Goal: Information Seeking & Learning: Find contact information

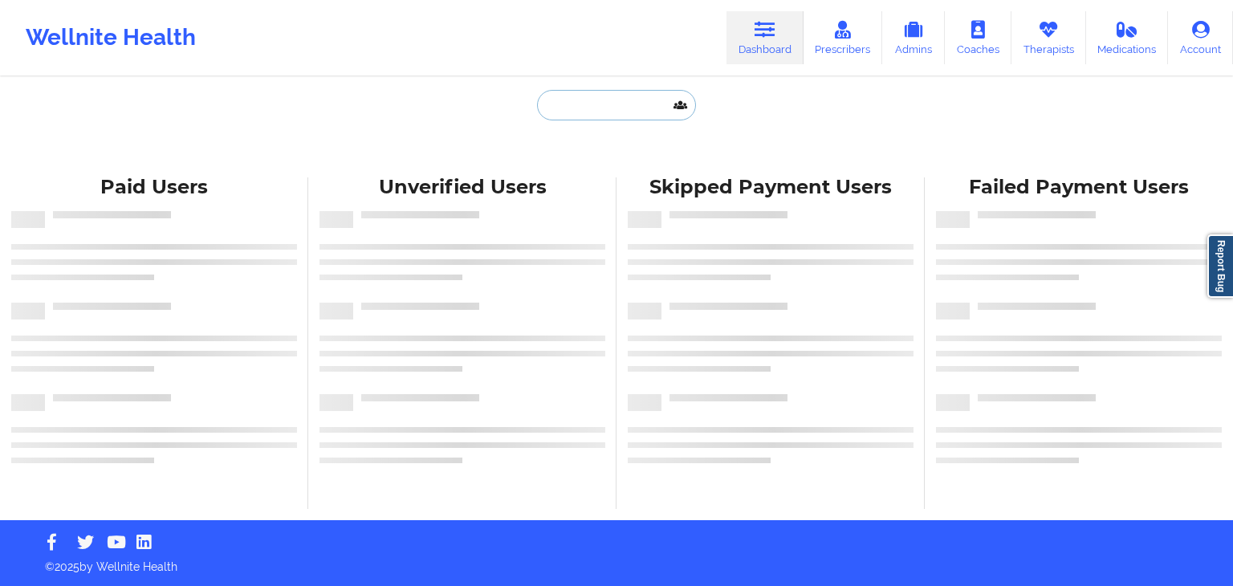
click at [632, 107] on input "text" at bounding box center [616, 105] width 159 height 30
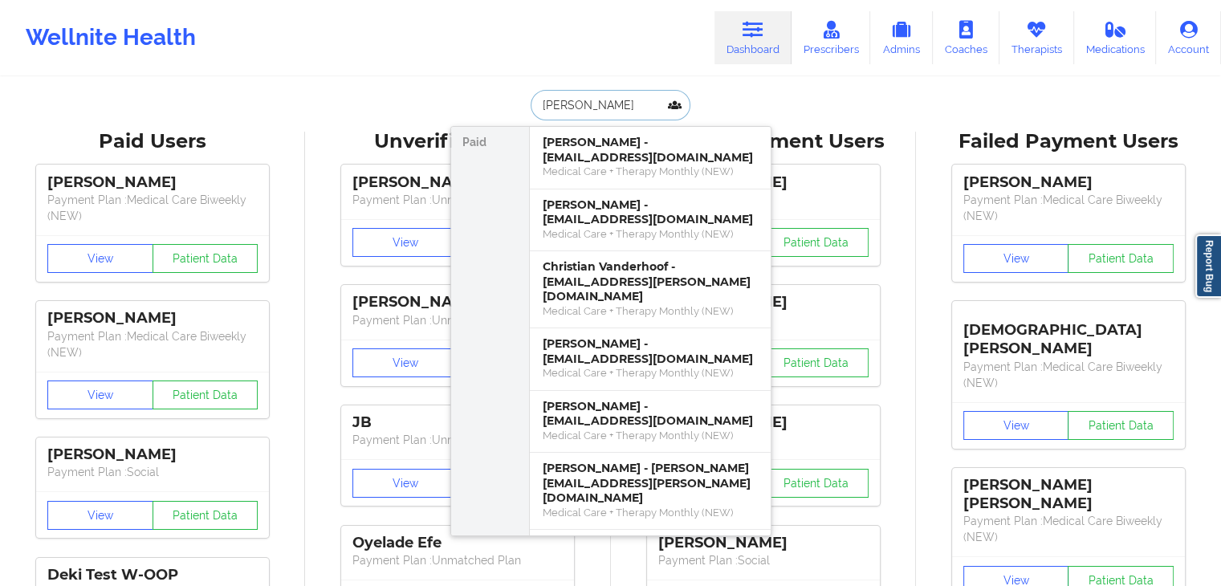
type input "[PERSON_NAME]"
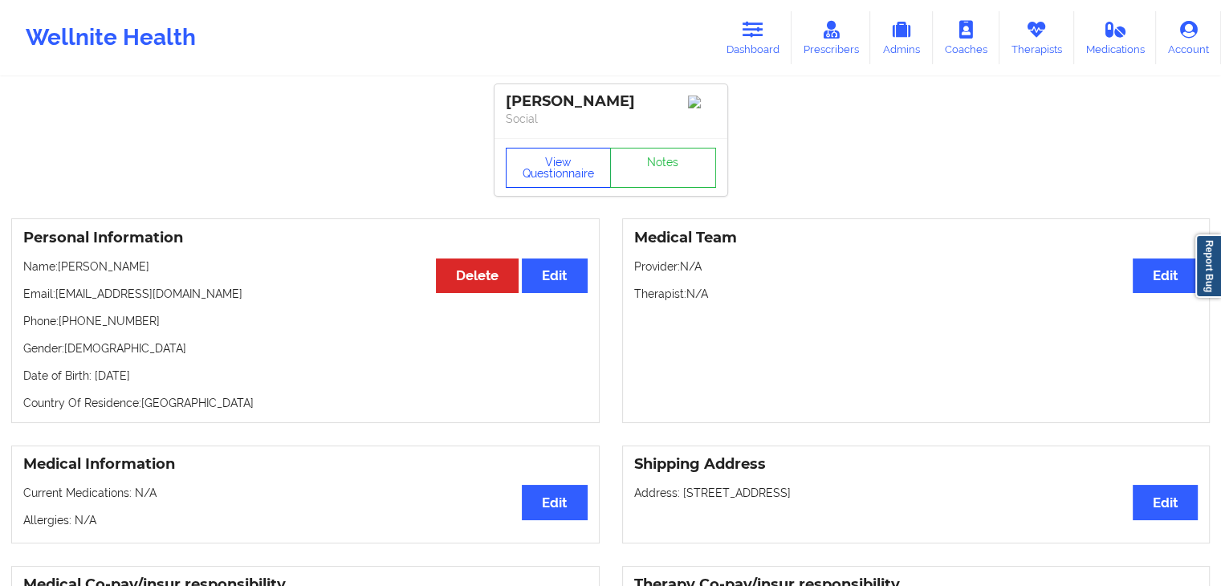
click at [562, 158] on button "View Questionnaire" at bounding box center [559, 168] width 106 height 40
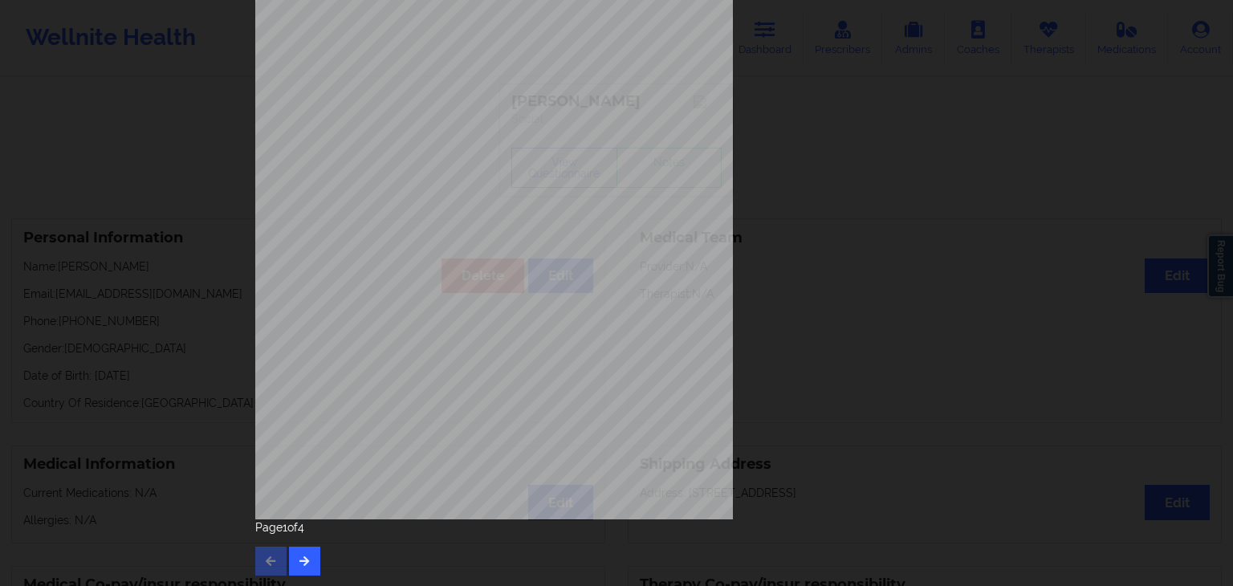
scroll to position [180, 0]
click at [305, 555] on icon "button" at bounding box center [305, 560] width 14 height 10
click at [303, 567] on button "button" at bounding box center [304, 560] width 31 height 29
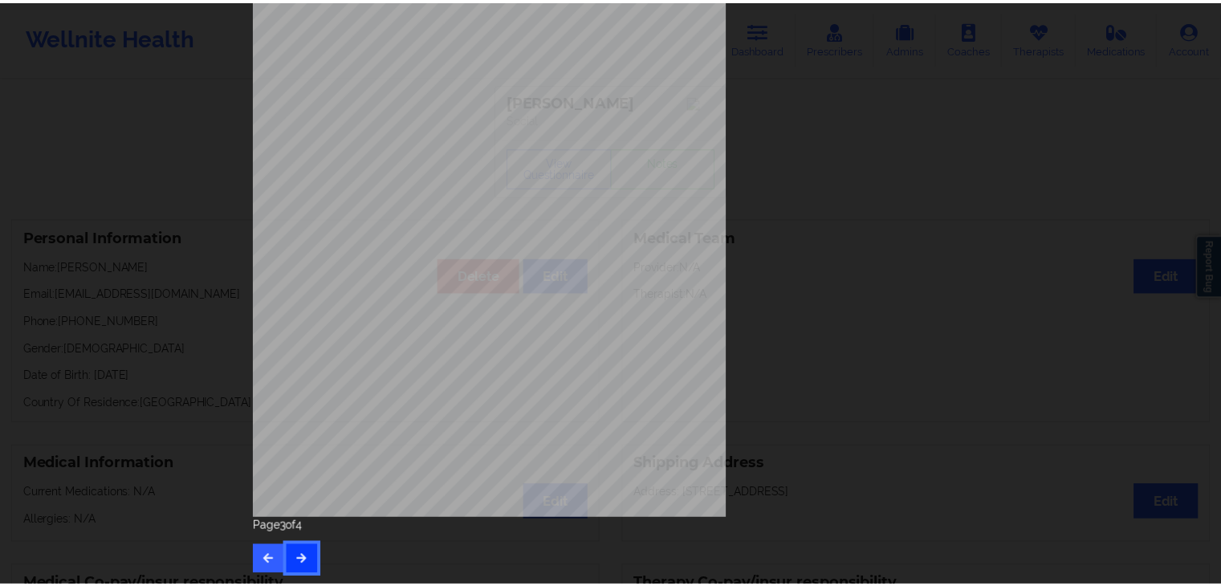
scroll to position [0, 0]
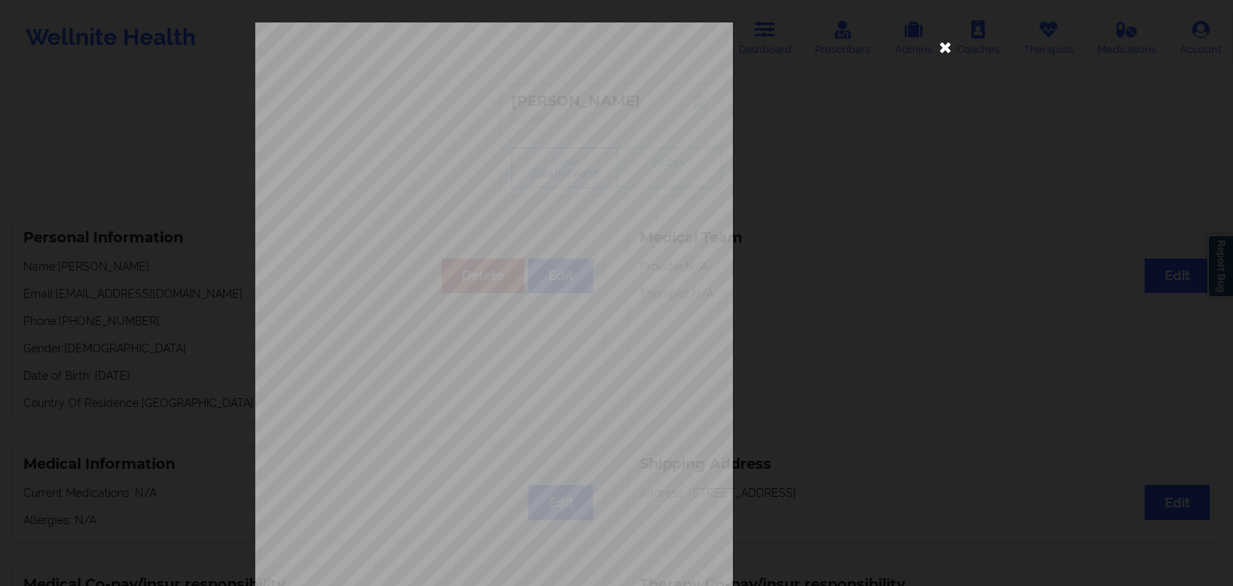
click at [937, 52] on icon at bounding box center [946, 47] width 26 height 26
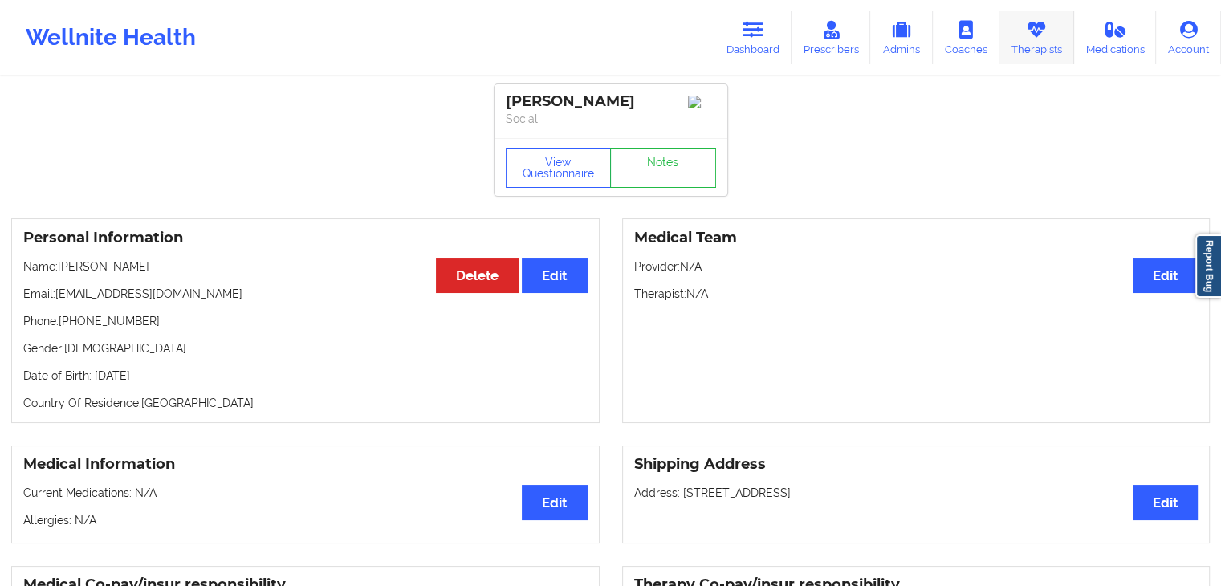
click at [1031, 49] on link "Therapists" at bounding box center [1036, 37] width 75 height 53
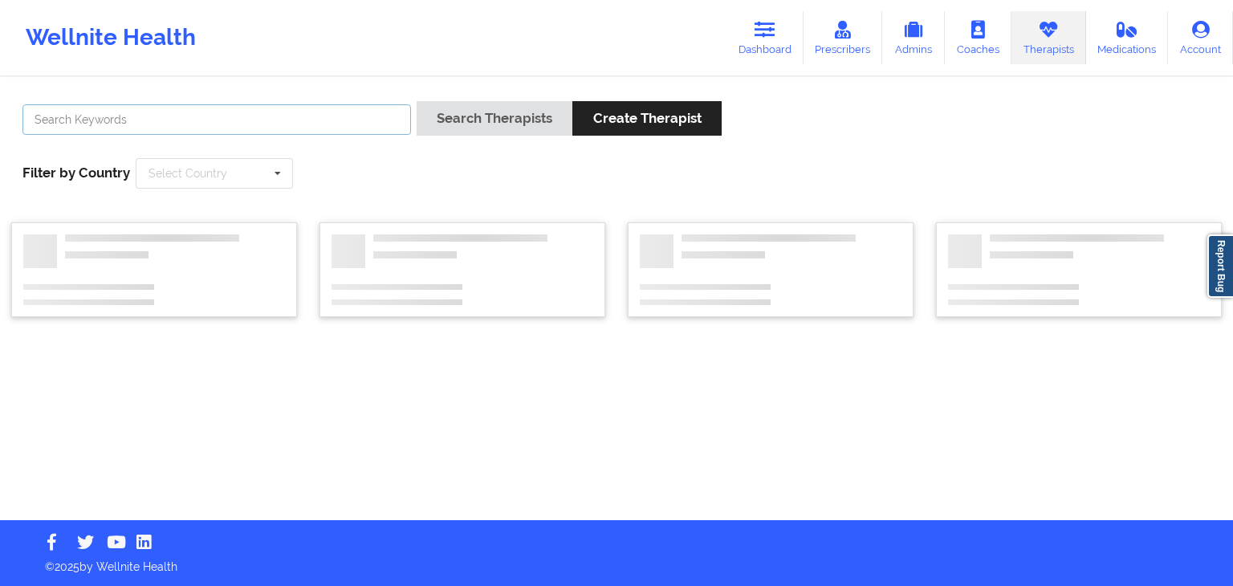
click at [314, 132] on input "text" at bounding box center [216, 119] width 388 height 30
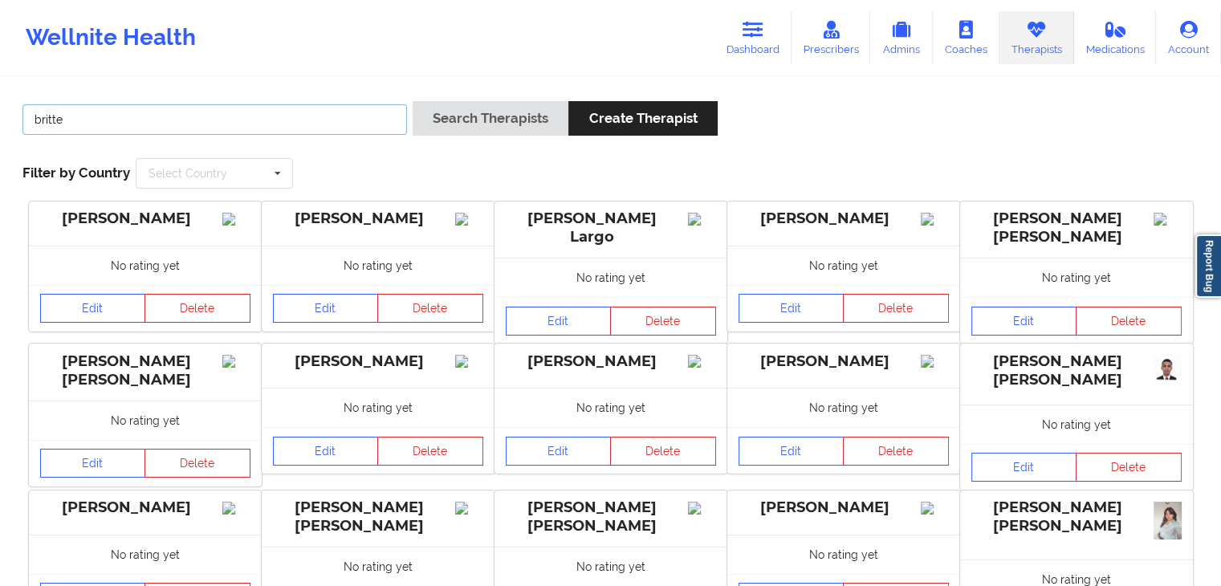
type input "[PERSON_NAME]"
drag, startPoint x: 314, startPoint y: 132, endPoint x: 135, endPoint y: 161, distance: 181.3
click at [136, 161] on div "Select Country [GEOGRAPHIC_DATA] [GEOGRAPHIC_DATA] [GEOGRAPHIC_DATA] [GEOGRAPHI…" at bounding box center [214, 173] width 157 height 30
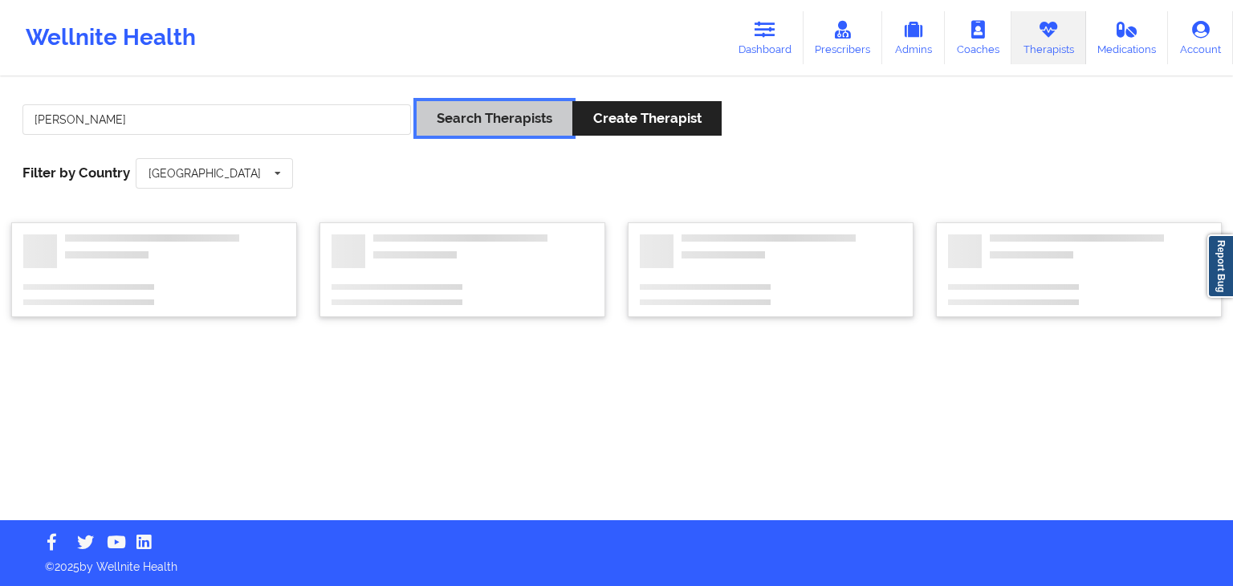
click at [441, 113] on button "Search Therapists" at bounding box center [495, 118] width 156 height 35
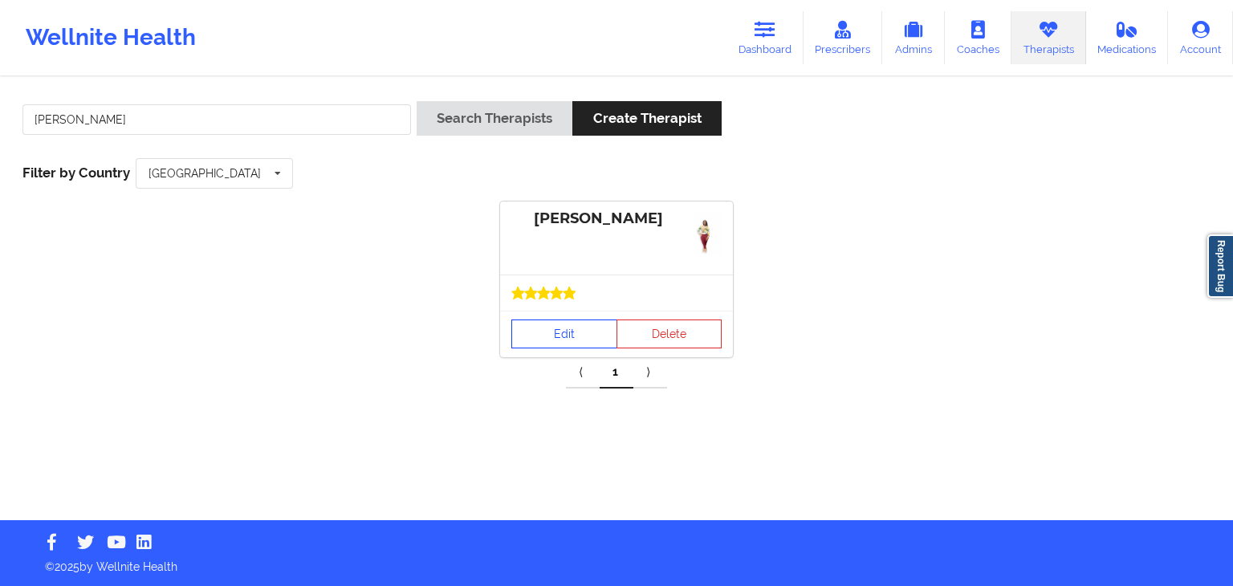
click at [563, 339] on link "Edit" at bounding box center [564, 333] width 106 height 29
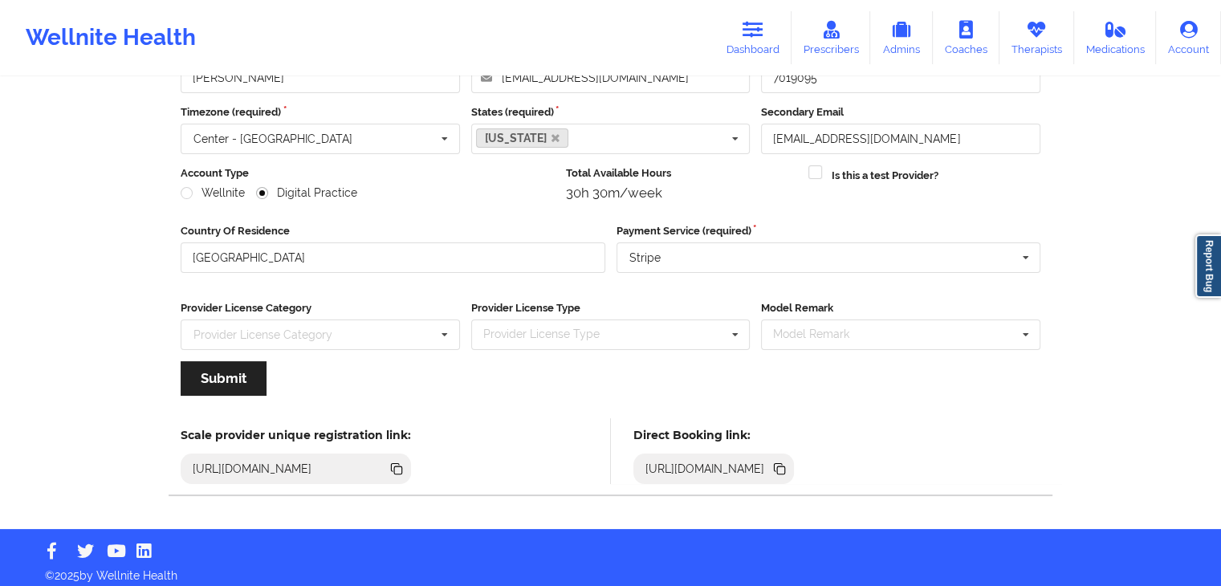
scroll to position [133, 0]
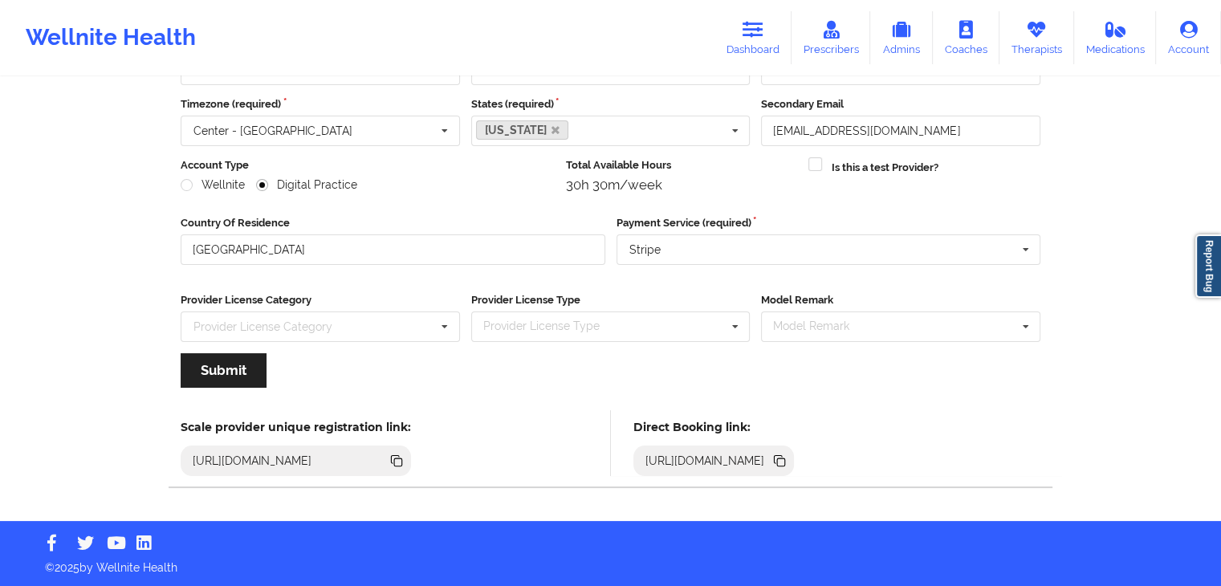
click at [785, 458] on icon at bounding box center [781, 462] width 8 height 8
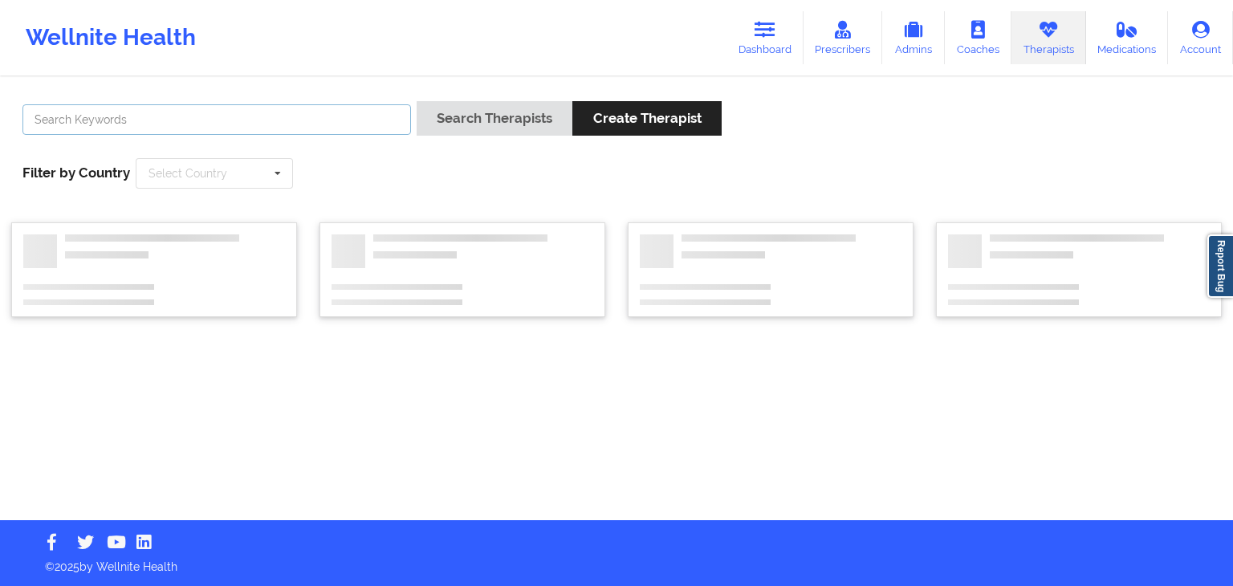
click at [282, 122] on input "text" at bounding box center [216, 119] width 388 height 30
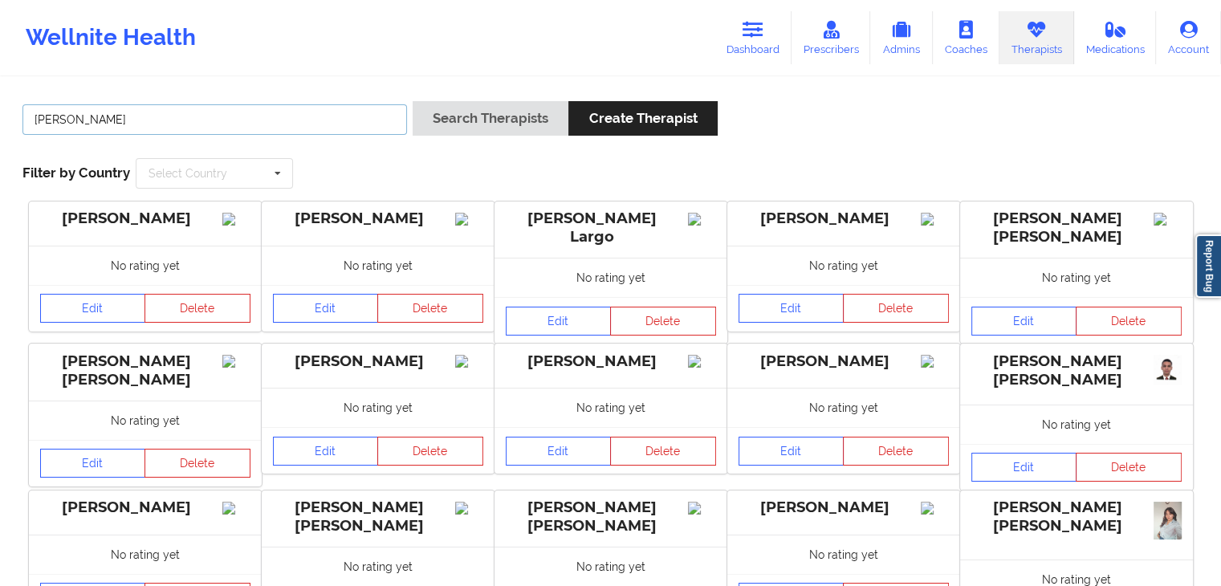
type input "[PERSON_NAME]"
click at [413, 101] on button "Search Therapists" at bounding box center [491, 118] width 156 height 35
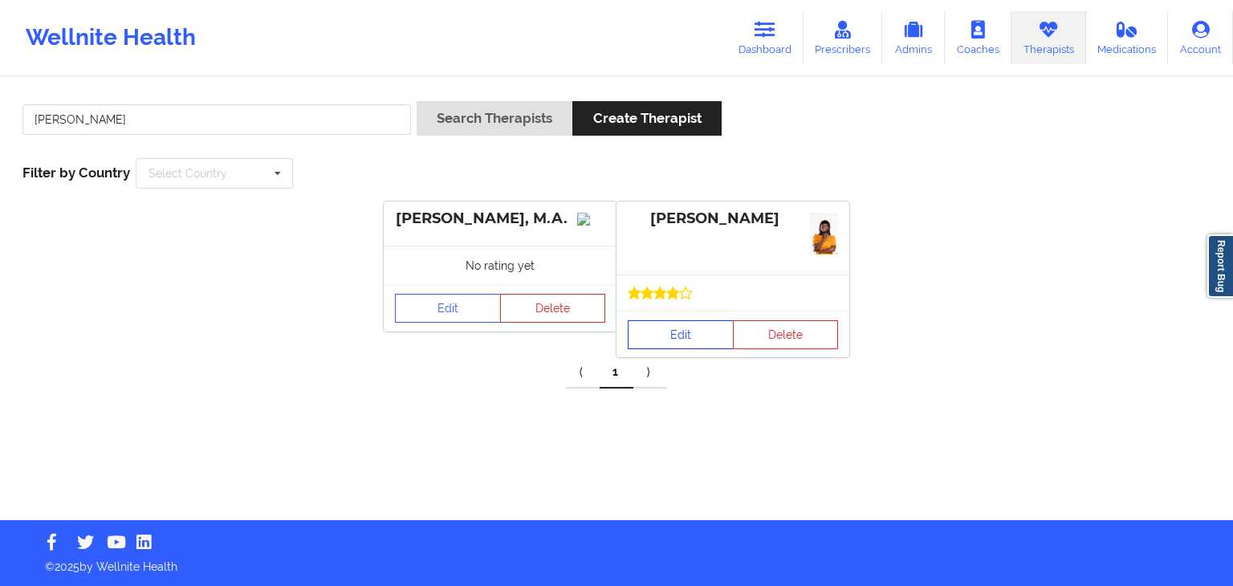
click at [681, 336] on link "Edit" at bounding box center [681, 334] width 106 height 29
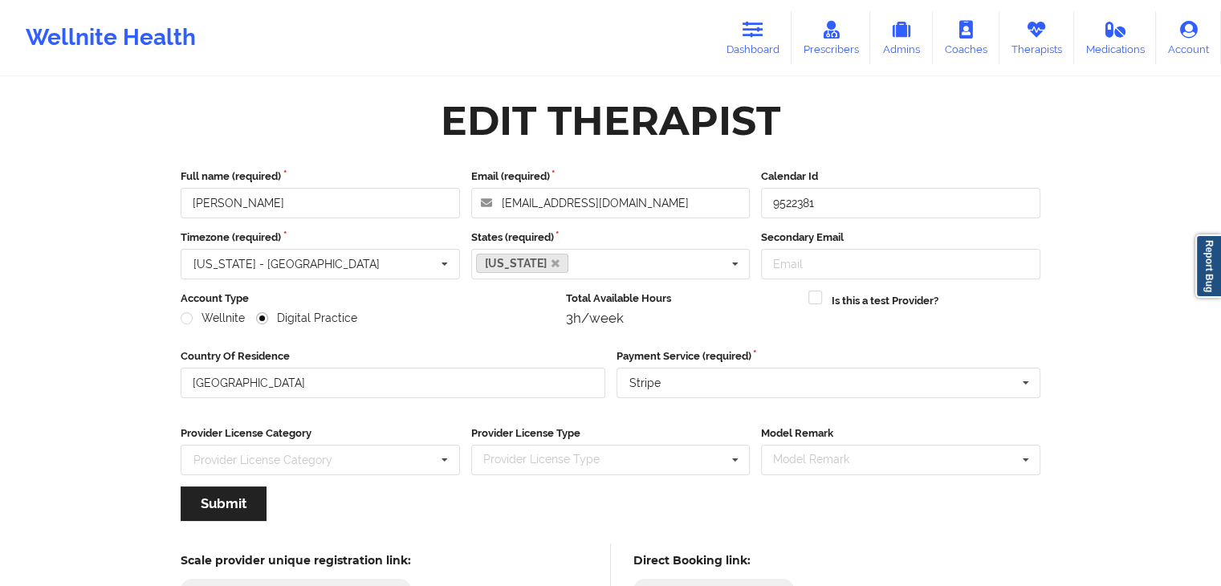
scroll to position [133, 0]
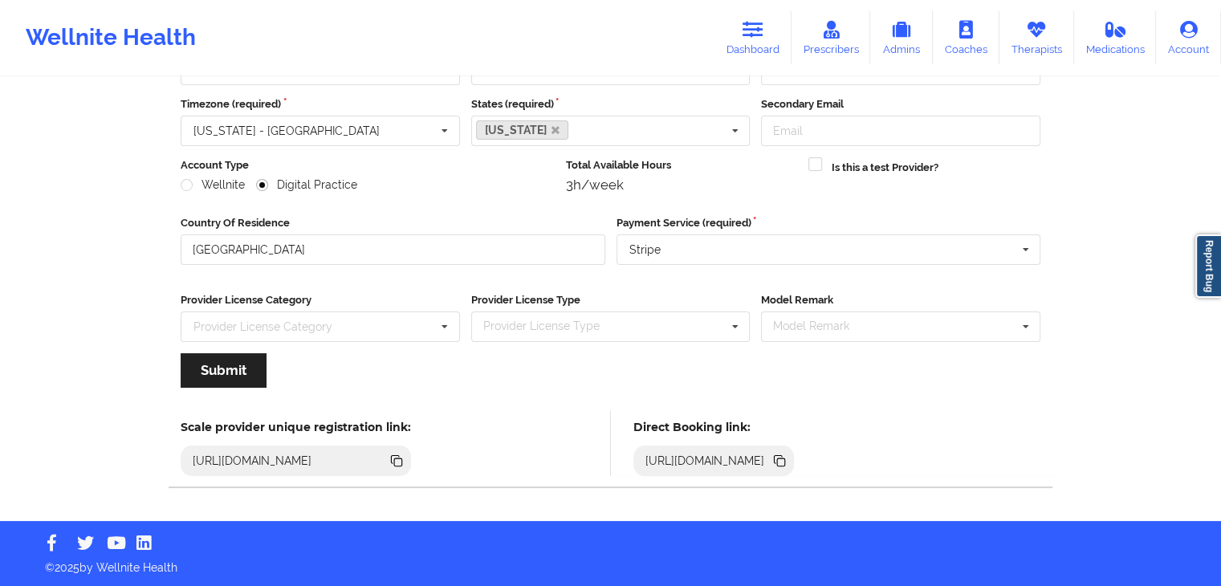
click at [785, 461] on icon at bounding box center [781, 462] width 8 height 8
click at [757, 30] on icon at bounding box center [752, 30] width 21 height 18
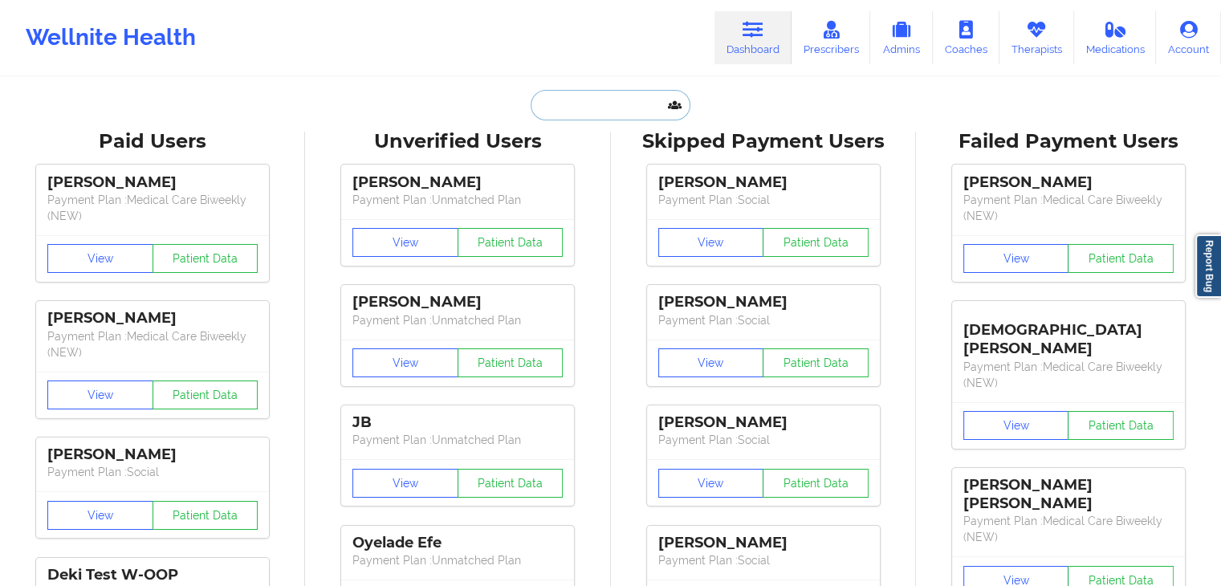
click at [601, 96] on input "text" at bounding box center [610, 105] width 159 height 30
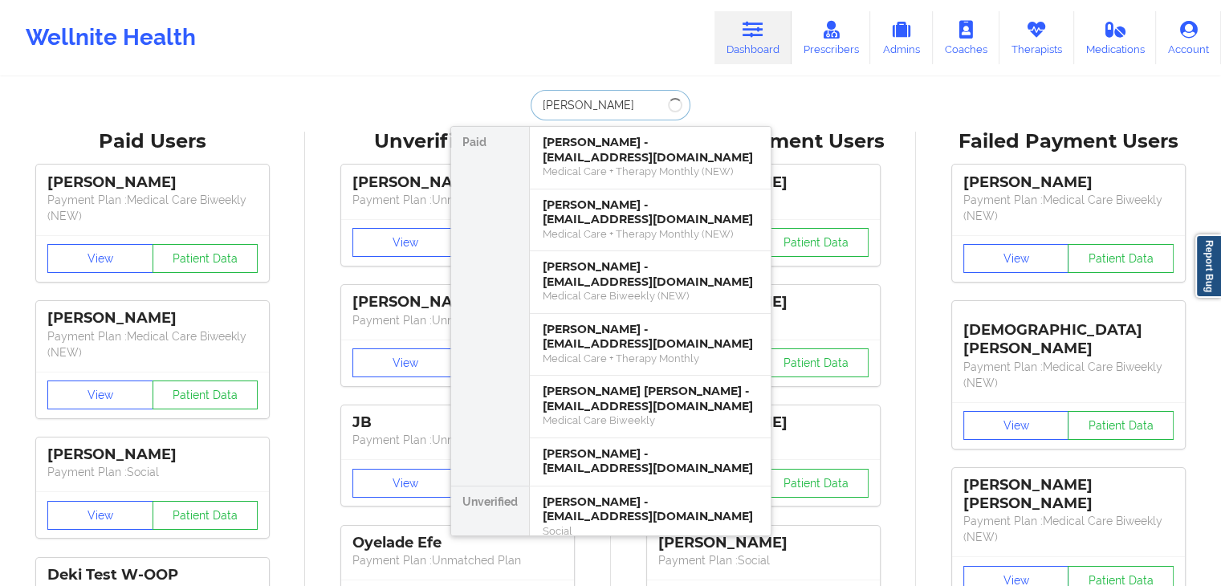
type input "[PERSON_NAME]"
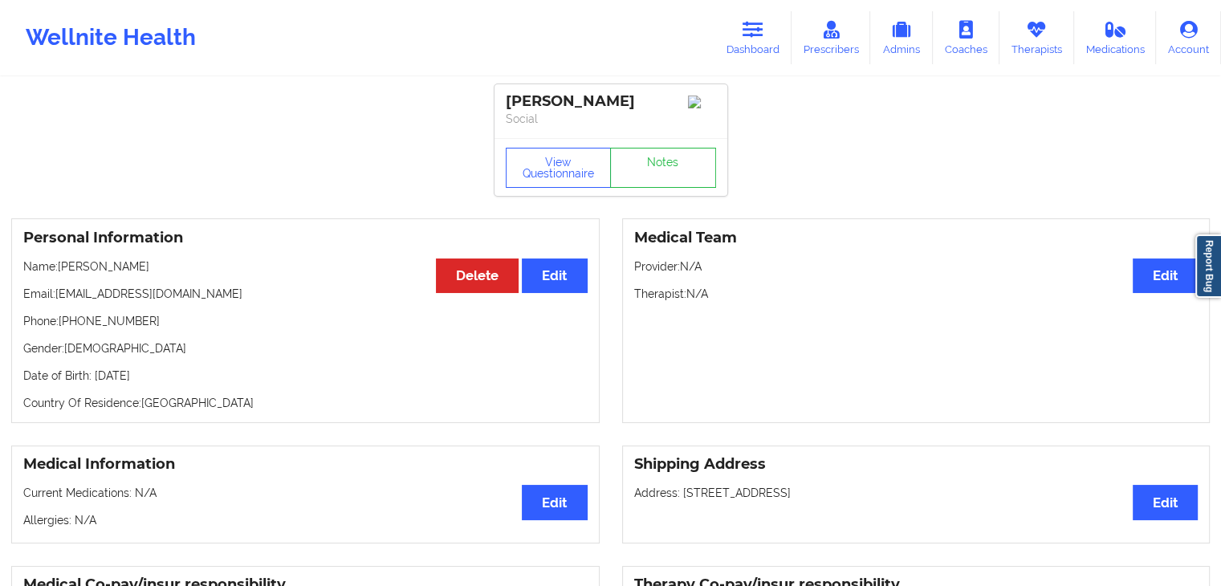
click at [576, 174] on button "View Questionnaire" at bounding box center [559, 168] width 106 height 40
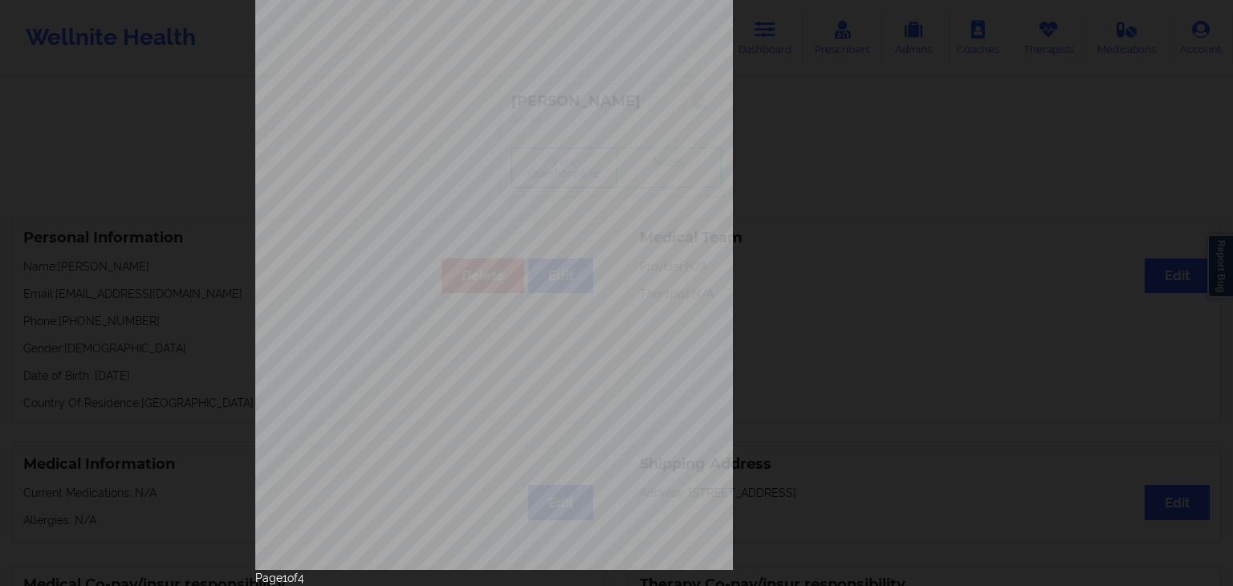
scroll to position [161, 0]
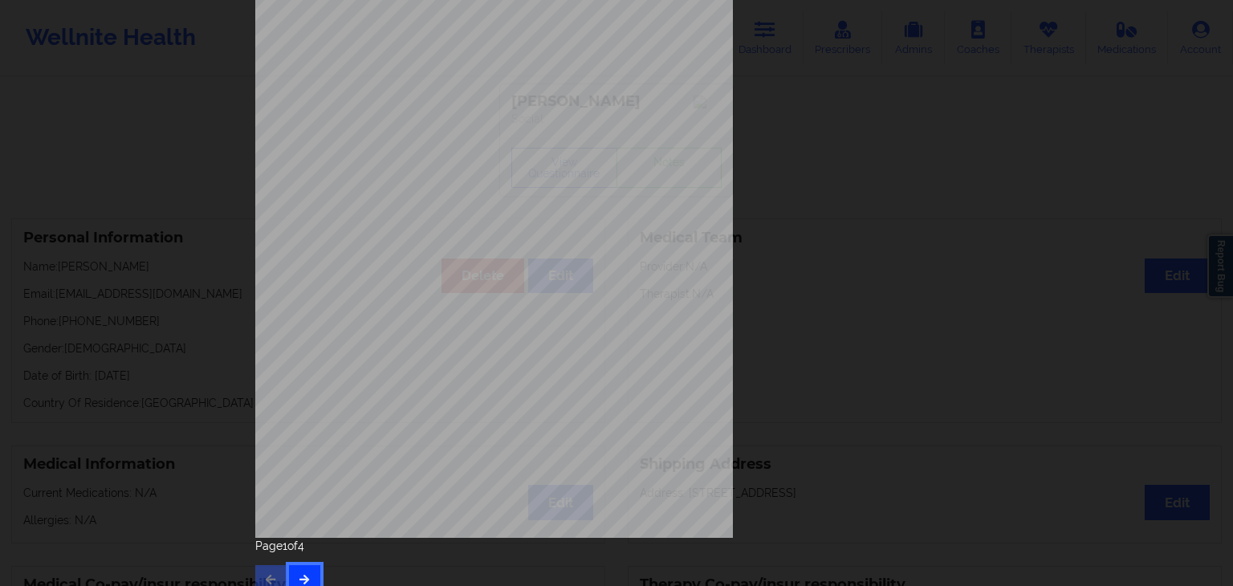
click at [307, 569] on button "button" at bounding box center [304, 579] width 31 height 29
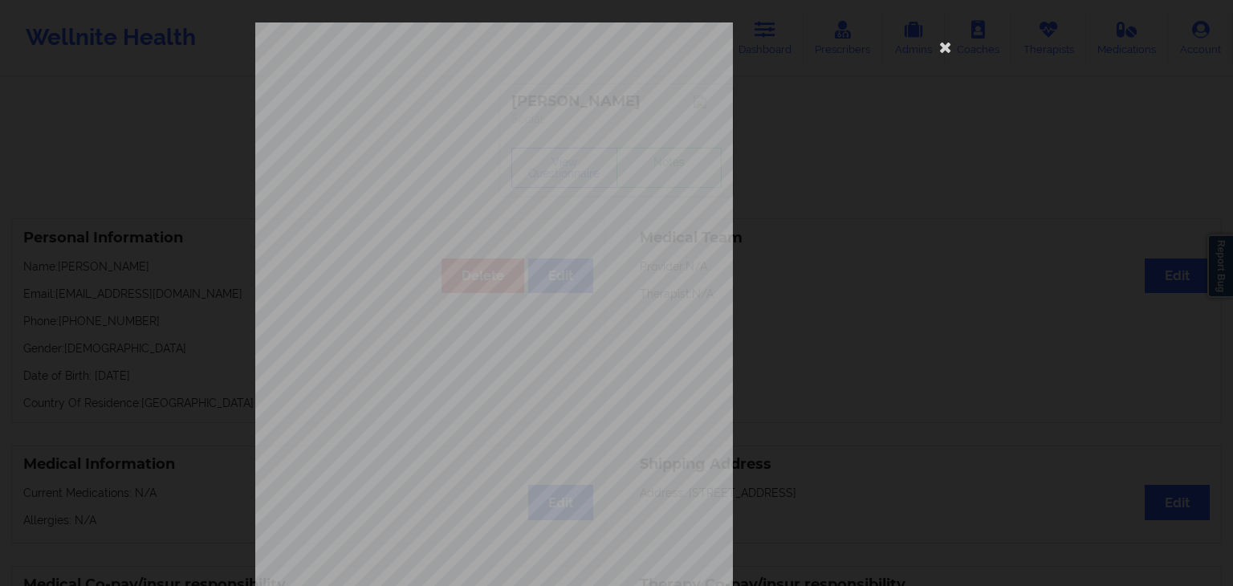
click at [556, 416] on span "Trouble concentrating on things, such as reading the newspaper or watching tele…" at bounding box center [588, 417] width 323 height 9
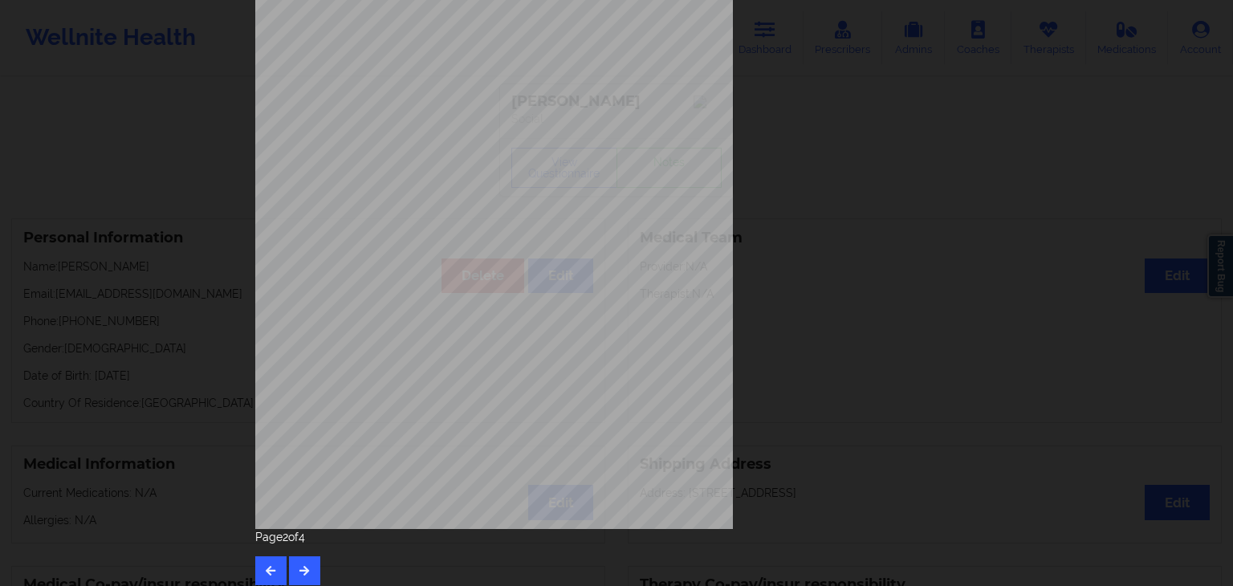
scroll to position [180, 0]
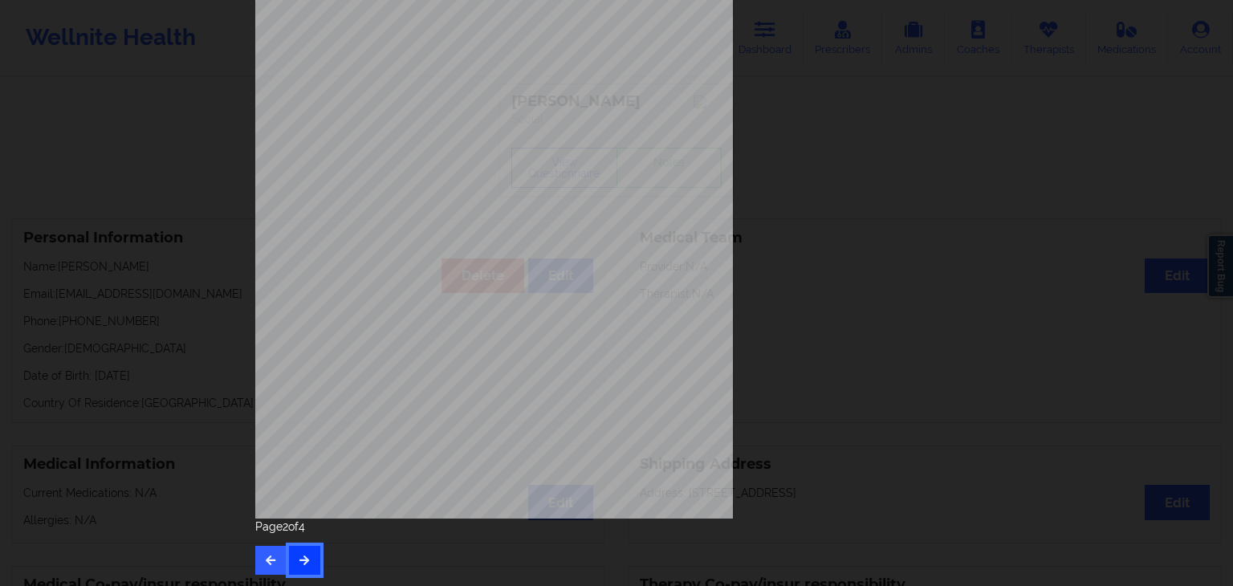
click at [304, 551] on button "button" at bounding box center [304, 560] width 31 height 29
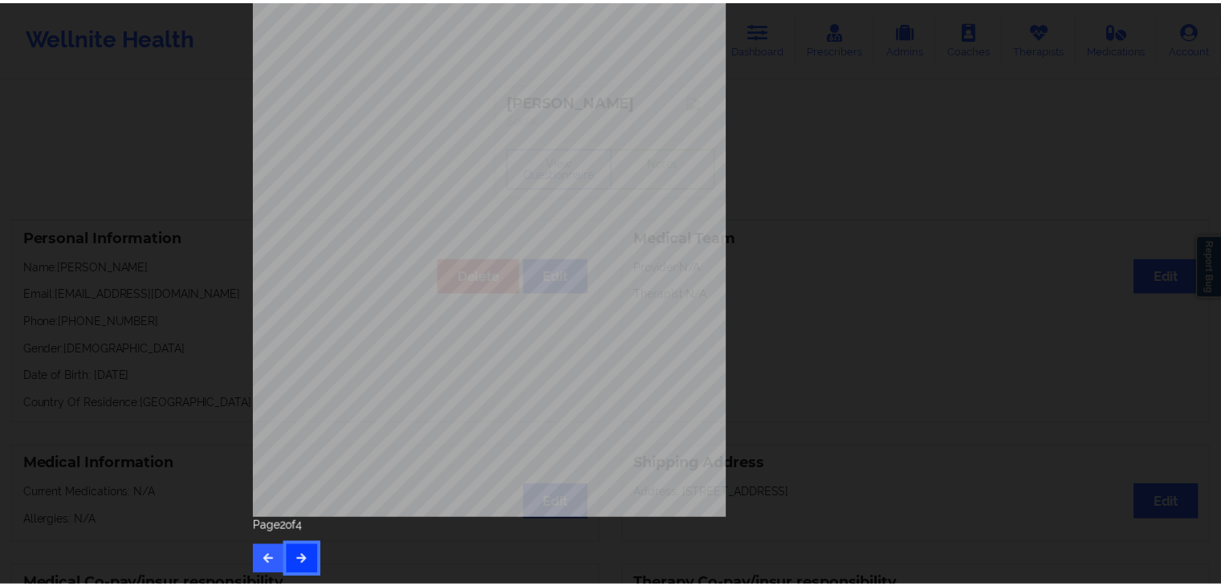
scroll to position [0, 0]
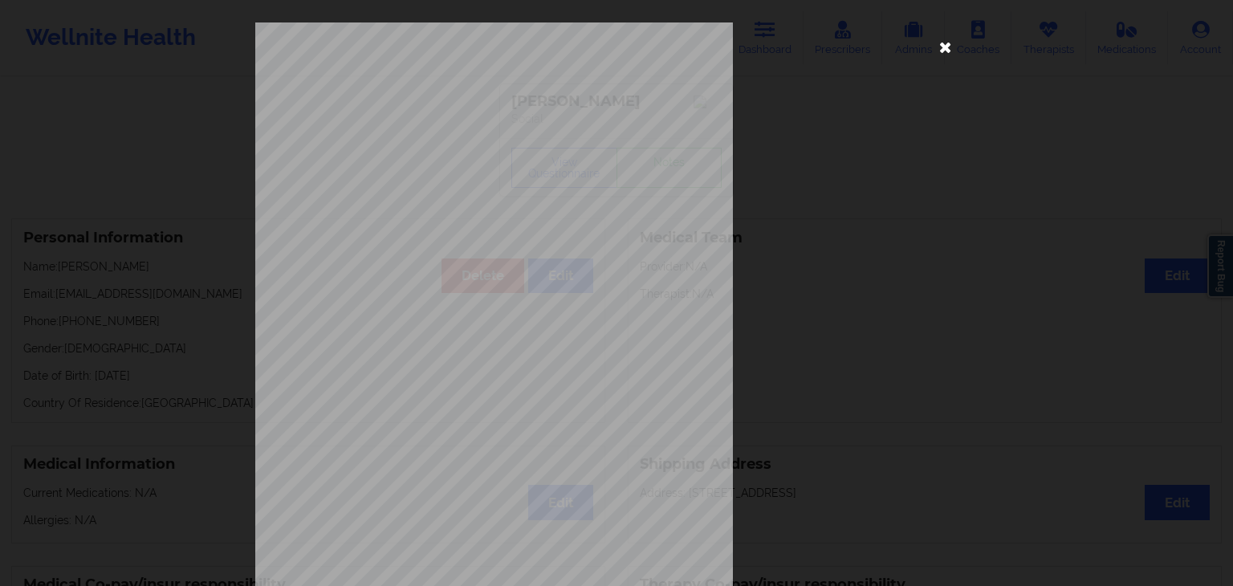
click at [943, 44] on icon at bounding box center [946, 47] width 26 height 26
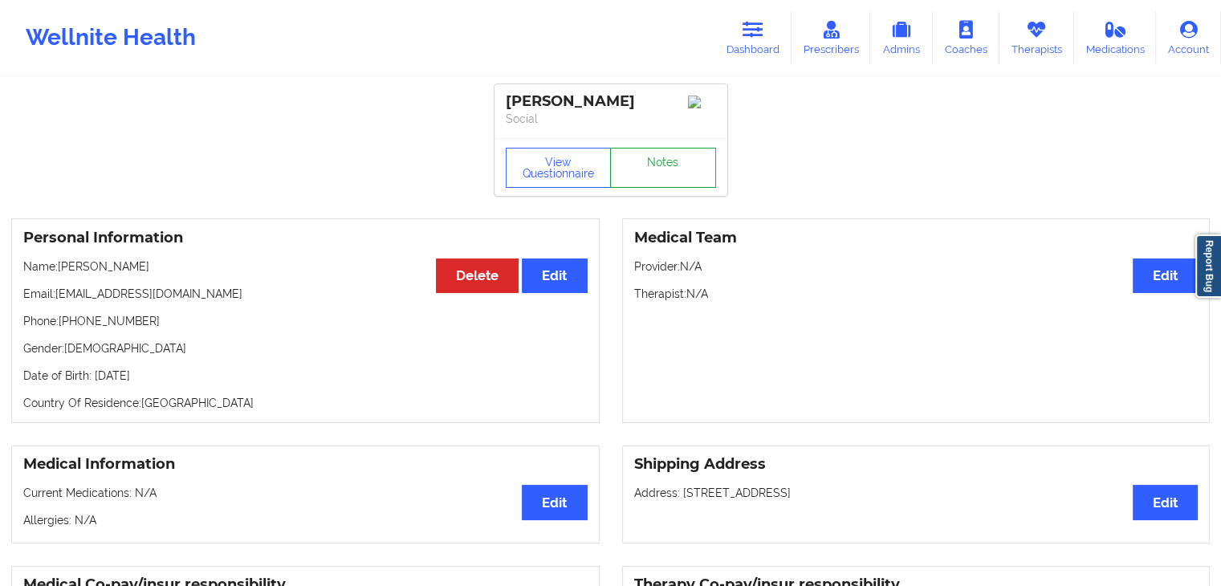
click at [698, 161] on link "Notes" at bounding box center [663, 168] width 106 height 40
drag, startPoint x: 23, startPoint y: 325, endPoint x: 135, endPoint y: 331, distance: 111.7
click at [135, 329] on p "Phone: [PHONE_NUMBER]" at bounding box center [305, 321] width 564 height 16
copy p "Phone: [PHONE_NUMBER]"
click at [754, 28] on icon at bounding box center [752, 30] width 21 height 18
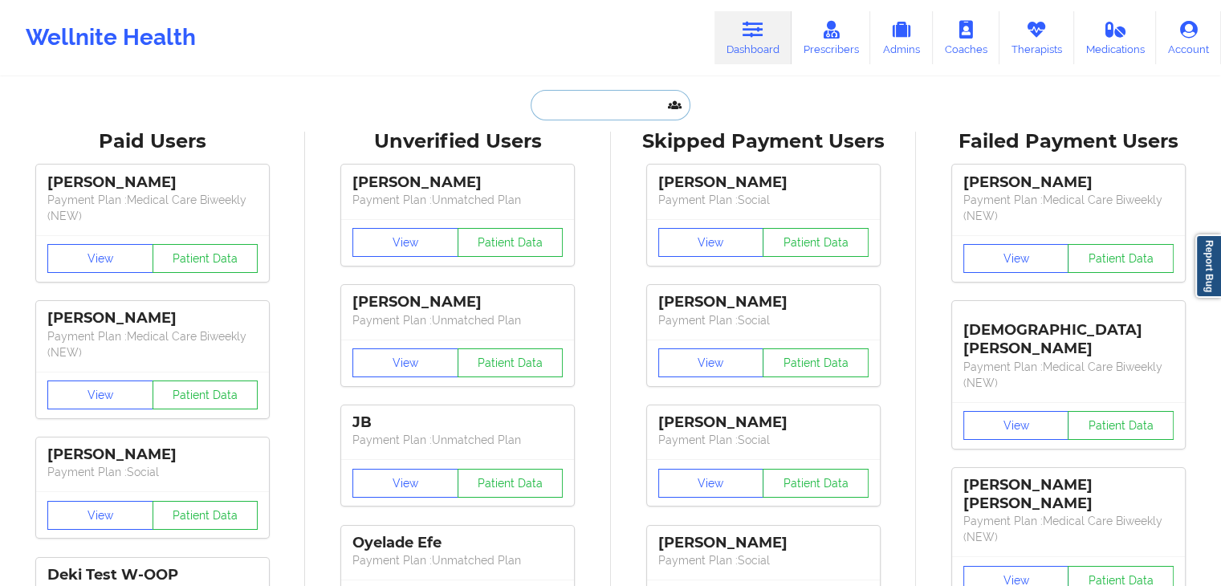
click at [554, 108] on input "text" at bounding box center [610, 105] width 159 height 30
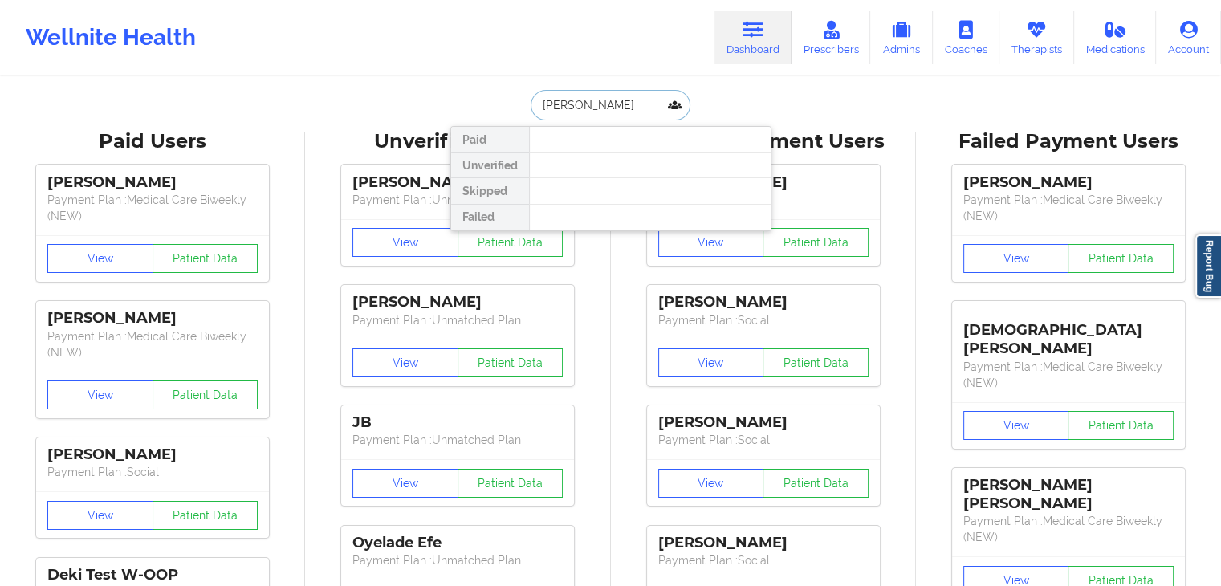
type input "[PERSON_NAME]"
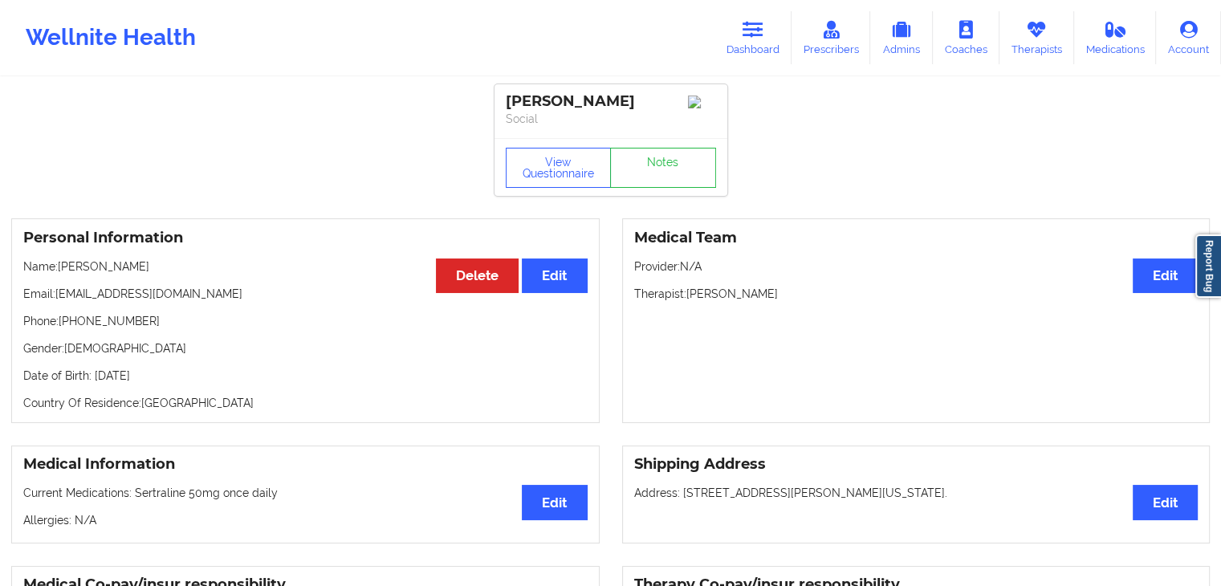
click at [945, 360] on div "Medical Team Edit Provider: N/A Therapist: [PERSON_NAME]" at bounding box center [916, 320] width 588 height 205
click at [549, 176] on button "View Questionnaire" at bounding box center [559, 168] width 106 height 40
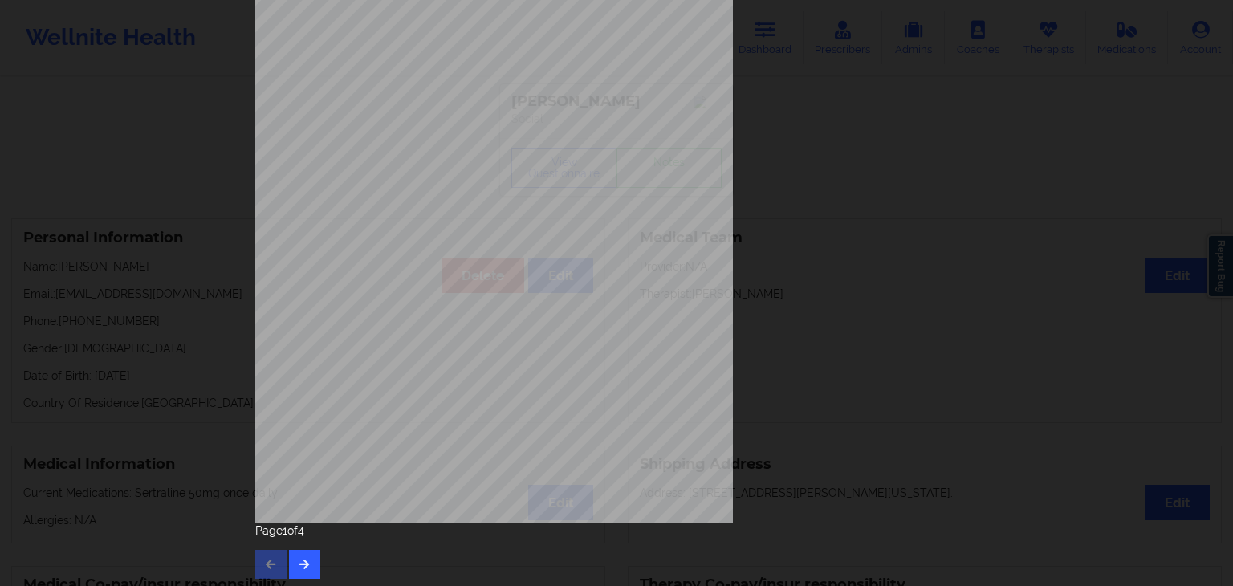
scroll to position [180, 0]
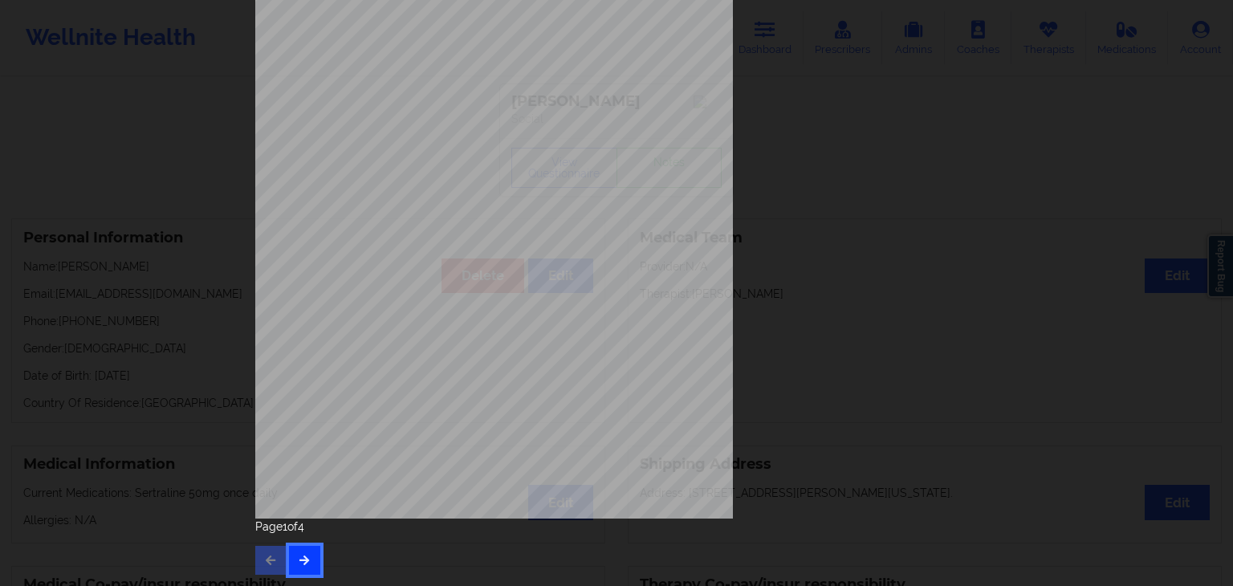
click at [295, 550] on button "button" at bounding box center [304, 560] width 31 height 29
click at [303, 548] on button "button" at bounding box center [304, 560] width 31 height 29
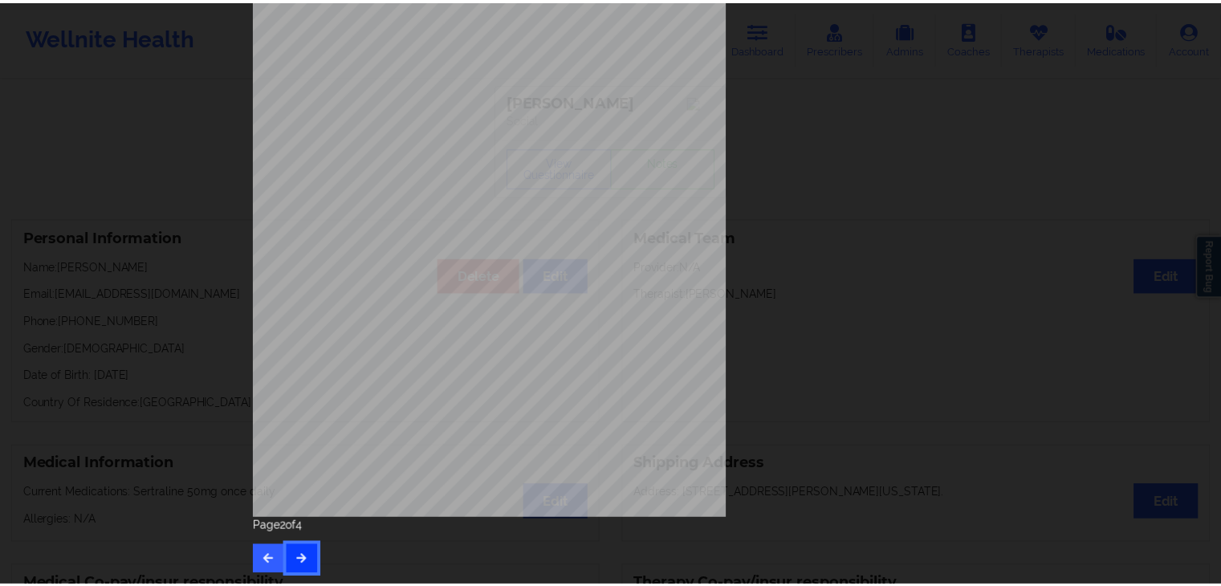
scroll to position [0, 0]
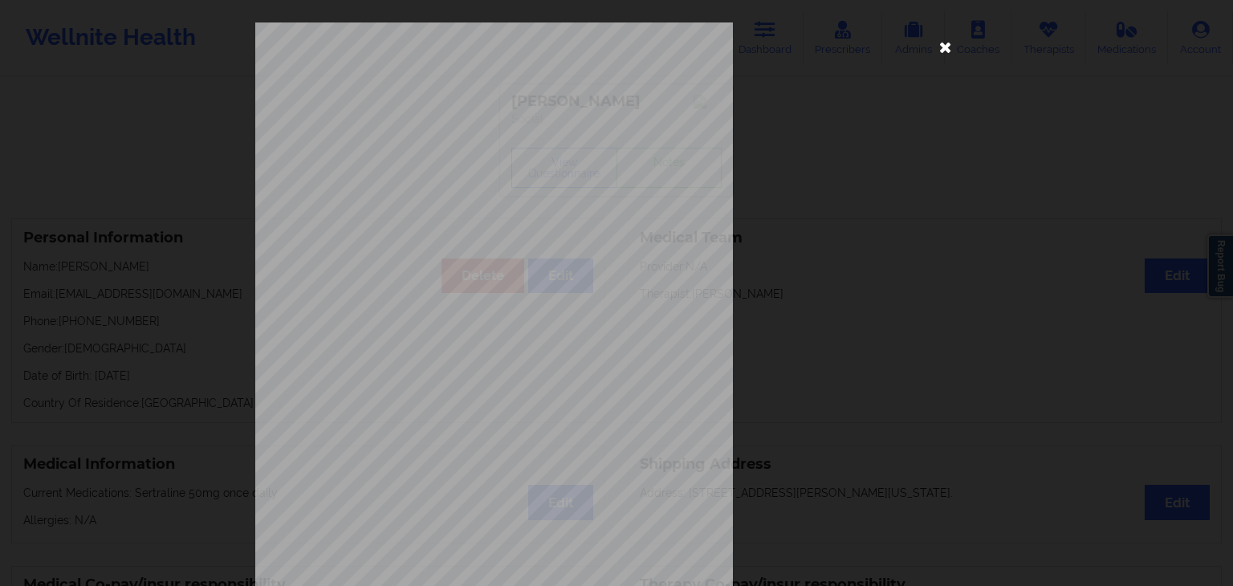
click at [948, 51] on icon at bounding box center [946, 47] width 26 height 26
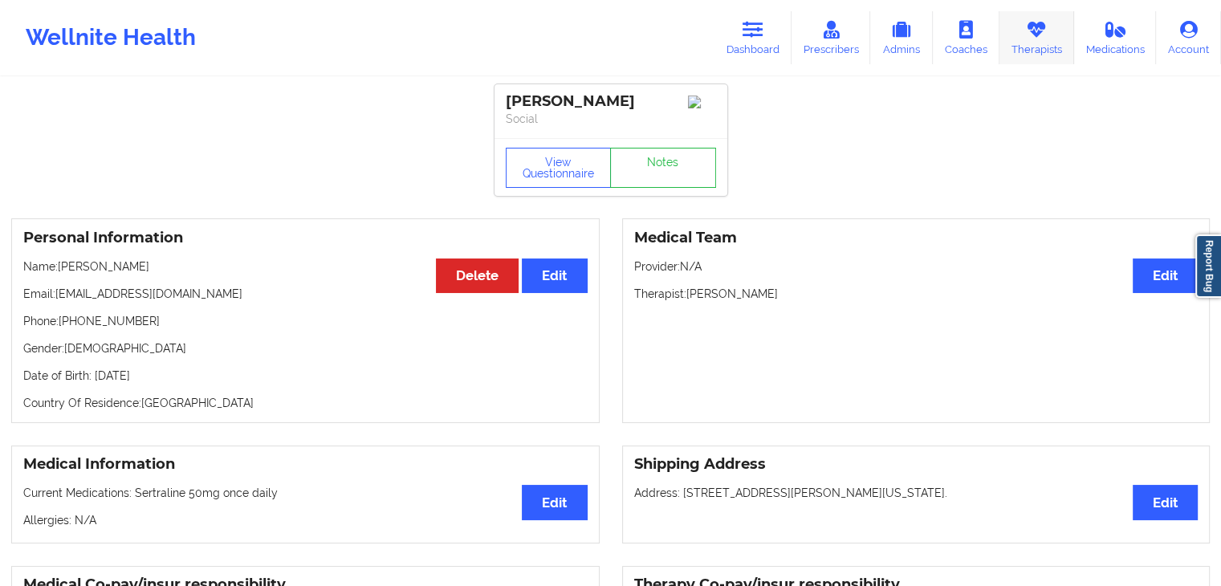
click at [1057, 46] on link "Therapists" at bounding box center [1036, 37] width 75 height 53
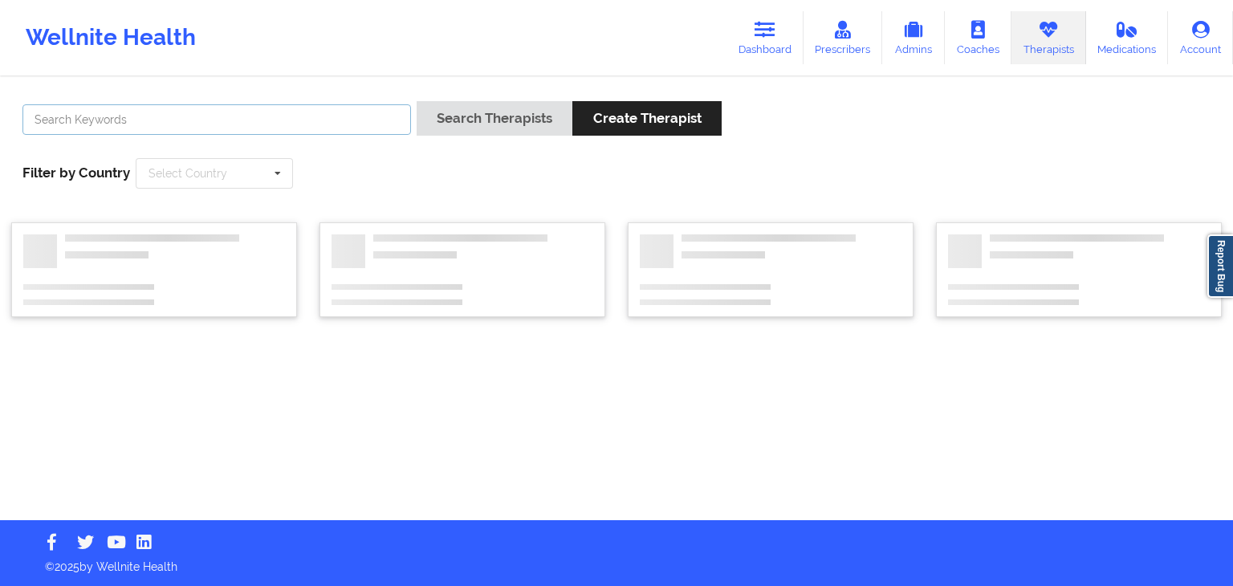
click at [328, 120] on input "text" at bounding box center [216, 119] width 388 height 30
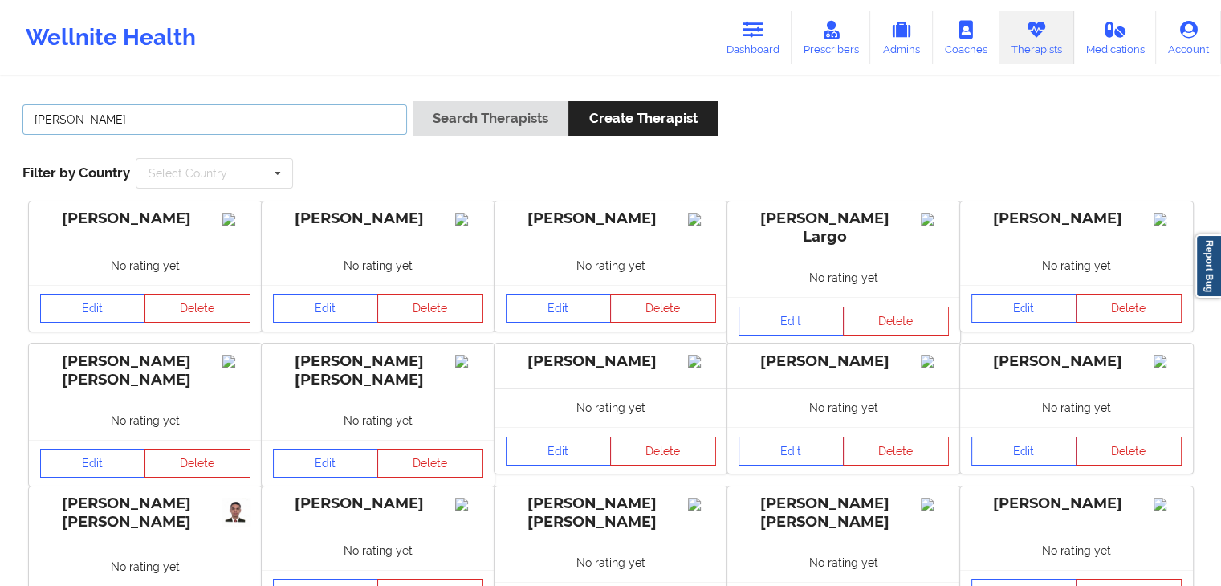
type input "[PERSON_NAME]"
click at [413, 101] on button "Search Therapists" at bounding box center [491, 118] width 156 height 35
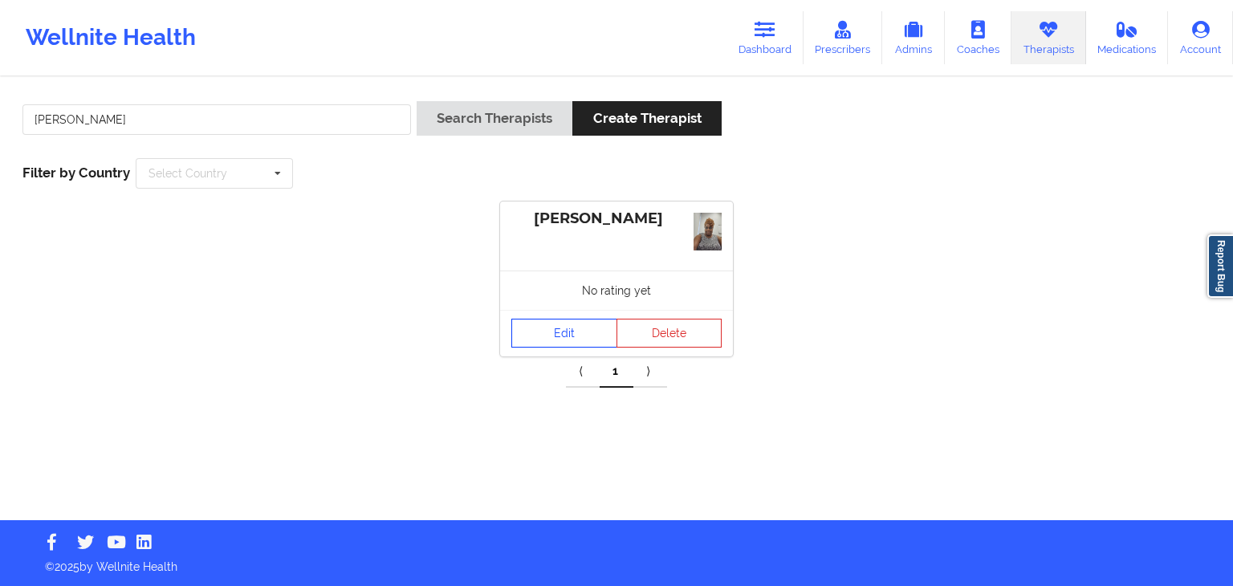
click at [555, 336] on link "Edit" at bounding box center [564, 333] width 106 height 29
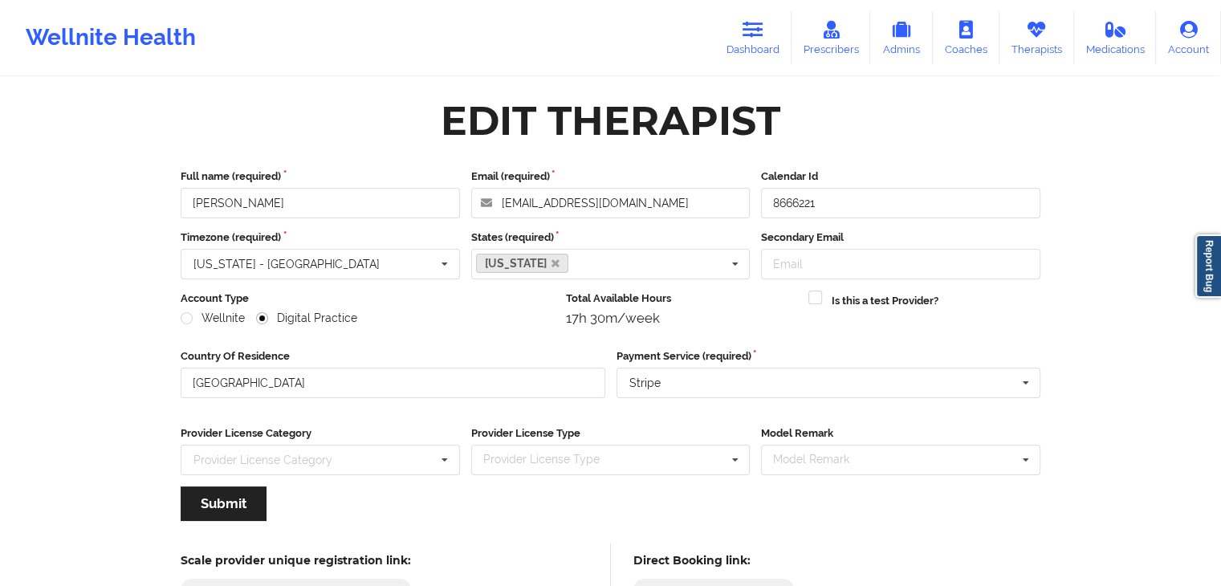
scroll to position [133, 0]
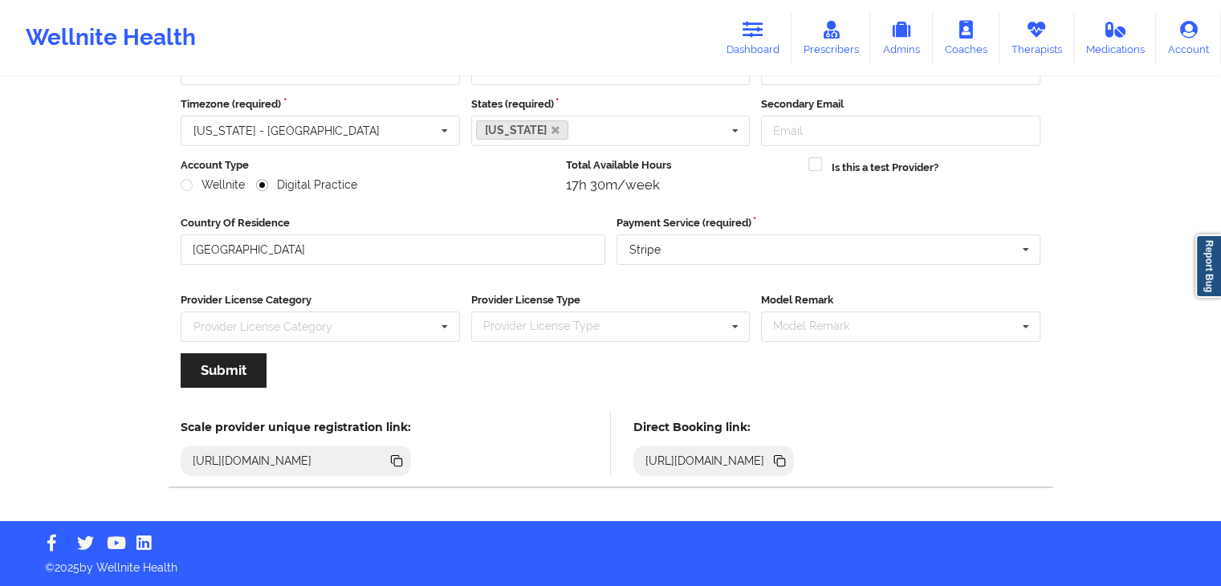
click at [783, 457] on icon at bounding box center [779, 459] width 8 height 8
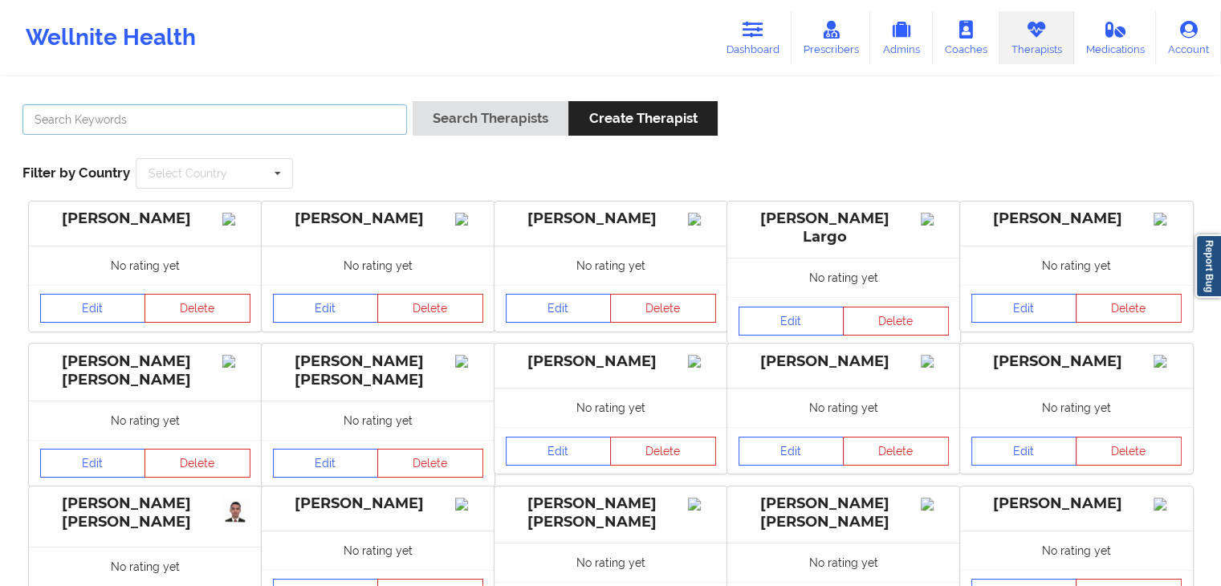
click at [254, 121] on input "text" at bounding box center [214, 119] width 384 height 30
click at [413, 101] on button "Search Therapists" at bounding box center [491, 118] width 156 height 35
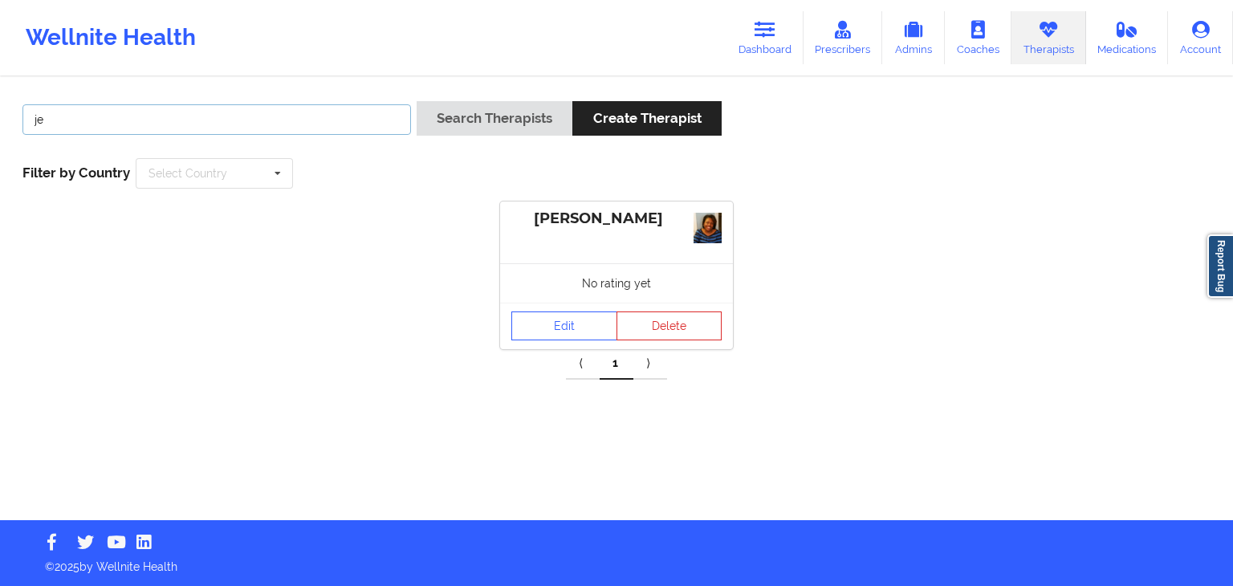
type input "j"
click at [417, 101] on button "Search Therapists" at bounding box center [495, 118] width 156 height 35
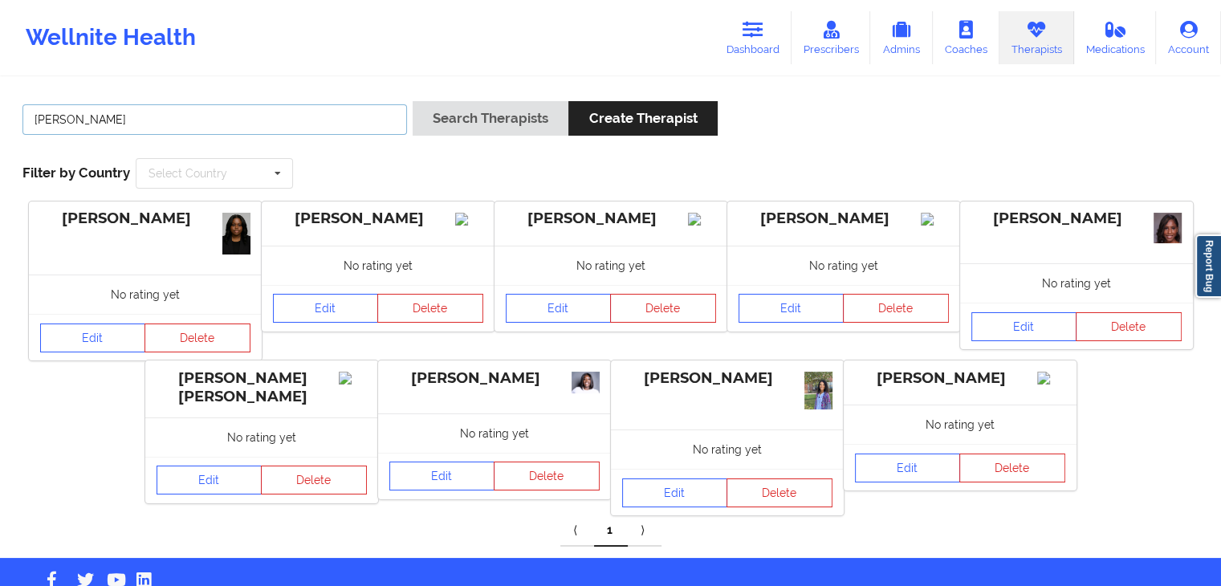
click at [258, 107] on input "[PERSON_NAME]" at bounding box center [214, 119] width 384 height 30
type input "d"
click at [413, 101] on button "Search Therapists" at bounding box center [491, 118] width 156 height 35
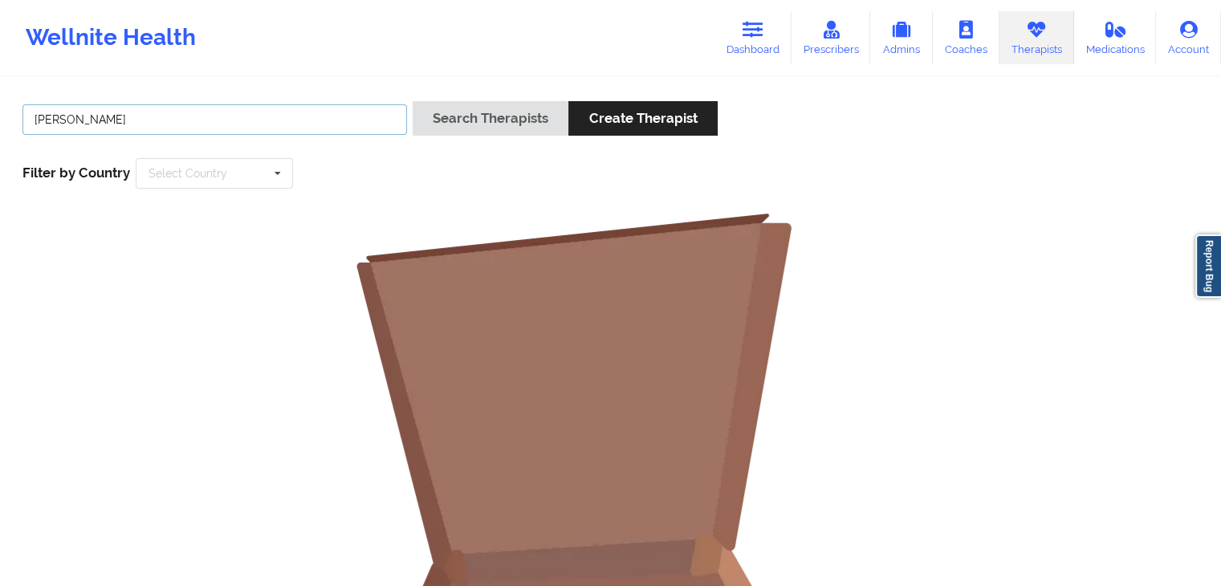
type input "[PERSON_NAME]"
click at [413, 101] on button "Search Therapists" at bounding box center [491, 118] width 156 height 35
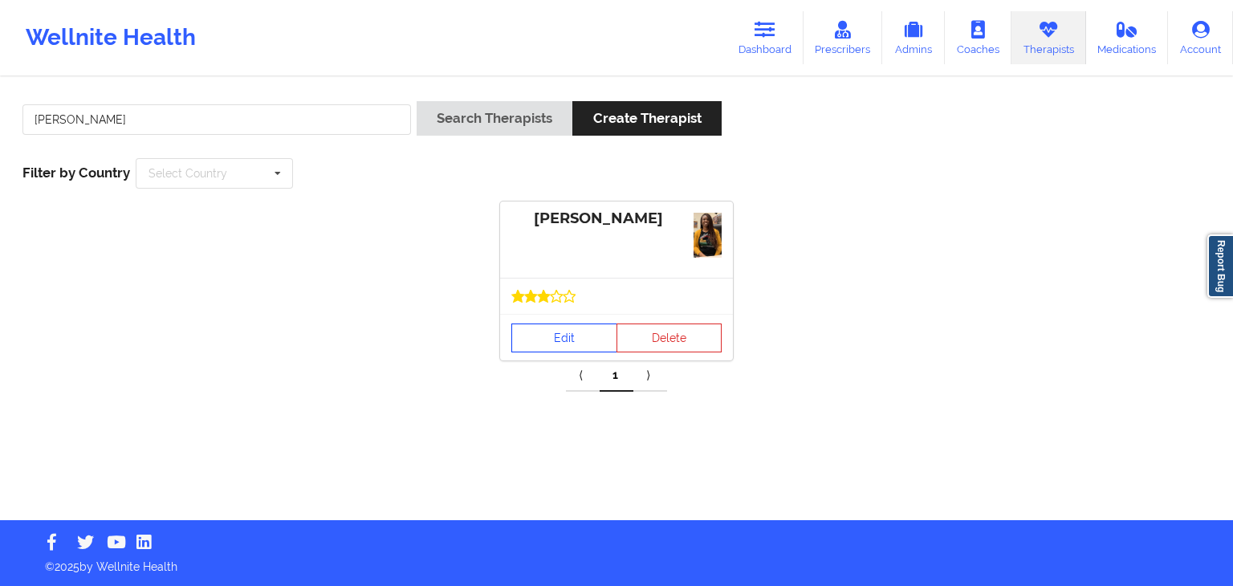
click at [549, 339] on link "Edit" at bounding box center [564, 337] width 106 height 29
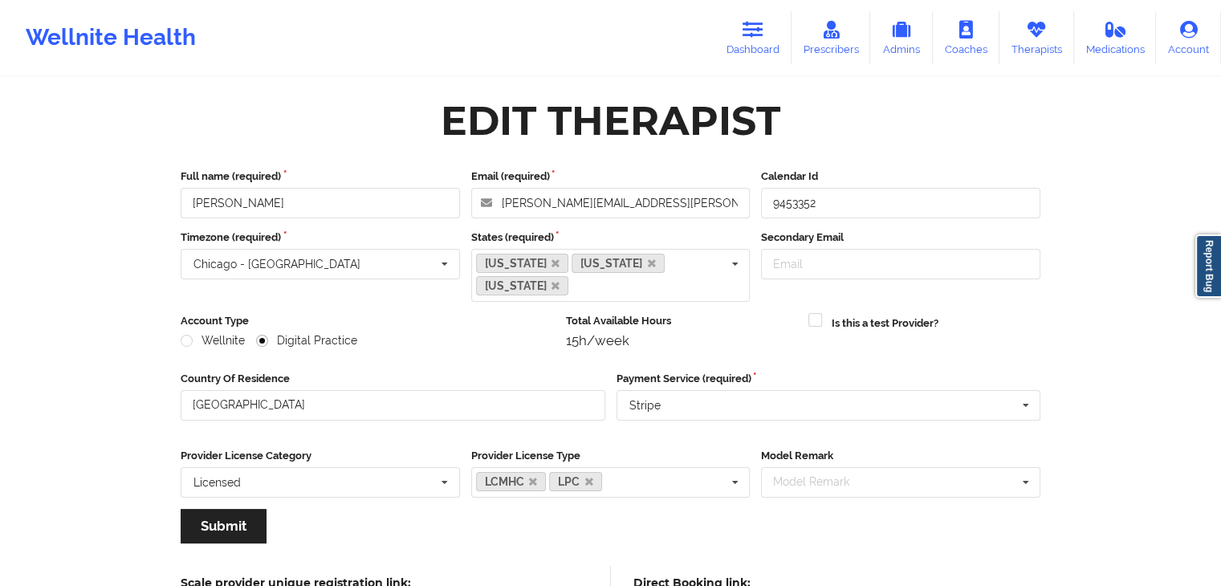
scroll to position [155, 0]
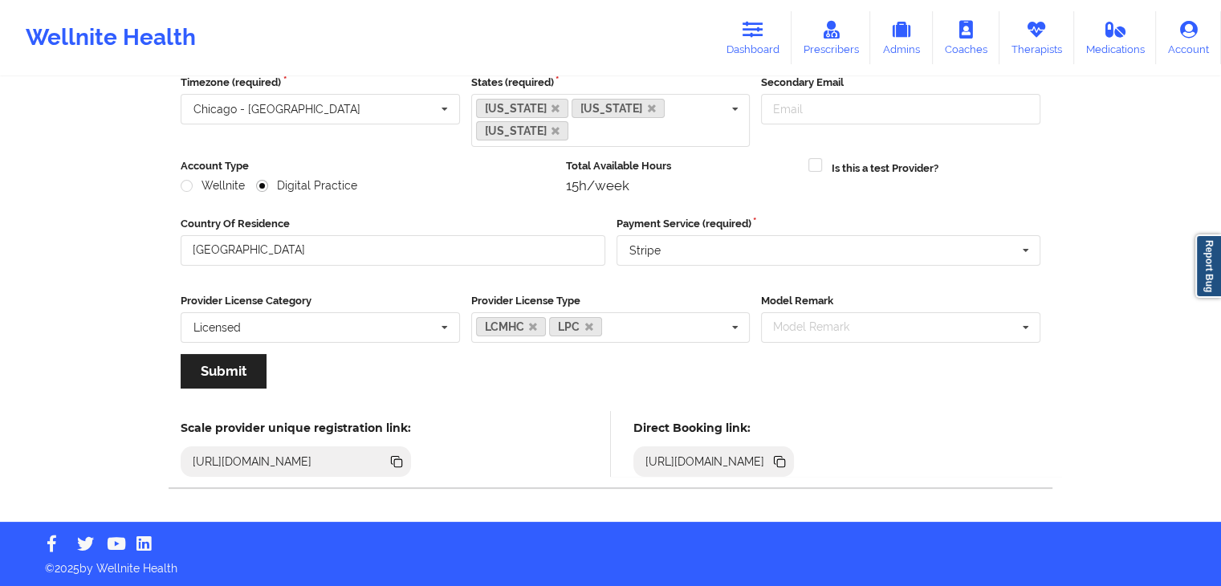
click at [785, 461] on icon at bounding box center [781, 463] width 8 height 8
click at [748, 27] on icon at bounding box center [752, 30] width 21 height 18
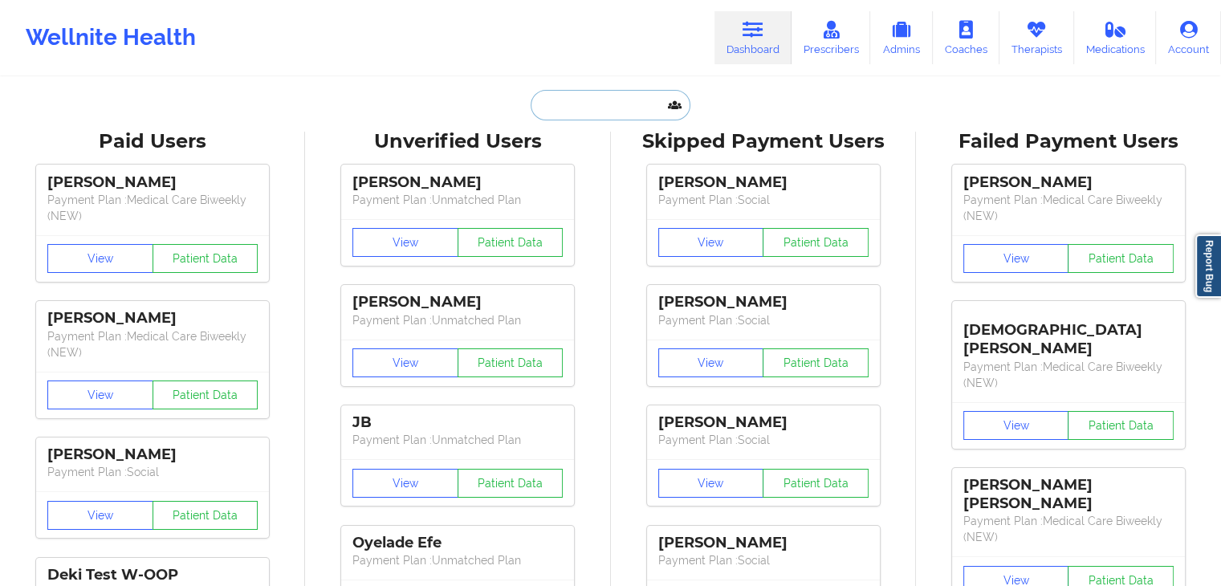
click at [555, 108] on input "text" at bounding box center [610, 105] width 159 height 30
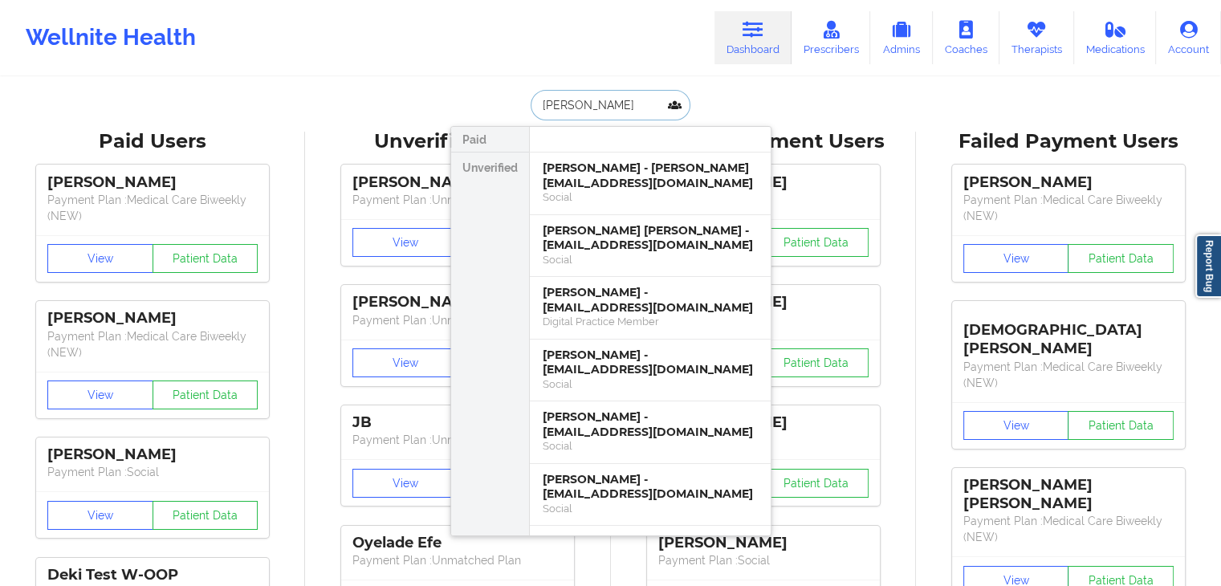
type input "[PERSON_NAME]"
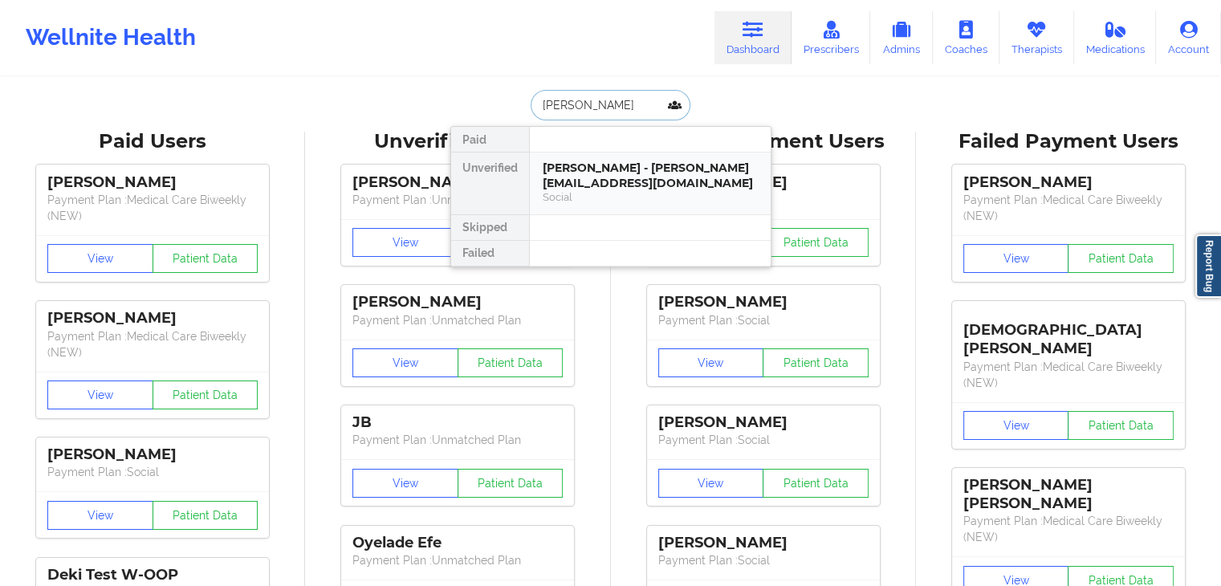
click at [577, 170] on div "[PERSON_NAME] - [PERSON_NAME][EMAIL_ADDRESS][DOMAIN_NAME]" at bounding box center [650, 176] width 215 height 30
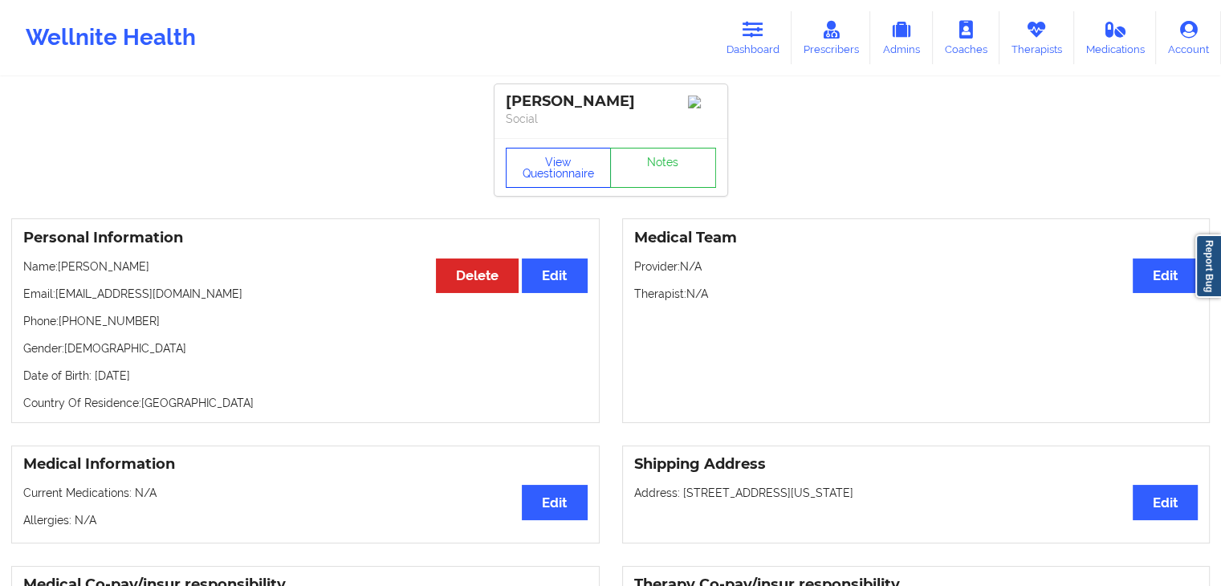
click at [555, 181] on button "View Questionnaire" at bounding box center [559, 168] width 106 height 40
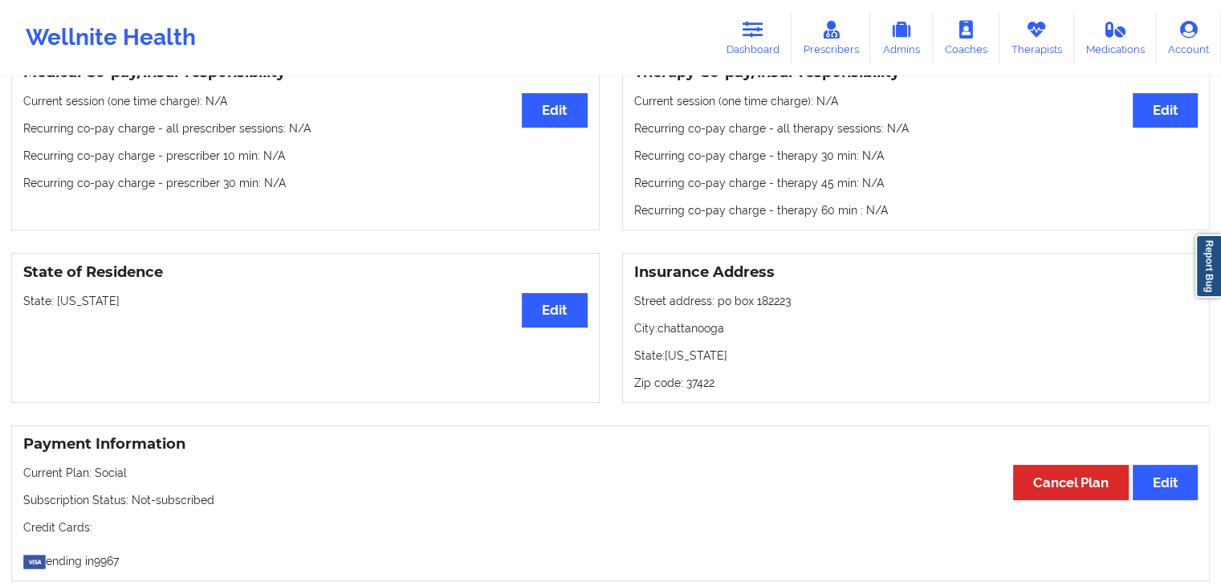
scroll to position [683, 0]
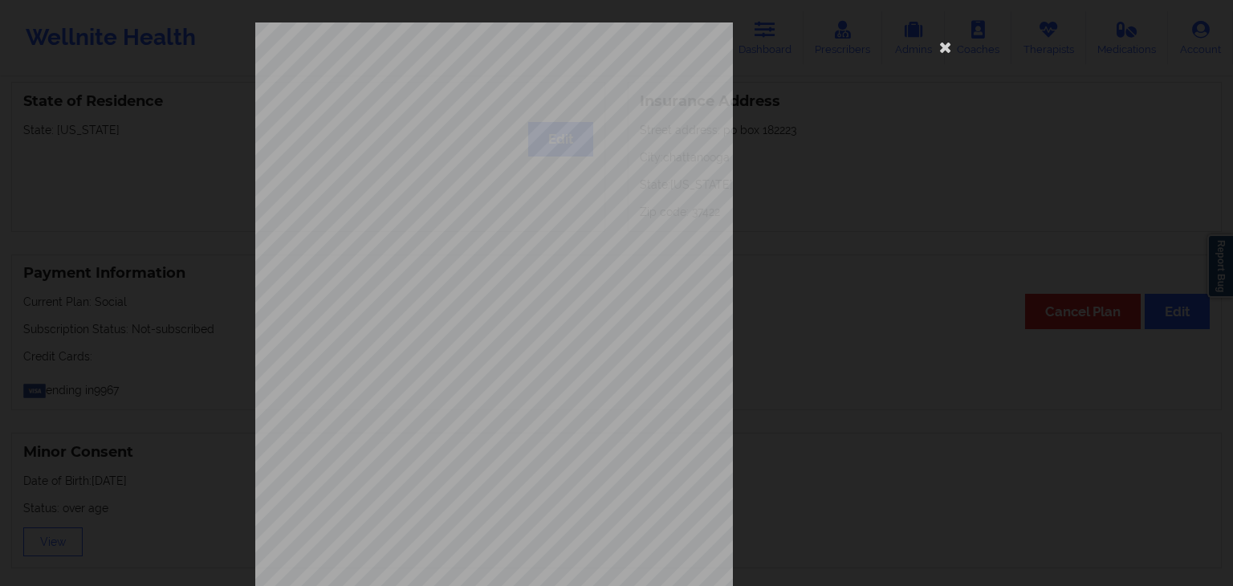
drag, startPoint x: 1230, startPoint y: 277, endPoint x: 1225, endPoint y: 194, distance: 82.9
click at [1220, 194] on div "[STREET_ADDRESS] What state do you live in ? [US_STATE] Full Name [PERSON_NAME]…" at bounding box center [616, 293] width 1233 height 586
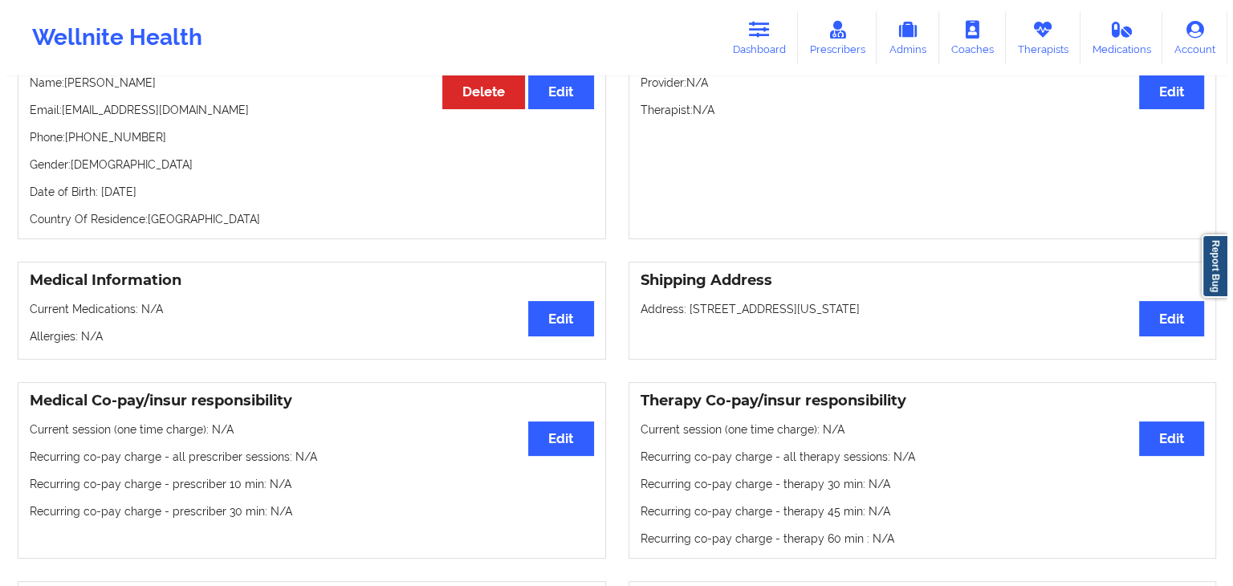
scroll to position [0, 0]
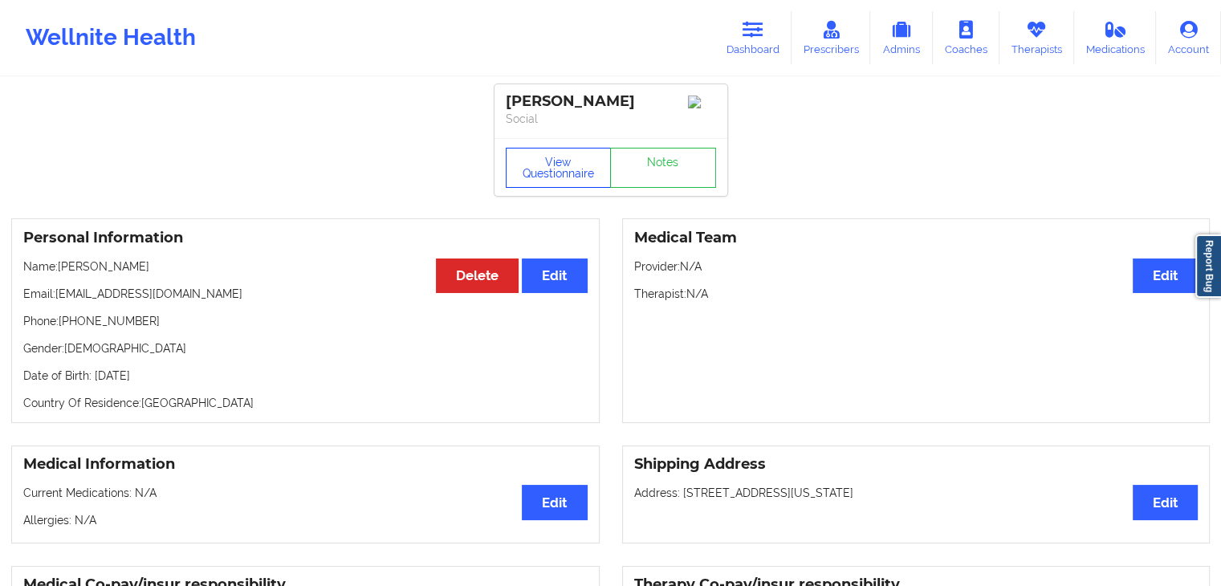
click at [535, 188] on button "View Questionnaire" at bounding box center [559, 168] width 106 height 40
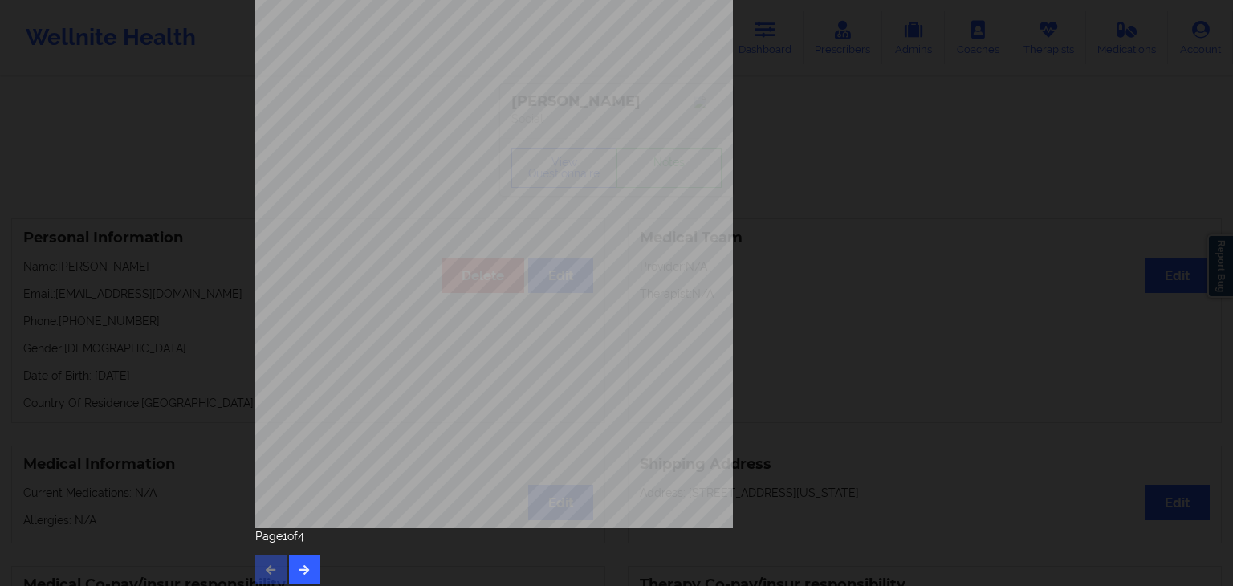
scroll to position [180, 0]
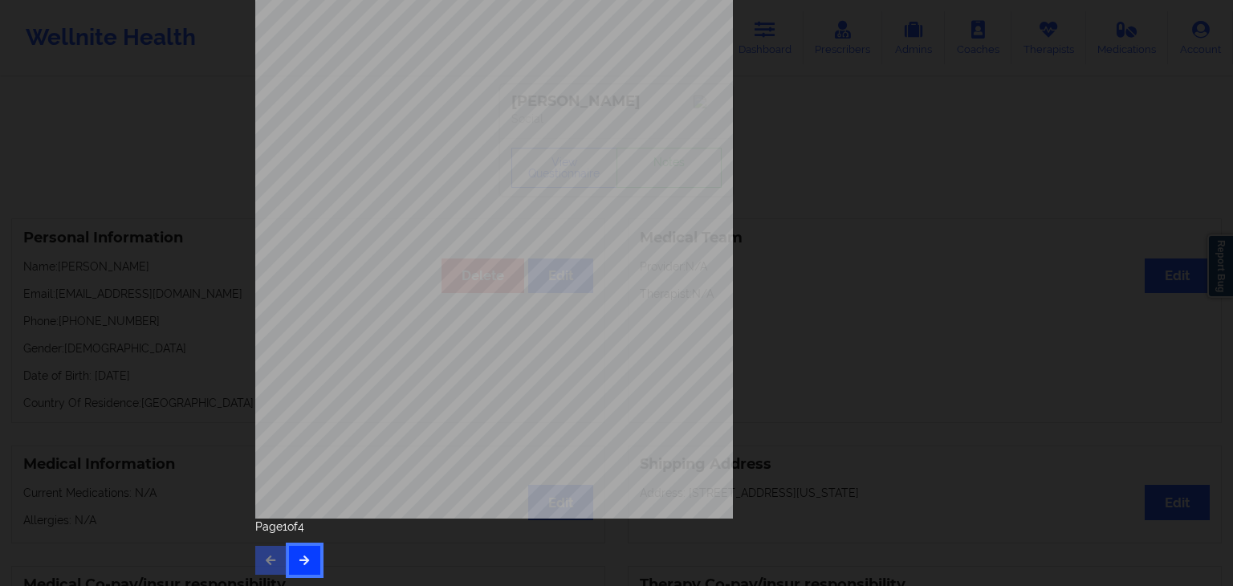
click at [304, 559] on icon "button" at bounding box center [305, 560] width 14 height 10
click at [298, 563] on icon "button" at bounding box center [305, 560] width 14 height 10
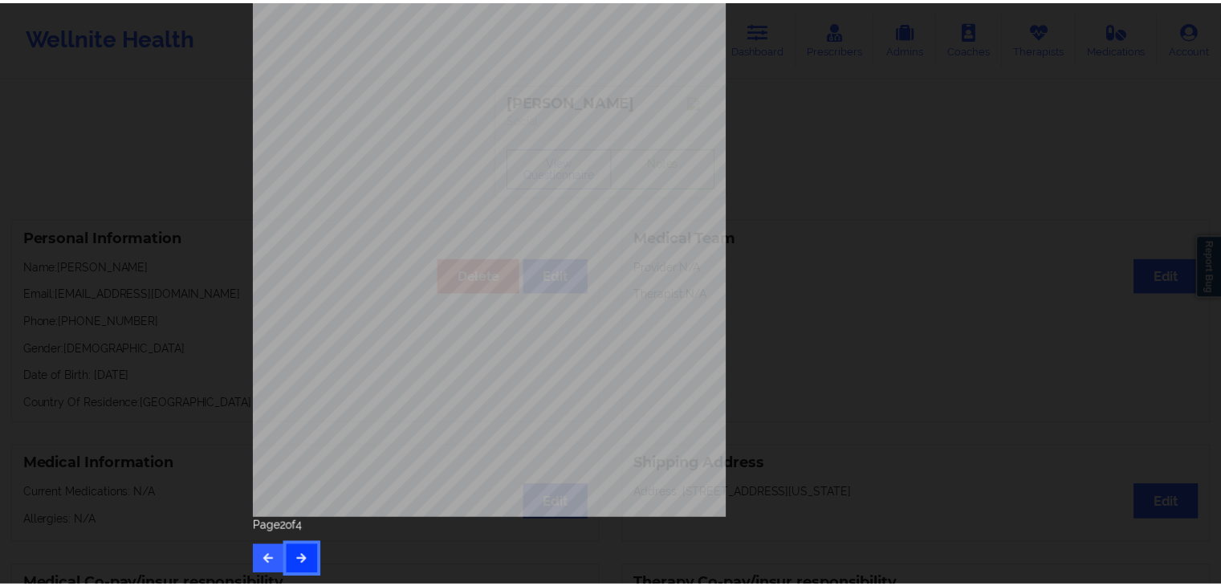
scroll to position [0, 0]
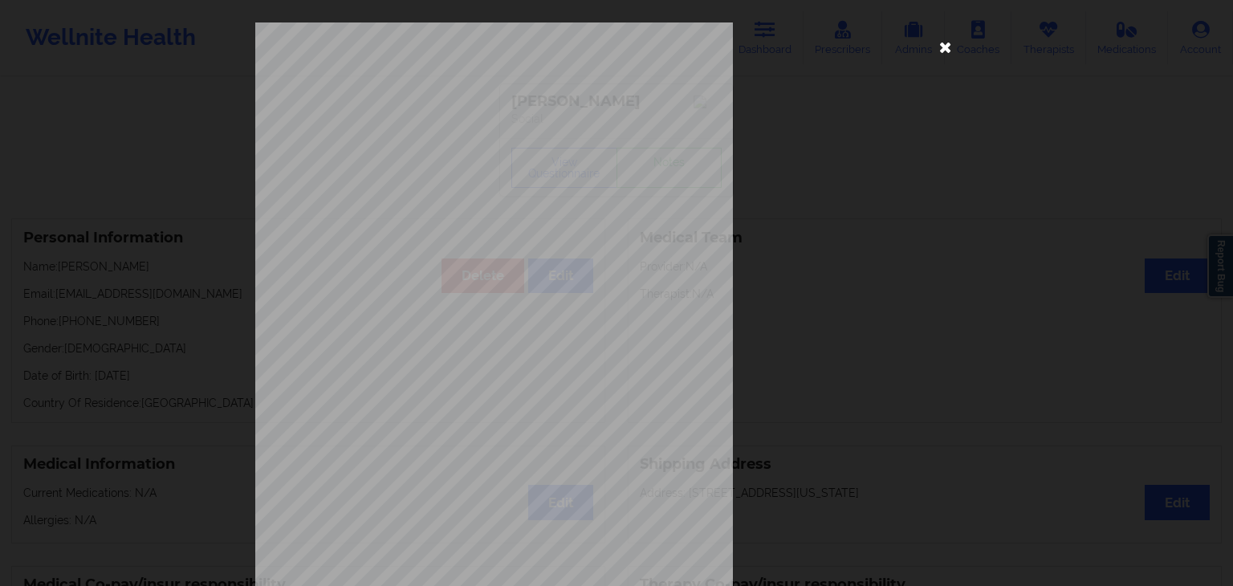
click at [935, 46] on icon at bounding box center [946, 47] width 26 height 26
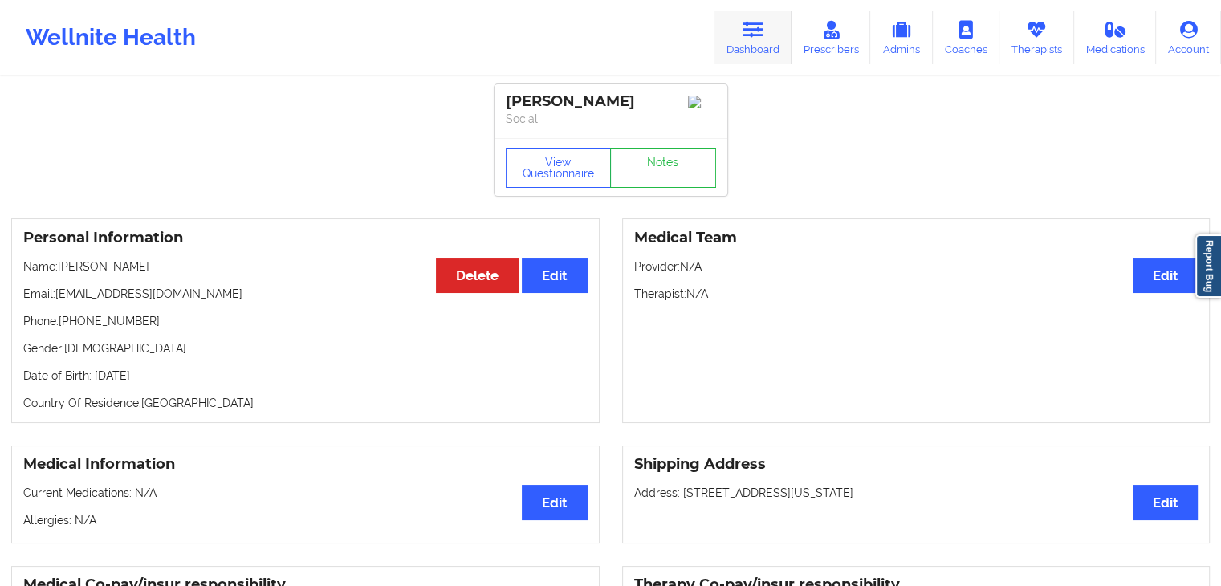
click at [751, 49] on link "Dashboard" at bounding box center [752, 37] width 77 height 53
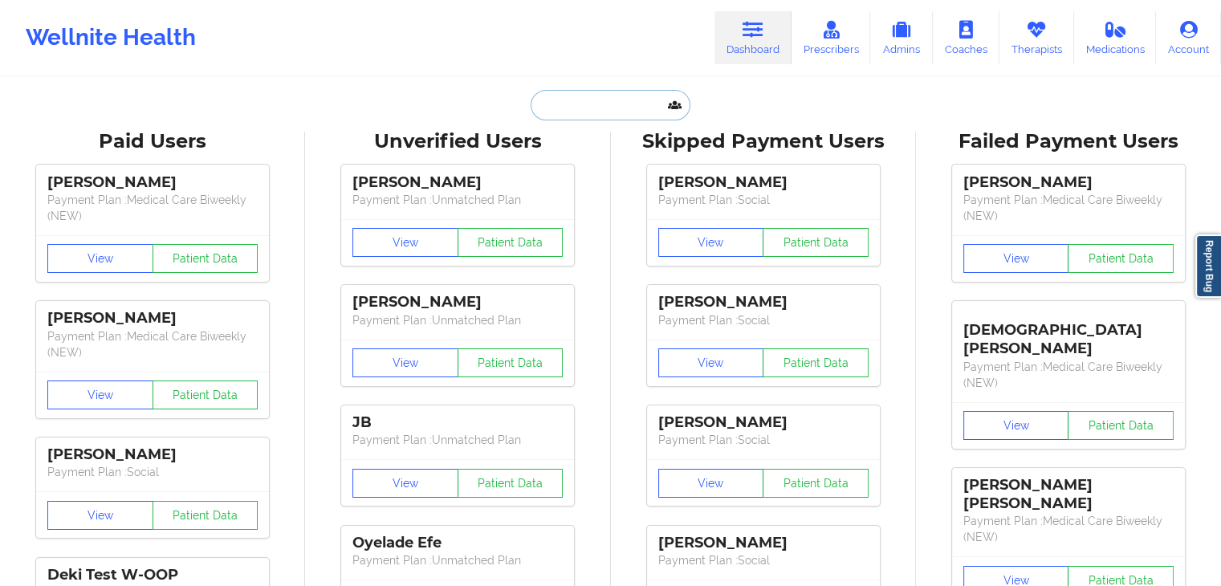
click at [573, 106] on input "text" at bounding box center [610, 105] width 159 height 30
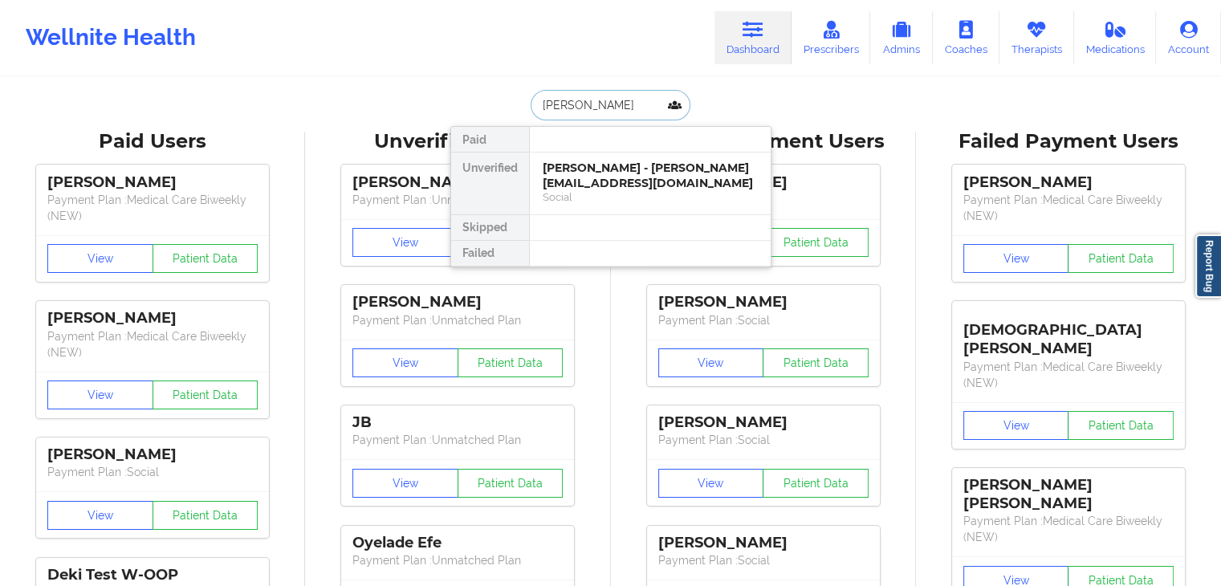
type input "[PERSON_NAME]"
click at [619, 190] on div "Social" at bounding box center [650, 197] width 215 height 14
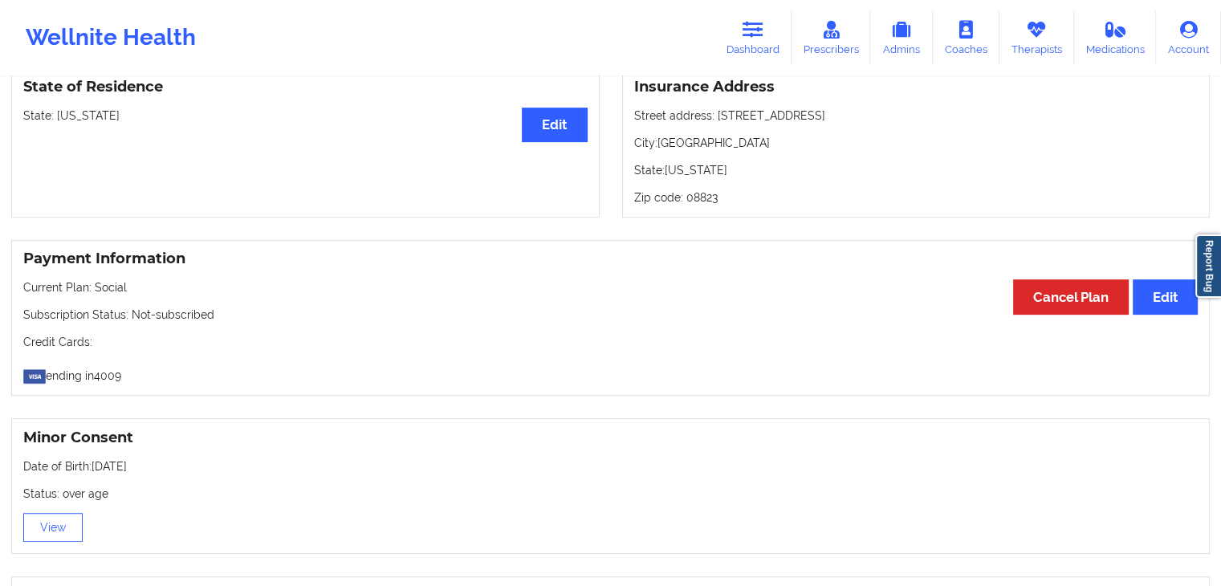
scroll to position [693, 0]
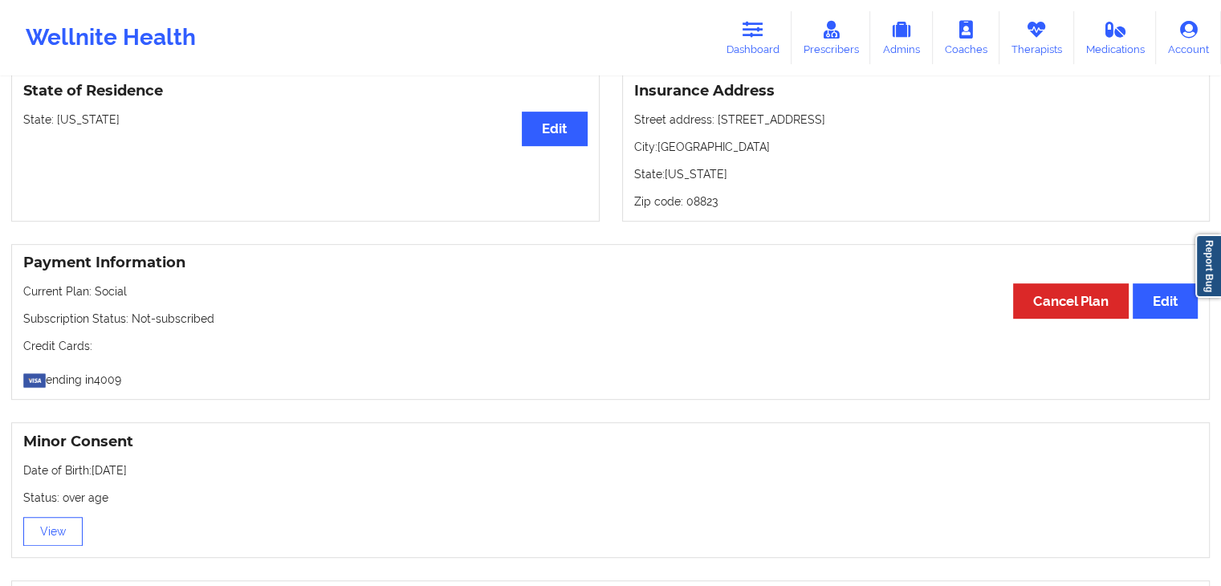
click at [799, 193] on div "Insurance Address Street address: [STREET_ADDRESS]: [US_STATE] Zip code: 08823" at bounding box center [916, 146] width 588 height 150
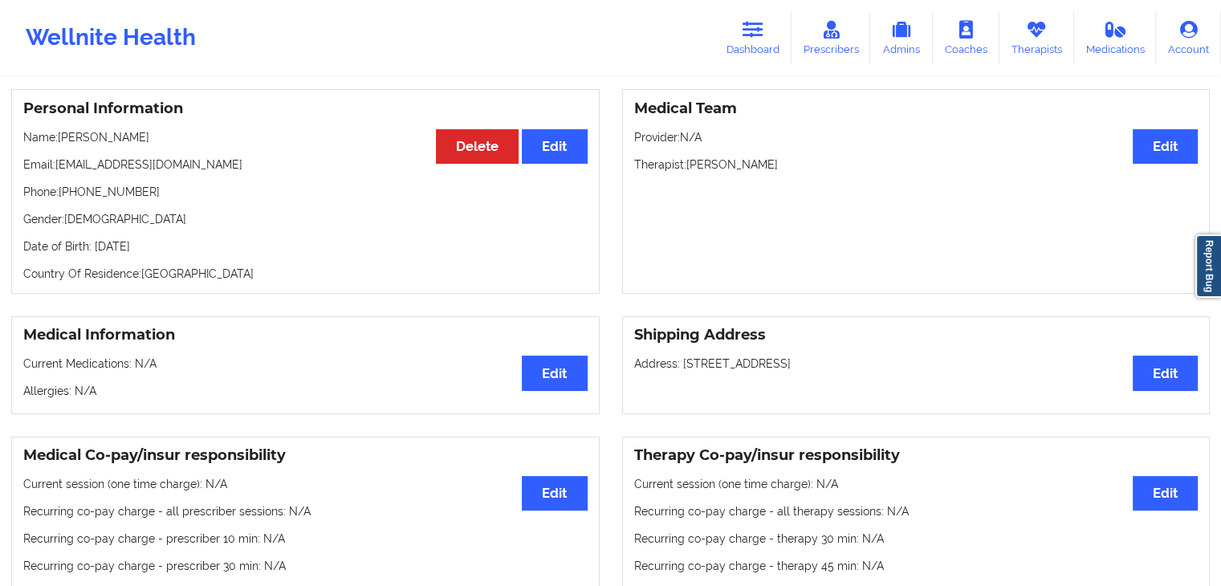
scroll to position [83, 0]
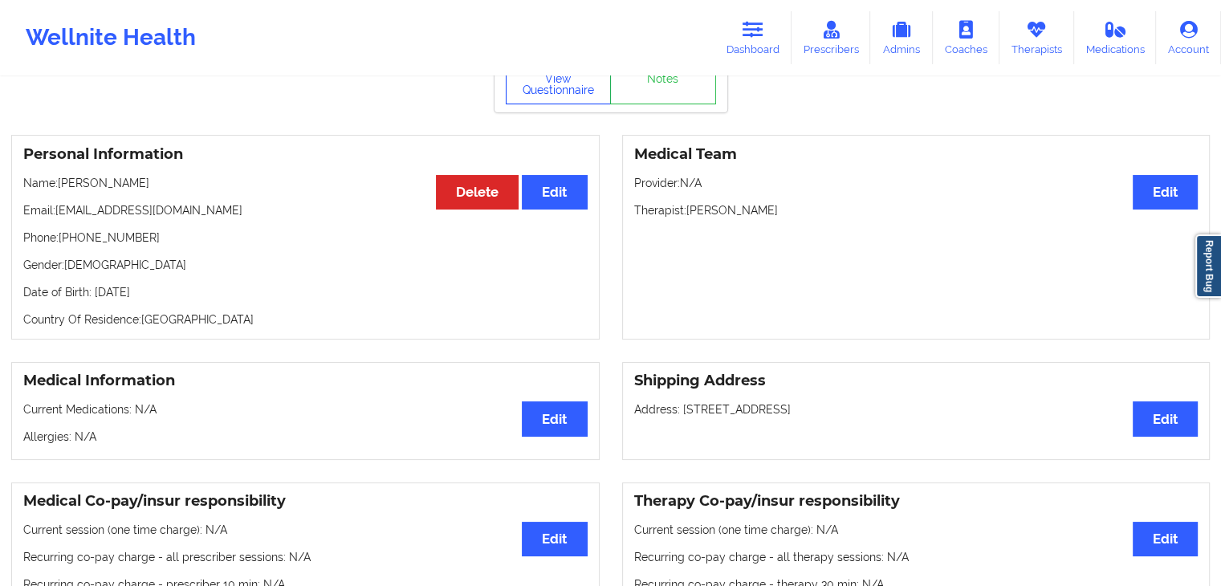
click at [547, 94] on button "View Questionnaire" at bounding box center [559, 84] width 106 height 40
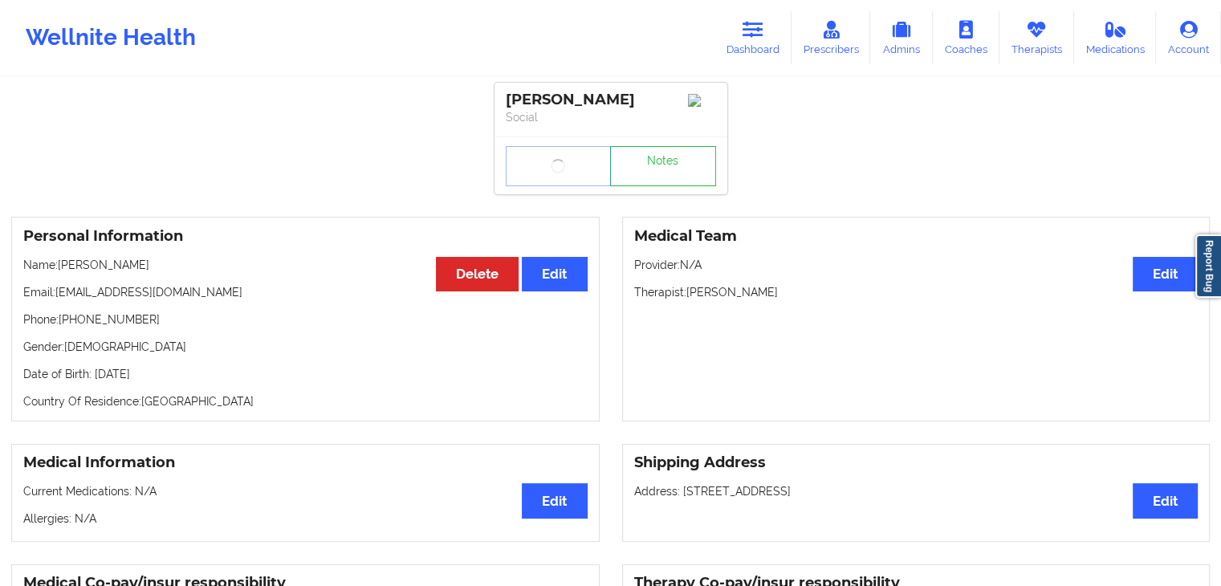
scroll to position [0, 0]
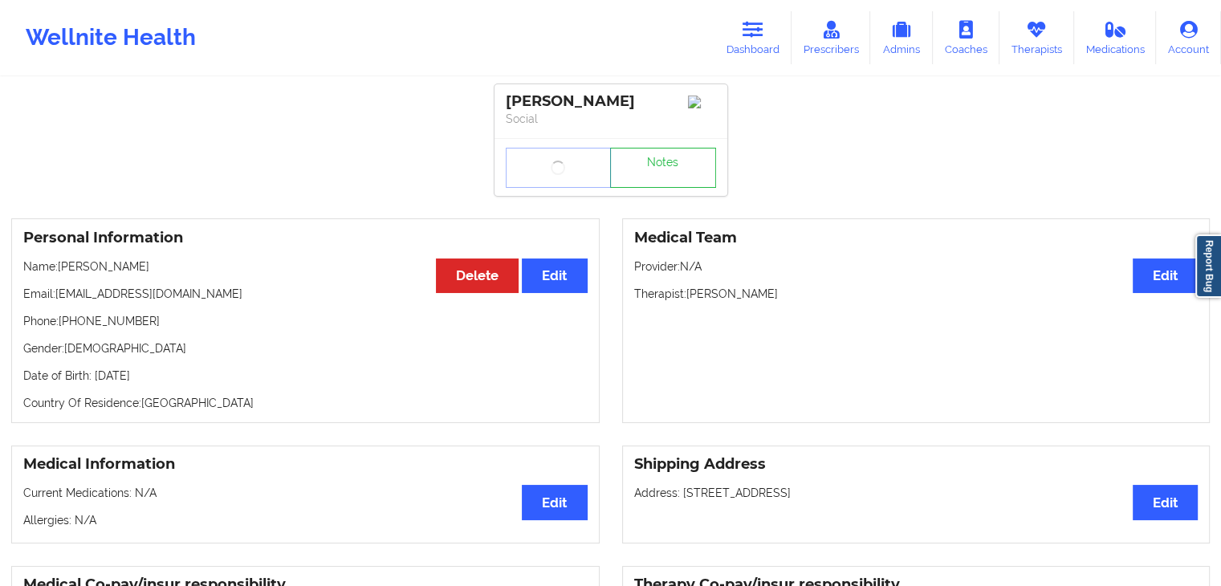
drag, startPoint x: 790, startPoint y: 342, endPoint x: 742, endPoint y: 303, distance: 61.0
click at [742, 303] on div "Medical Team Edit Provider: N/A Therapist: [PERSON_NAME]" at bounding box center [916, 320] width 588 height 205
click at [742, 302] on p "Therapist: [PERSON_NAME]" at bounding box center [916, 294] width 564 height 16
click at [750, 31] on icon at bounding box center [752, 30] width 21 height 18
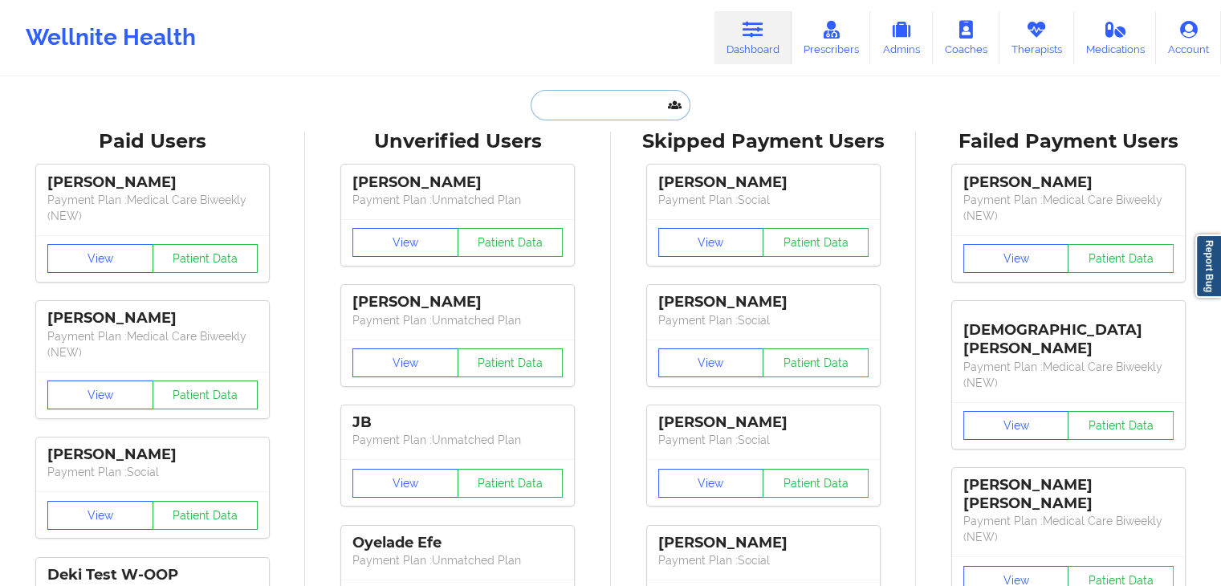
click at [555, 111] on input "text" at bounding box center [610, 105] width 159 height 30
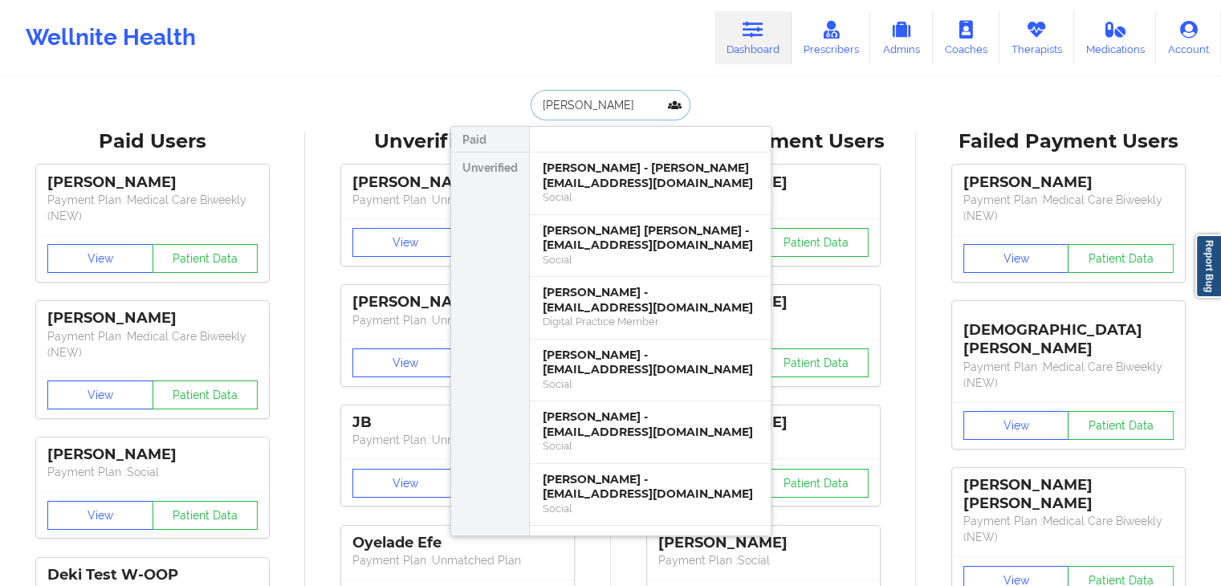
type input "[PERSON_NAME] [PERSON_NAME]"
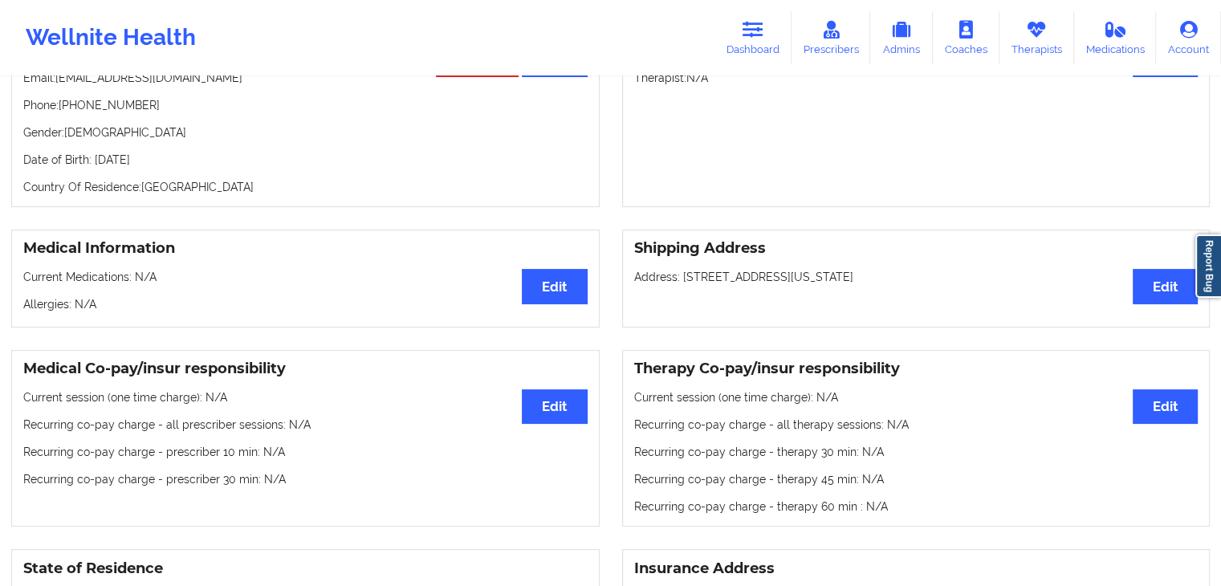
scroll to position [164, 0]
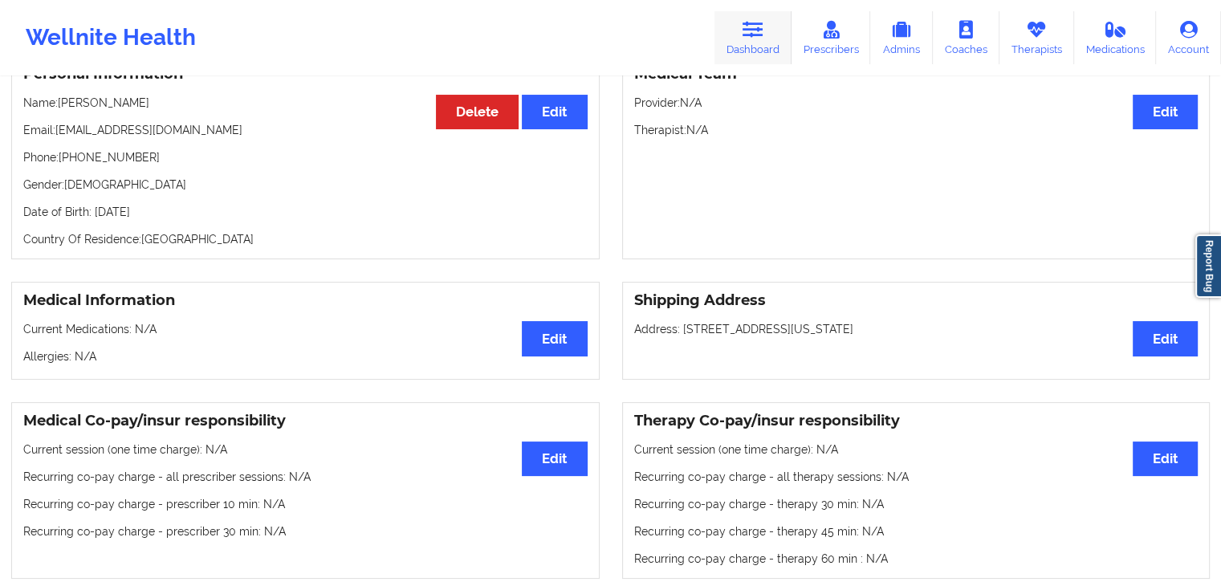
click at [750, 51] on link "Dashboard" at bounding box center [752, 37] width 77 height 53
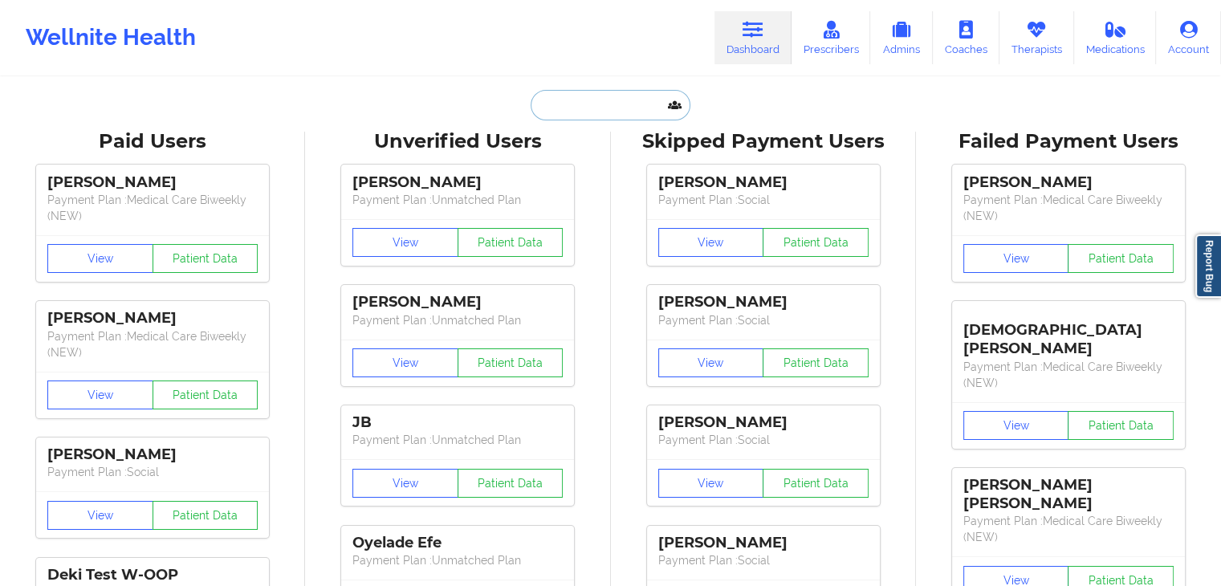
click at [643, 97] on input "text" at bounding box center [610, 105] width 159 height 30
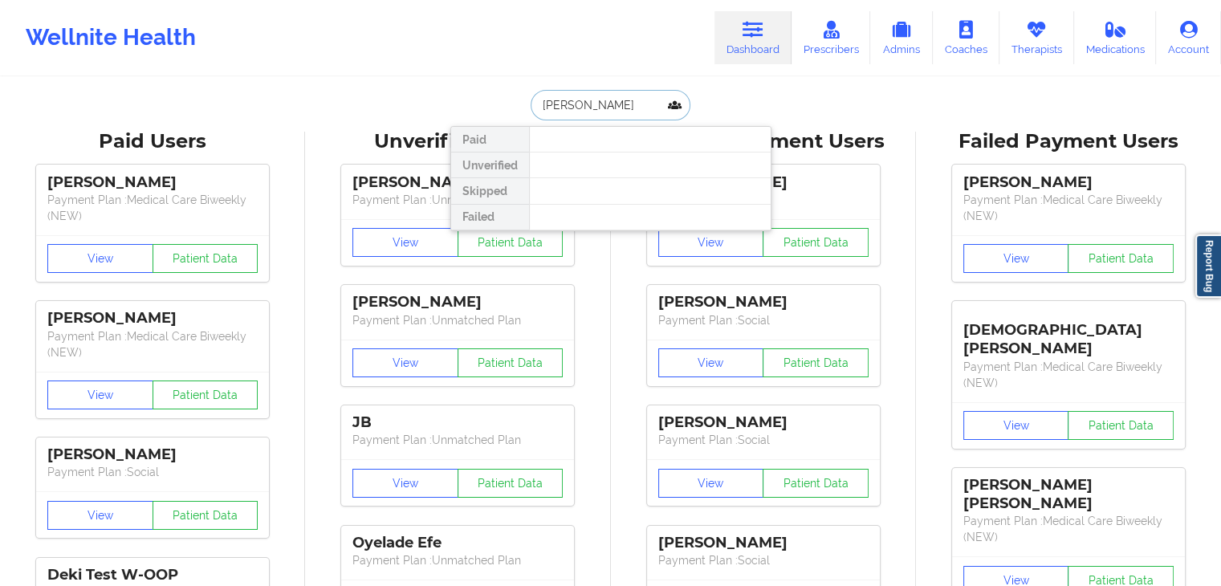
type input "[PERSON_NAME]"
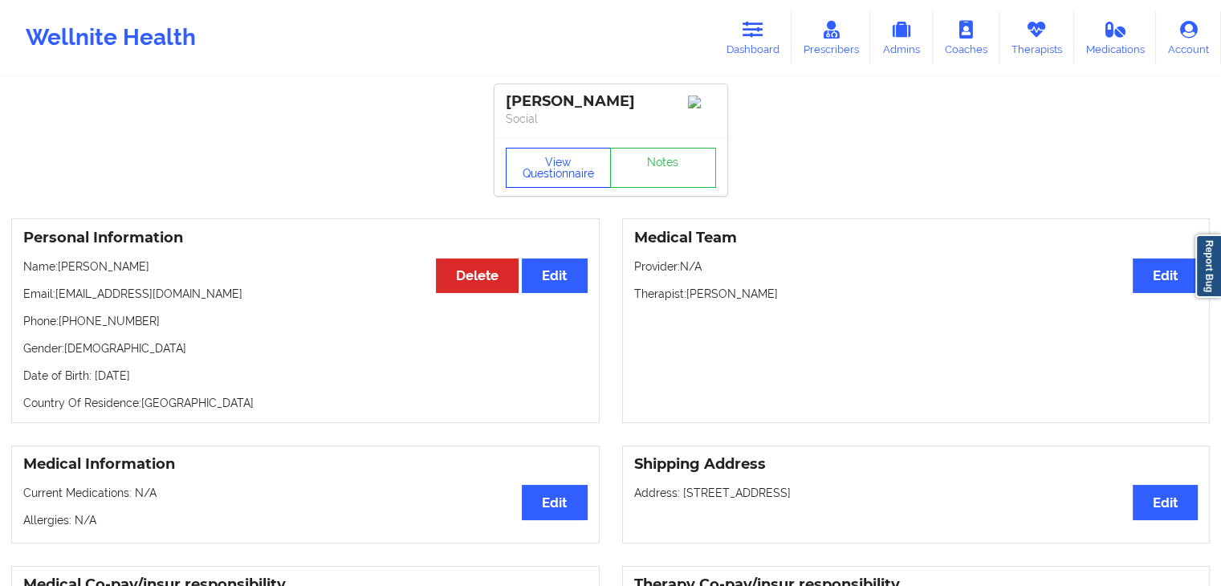
click at [518, 168] on button "View Questionnaire" at bounding box center [559, 168] width 106 height 40
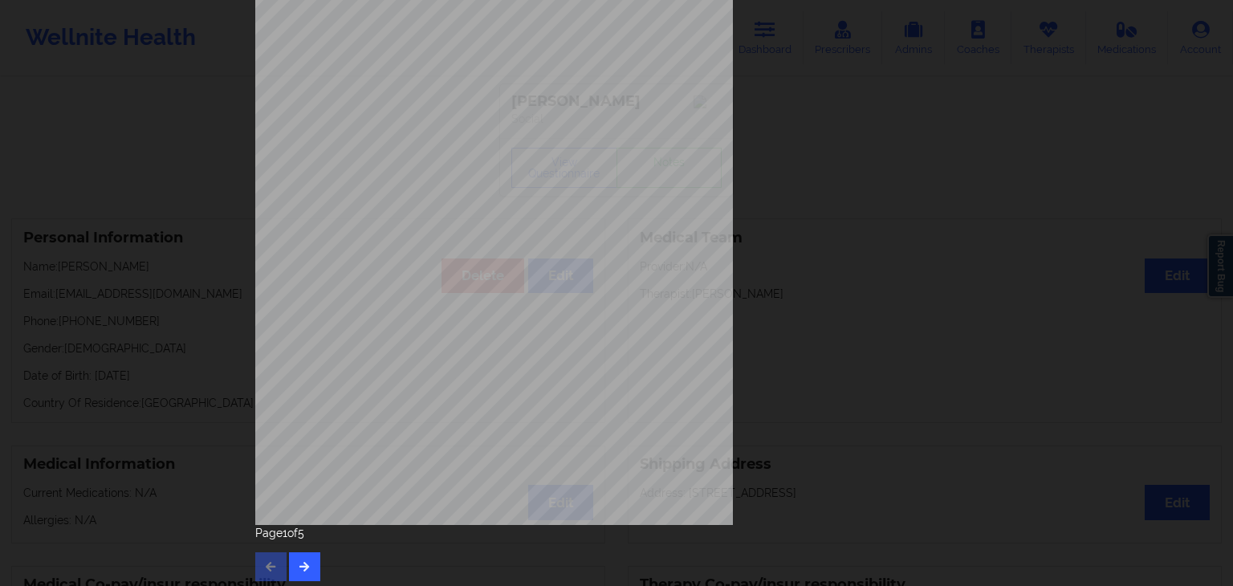
scroll to position [180, 0]
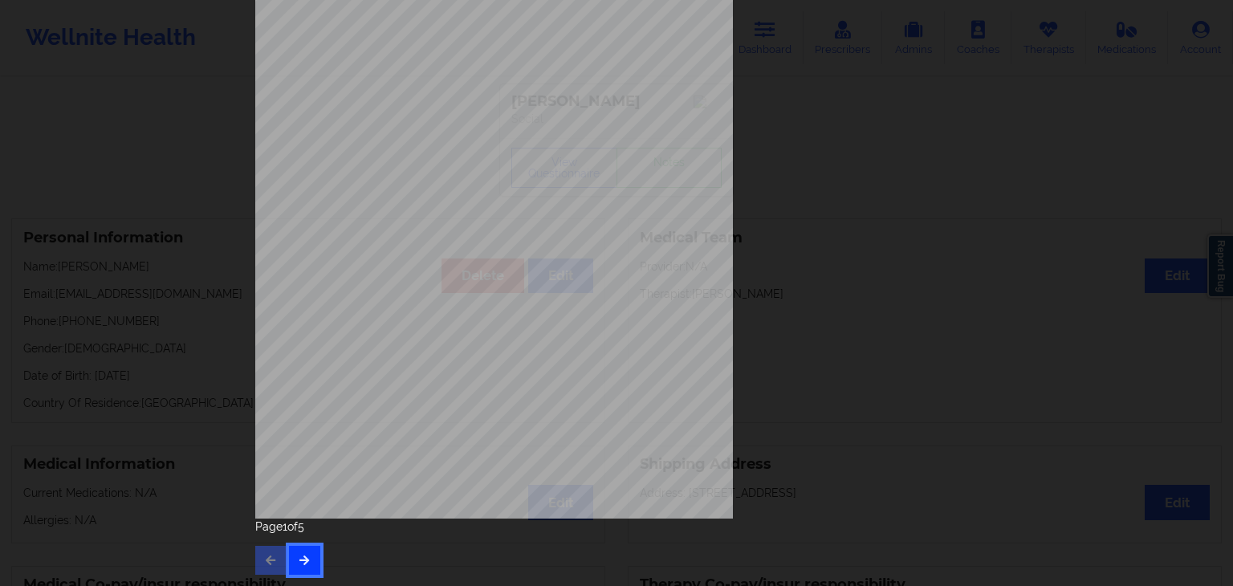
click at [307, 560] on button "button" at bounding box center [304, 560] width 31 height 29
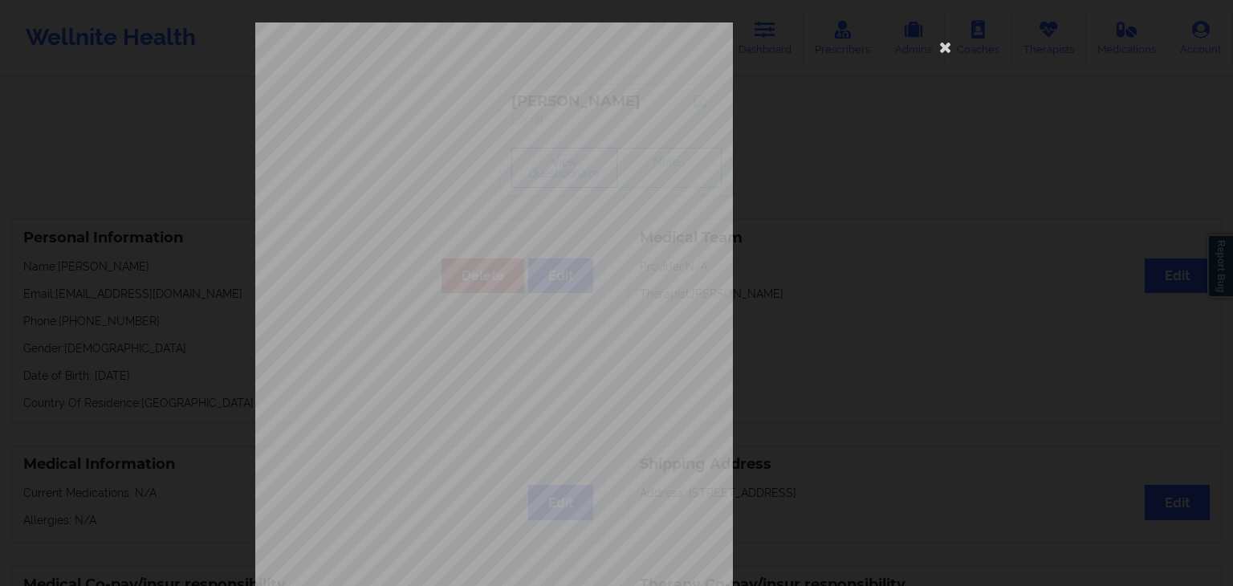
click at [496, 421] on span "Trouble concentrating on things, such as reading the newspaper or watching tele…" at bounding box center [588, 417] width 323 height 9
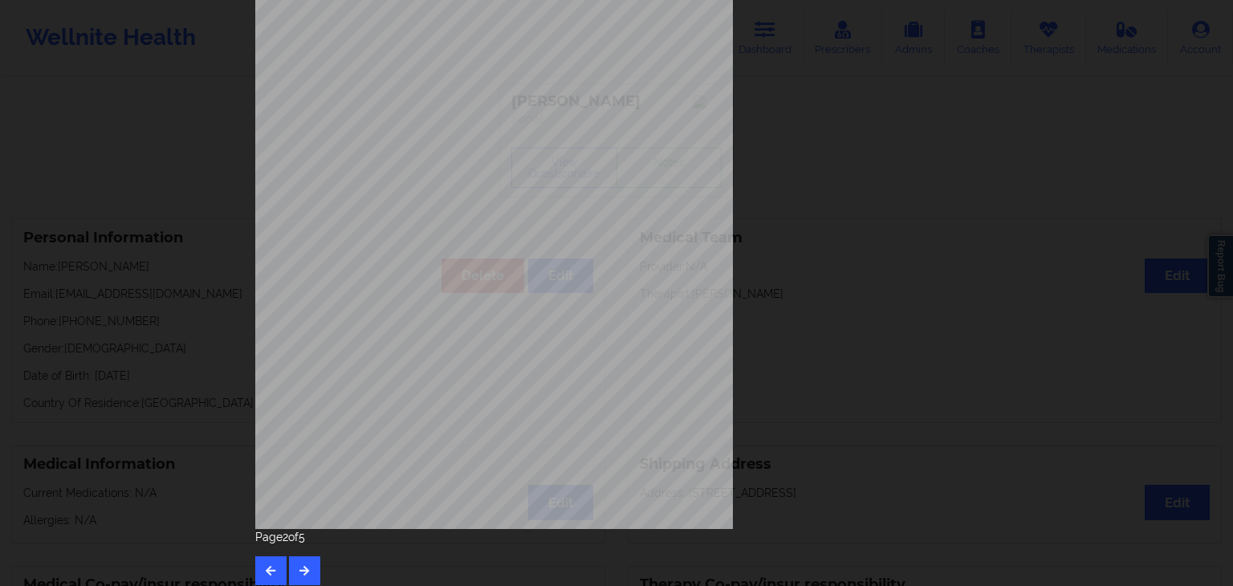
scroll to position [180, 0]
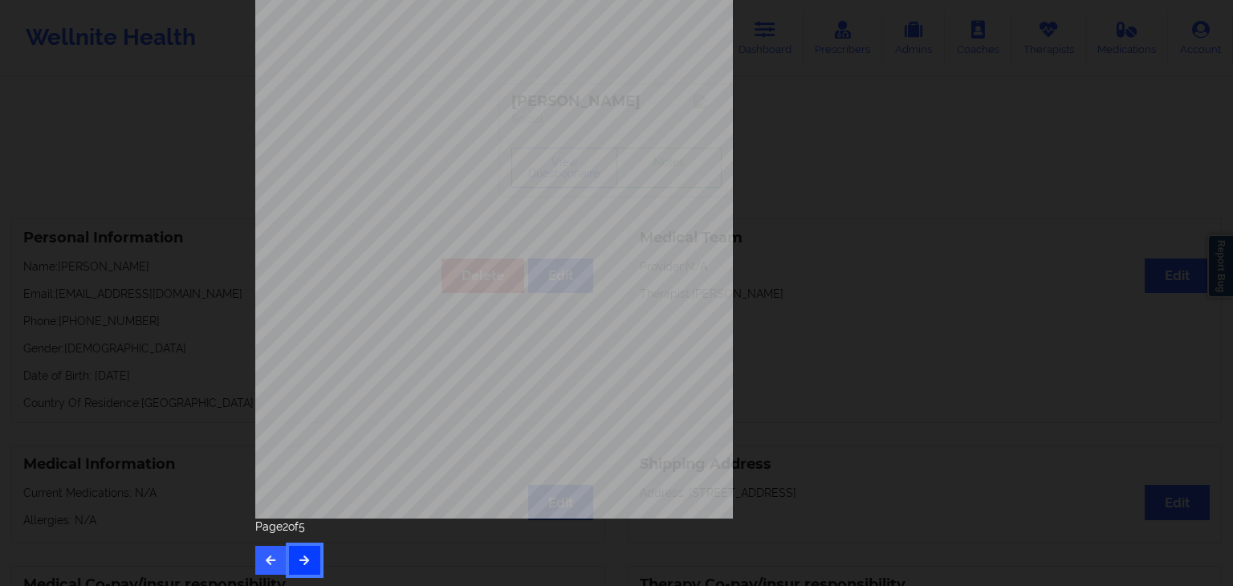
click at [302, 551] on button "button" at bounding box center [304, 560] width 31 height 29
click at [311, 557] on button "button" at bounding box center [304, 560] width 31 height 29
click at [264, 559] on icon "button" at bounding box center [271, 560] width 14 height 10
click at [264, 562] on icon "button" at bounding box center [271, 560] width 14 height 10
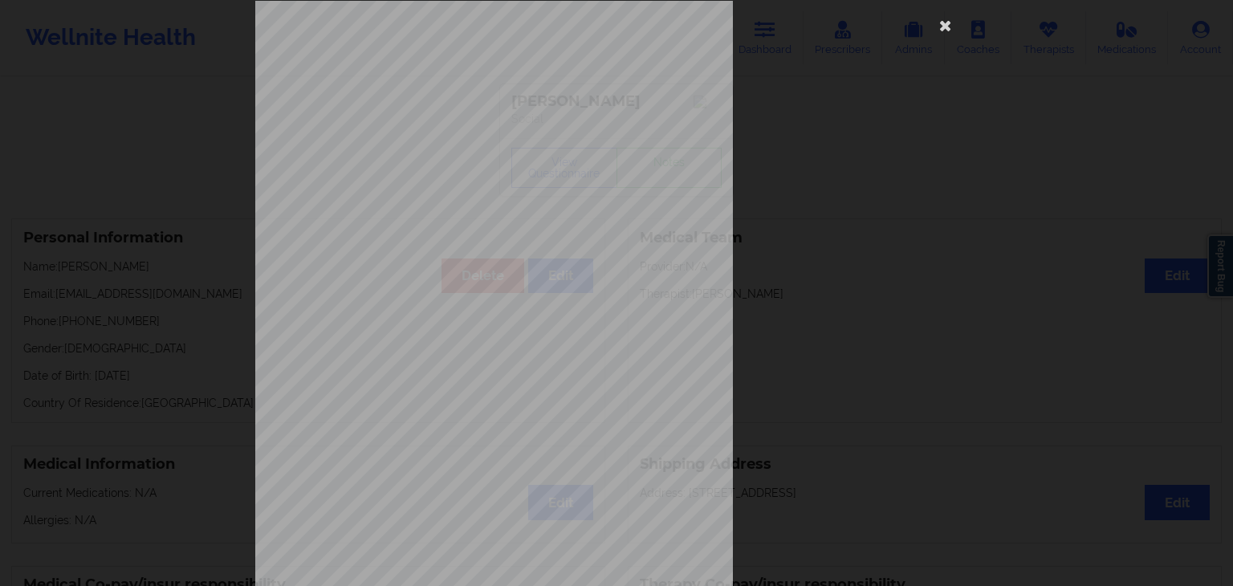
scroll to position [0, 0]
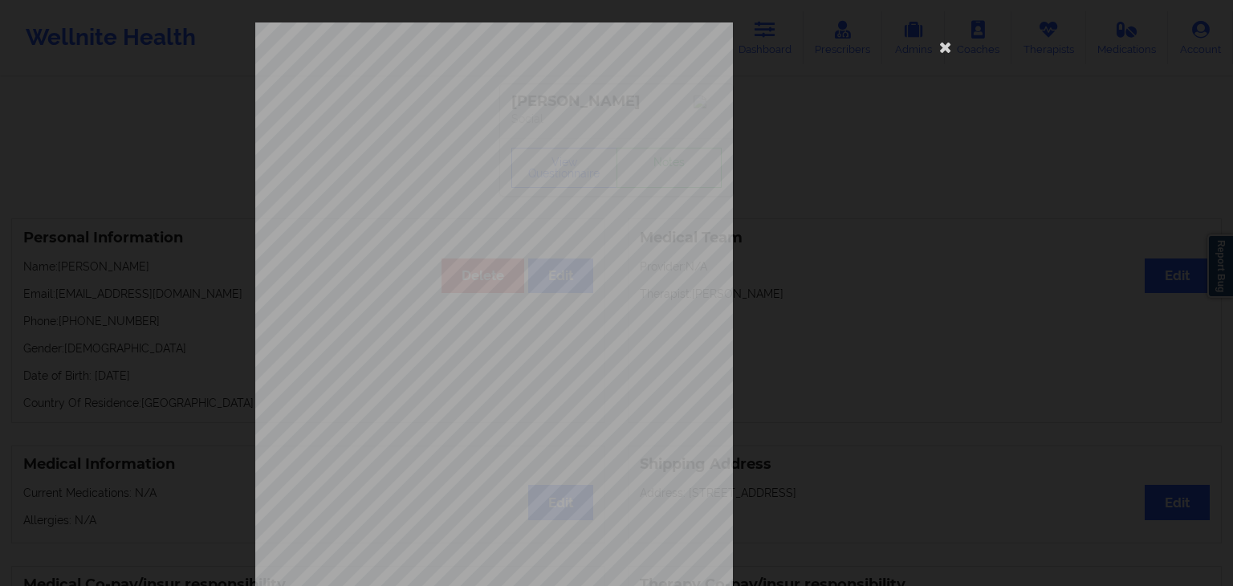
click at [545, 189] on span "Being so restless that it is hard to sit still" at bounding box center [501, 185] width 149 height 9
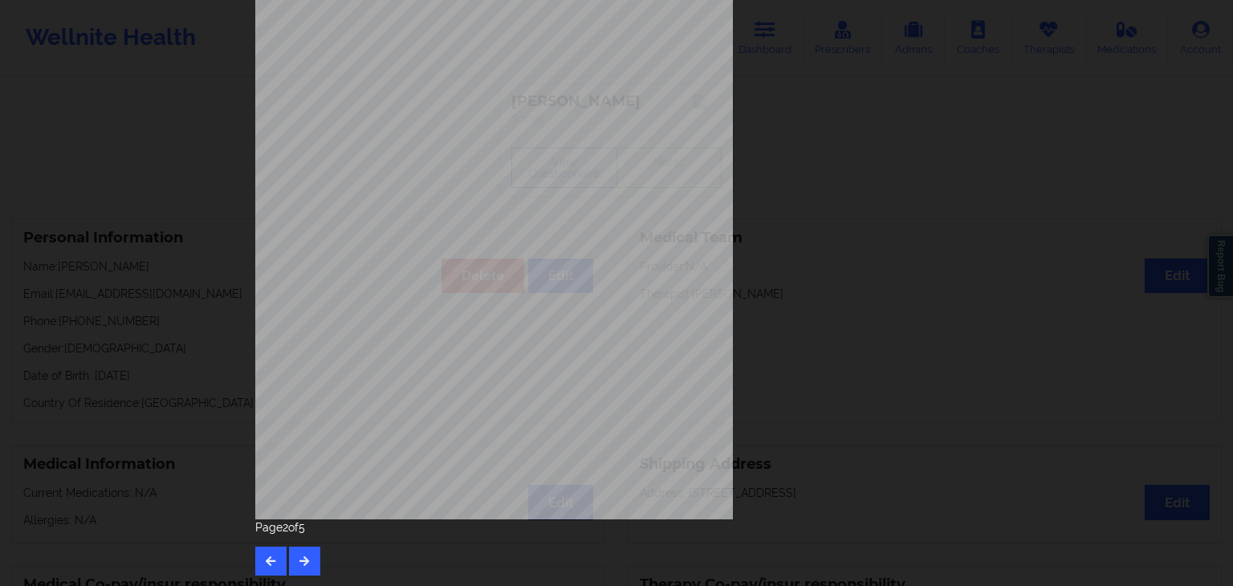
scroll to position [180, 0]
click at [315, 554] on button "button" at bounding box center [304, 560] width 31 height 29
click at [308, 556] on button "button" at bounding box center [304, 560] width 31 height 29
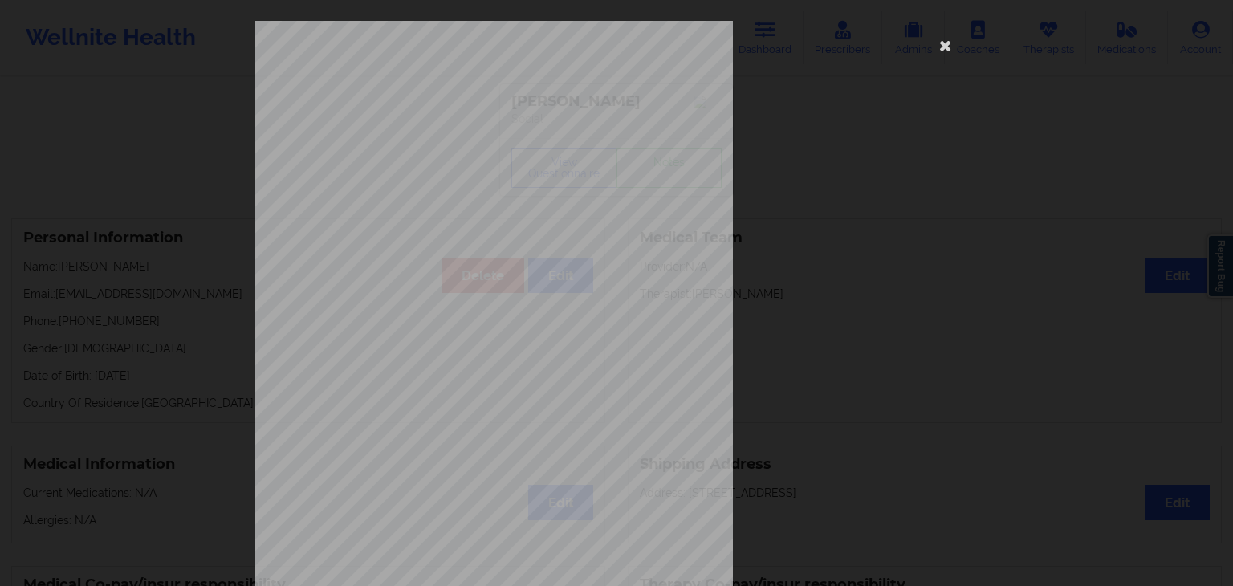
scroll to position [0, 0]
click at [937, 50] on icon at bounding box center [946, 47] width 26 height 26
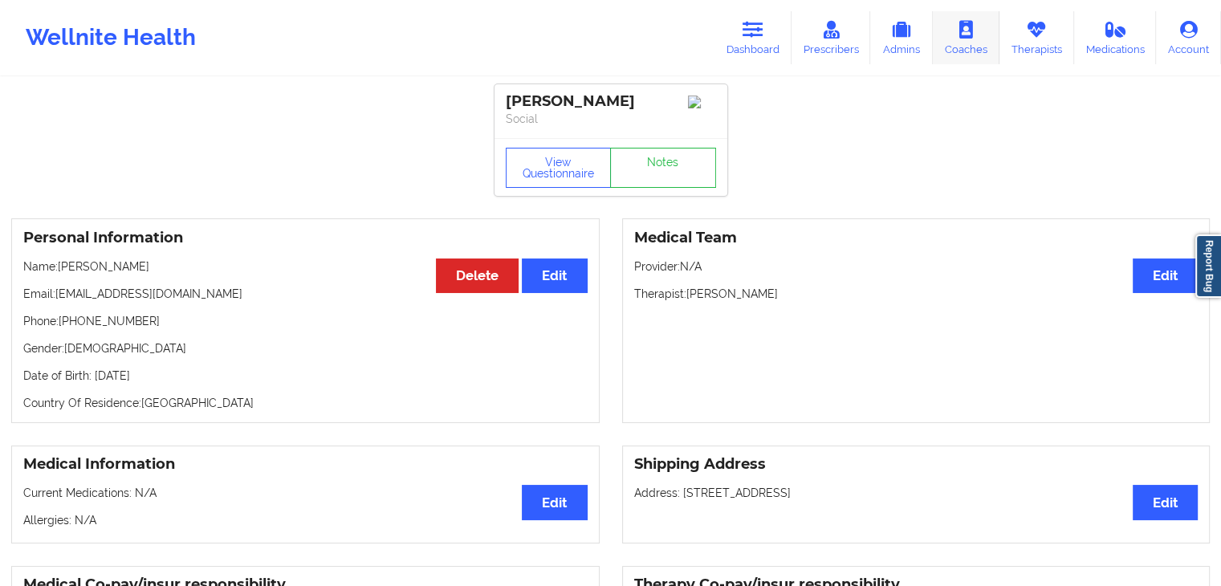
click at [945, 45] on link "Coaches" at bounding box center [966, 37] width 67 height 53
drag, startPoint x: 140, startPoint y: 328, endPoint x: 61, endPoint y: 316, distance: 79.6
click at [61, 316] on div "Personal Information Edit Delete Name: [PERSON_NAME] Email: [EMAIL_ADDRESS][DOM…" at bounding box center [305, 320] width 588 height 205
click at [539, 180] on button "View Questionnaire" at bounding box center [559, 168] width 106 height 40
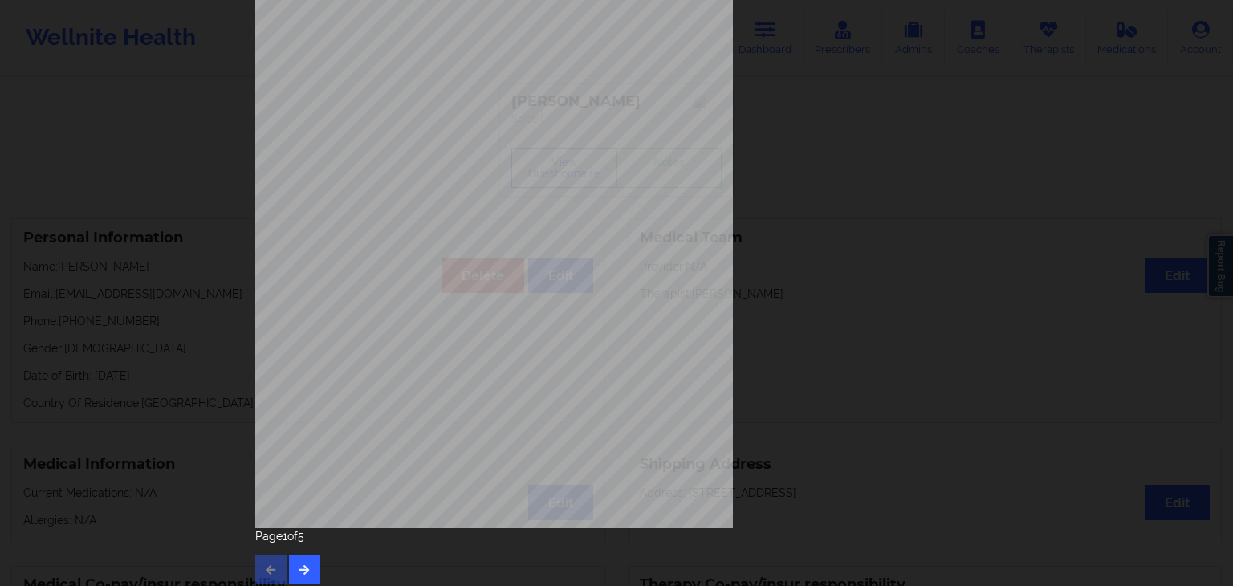
scroll to position [180, 0]
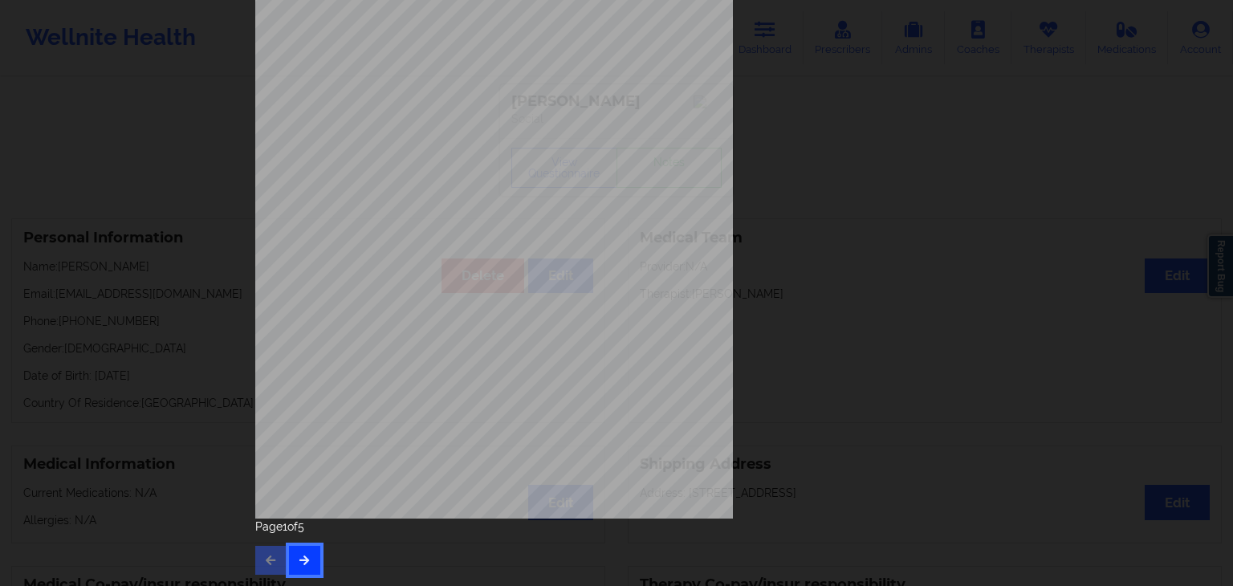
click at [307, 560] on button "button" at bounding box center [304, 560] width 31 height 29
click at [299, 565] on button "button" at bounding box center [304, 560] width 31 height 29
click at [299, 566] on button "button" at bounding box center [304, 560] width 31 height 29
click at [266, 559] on icon "button" at bounding box center [271, 560] width 14 height 10
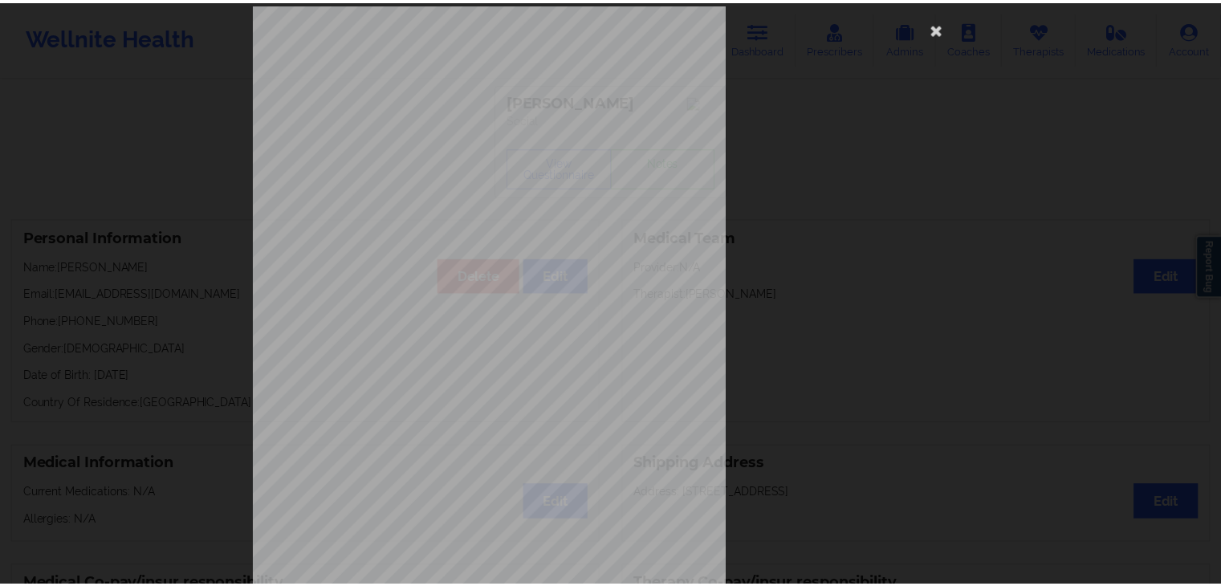
scroll to position [0, 0]
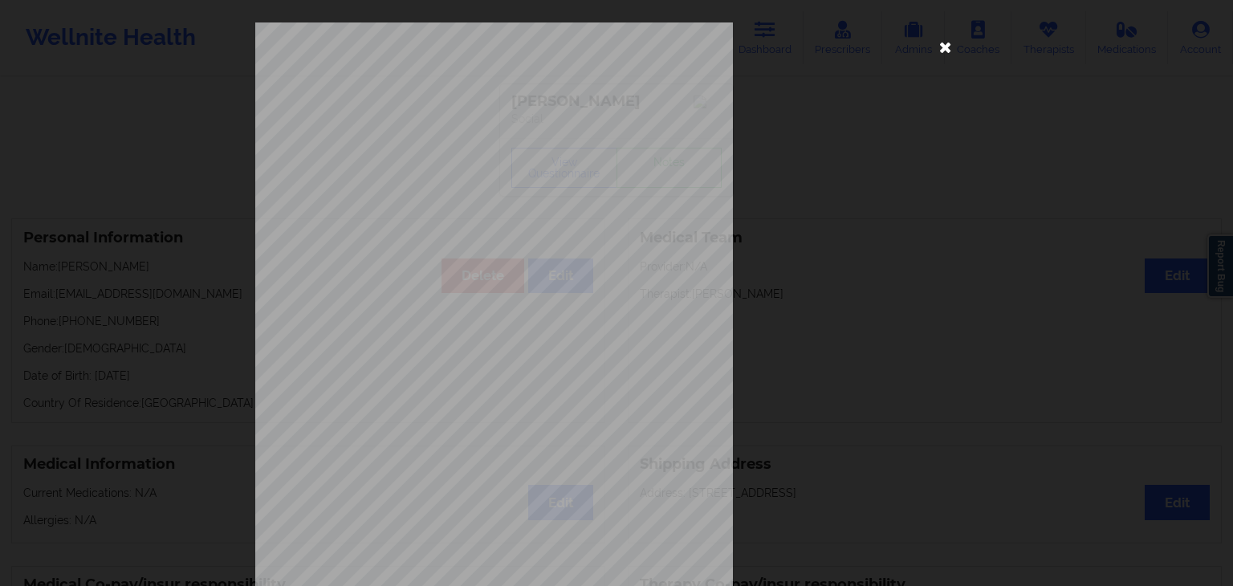
click at [938, 40] on icon at bounding box center [946, 47] width 26 height 26
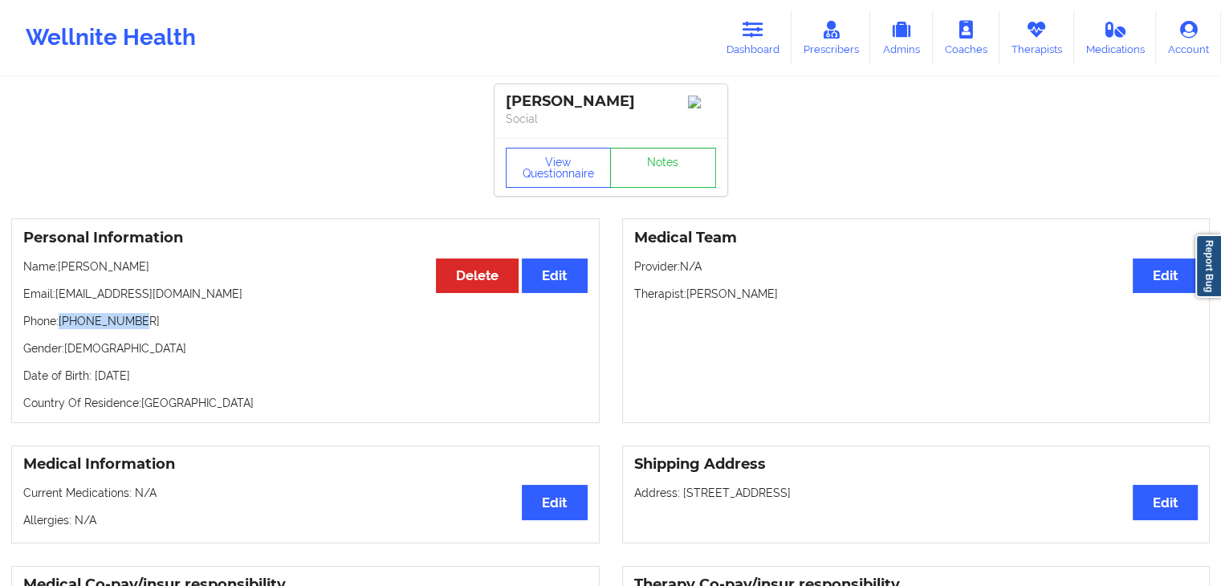
drag, startPoint x: 63, startPoint y: 325, endPoint x: 135, endPoint y: 326, distance: 72.2
click at [135, 326] on p "Phone: [PHONE_NUMBER]" at bounding box center [305, 321] width 564 height 16
copy p "[PHONE_NUMBER]"
click at [1016, 37] on link "Therapists" at bounding box center [1036, 37] width 75 height 53
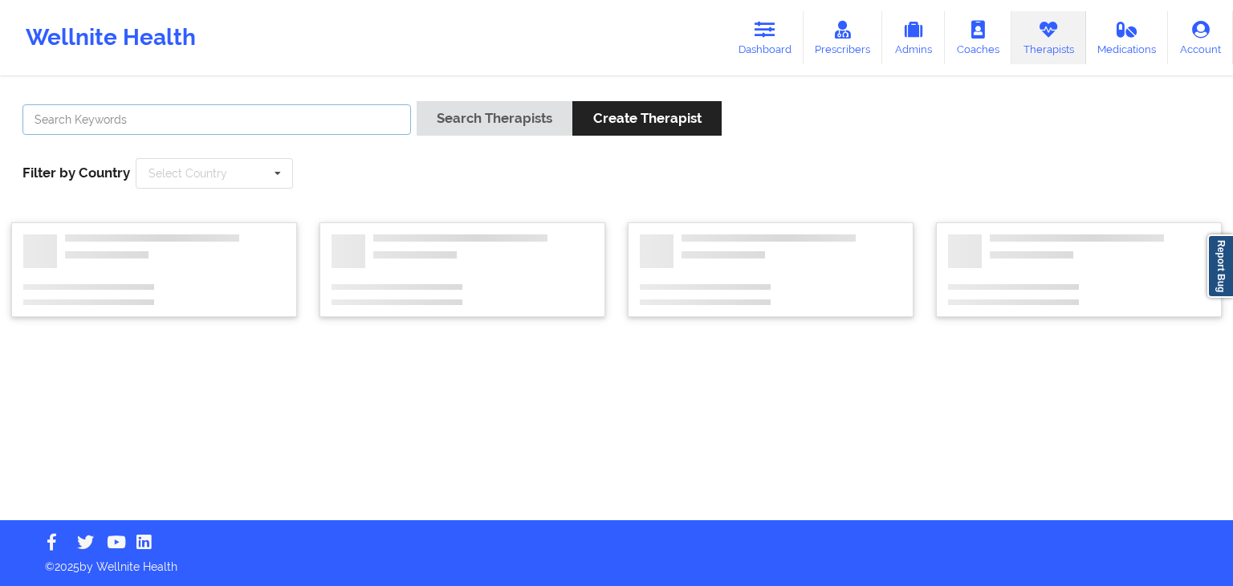
click at [208, 113] on input "text" at bounding box center [216, 119] width 388 height 30
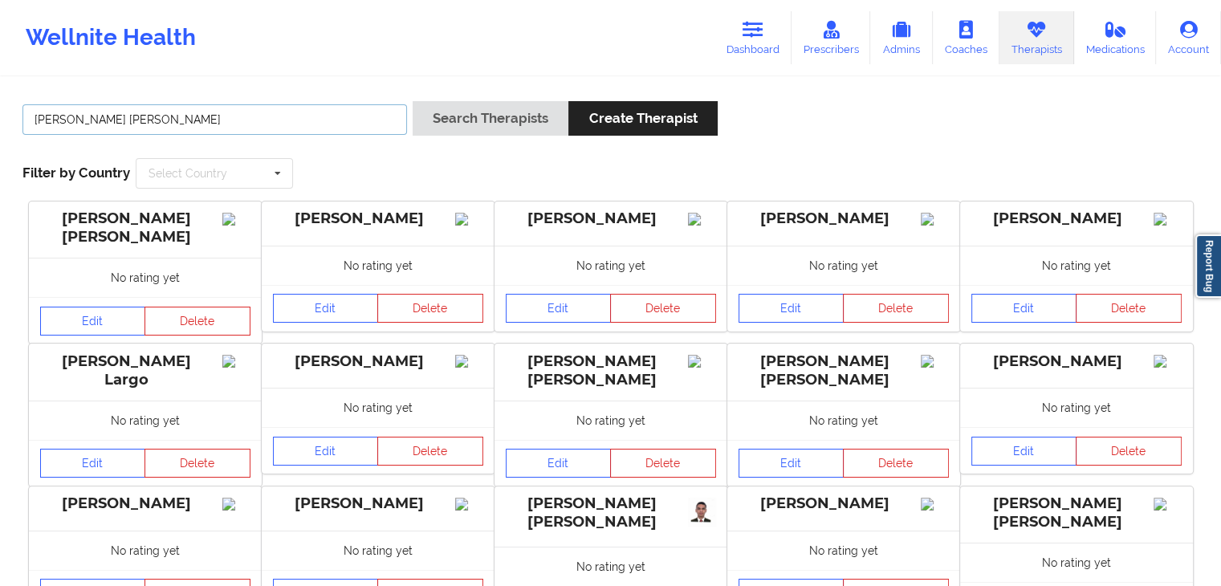
type input "[PERSON_NAME] [PERSON_NAME]"
click at [413, 101] on button "Search Therapists" at bounding box center [491, 118] width 156 height 35
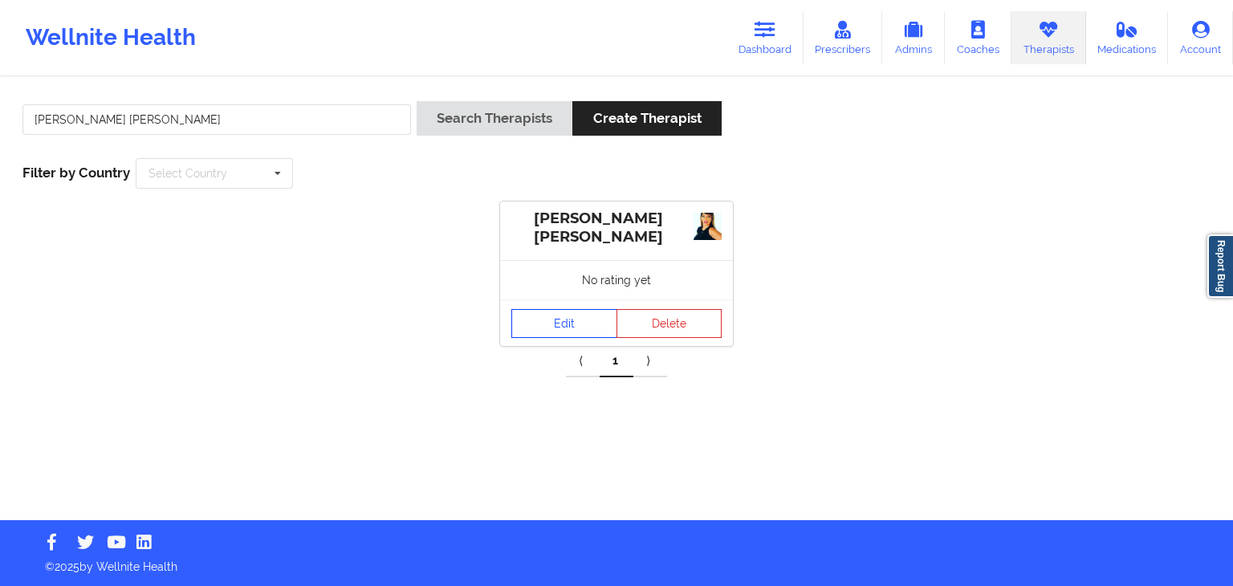
click at [531, 316] on link "Edit" at bounding box center [564, 323] width 106 height 29
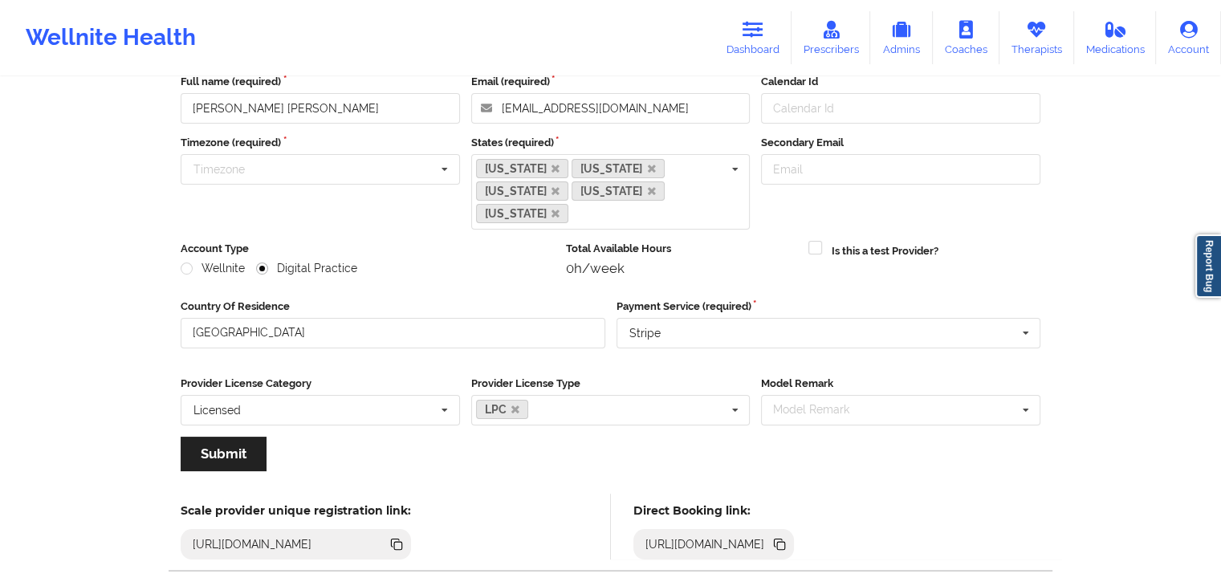
scroll to position [177, 0]
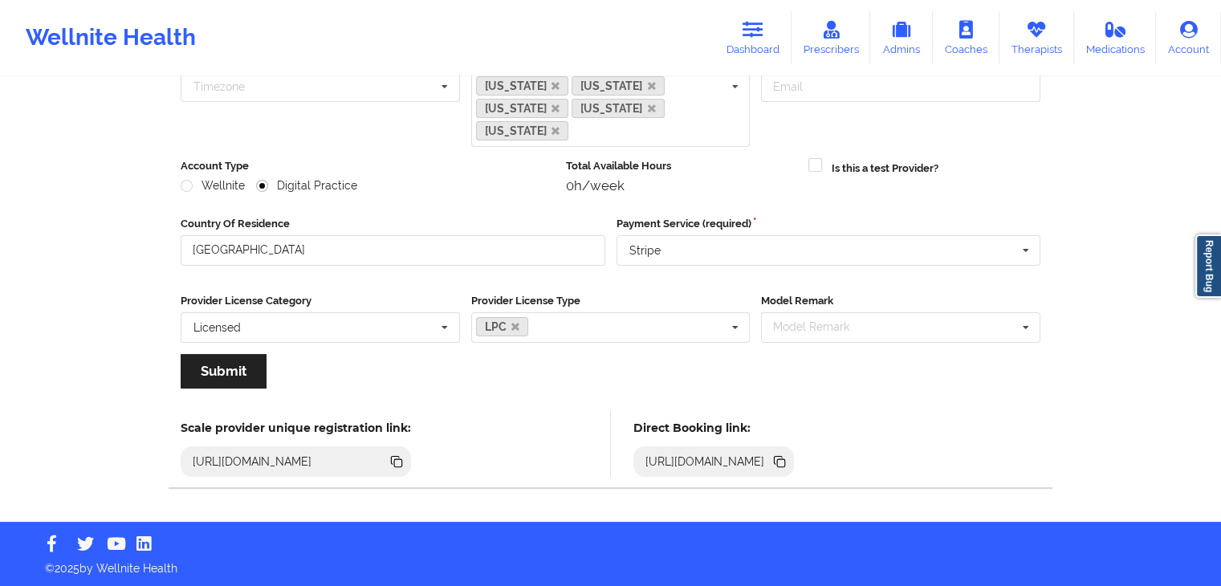
click at [785, 463] on icon at bounding box center [781, 463] width 8 height 8
drag, startPoint x: 1031, startPoint y: 33, endPoint x: 965, endPoint y: 41, distance: 66.3
click at [1031, 33] on icon at bounding box center [1036, 30] width 21 height 18
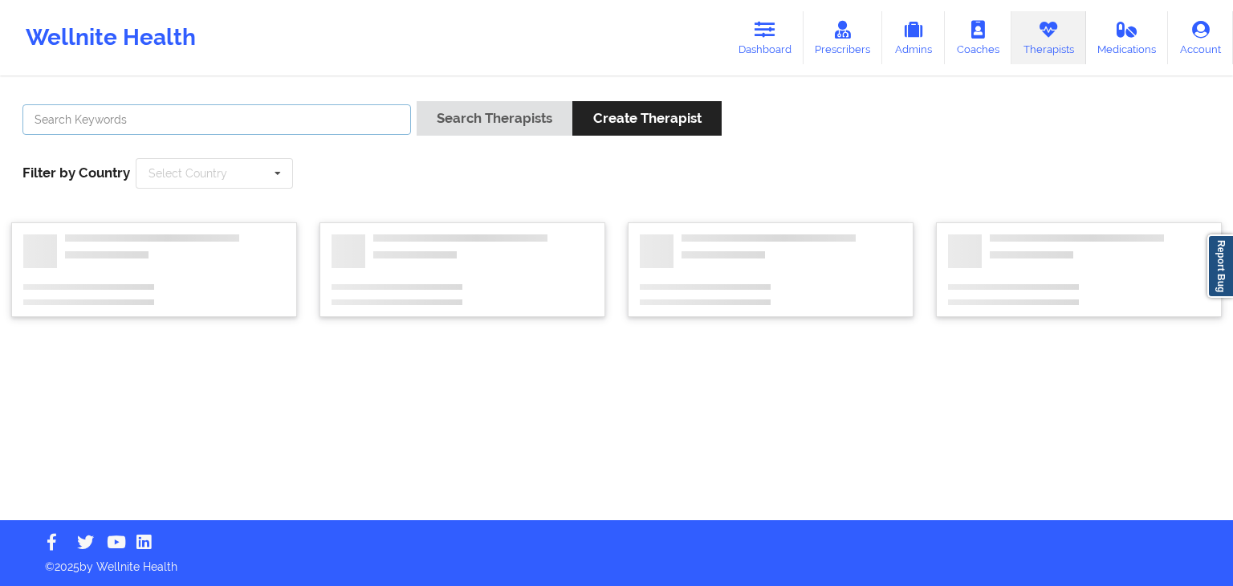
click at [231, 129] on input "text" at bounding box center [216, 119] width 388 height 30
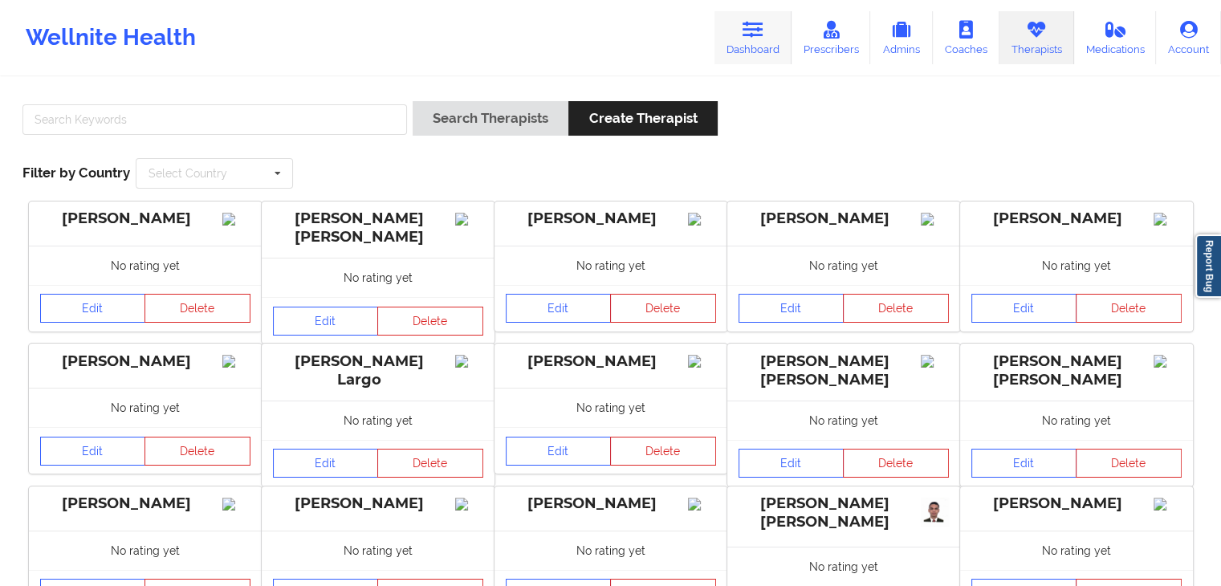
click at [767, 28] on link "Dashboard" at bounding box center [752, 37] width 77 height 53
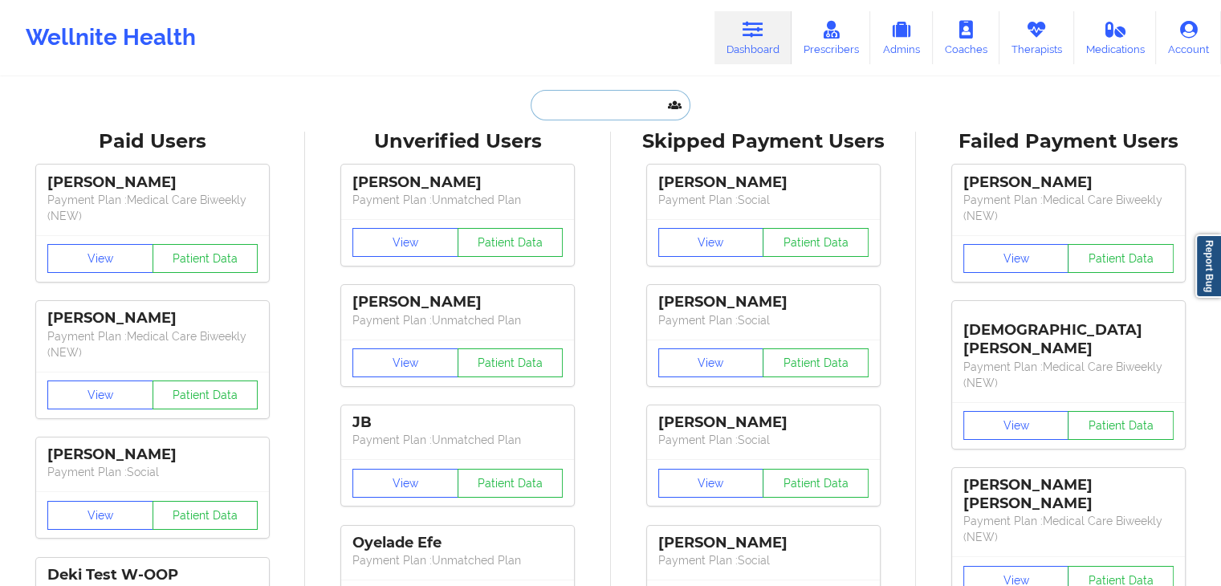
click at [567, 106] on input "text" at bounding box center [610, 105] width 159 height 30
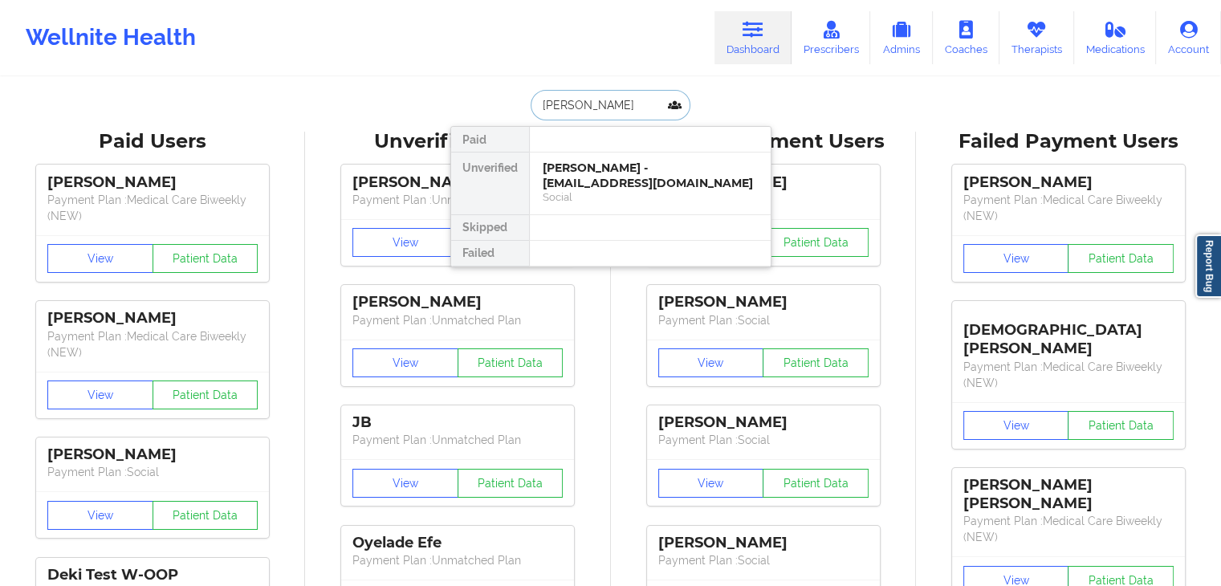
type input "[PERSON_NAME]"
click at [588, 173] on div "[PERSON_NAME] - [EMAIL_ADDRESS][DOMAIN_NAME]" at bounding box center [650, 176] width 215 height 30
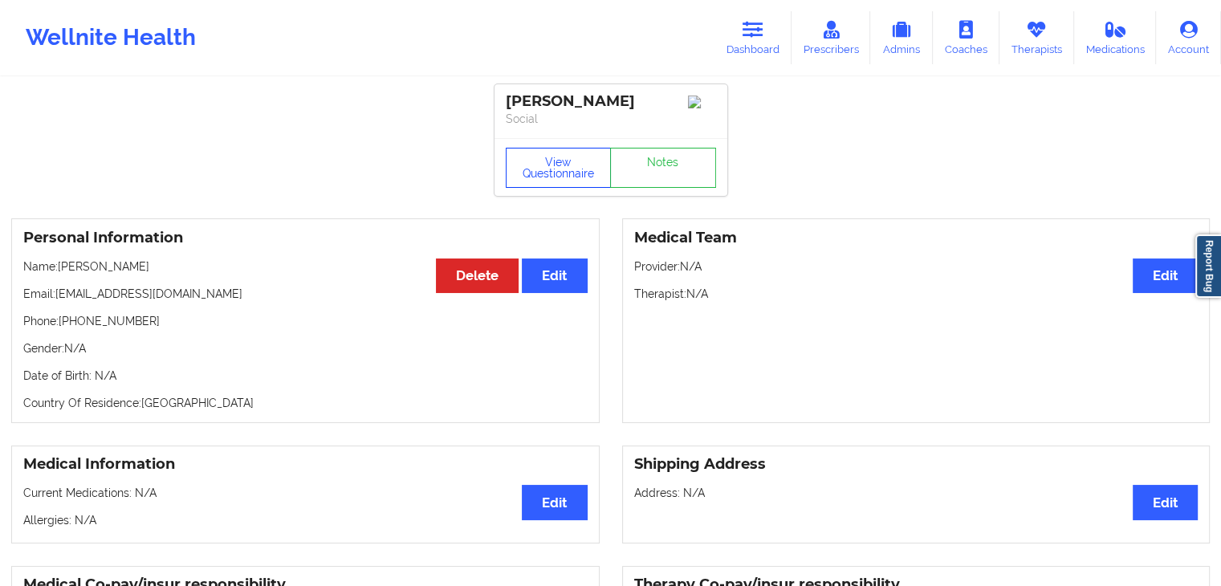
click at [563, 177] on button "View Questionnaire" at bounding box center [559, 168] width 106 height 40
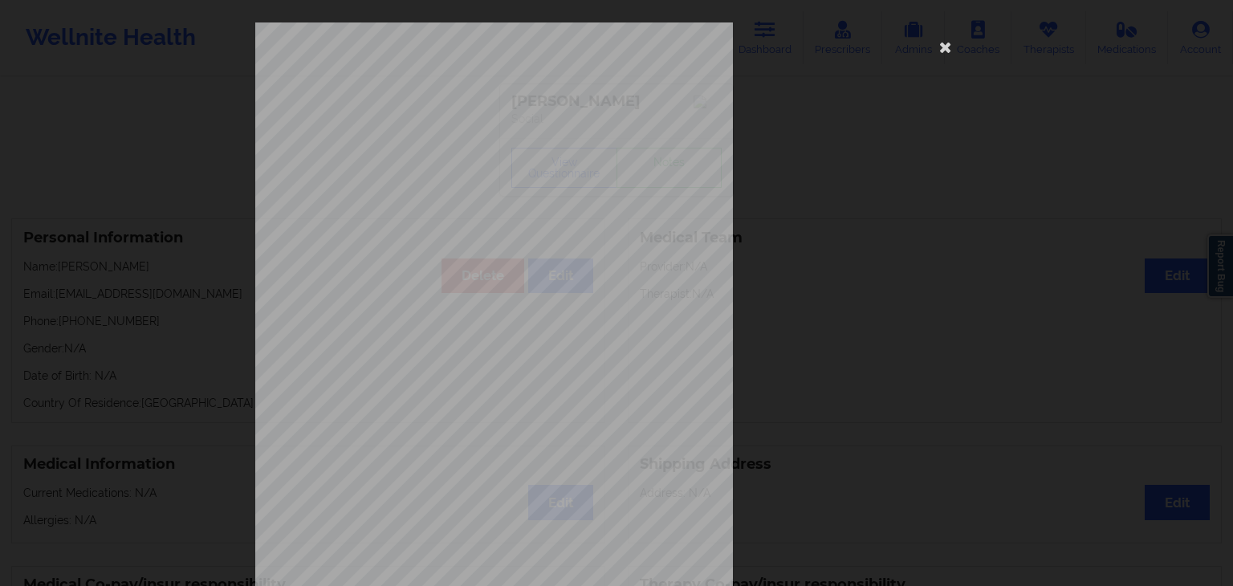
click at [546, 239] on span "Are you pregnant, breastfeeding or [MEDICAL_DATA] ? (Check all that apply)" at bounding box center [565, 239] width 289 height 9
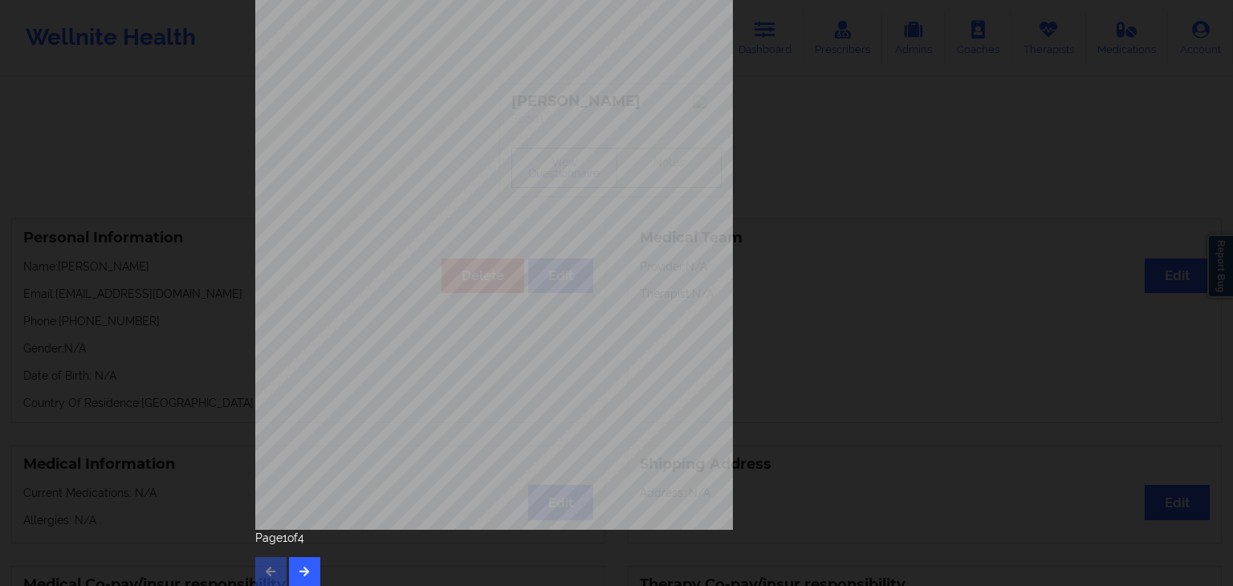
scroll to position [180, 0]
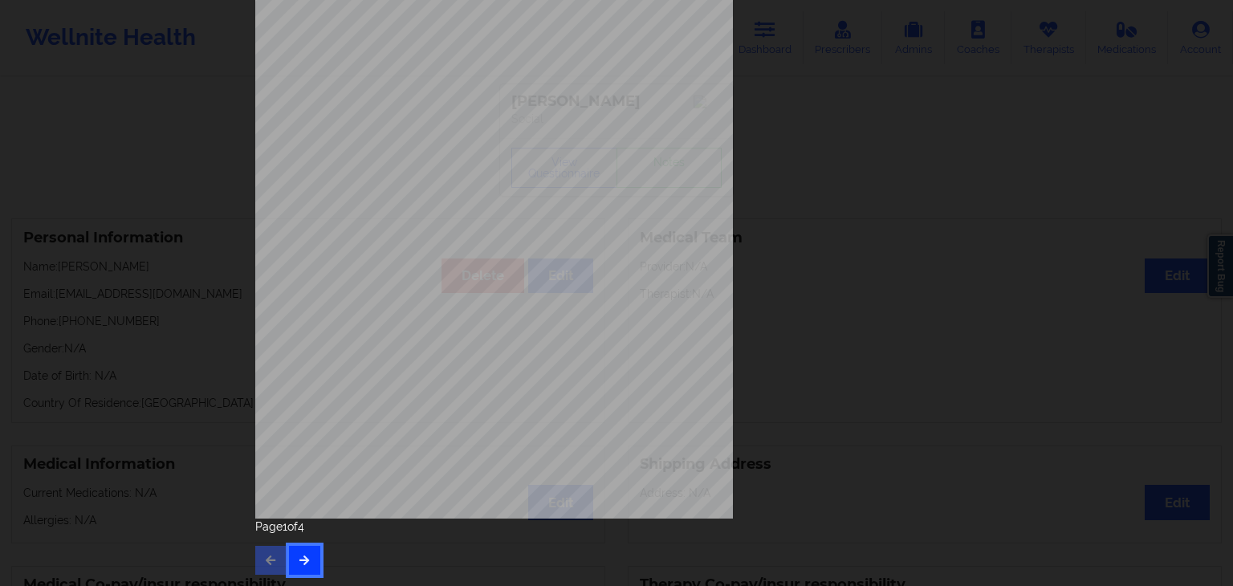
click at [309, 561] on button "button" at bounding box center [304, 560] width 31 height 29
click at [303, 565] on button "button" at bounding box center [304, 560] width 31 height 29
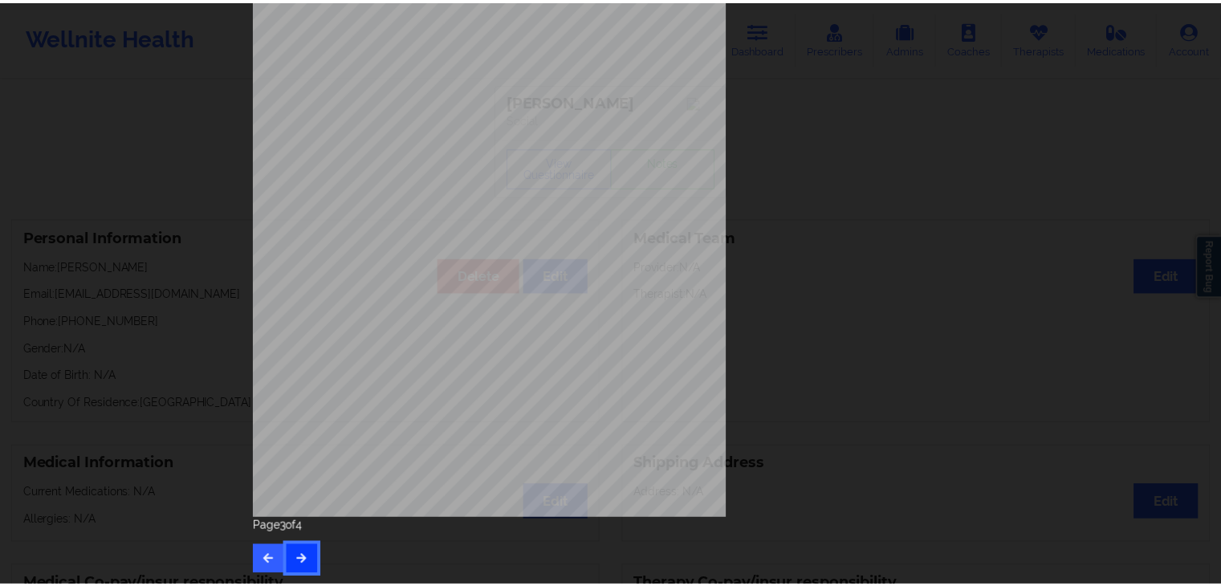
scroll to position [0, 0]
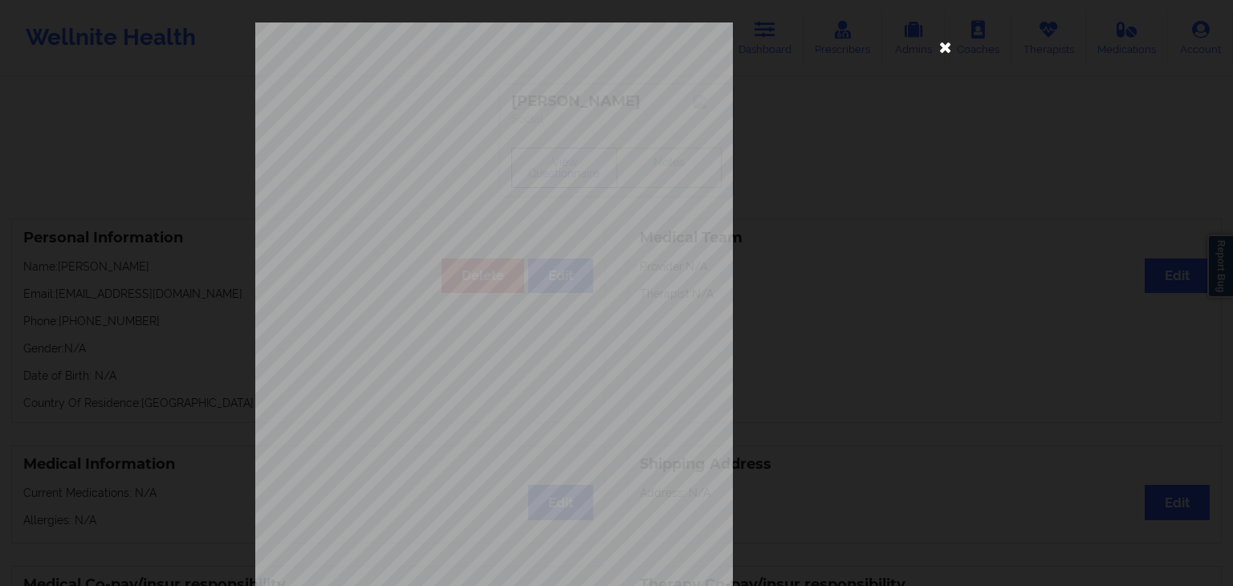
click at [946, 43] on icon at bounding box center [946, 47] width 26 height 26
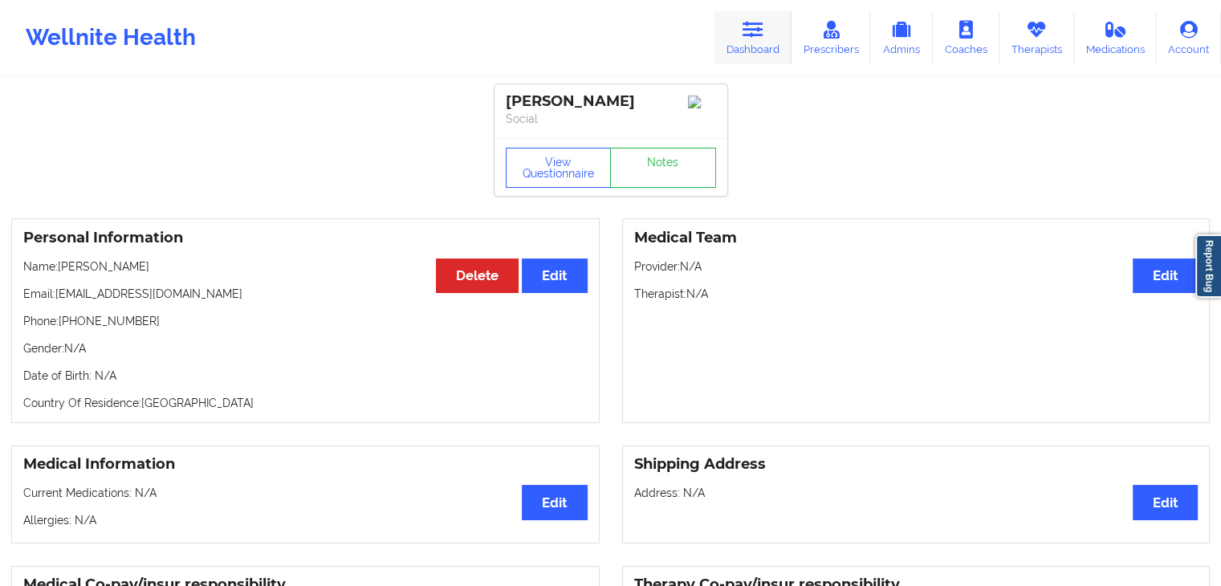
click at [758, 35] on icon at bounding box center [752, 30] width 21 height 18
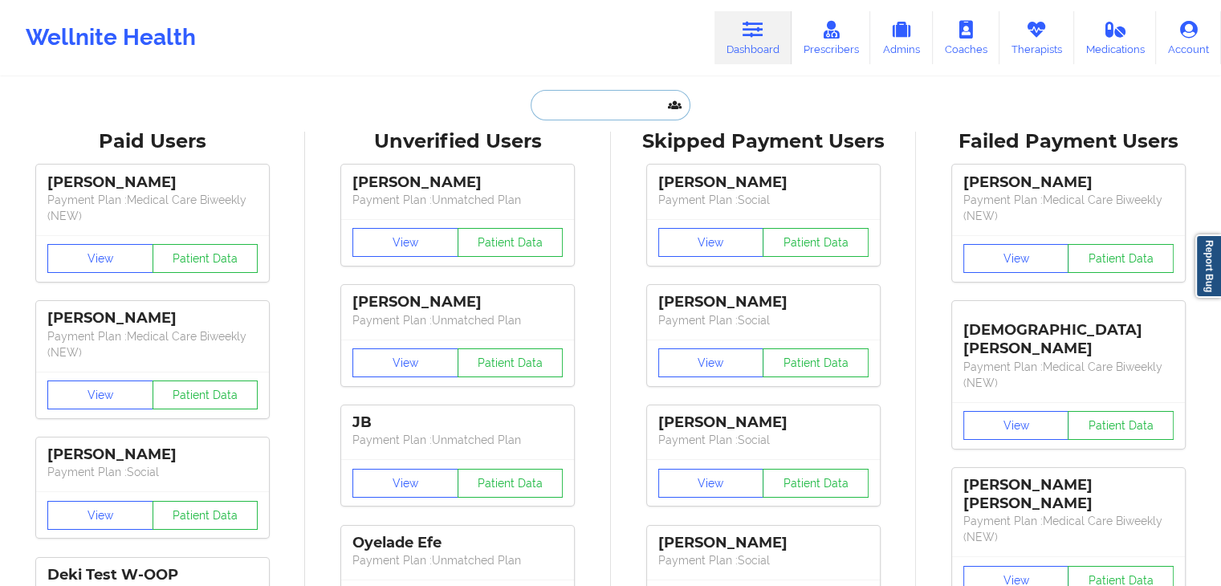
click at [546, 104] on input "text" at bounding box center [610, 105] width 159 height 30
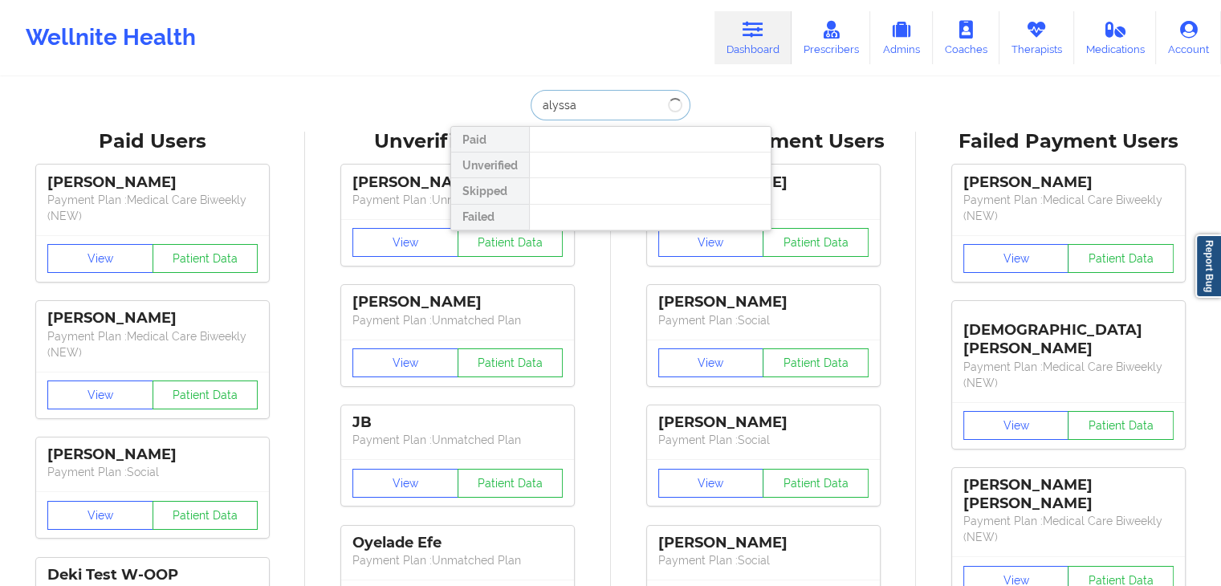
type input "alyssa"
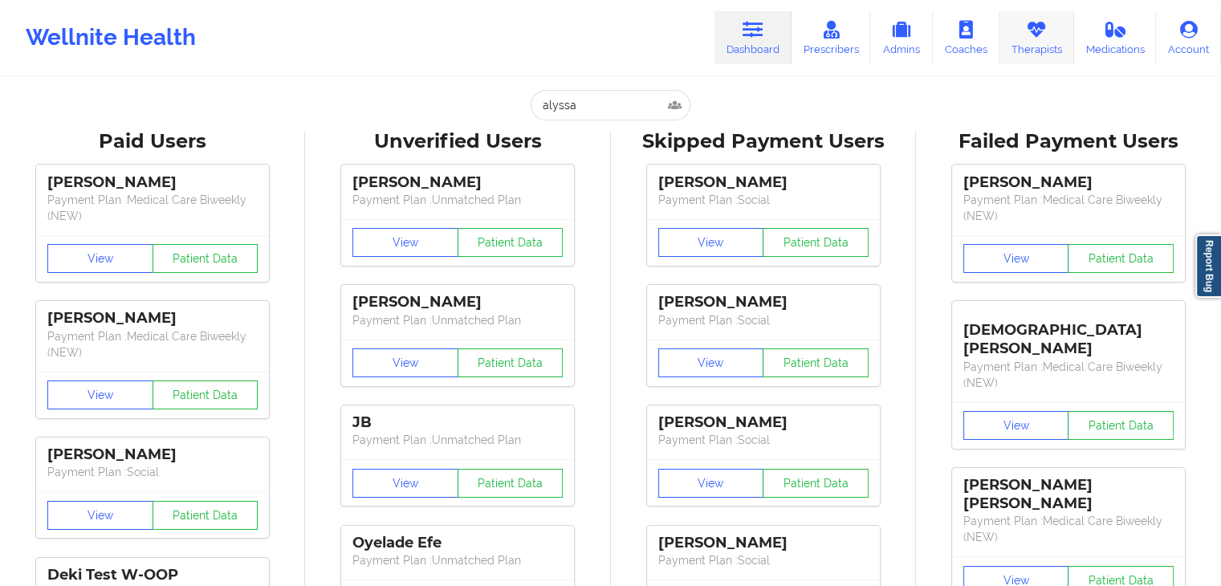
click at [1026, 42] on link "Therapists" at bounding box center [1036, 37] width 75 height 53
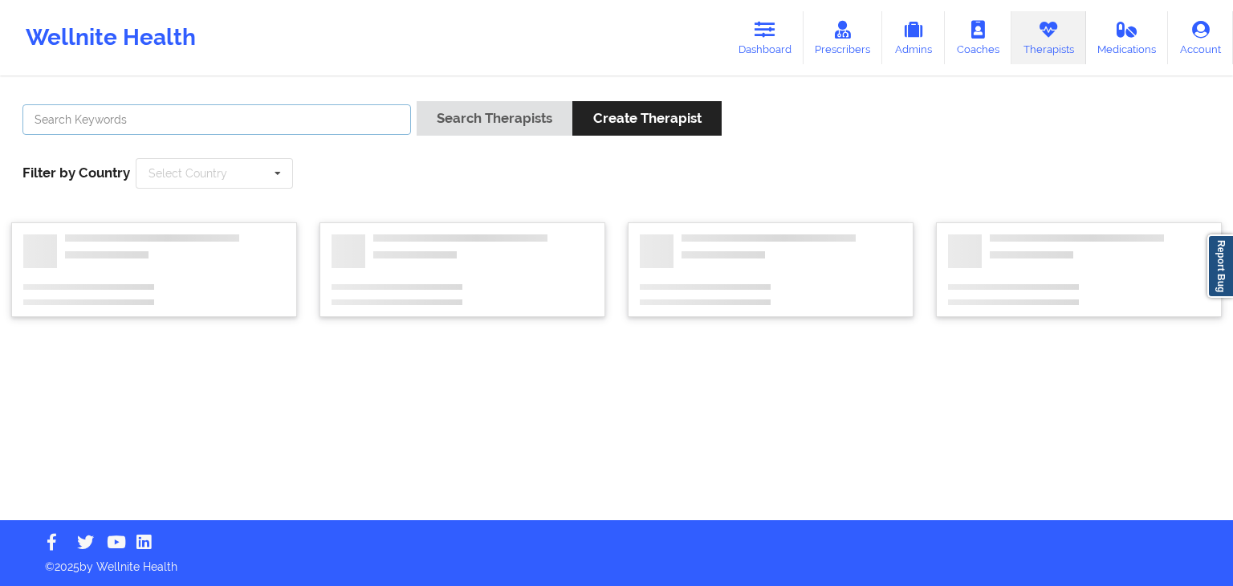
click at [361, 123] on input "text" at bounding box center [216, 119] width 388 height 30
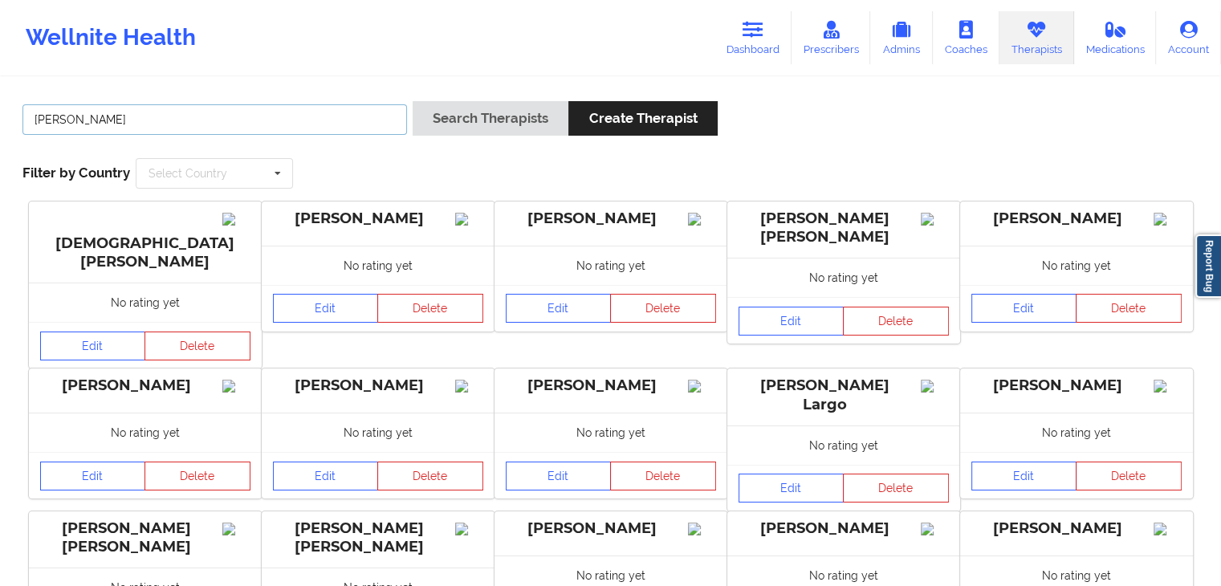
type input "[PERSON_NAME]"
click at [413, 101] on button "Search Therapists" at bounding box center [491, 118] width 156 height 35
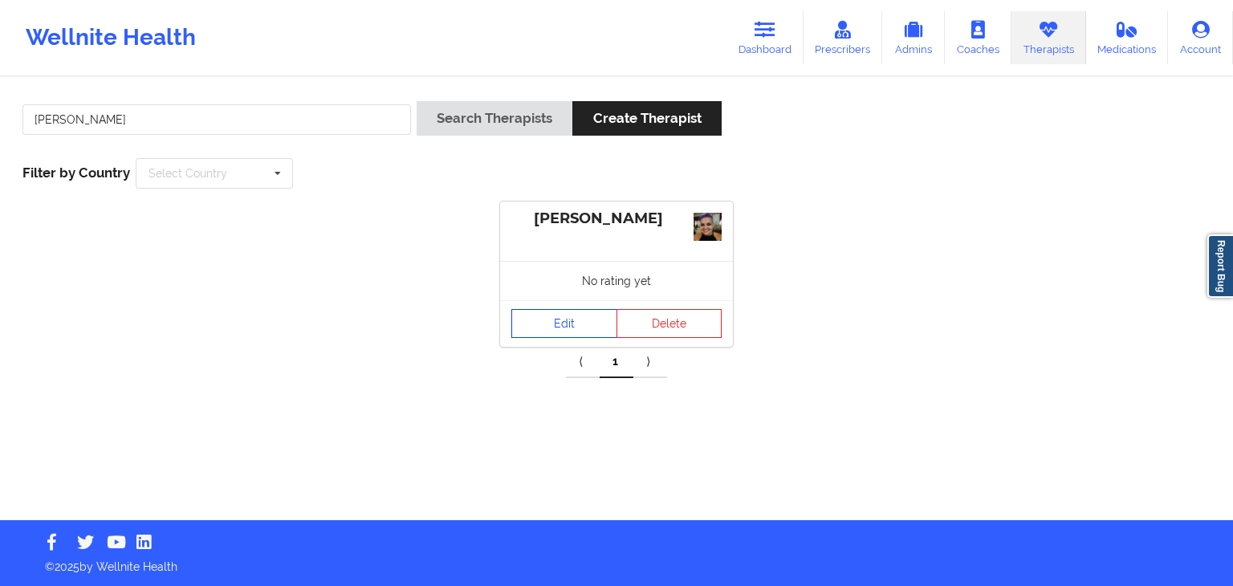
click at [539, 328] on link "Edit" at bounding box center [564, 323] width 106 height 29
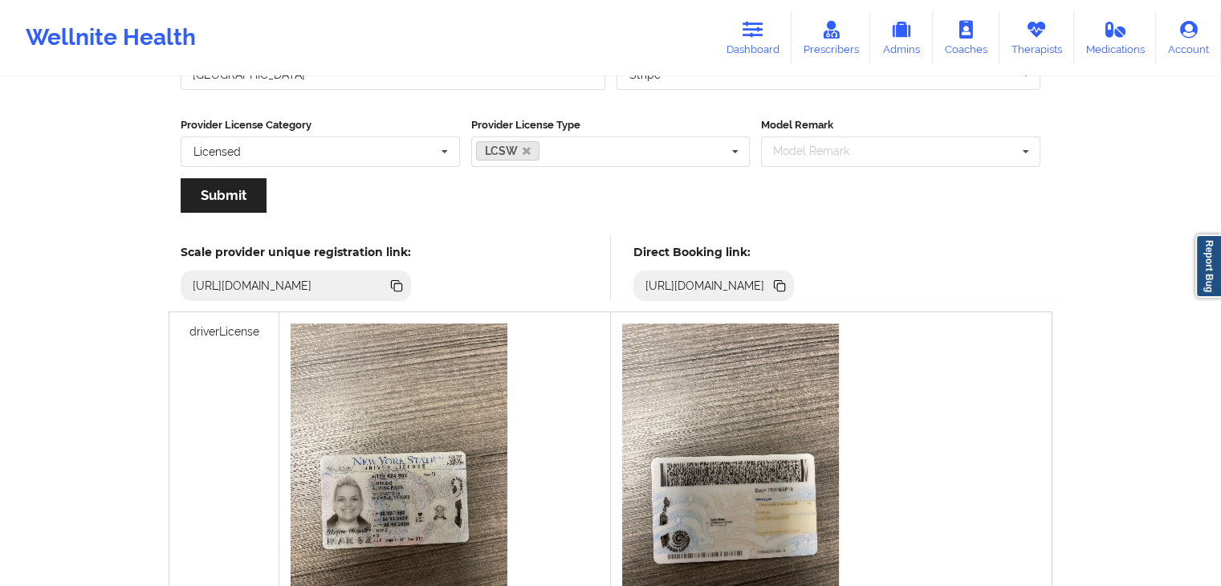
scroll to position [356, 0]
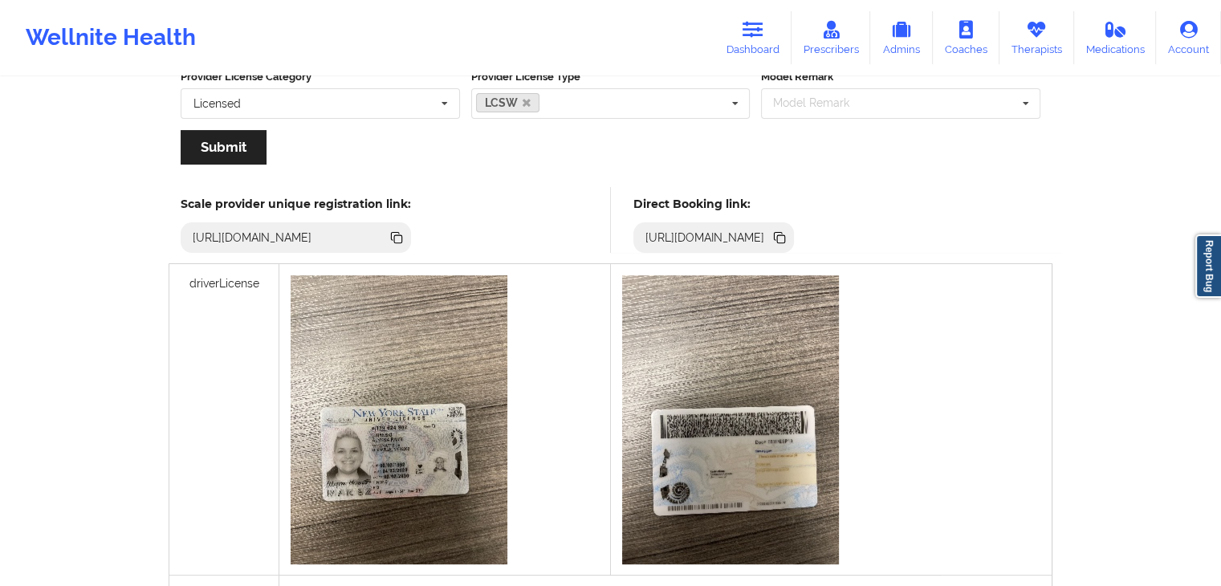
click at [783, 233] on icon at bounding box center [779, 236] width 8 height 8
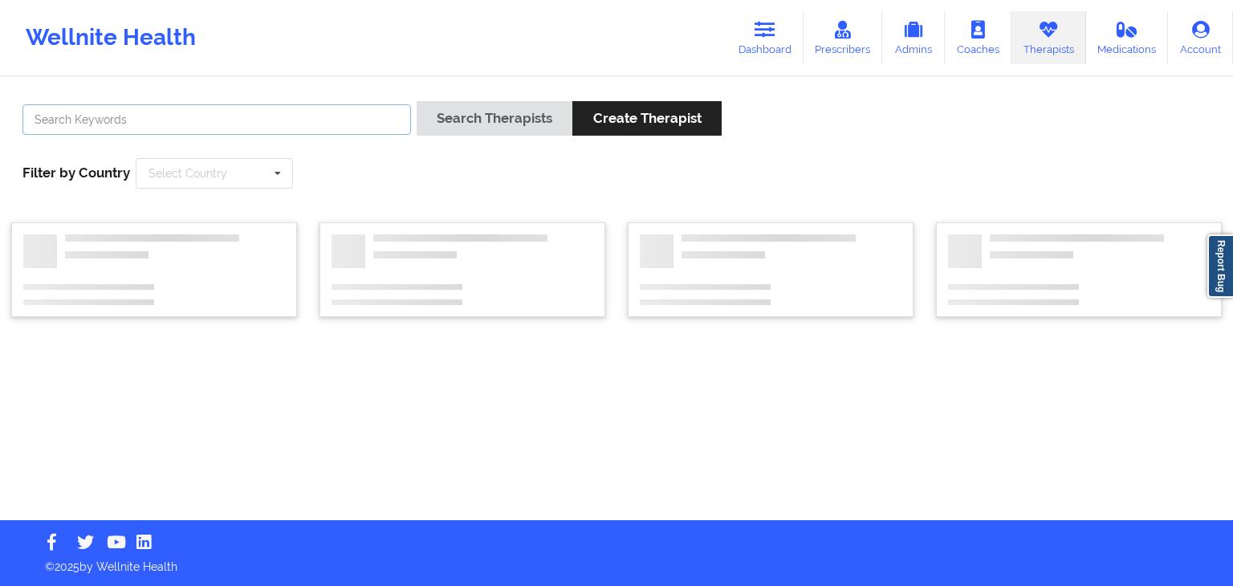
click at [318, 123] on input "text" at bounding box center [216, 119] width 388 height 30
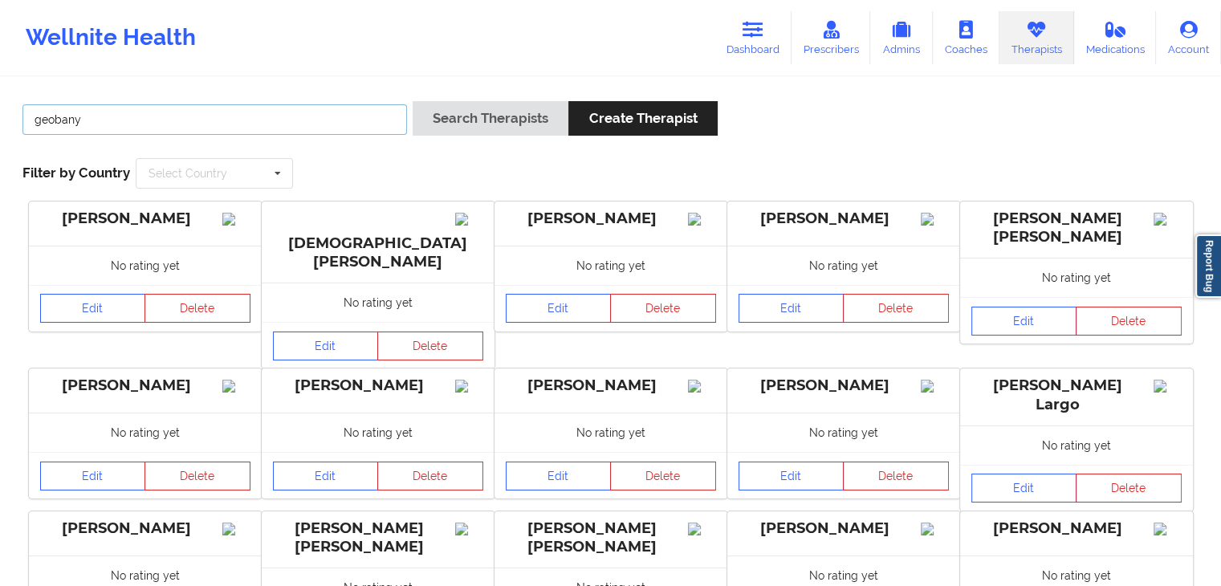
type input "geobany"
click at [413, 101] on button "Search Therapists" at bounding box center [491, 118] width 156 height 35
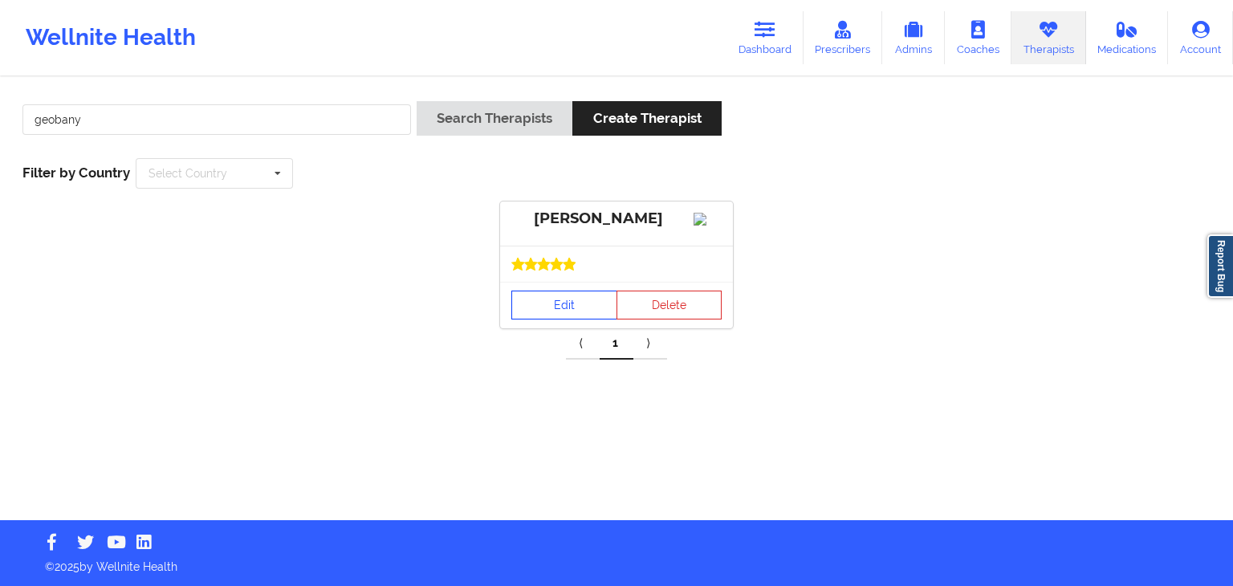
click at [571, 319] on link "Edit" at bounding box center [564, 305] width 106 height 29
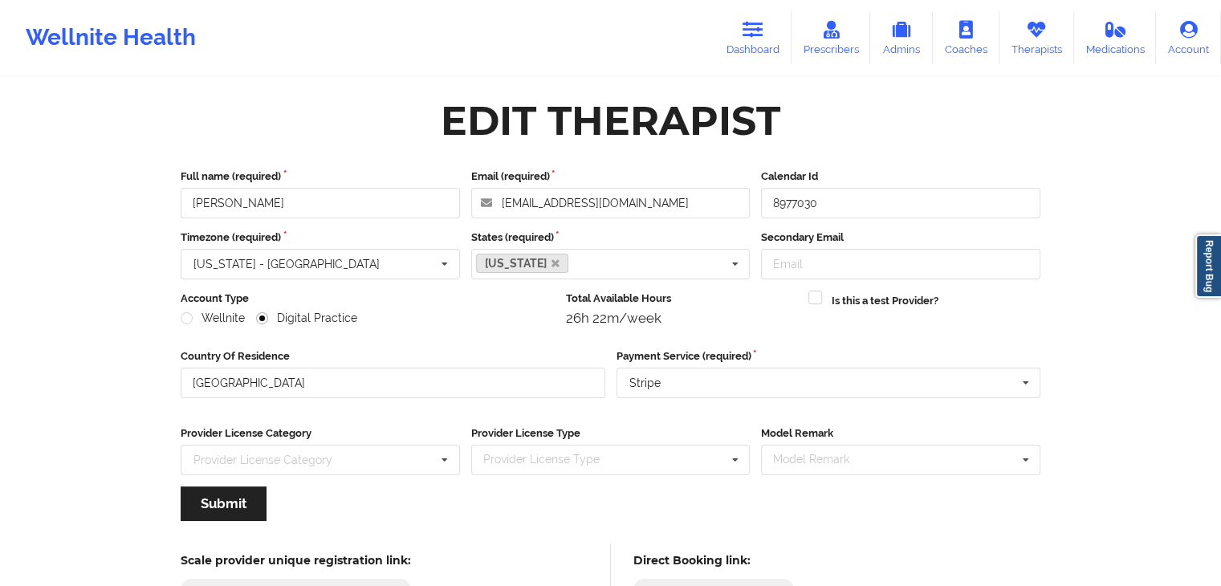
scroll to position [133, 0]
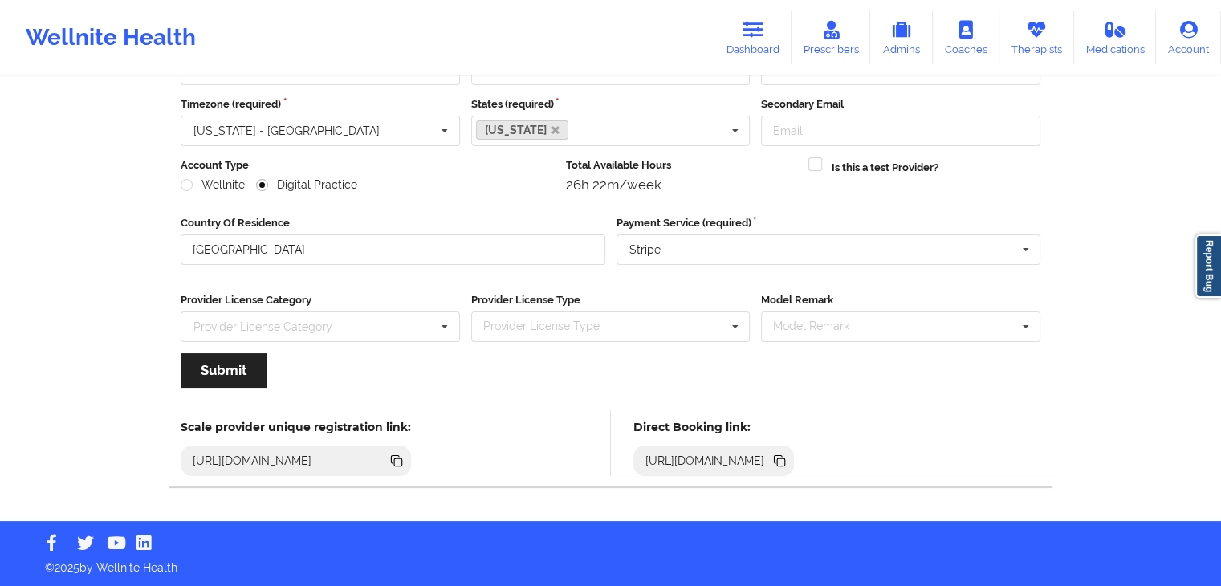
click at [785, 459] on icon at bounding box center [781, 462] width 8 height 8
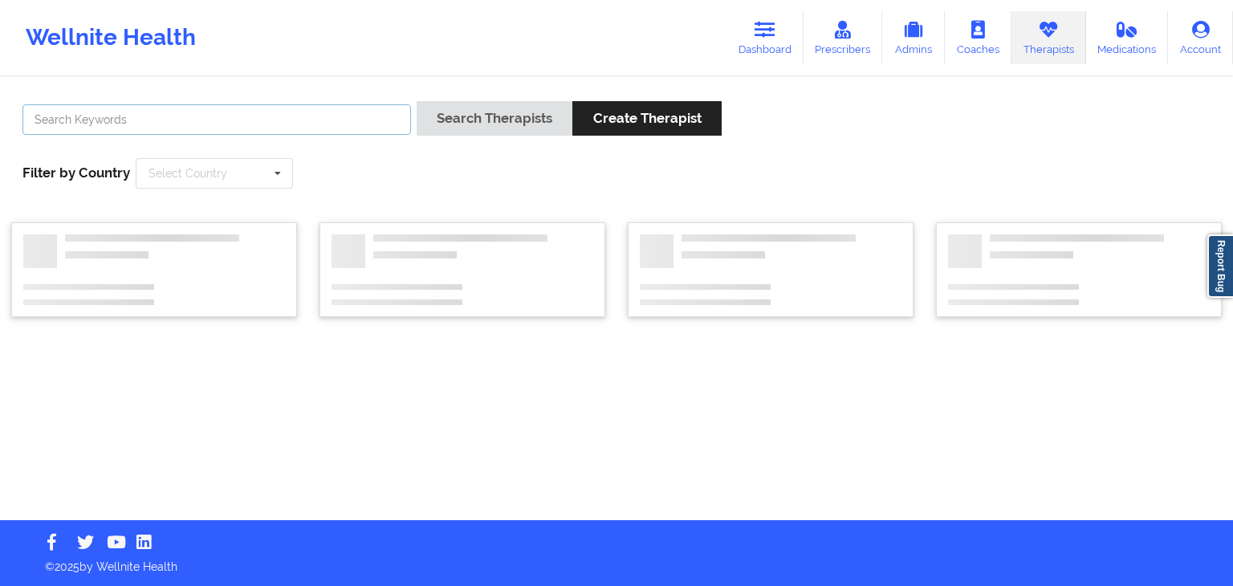
click at [253, 117] on input "text" at bounding box center [216, 119] width 388 height 30
type input "[PERSON_NAME]"
click at [417, 101] on button "Search Therapists" at bounding box center [495, 118] width 156 height 35
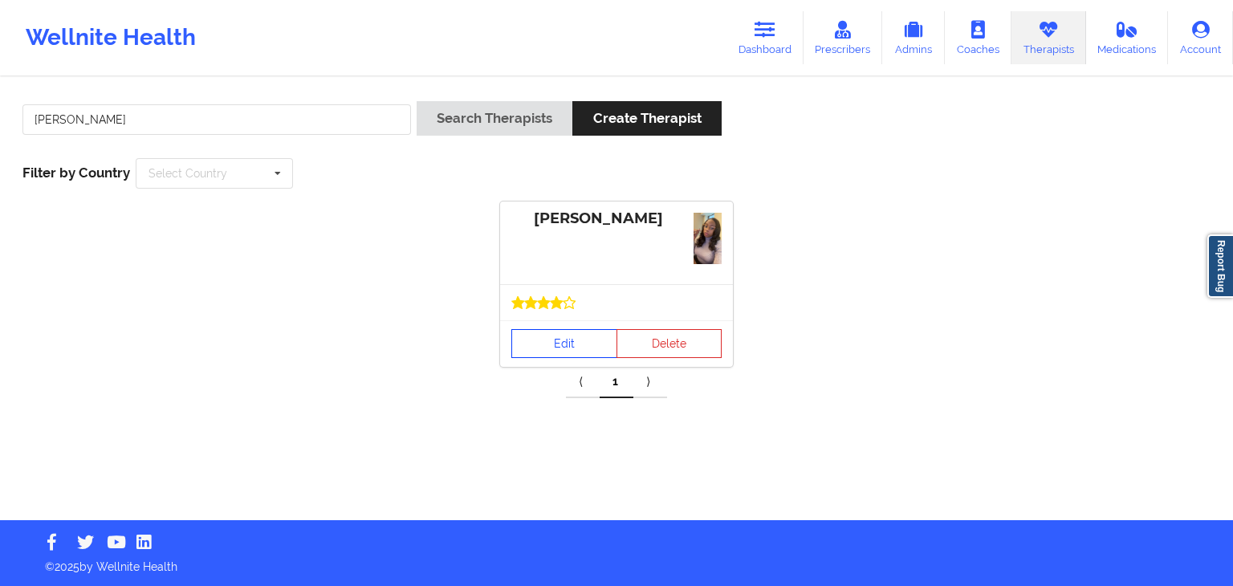
click at [558, 340] on link "Edit" at bounding box center [564, 343] width 106 height 29
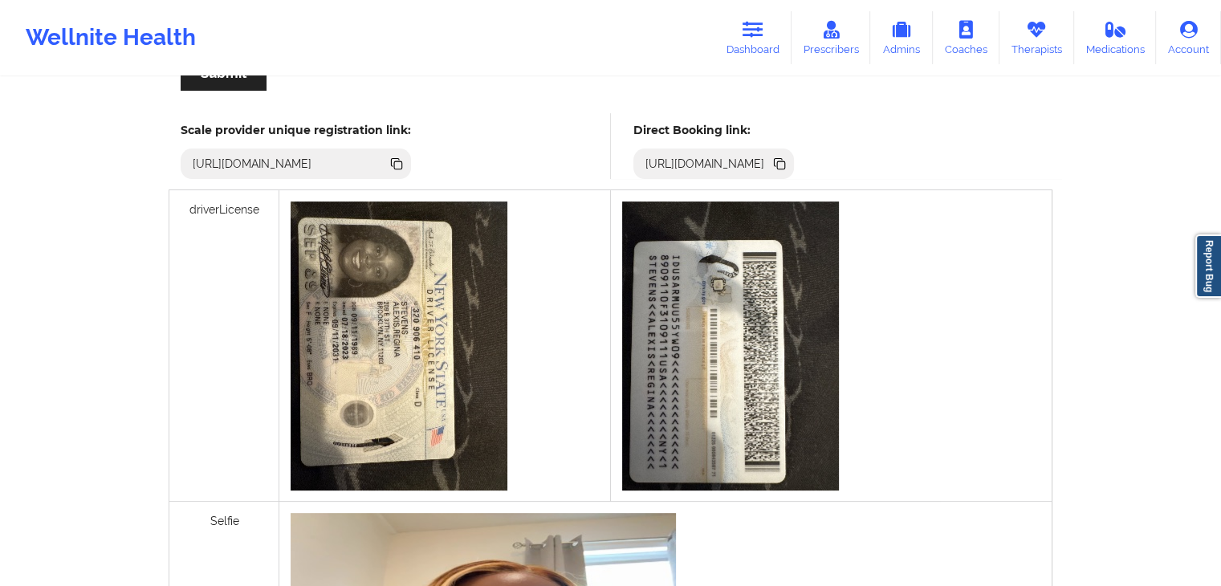
scroll to position [483, 0]
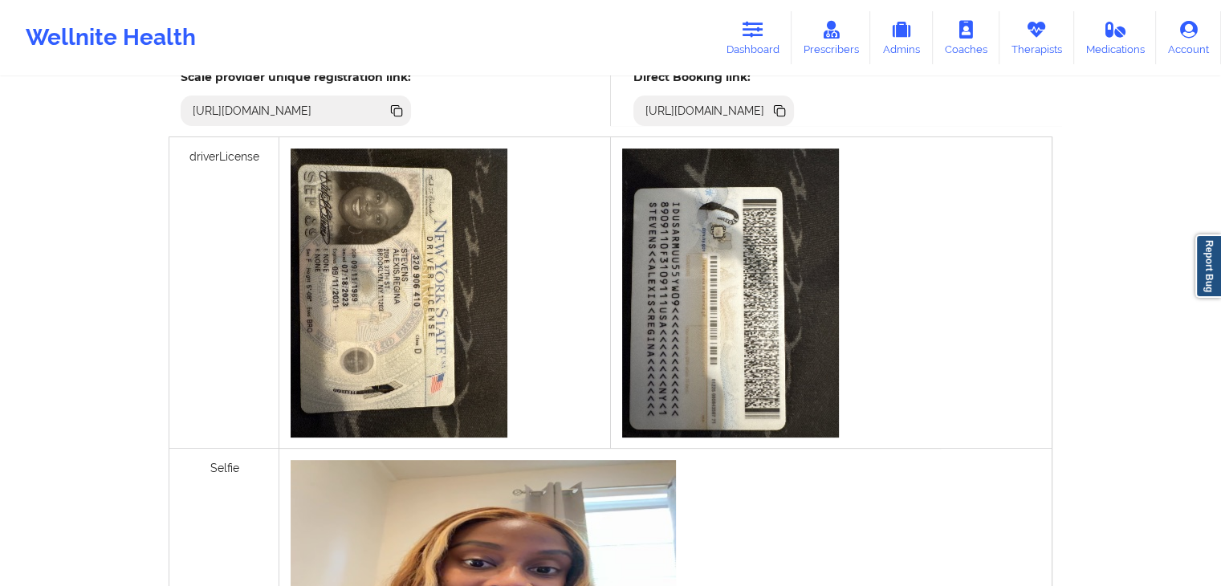
click at [785, 108] on icon at bounding box center [781, 112] width 8 height 8
click at [1044, 43] on link "Therapists" at bounding box center [1036, 37] width 75 height 53
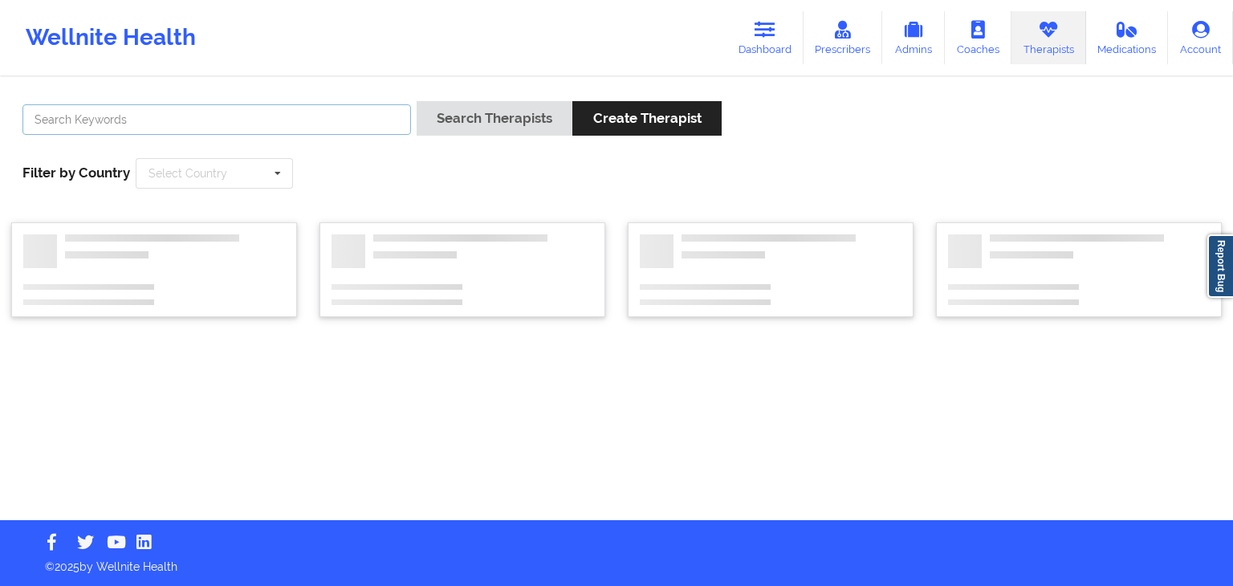
click at [368, 113] on input "text" at bounding box center [216, 119] width 388 height 30
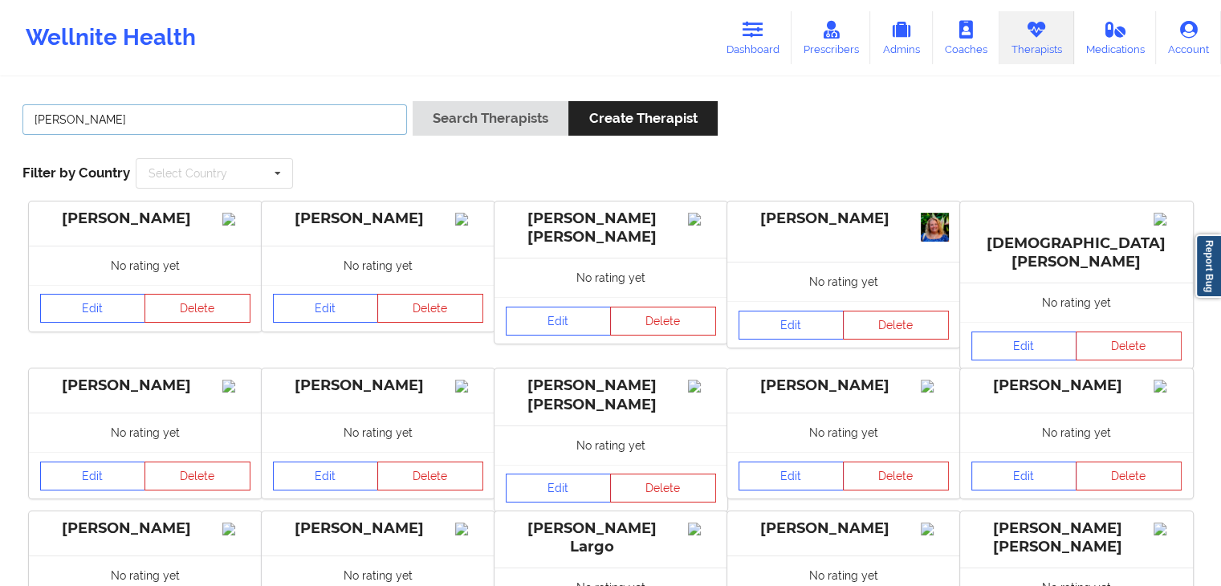
click at [413, 101] on button "Search Therapists" at bounding box center [491, 118] width 156 height 35
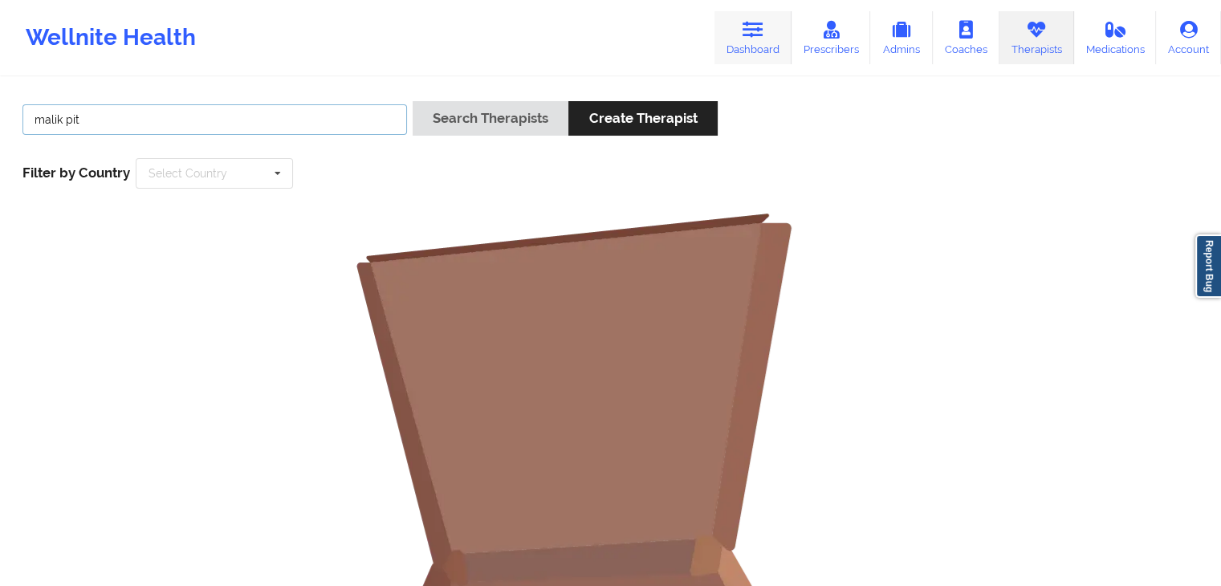
type input "malik pit"
click at [761, 32] on icon at bounding box center [752, 30] width 21 height 18
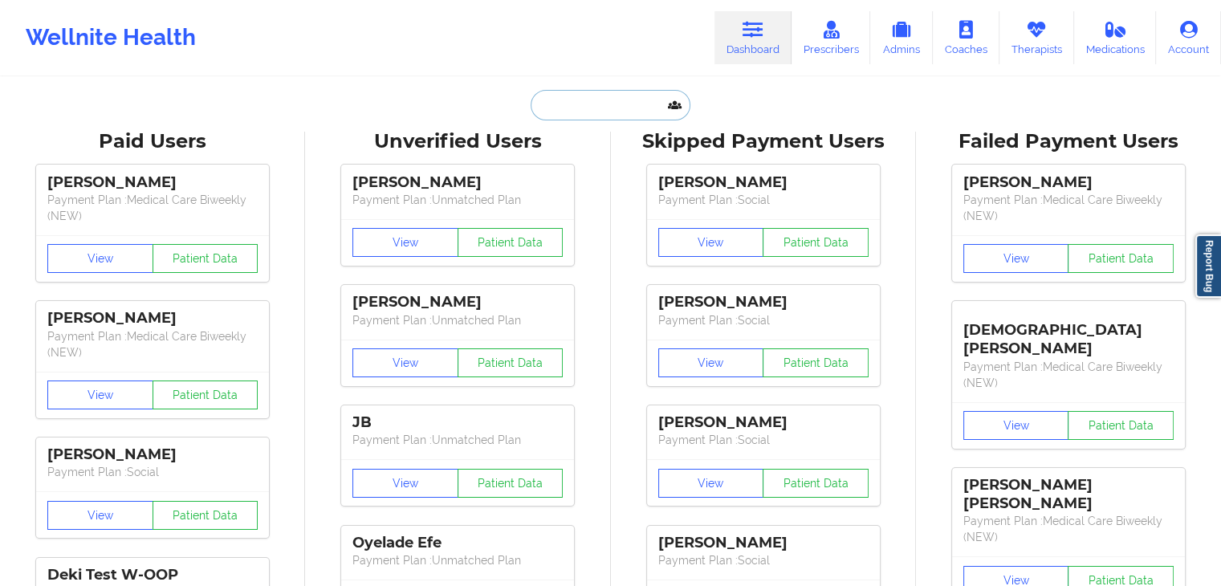
click at [632, 100] on input "text" at bounding box center [610, 105] width 159 height 30
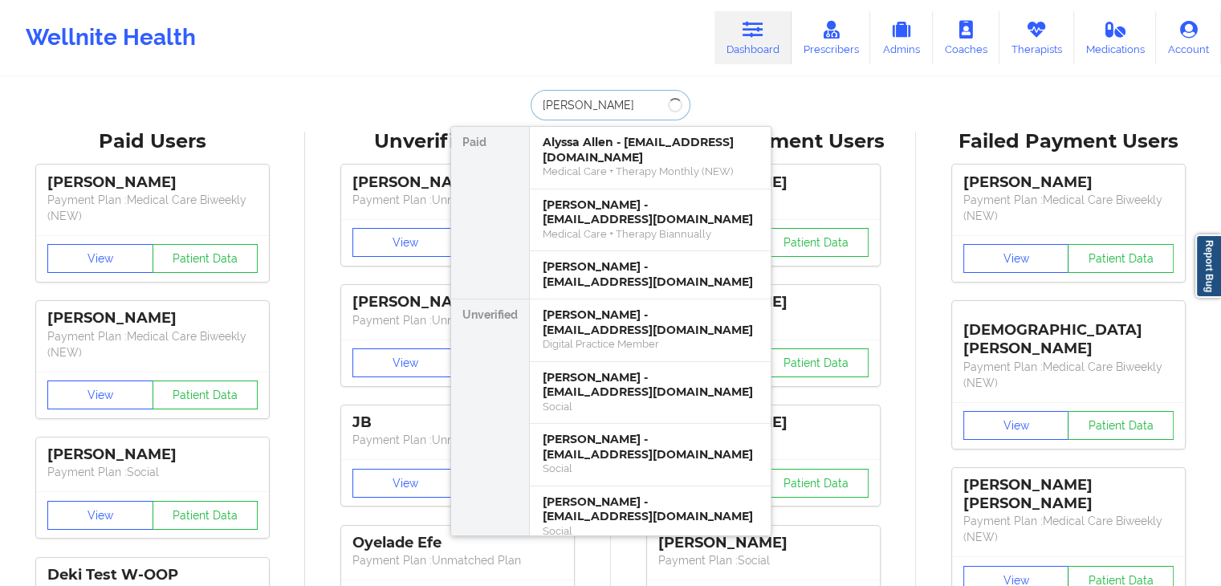
type input "[PERSON_NAME]"
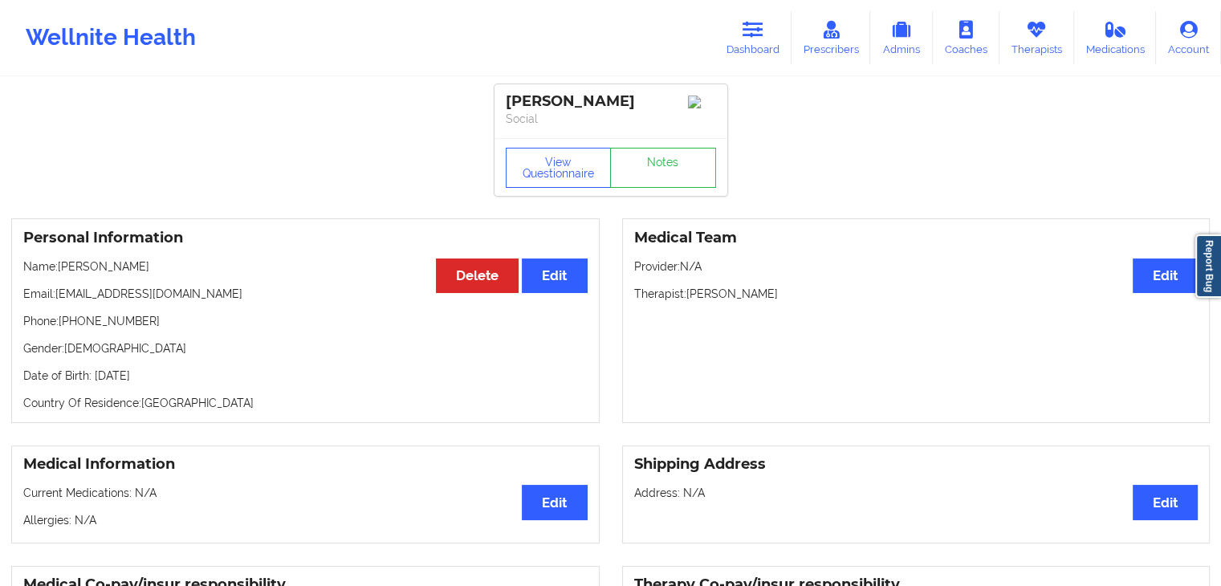
click at [158, 373] on p "Date of Birth: [DEMOGRAPHIC_DATA]" at bounding box center [305, 376] width 564 height 16
click at [557, 182] on button "View Questionnaire" at bounding box center [559, 168] width 106 height 40
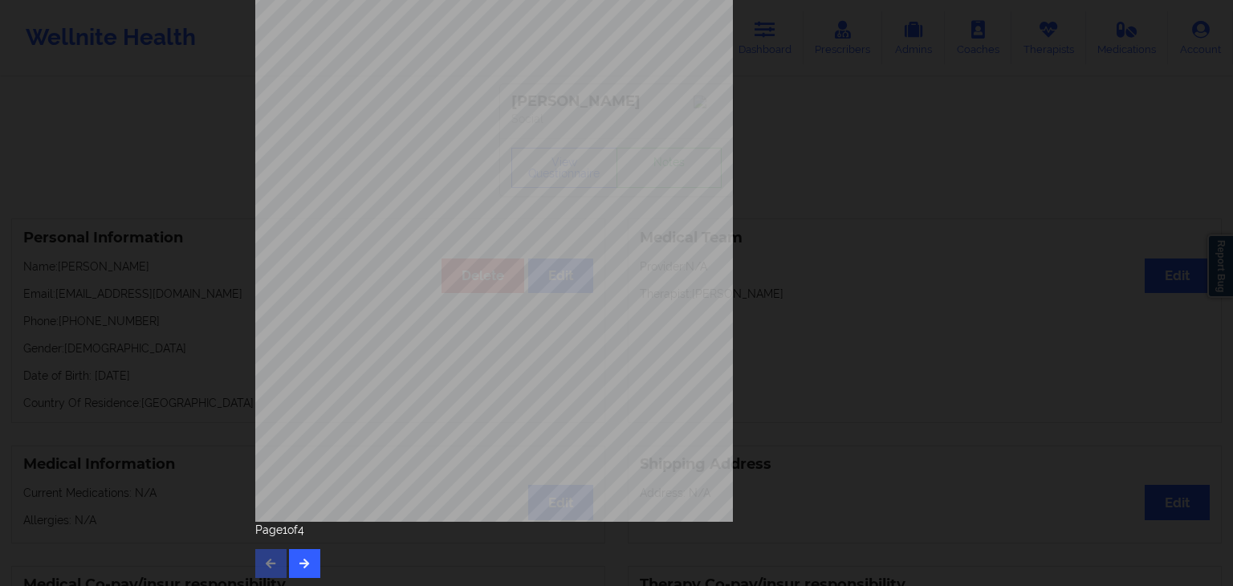
scroll to position [180, 0]
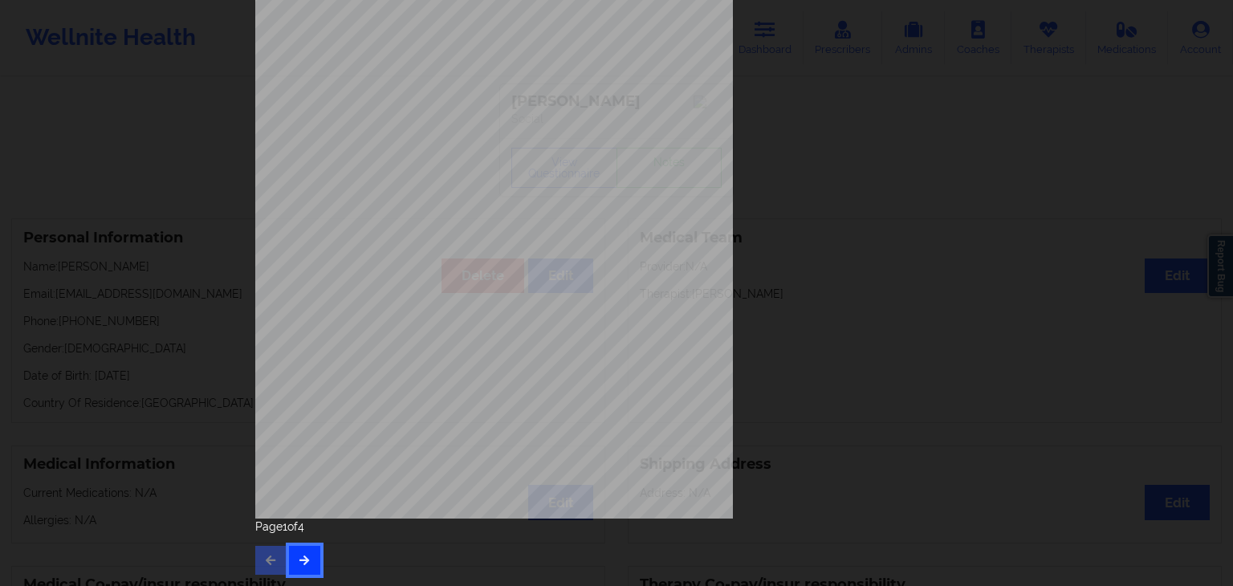
click at [298, 556] on icon "button" at bounding box center [305, 560] width 14 height 10
click at [308, 560] on button "button" at bounding box center [304, 560] width 31 height 29
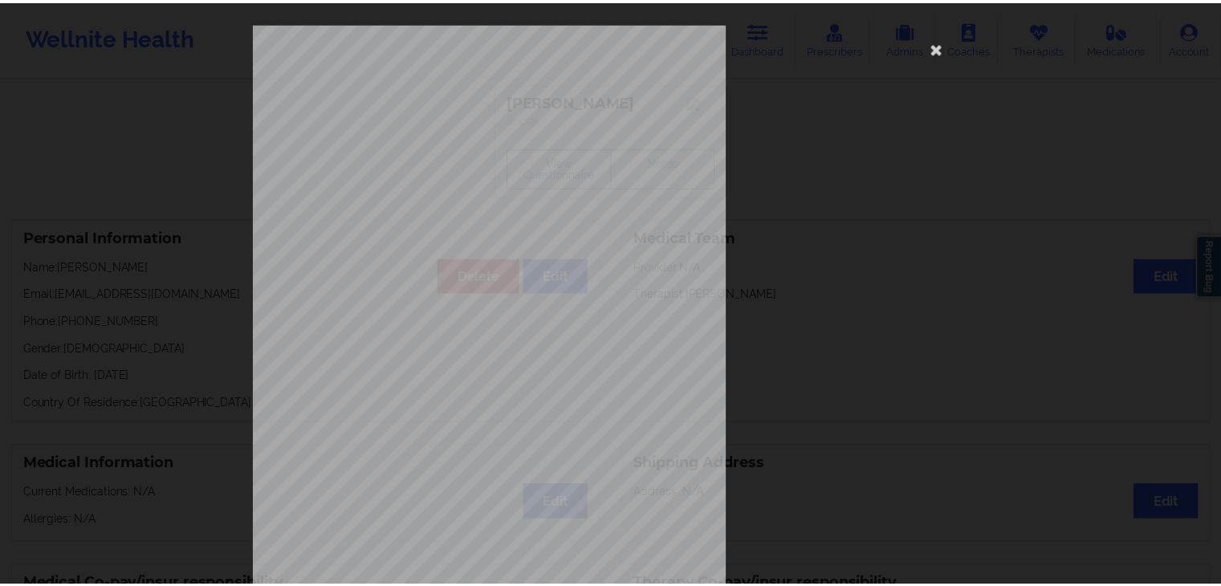
scroll to position [32, 0]
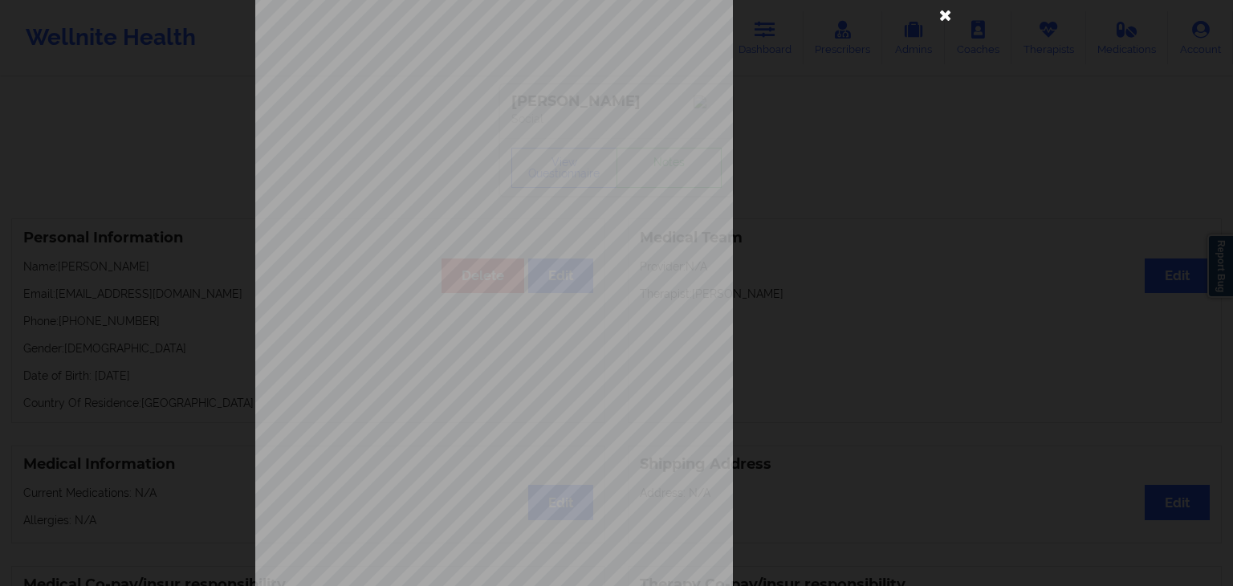
click at [943, 14] on icon at bounding box center [946, 15] width 26 height 26
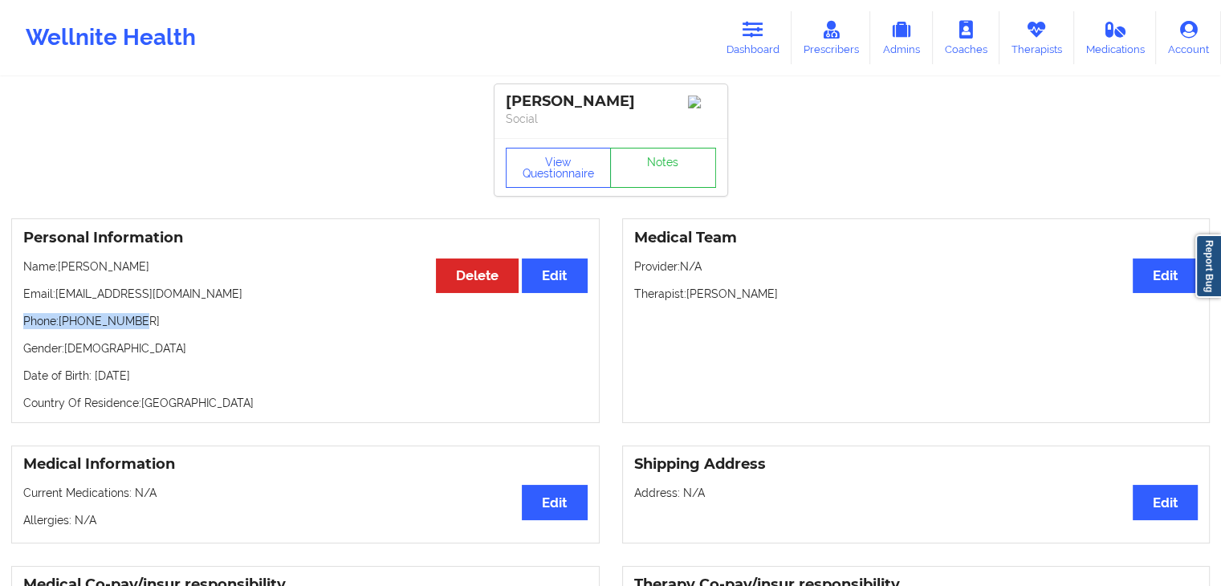
drag, startPoint x: 132, startPoint y: 328, endPoint x: 22, endPoint y: 321, distance: 109.4
click at [23, 321] on p "Phone: +12677016681" at bounding box center [305, 321] width 564 height 16
copy p "Phone: +12677016681"
click at [767, 50] on link "Dashboard" at bounding box center [752, 37] width 77 height 53
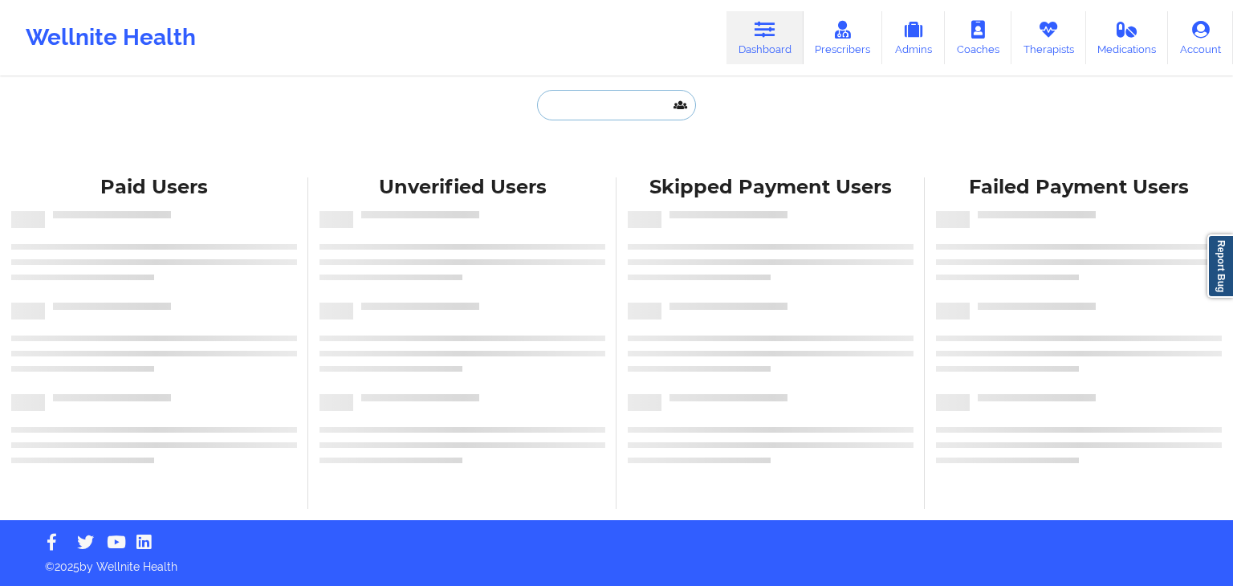
click at [616, 104] on input "text" at bounding box center [616, 105] width 159 height 30
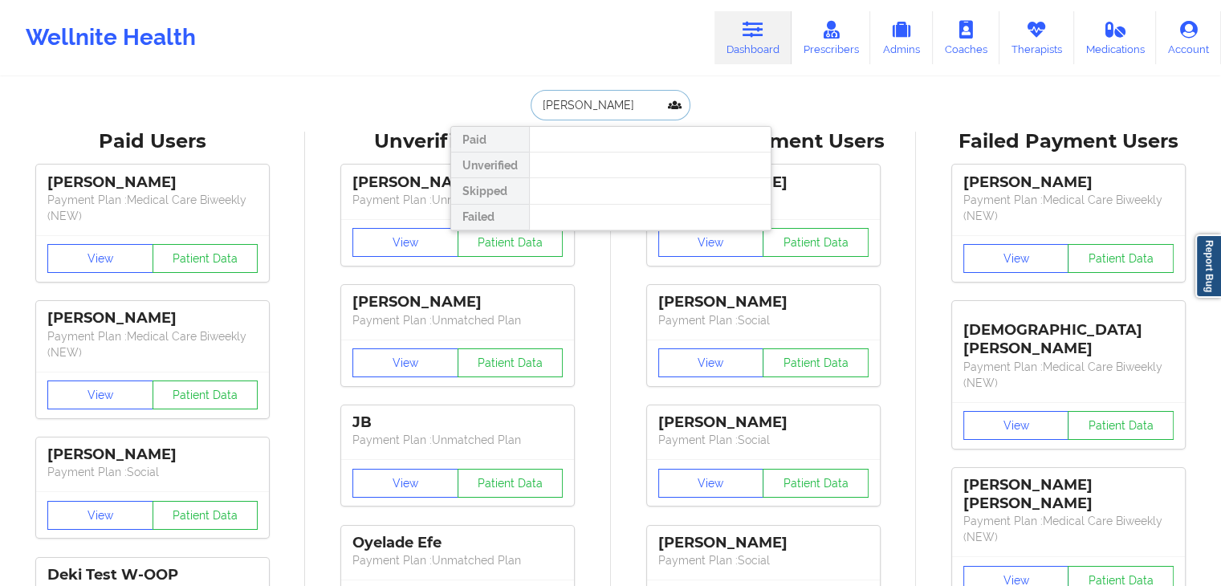
type input "yolanda daniels"
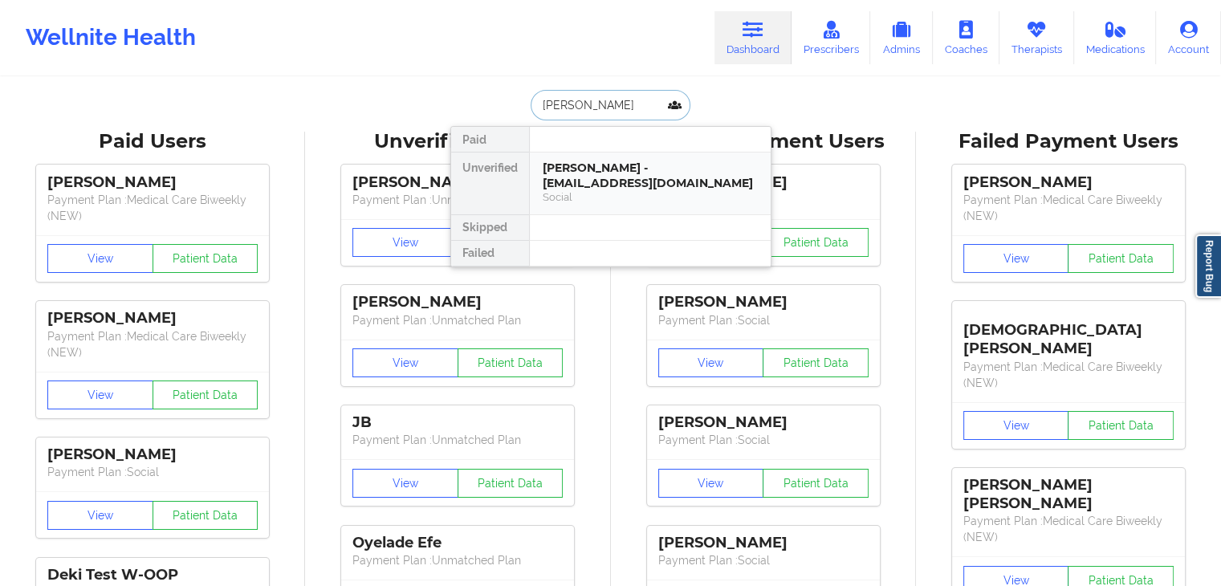
click at [582, 199] on div "Social" at bounding box center [650, 197] width 215 height 14
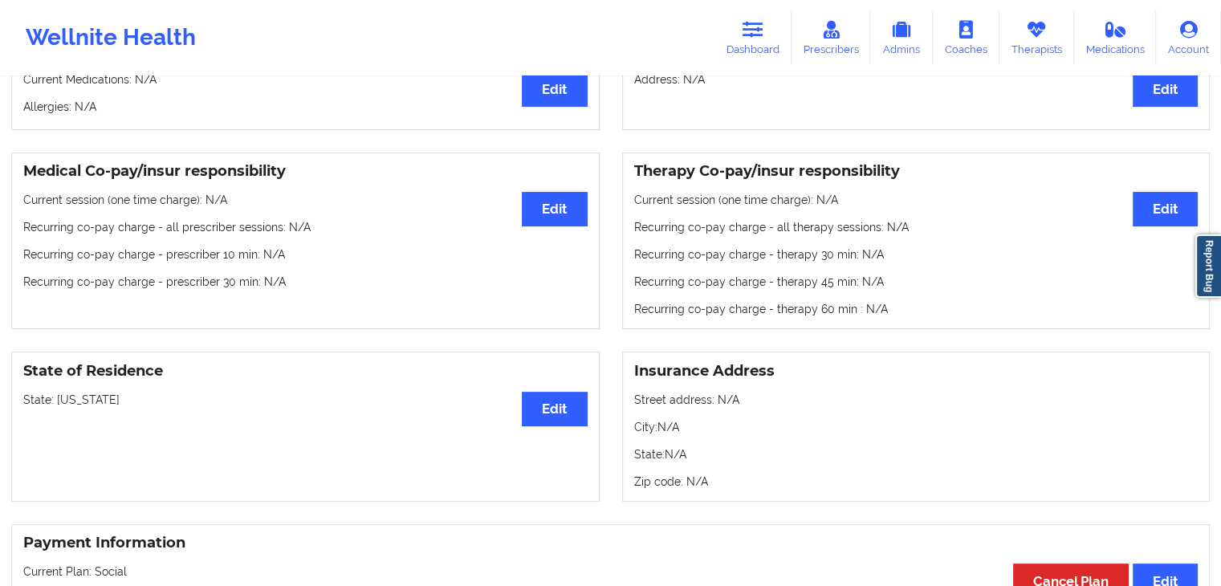
scroll to position [417, 0]
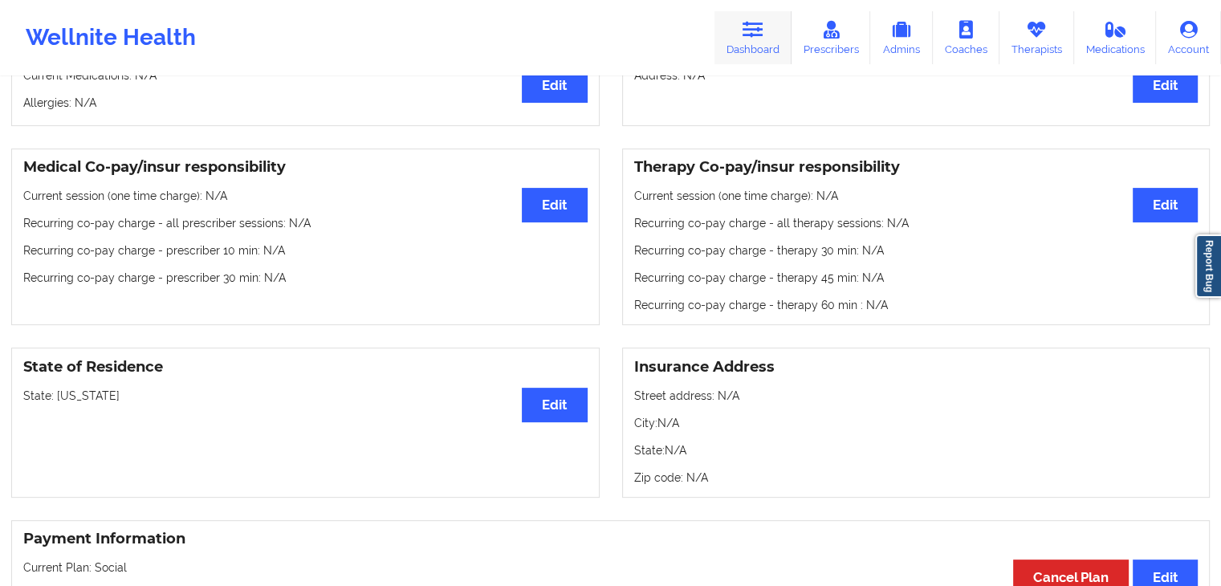
click at [746, 61] on link "Dashboard" at bounding box center [752, 37] width 77 height 53
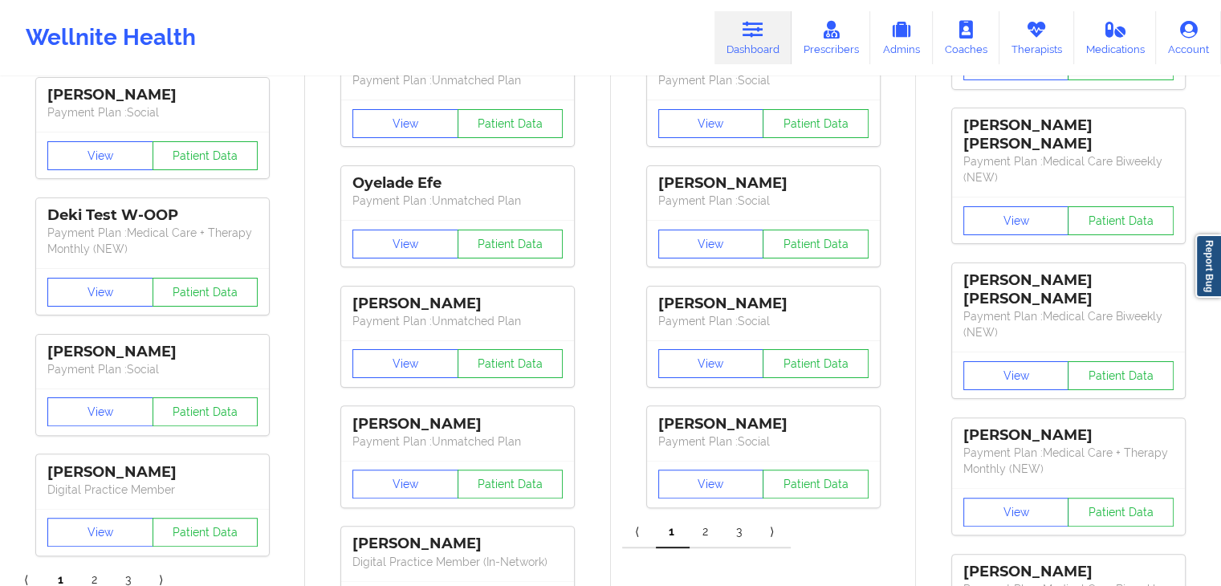
scroll to position [10, 0]
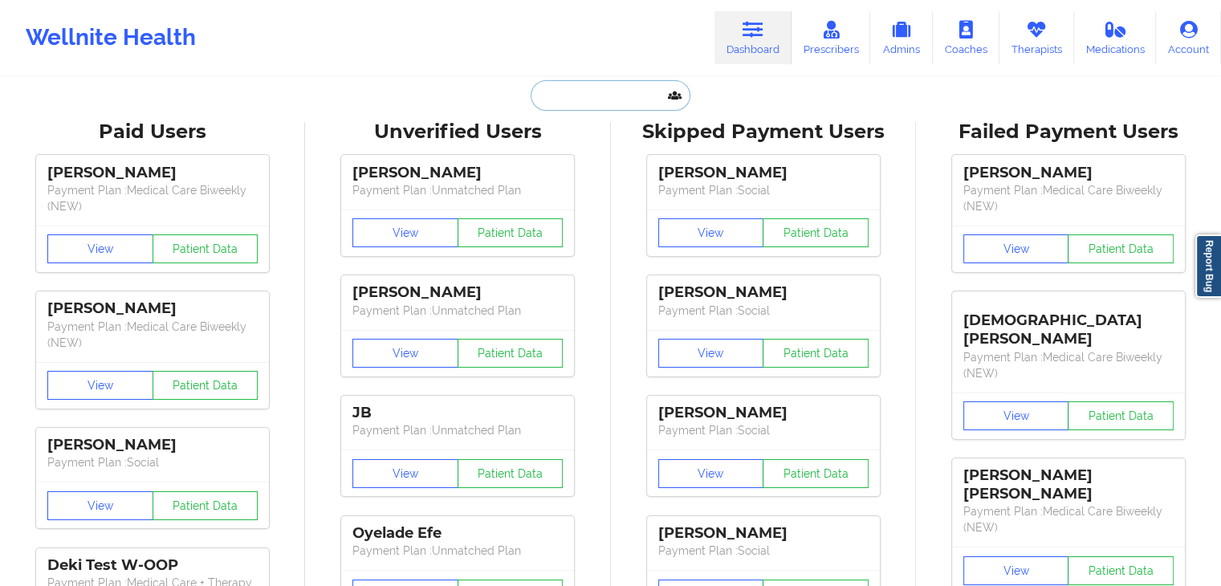
click at [600, 93] on input "text" at bounding box center [610, 95] width 159 height 30
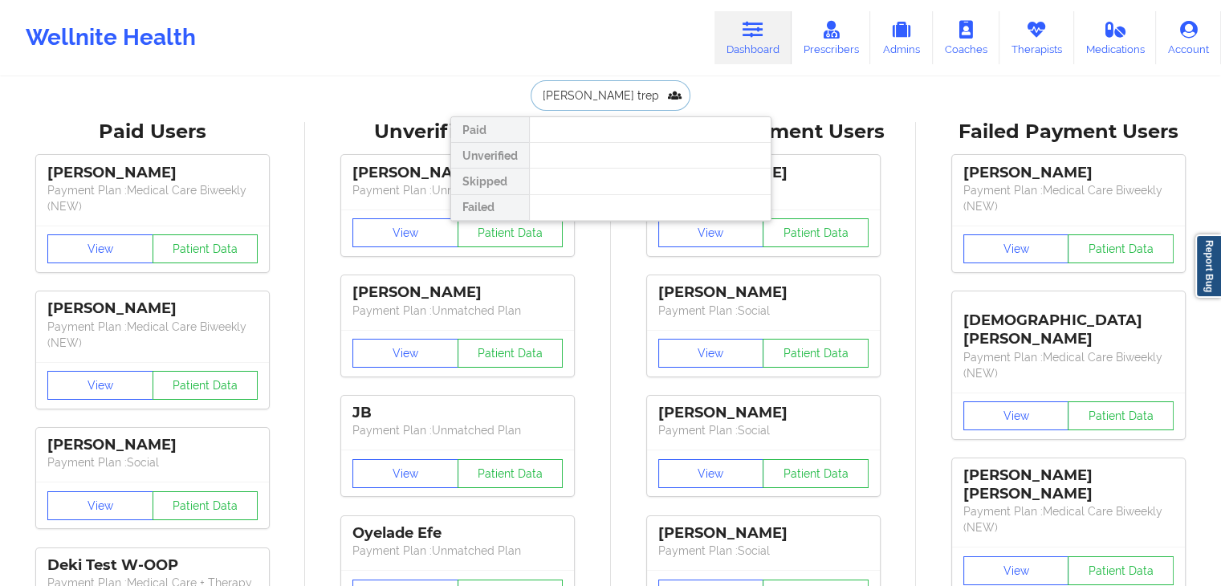
click at [626, 93] on input "mariah trep" at bounding box center [610, 95] width 159 height 30
type input "m"
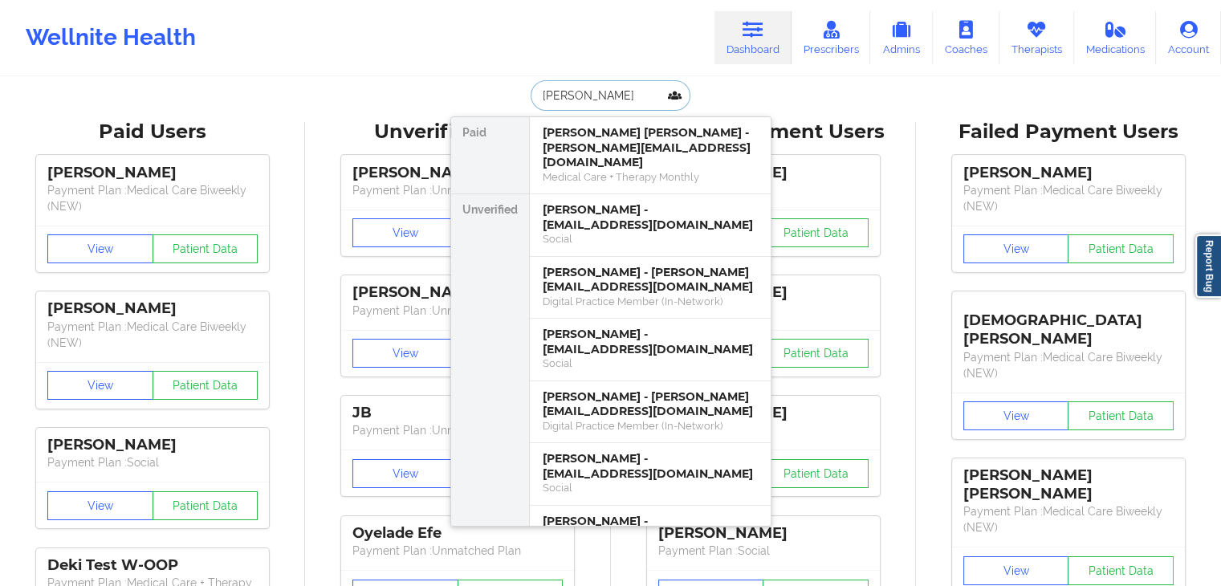
type input "gabrielle castle"
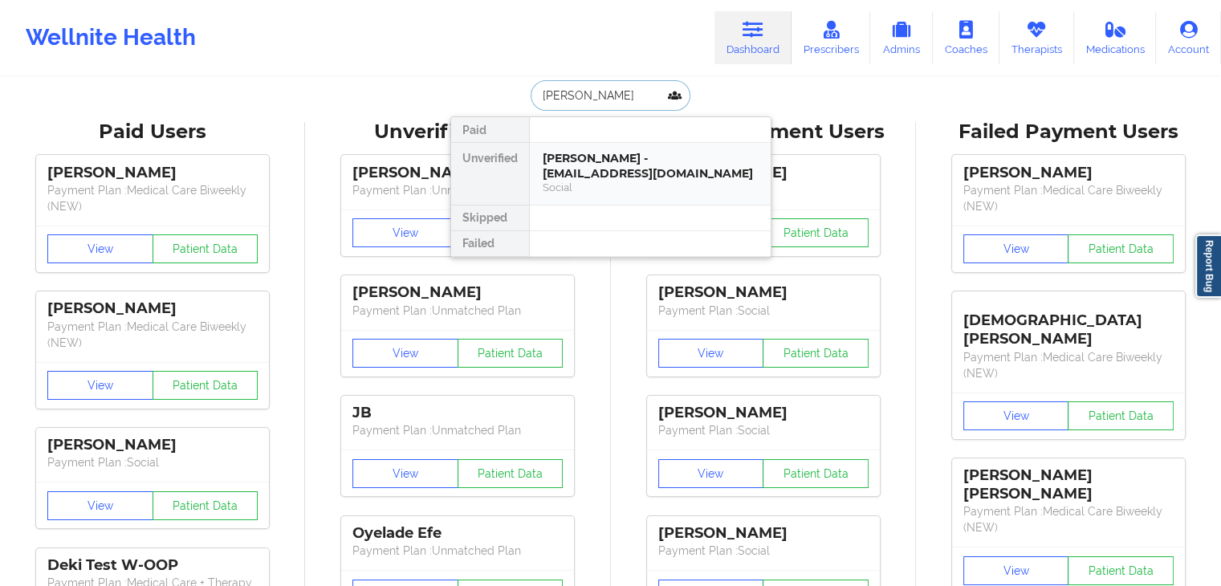
click at [629, 143] on div "Gabrielle Castle - gabbachino@gmail.com Social" at bounding box center [650, 174] width 241 height 62
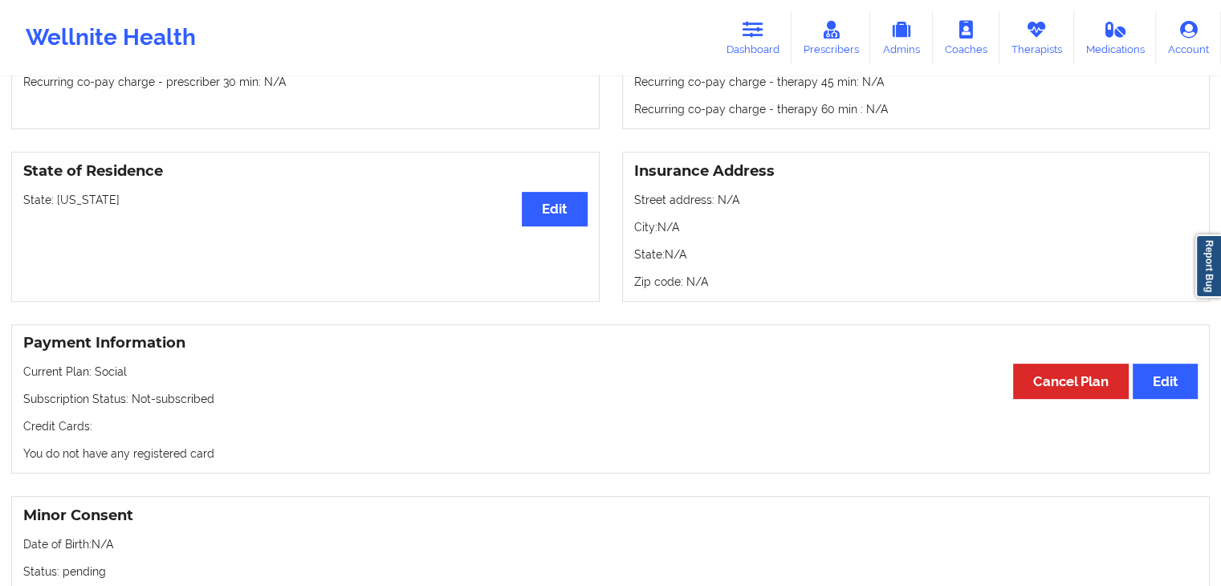
scroll to position [609, 0]
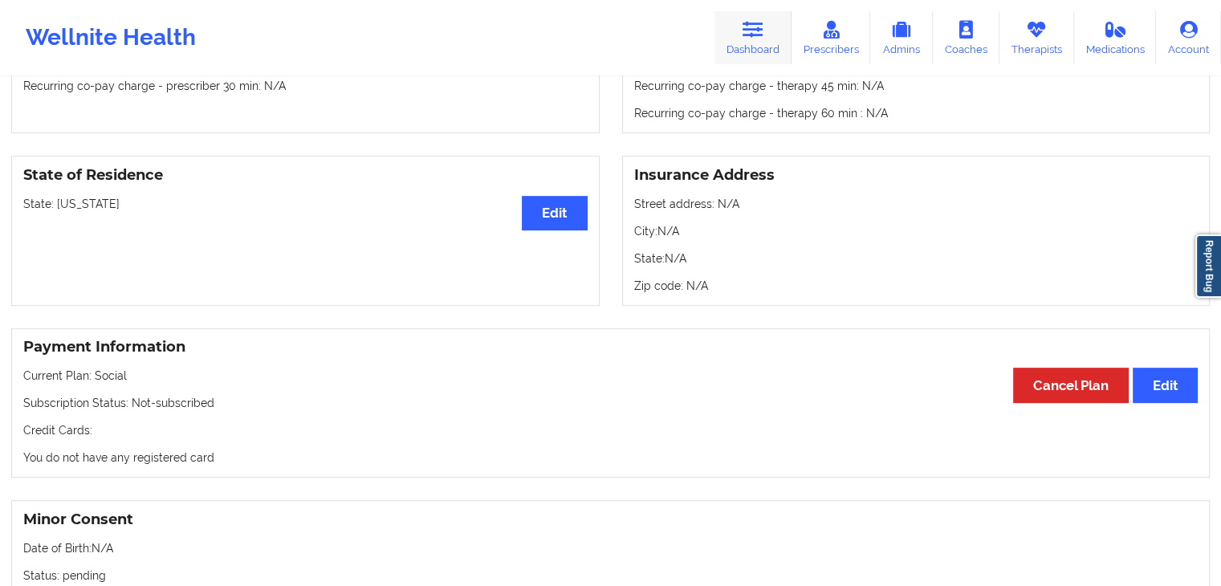
click at [779, 25] on link "Dashboard" at bounding box center [752, 37] width 77 height 53
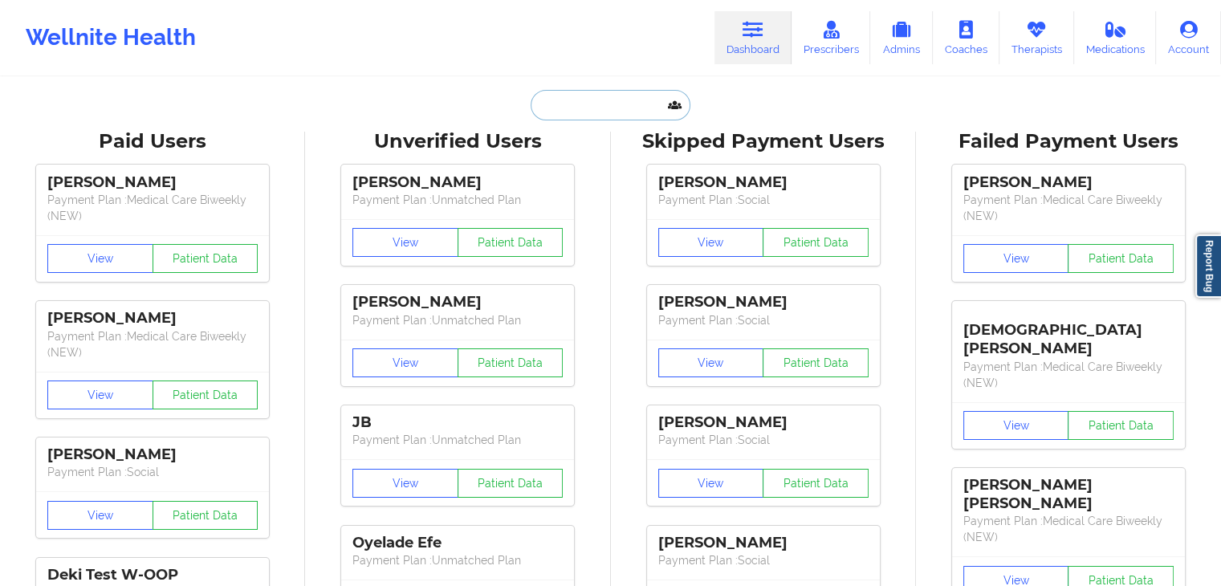
click at [618, 100] on input "text" at bounding box center [610, 105] width 159 height 30
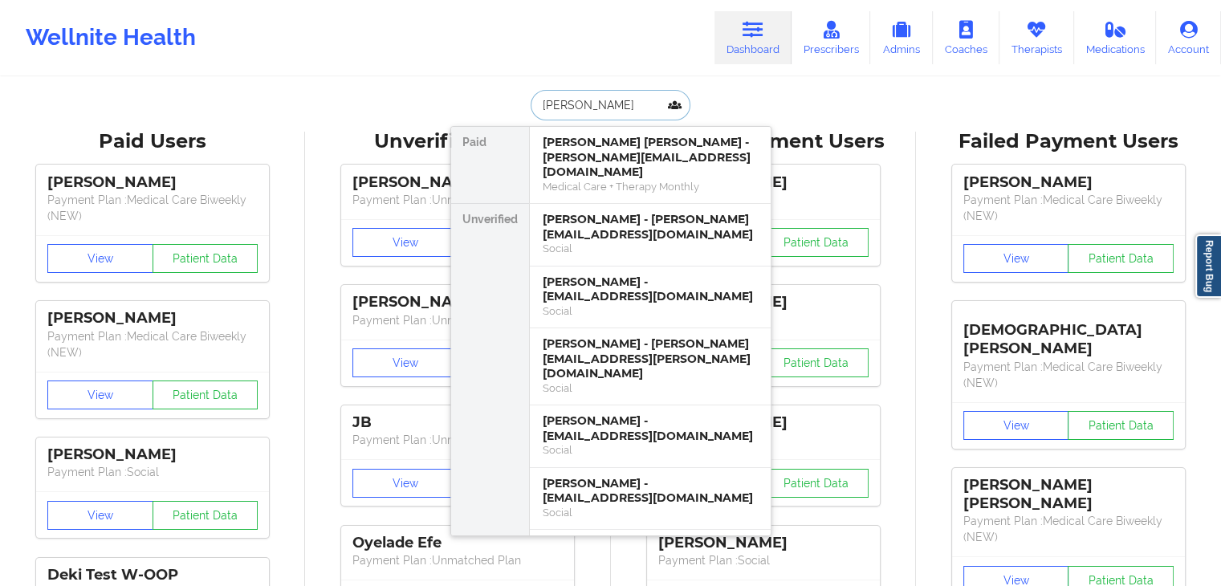
type input "briana gullat"
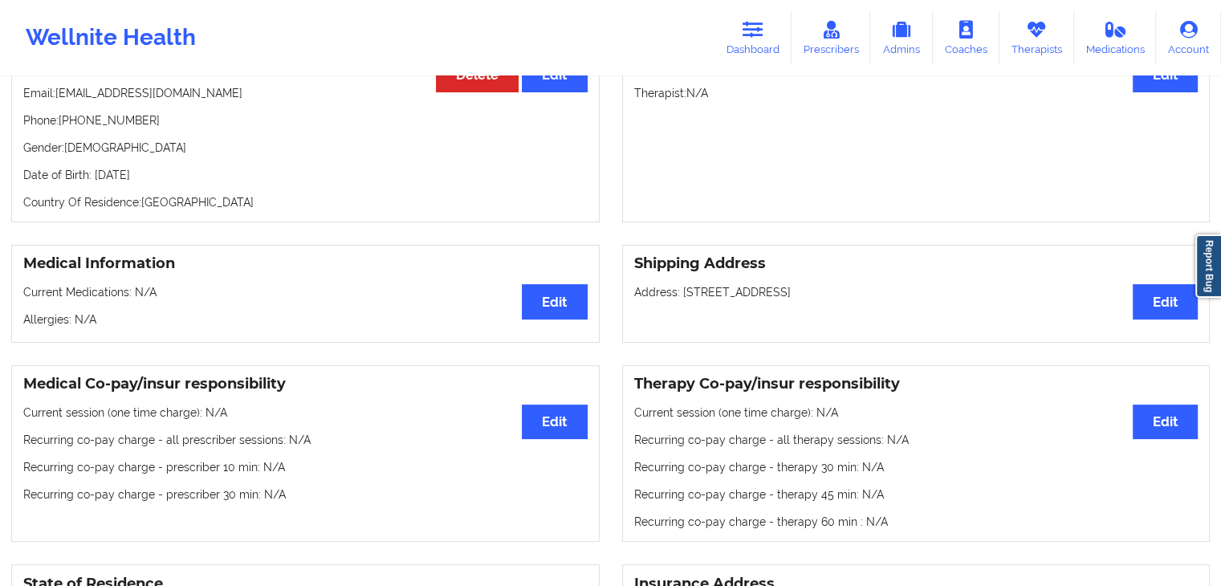
scroll to position [222, 0]
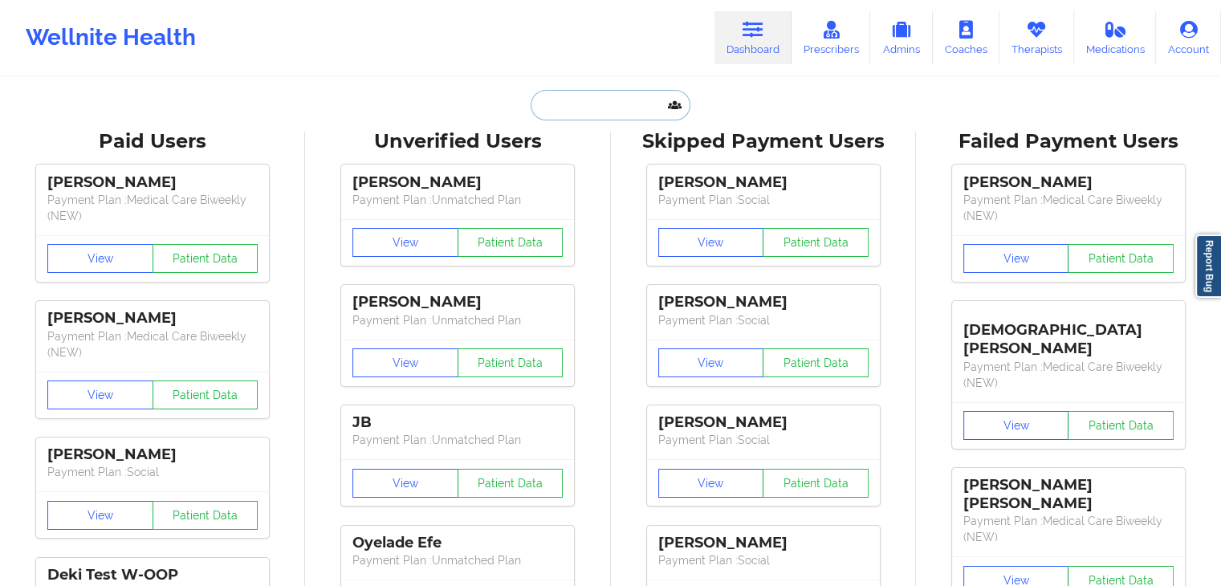
click at [562, 100] on input "text" at bounding box center [610, 105] width 159 height 30
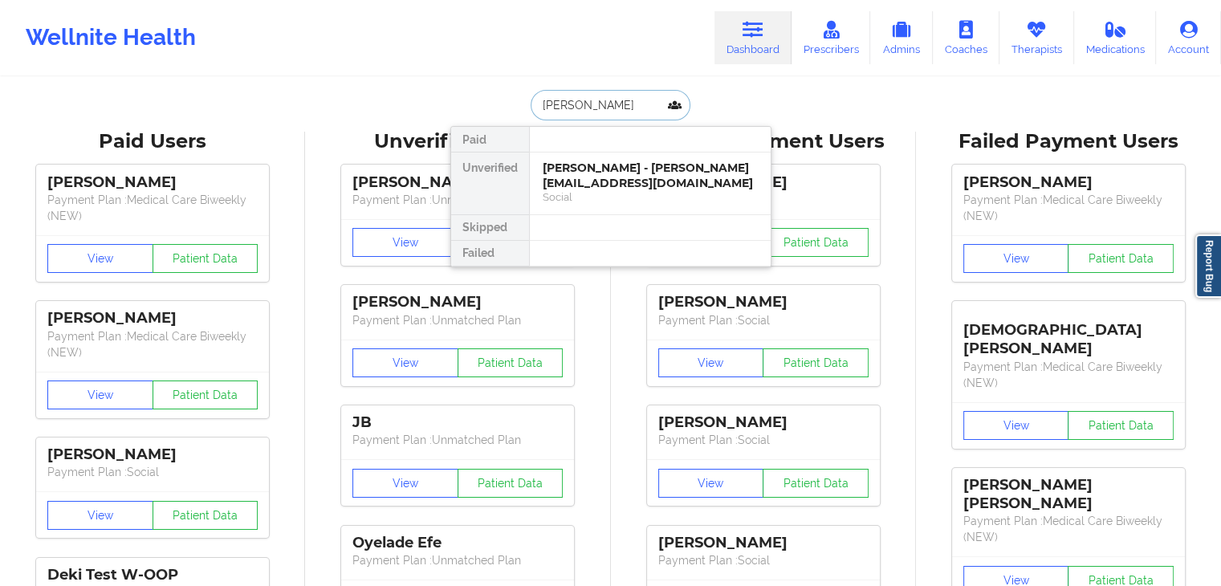
type input "lyla carlton"
click at [637, 191] on div "Social" at bounding box center [650, 197] width 215 height 14
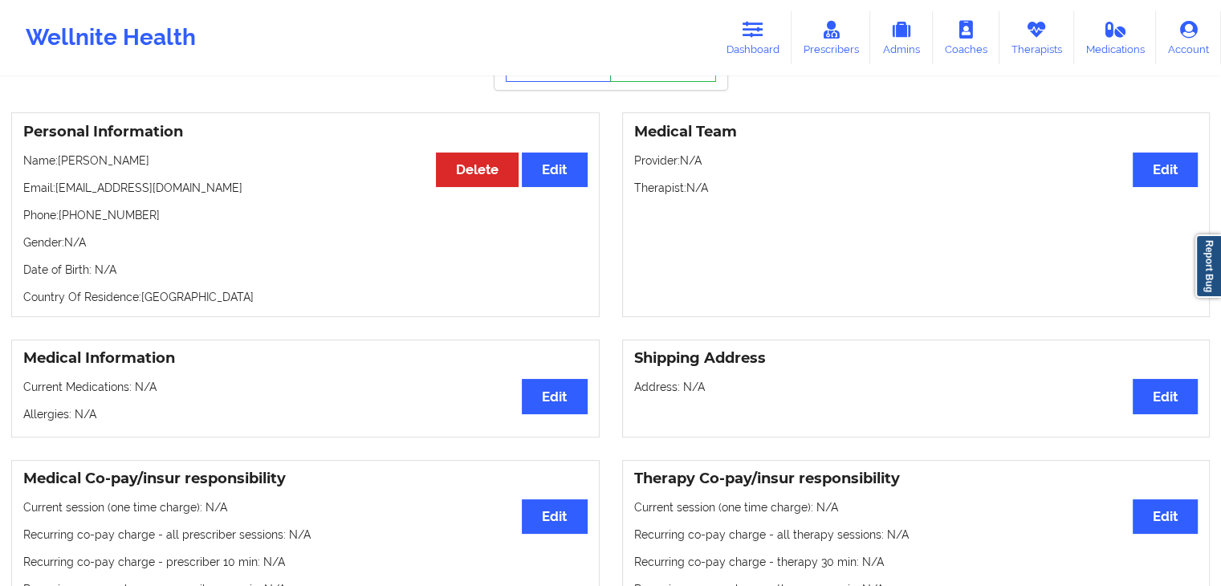
scroll to position [112, 0]
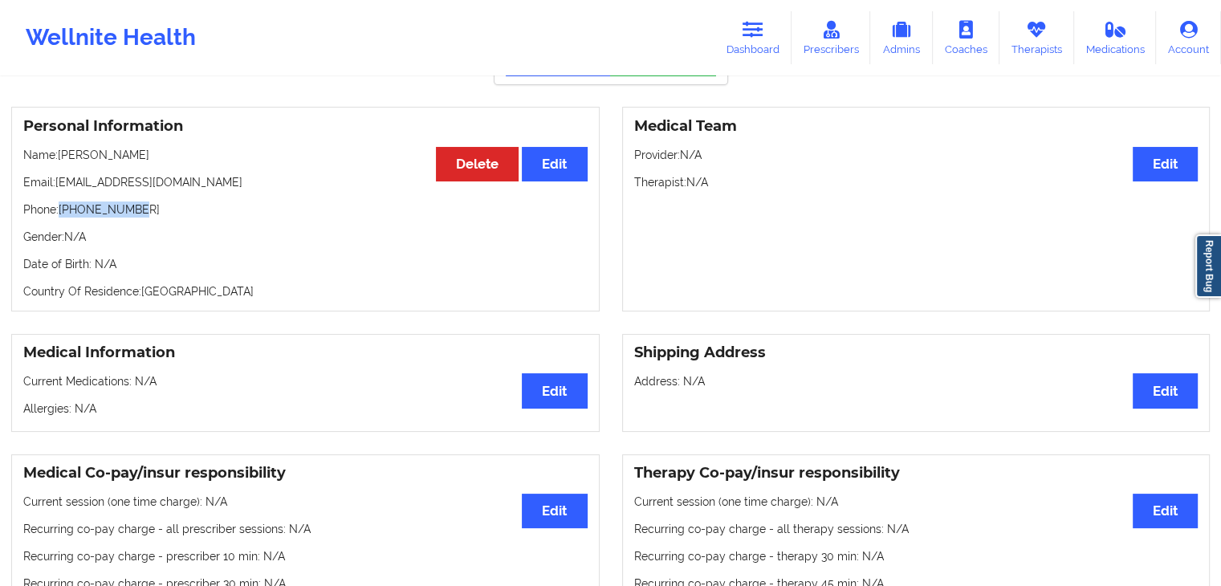
drag, startPoint x: 135, startPoint y: 215, endPoint x: 64, endPoint y: 216, distance: 70.6
click at [64, 216] on p "Phone: +19729553690" at bounding box center [305, 209] width 564 height 16
copy p "19729553690"
click at [754, 41] on link "Dashboard" at bounding box center [752, 37] width 77 height 53
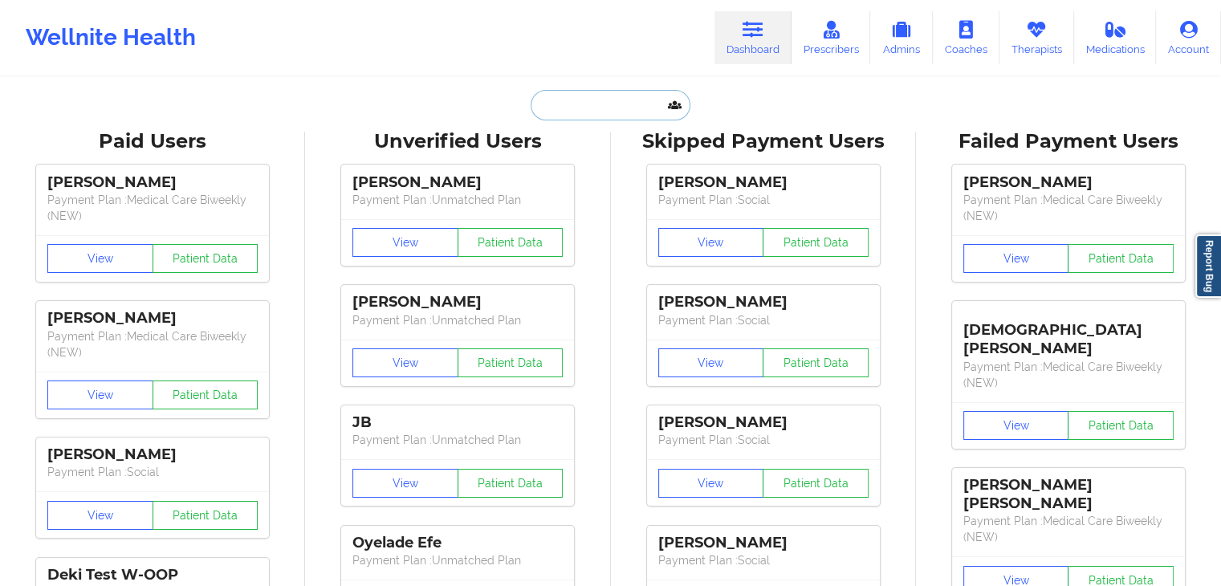
click at [535, 107] on input "text" at bounding box center [610, 105] width 159 height 30
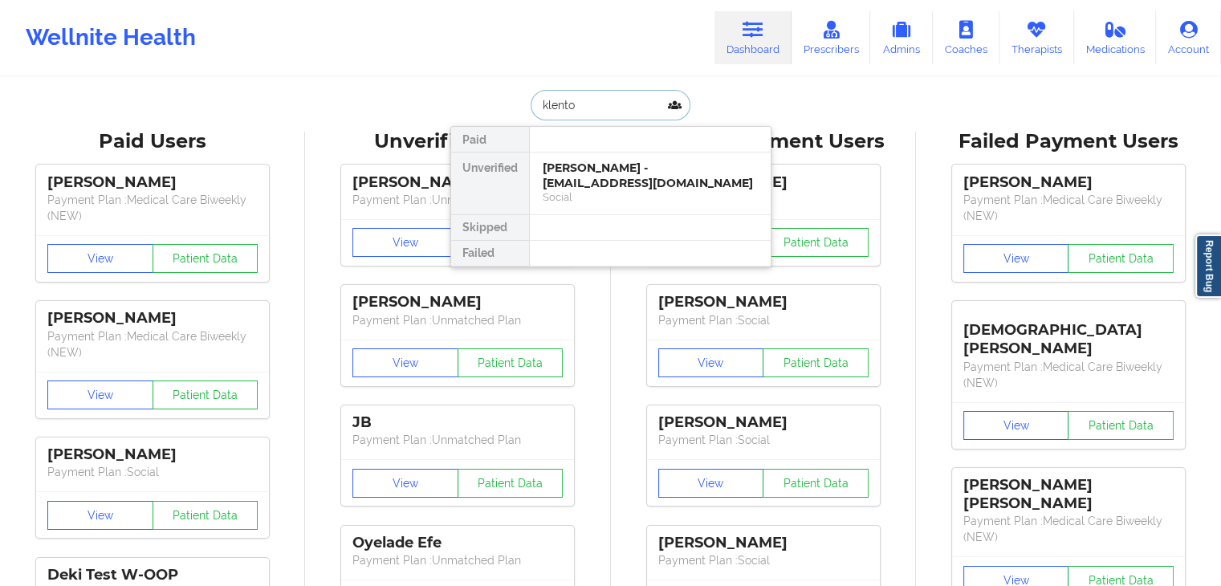
type input "klenton"
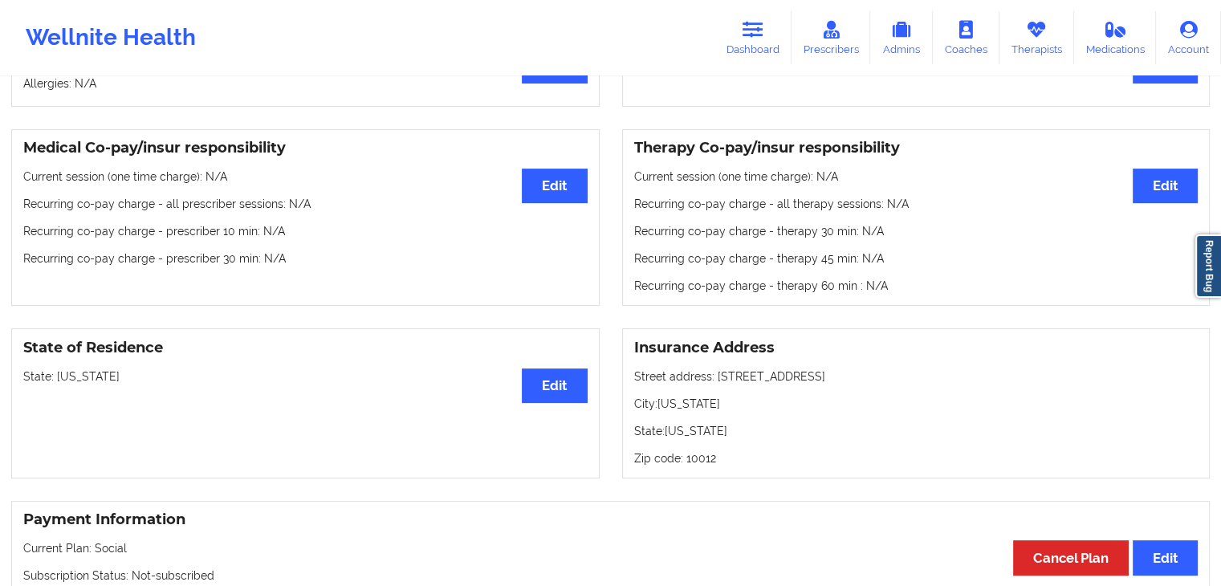
scroll to position [449, 0]
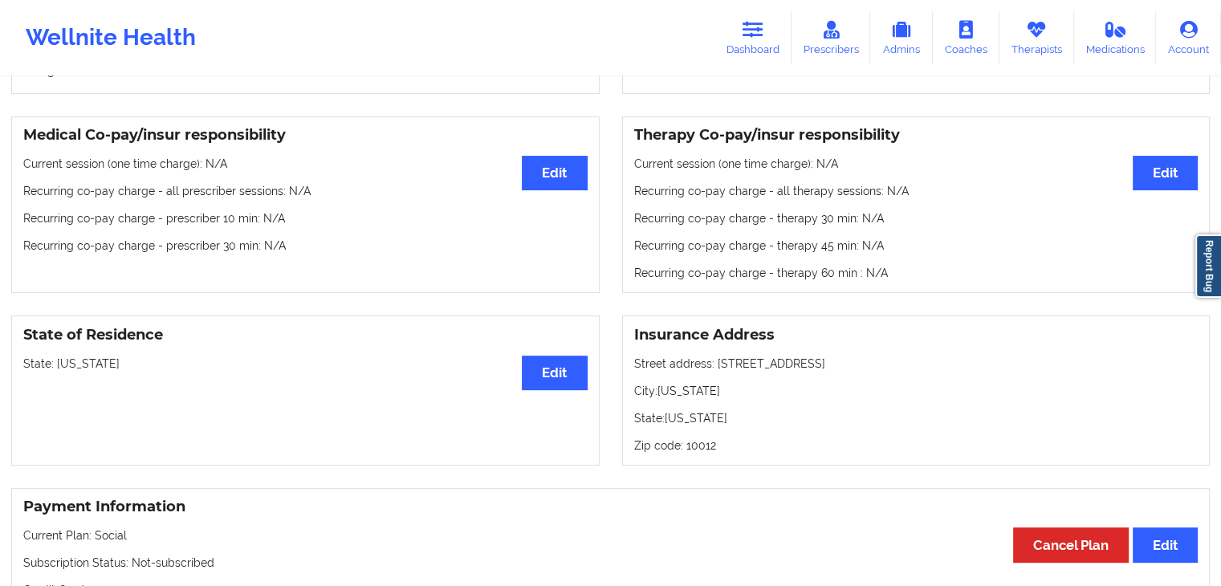
click at [692, 226] on p "Recurring co-pay charge - therapy 30 min : N/A" at bounding box center [916, 218] width 564 height 16
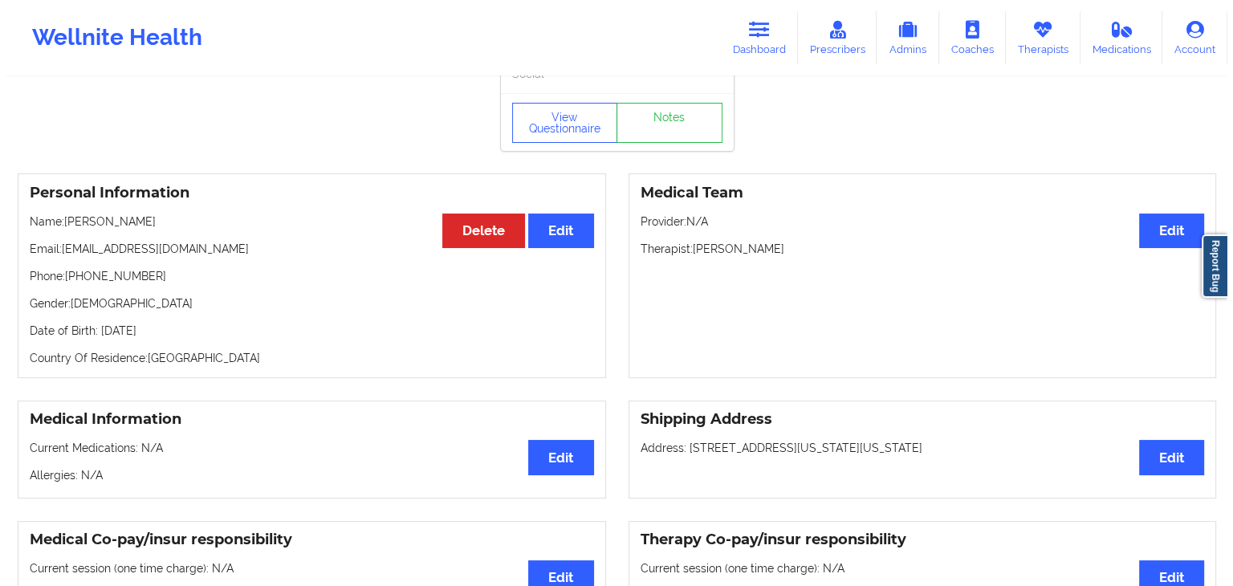
scroll to position [0, 0]
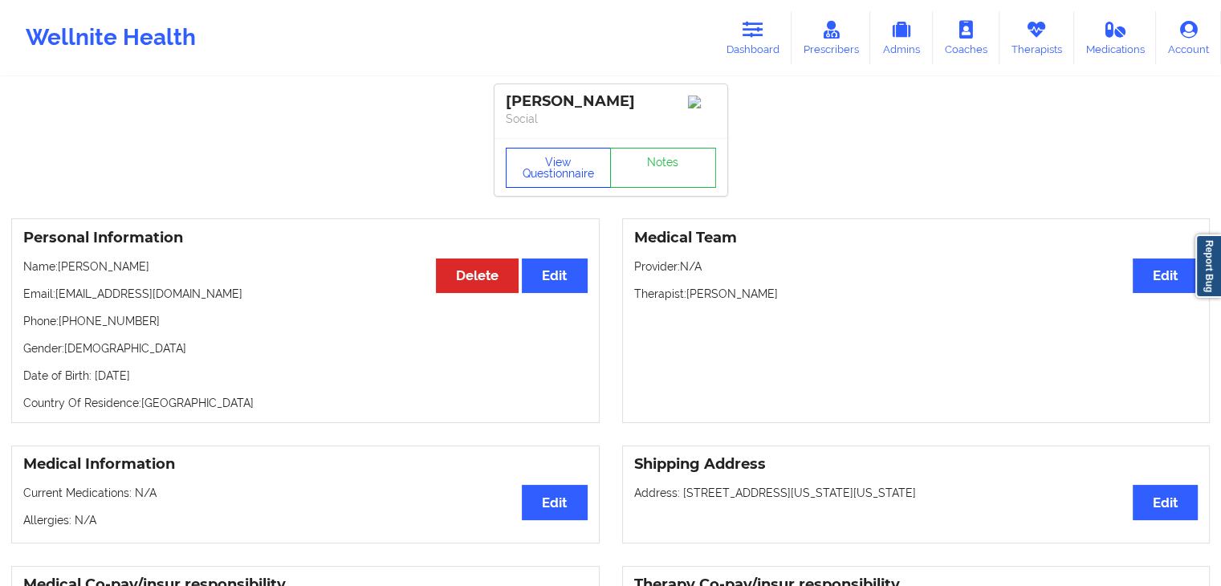
click at [576, 171] on button "View Questionnaire" at bounding box center [559, 168] width 106 height 40
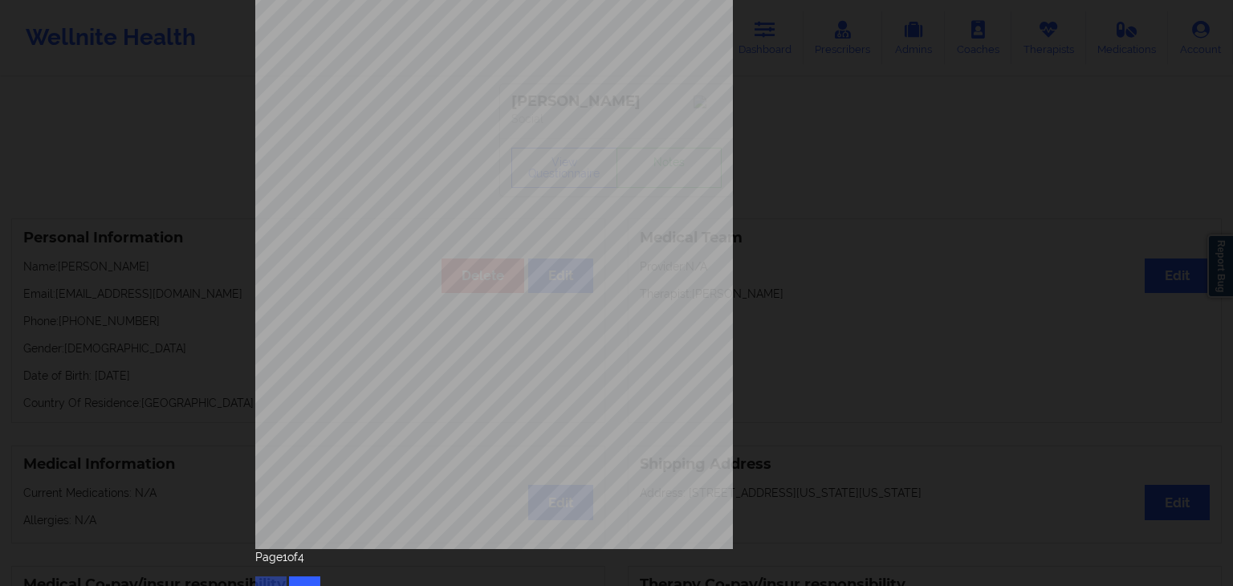
scroll to position [180, 0]
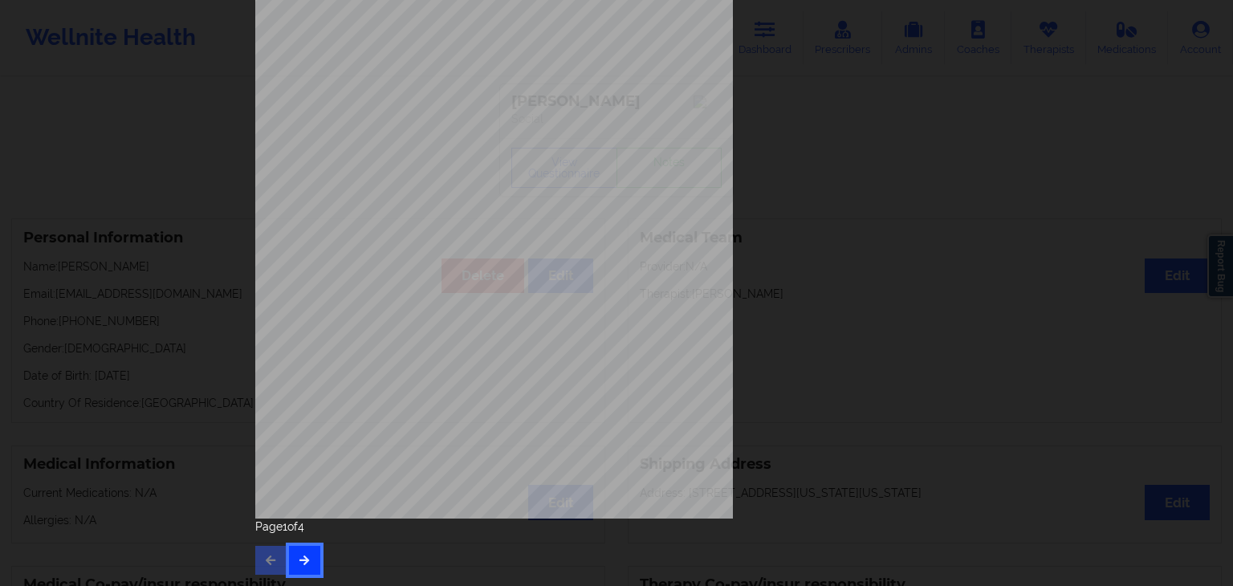
click at [299, 565] on button "button" at bounding box center [304, 560] width 31 height 29
click at [310, 556] on button "button" at bounding box center [304, 560] width 31 height 29
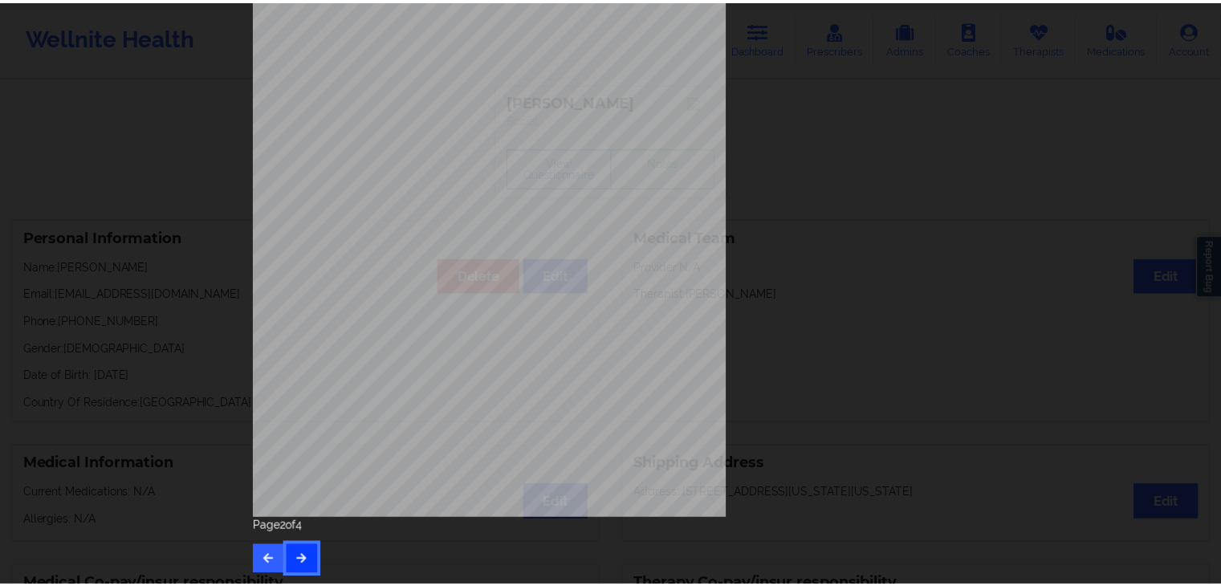
scroll to position [0, 0]
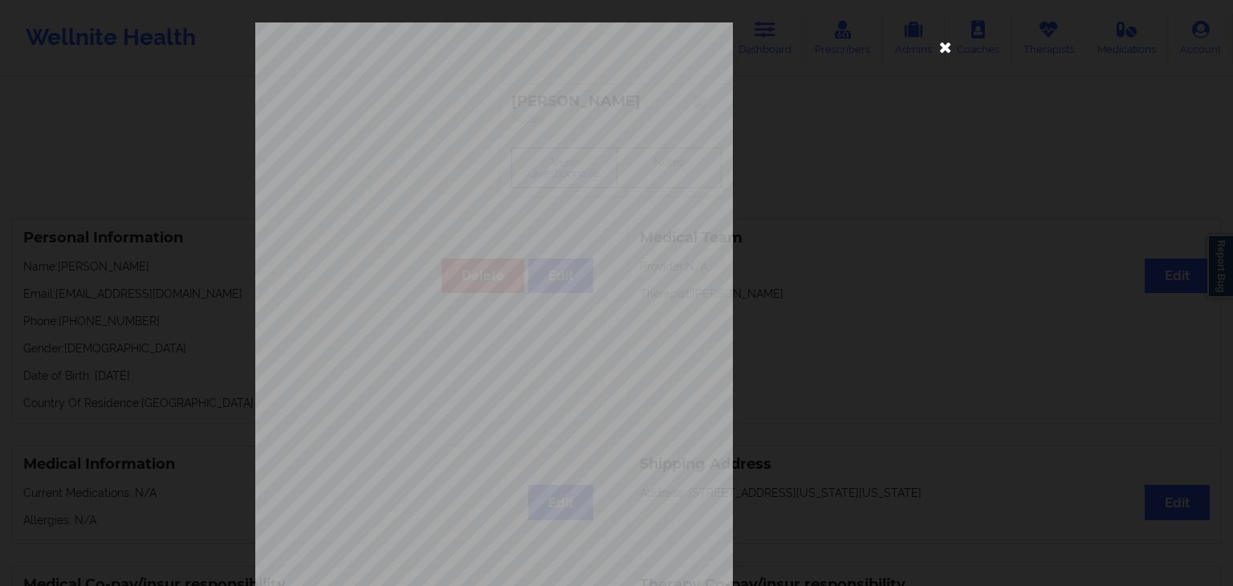
click at [948, 45] on icon at bounding box center [946, 47] width 26 height 26
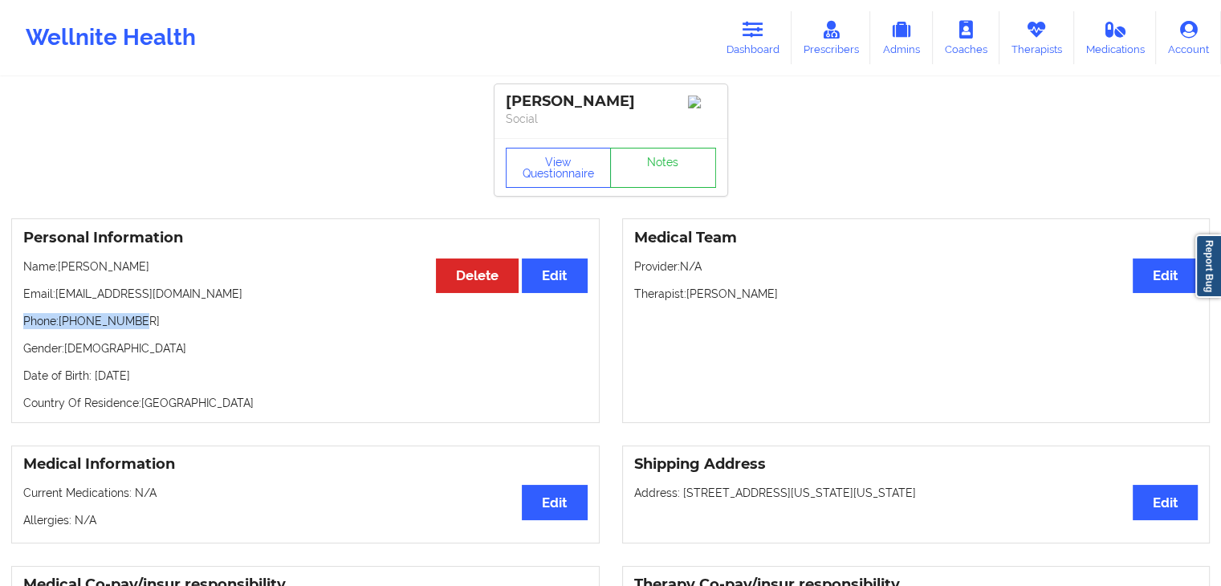
drag, startPoint x: 22, startPoint y: 325, endPoint x: 136, endPoint y: 331, distance: 114.1
click at [136, 329] on p "Phone: +13322010415" at bounding box center [305, 321] width 564 height 16
copy p "Phone: +13322010415"
click at [754, 35] on icon at bounding box center [752, 30] width 21 height 18
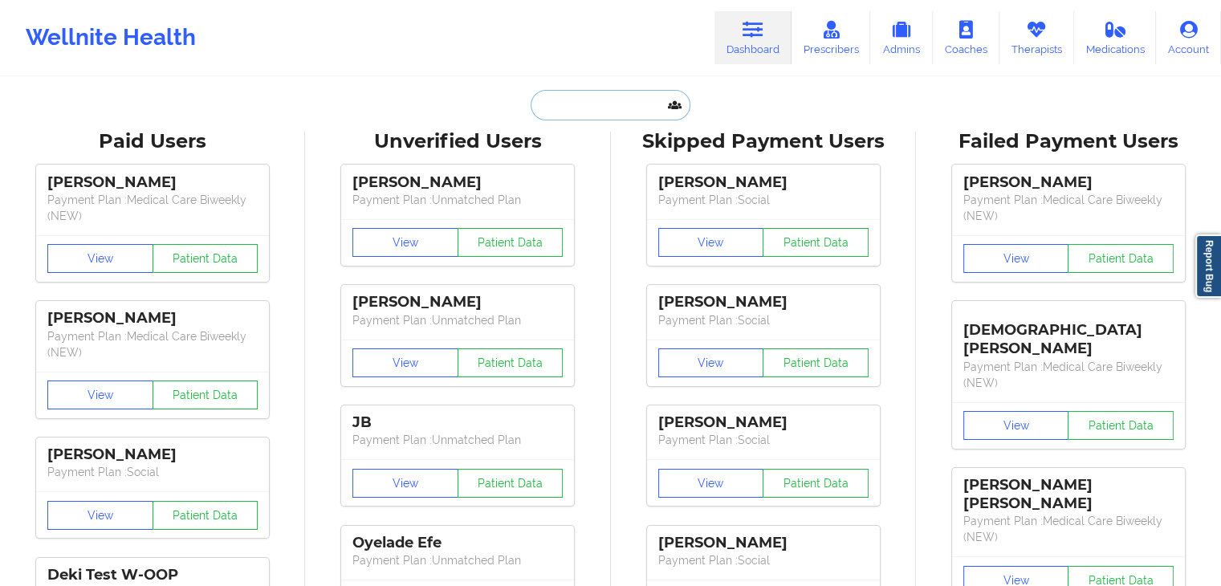
click at [600, 111] on input "text" at bounding box center [610, 105] width 159 height 30
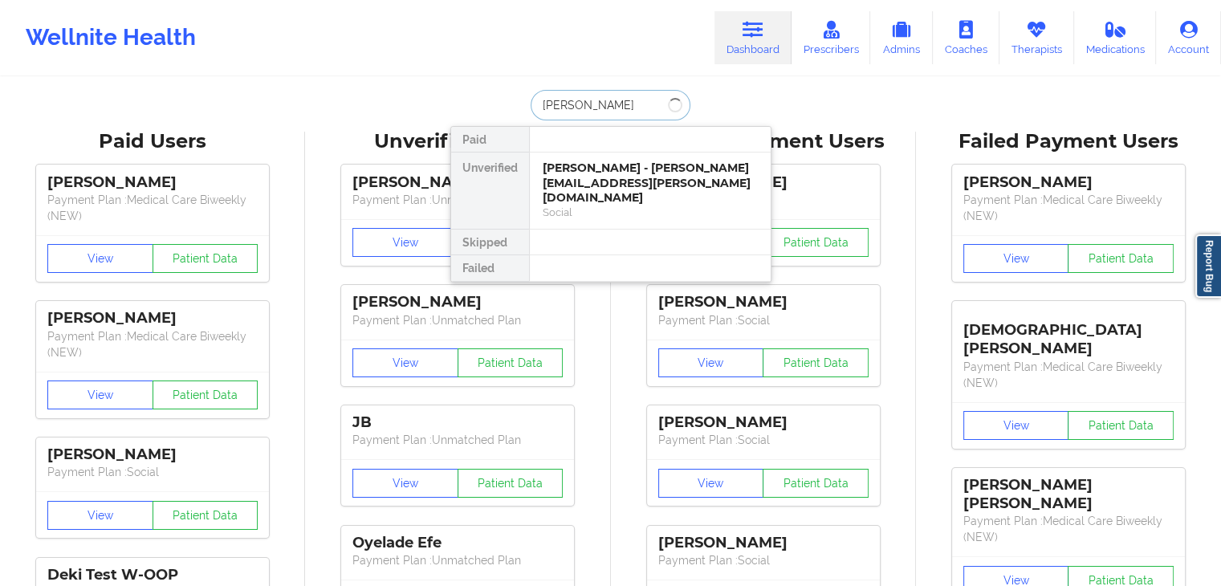
type input "[PERSON_NAME]"
click at [605, 166] on div "[PERSON_NAME] - [EMAIL_ADDRESS][DOMAIN_NAME]" at bounding box center [650, 176] width 215 height 30
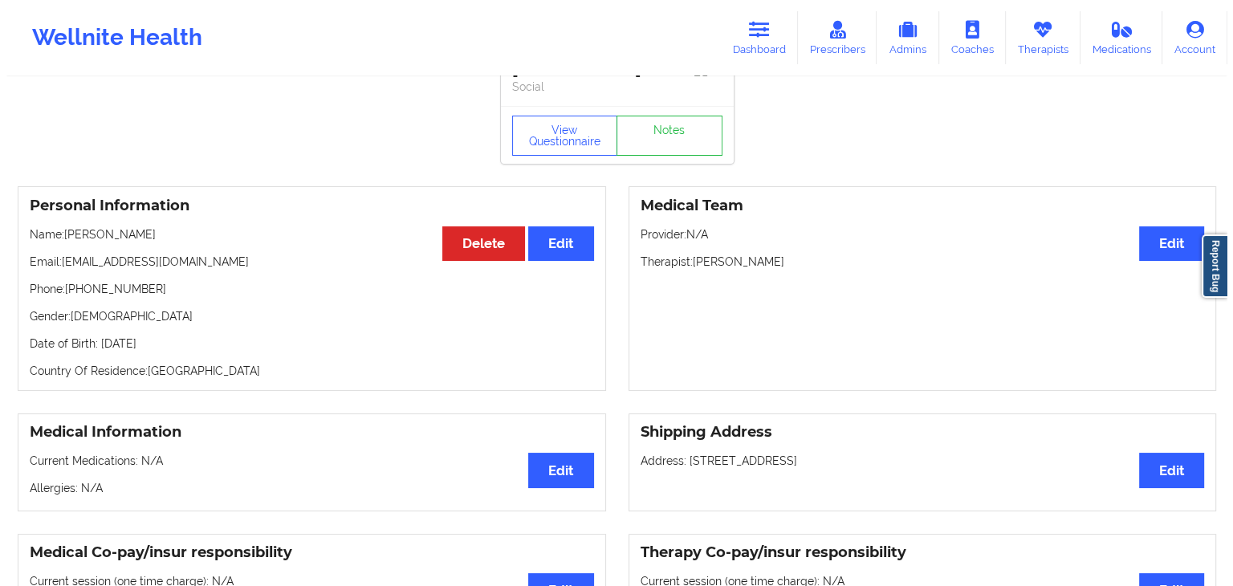
scroll to position [35, 0]
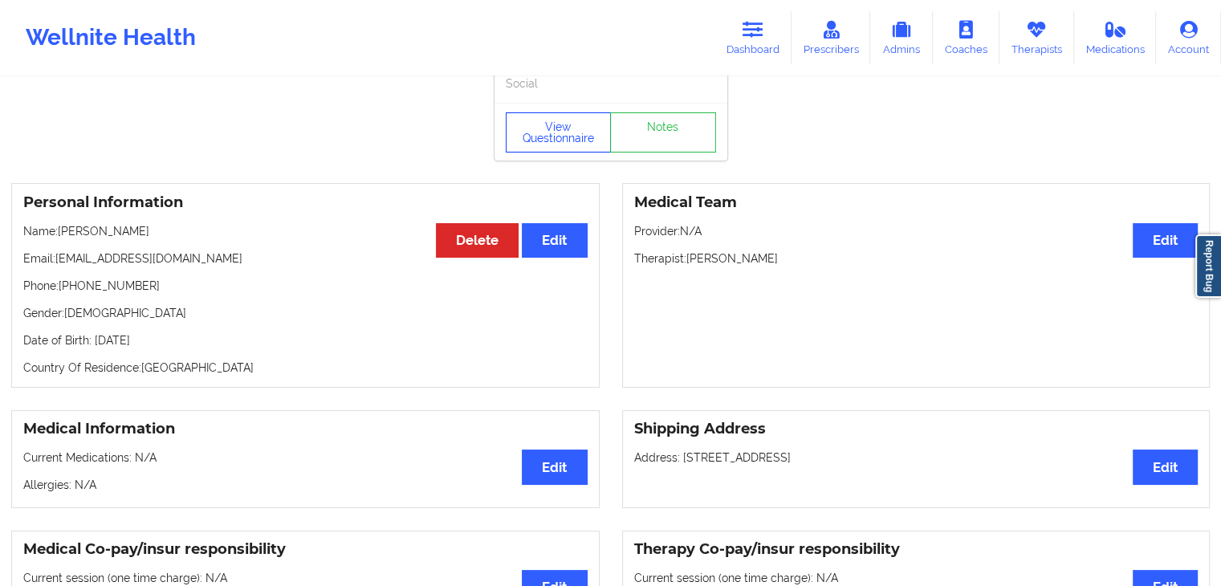
click at [555, 144] on button "View Questionnaire" at bounding box center [559, 132] width 106 height 40
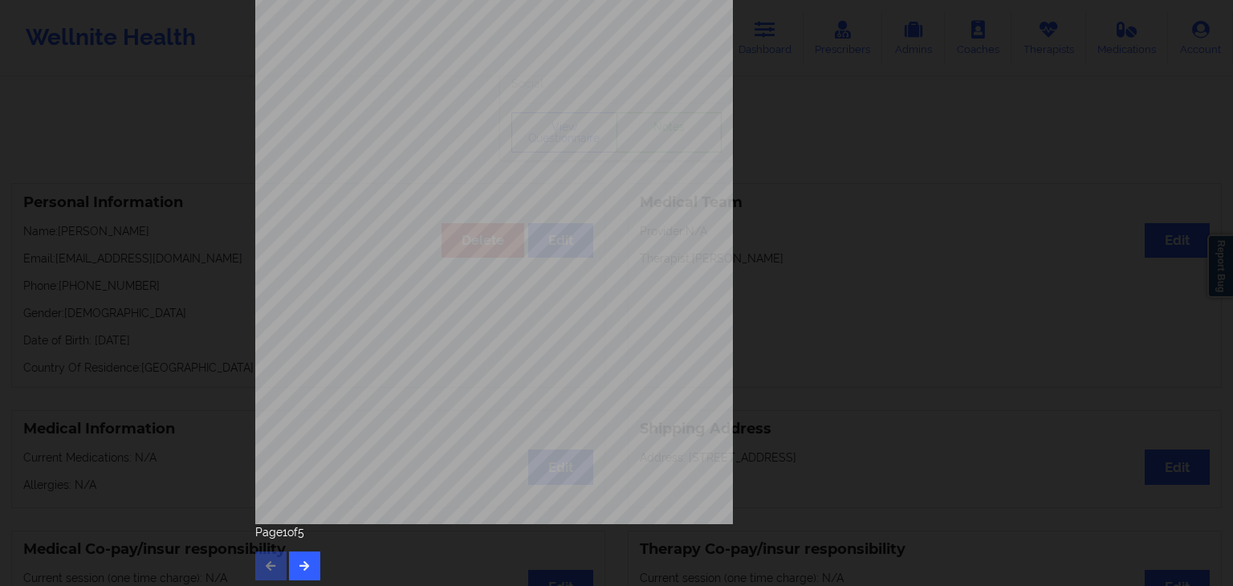
scroll to position [180, 0]
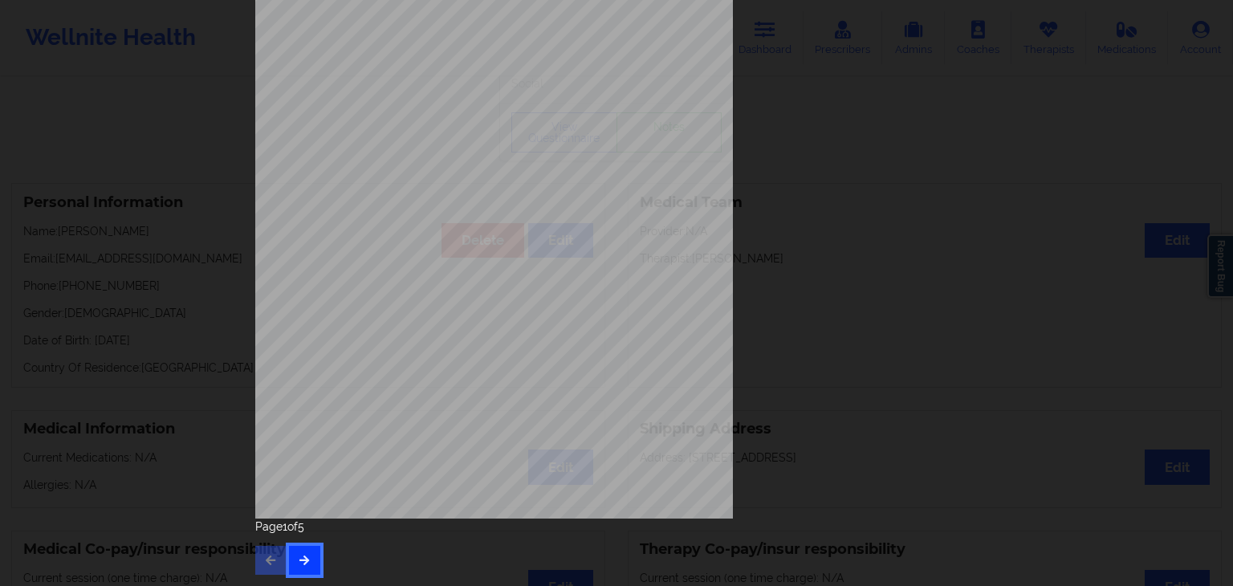
click at [289, 567] on button "button" at bounding box center [304, 560] width 31 height 29
click at [315, 555] on button "button" at bounding box center [304, 560] width 31 height 29
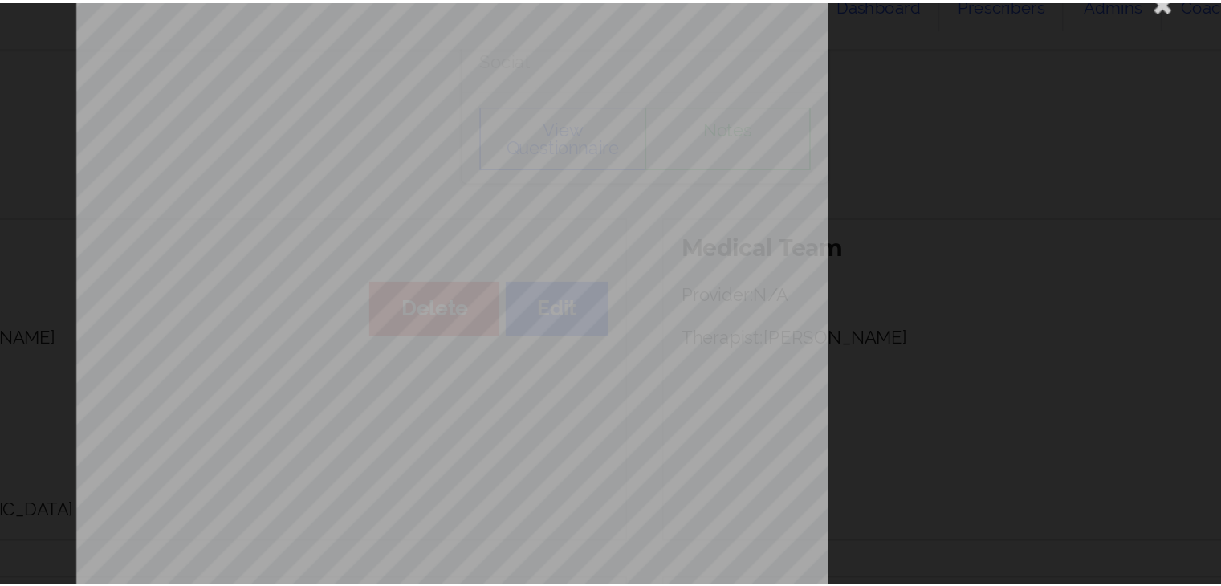
scroll to position [35, 0]
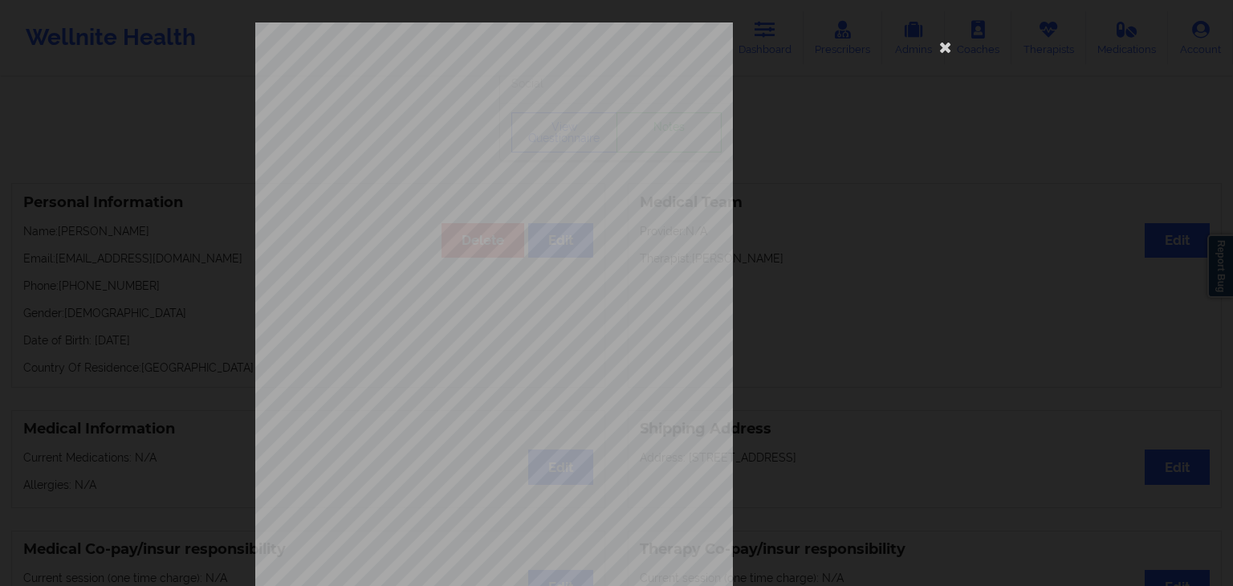
click at [1128, 25] on div "Back cover of insurance image Page 3 of 5" at bounding box center [616, 293] width 1233 height 586
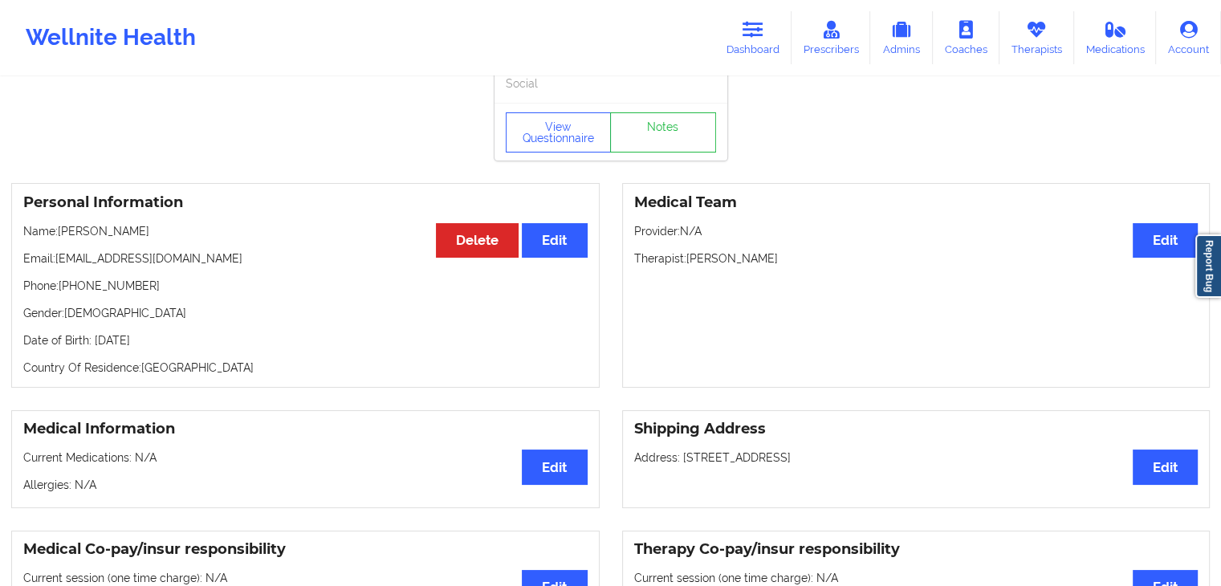
click at [739, 306] on div "Medical Team Edit Provider: N/A Therapist: stephanie ross-copes" at bounding box center [916, 285] width 588 height 205
click at [562, 145] on button "View Questionnaire" at bounding box center [559, 132] width 106 height 40
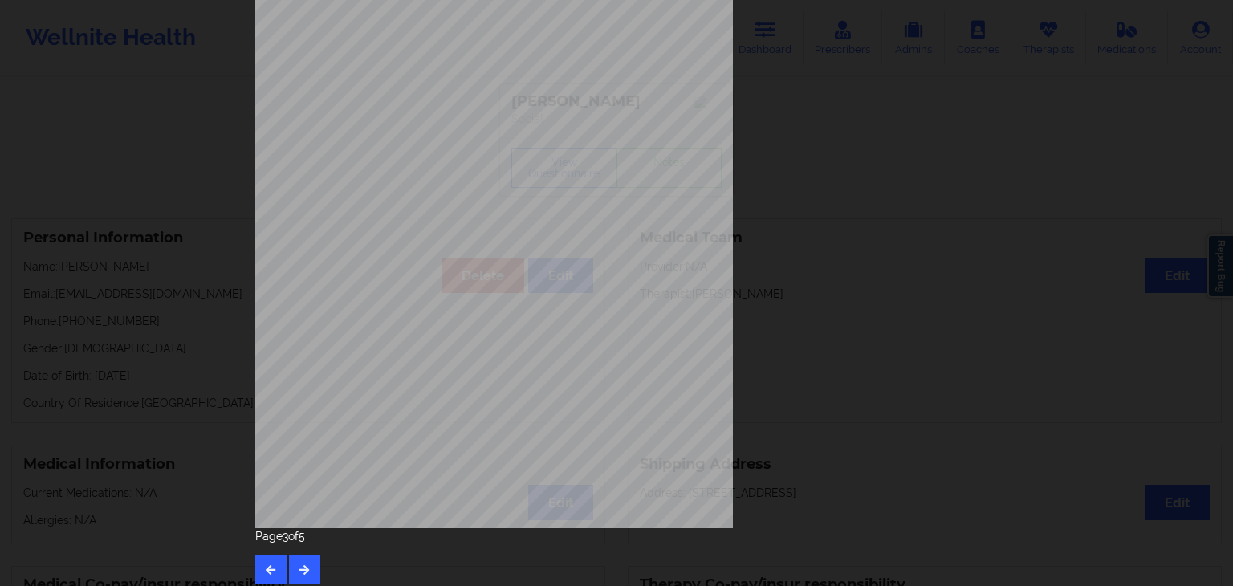
scroll to position [180, 0]
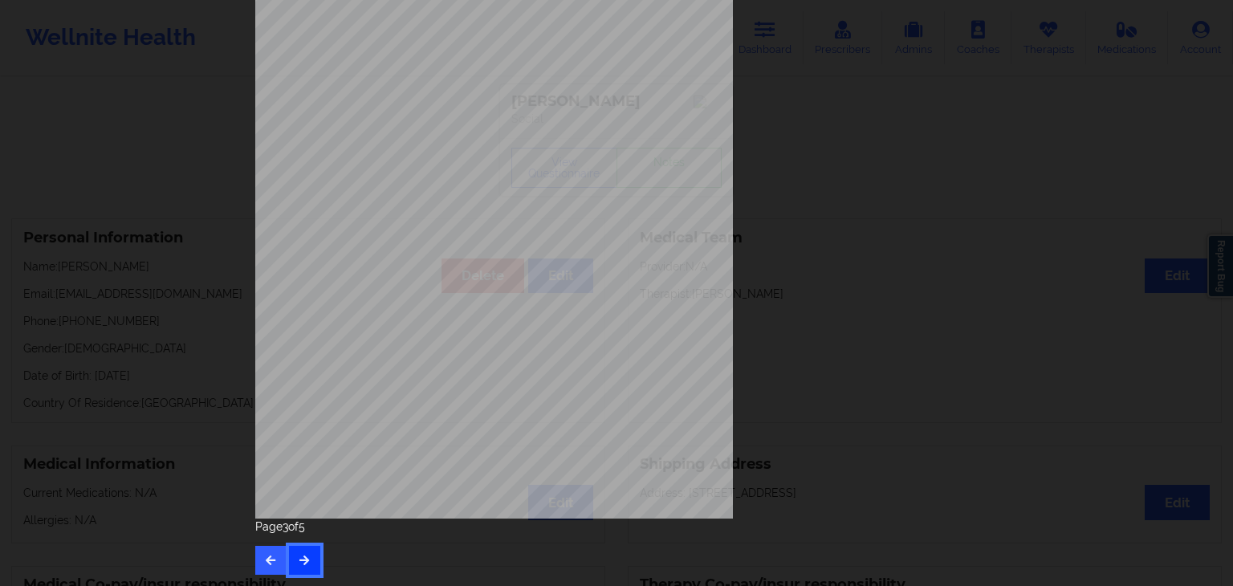
click at [294, 567] on button "button" at bounding box center [304, 560] width 31 height 29
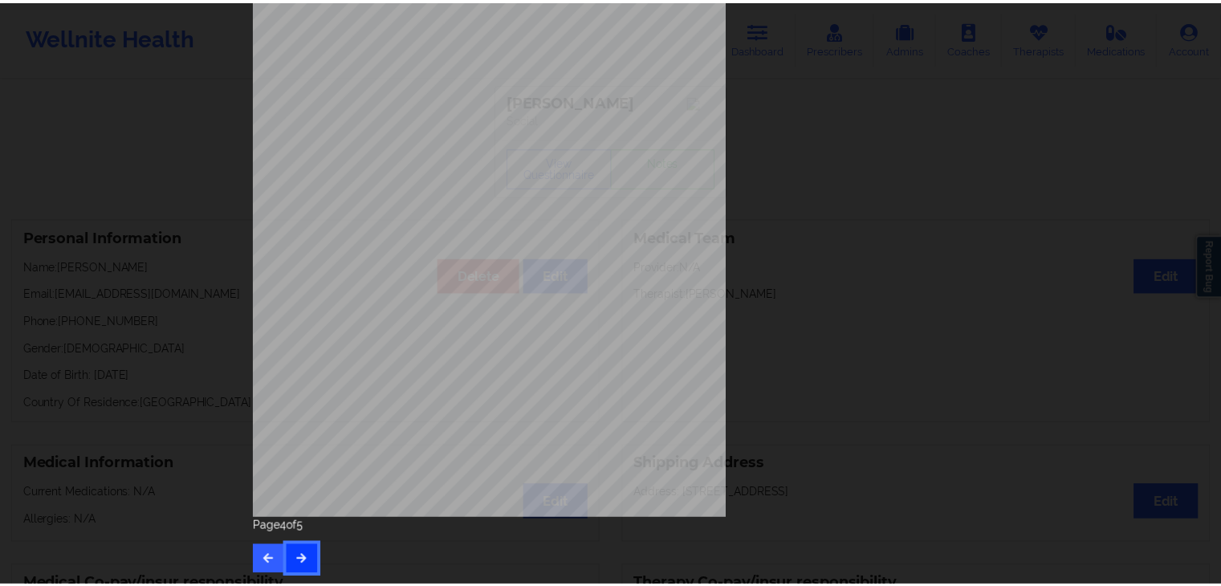
scroll to position [0, 0]
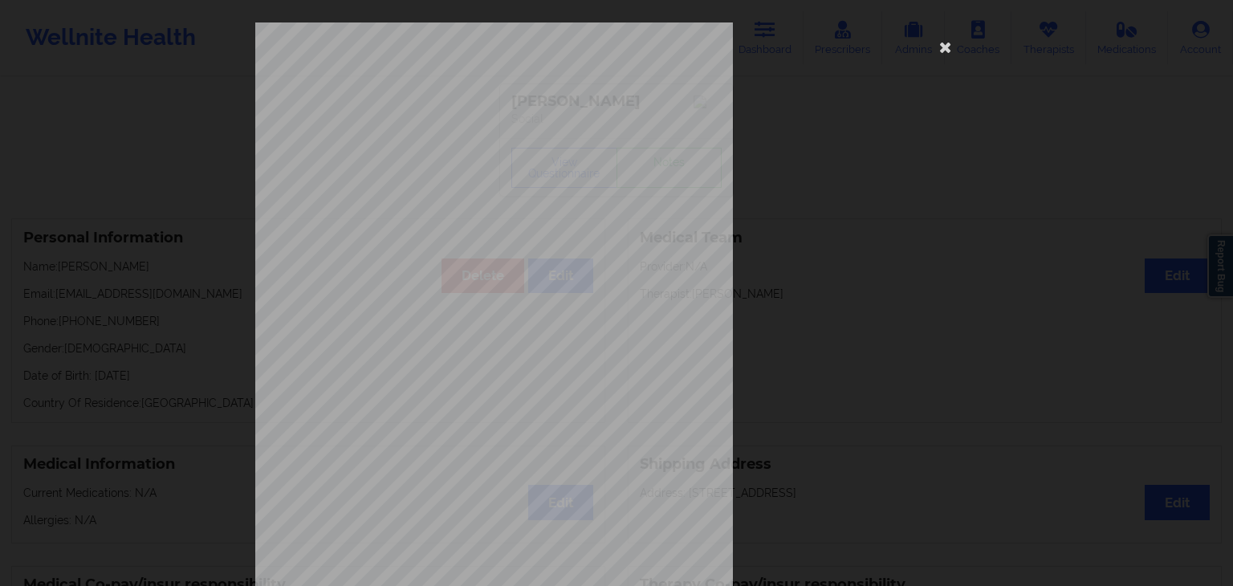
click at [930, 59] on div "Insurance company type details by patient commercial Insurance Member ID for pa…" at bounding box center [616, 360] width 722 height 676
click at [947, 45] on icon at bounding box center [946, 47] width 26 height 26
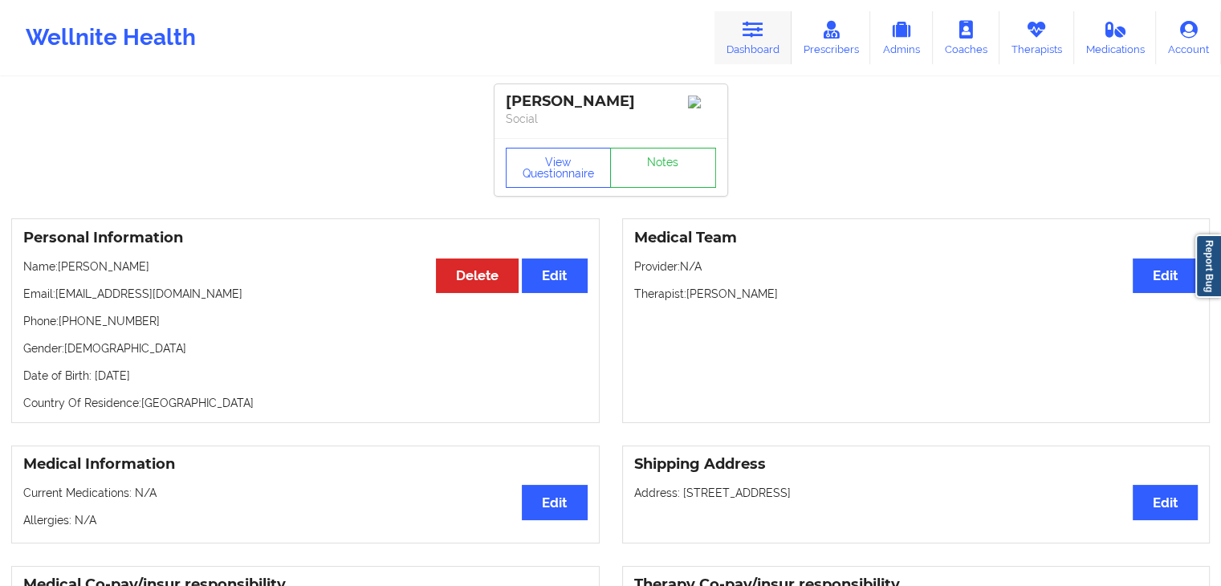
click at [747, 43] on link "Dashboard" at bounding box center [752, 37] width 77 height 53
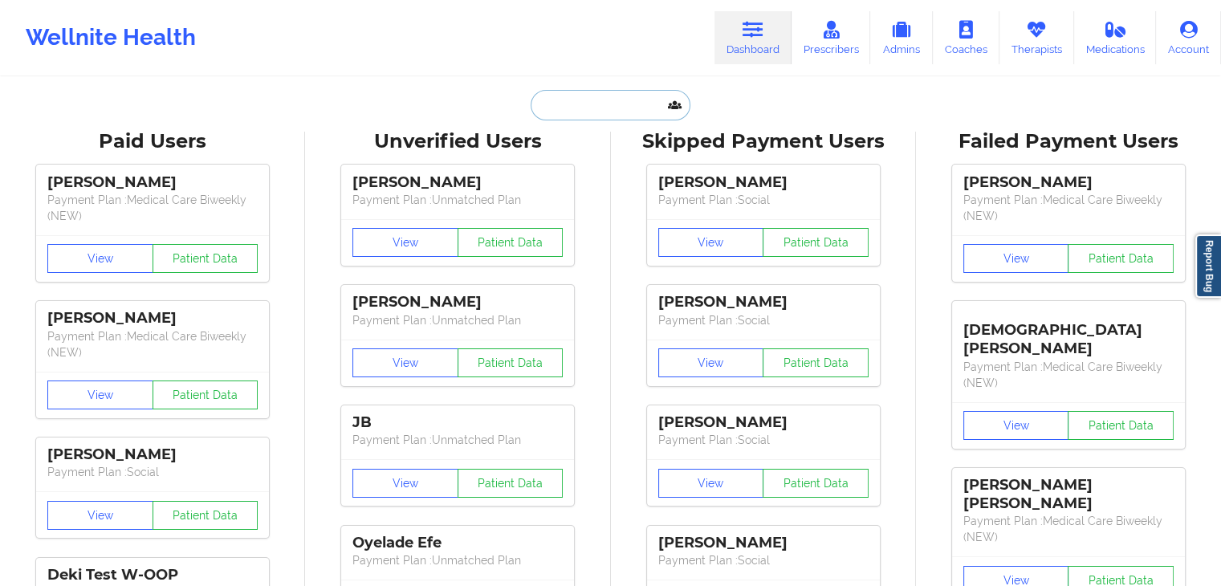
click at [587, 105] on input "text" at bounding box center [610, 105] width 159 height 30
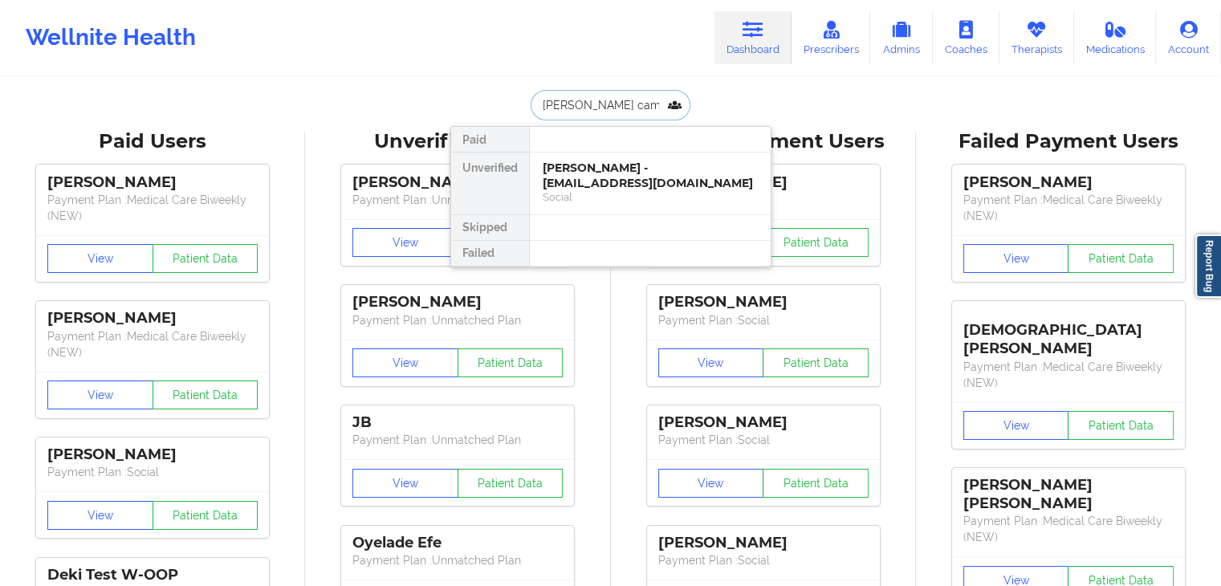
type input "brackin camp"
click at [600, 184] on div "brackin camp - brackinmichelle@gmail.com" at bounding box center [650, 176] width 215 height 30
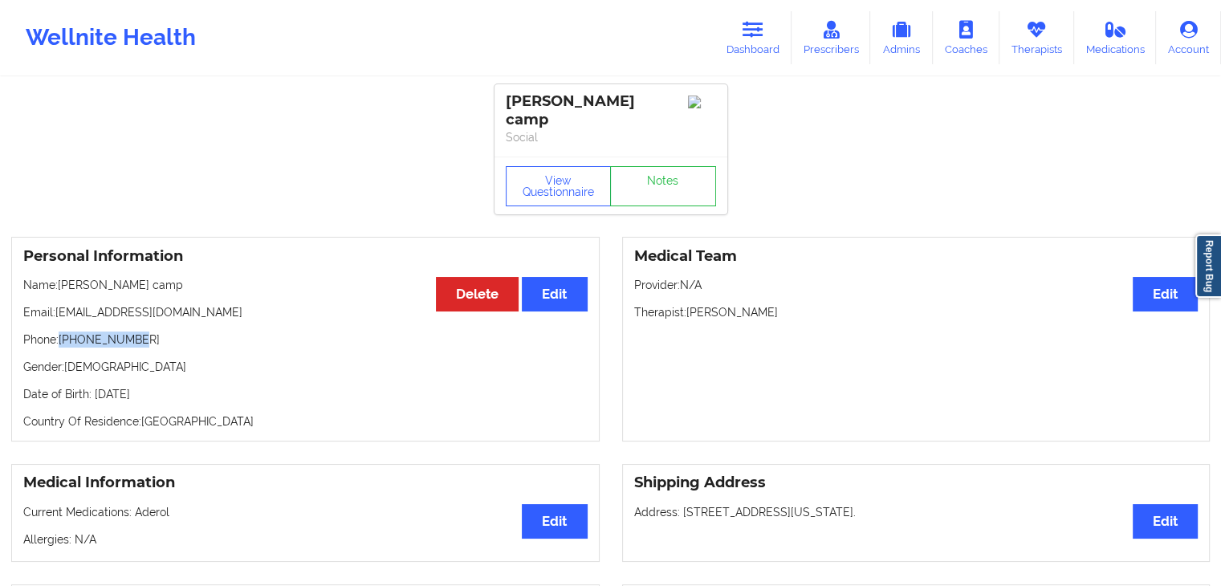
drag, startPoint x: 131, startPoint y: 327, endPoint x: 62, endPoint y: 319, distance: 69.5
click at [62, 331] on p "Phone: +15129688512" at bounding box center [305, 339] width 564 height 16
drag, startPoint x: 132, startPoint y: 327, endPoint x: 63, endPoint y: 325, distance: 69.1
click at [63, 331] on p "Phone: +15129688512" at bounding box center [305, 339] width 564 height 16
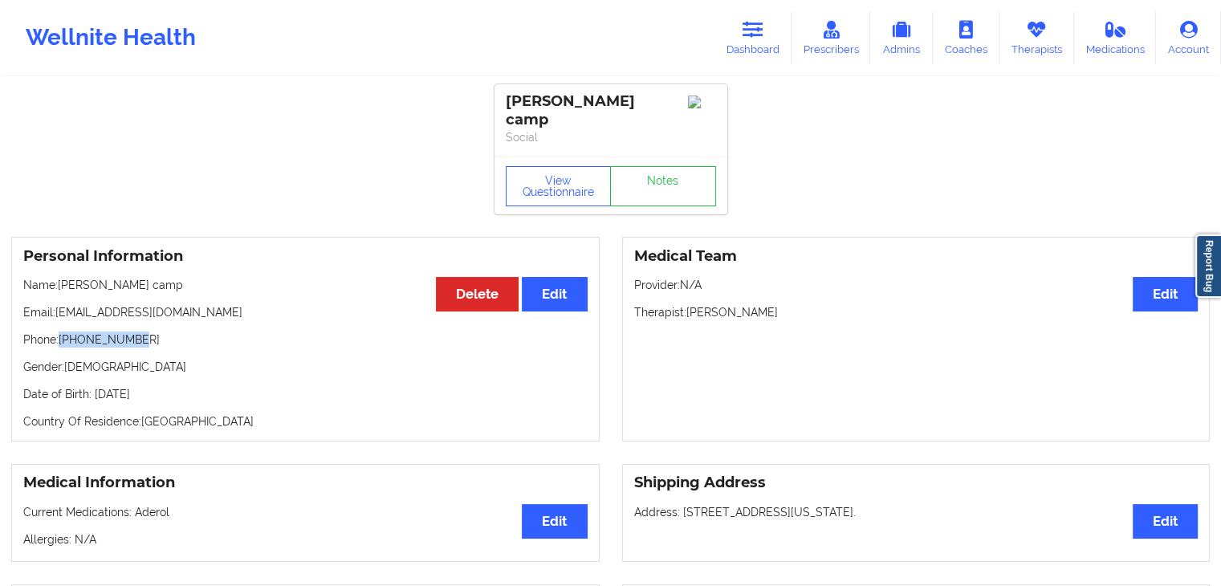
copy p "+15129688512"
click at [537, 166] on button "View Questionnaire" at bounding box center [559, 186] width 106 height 40
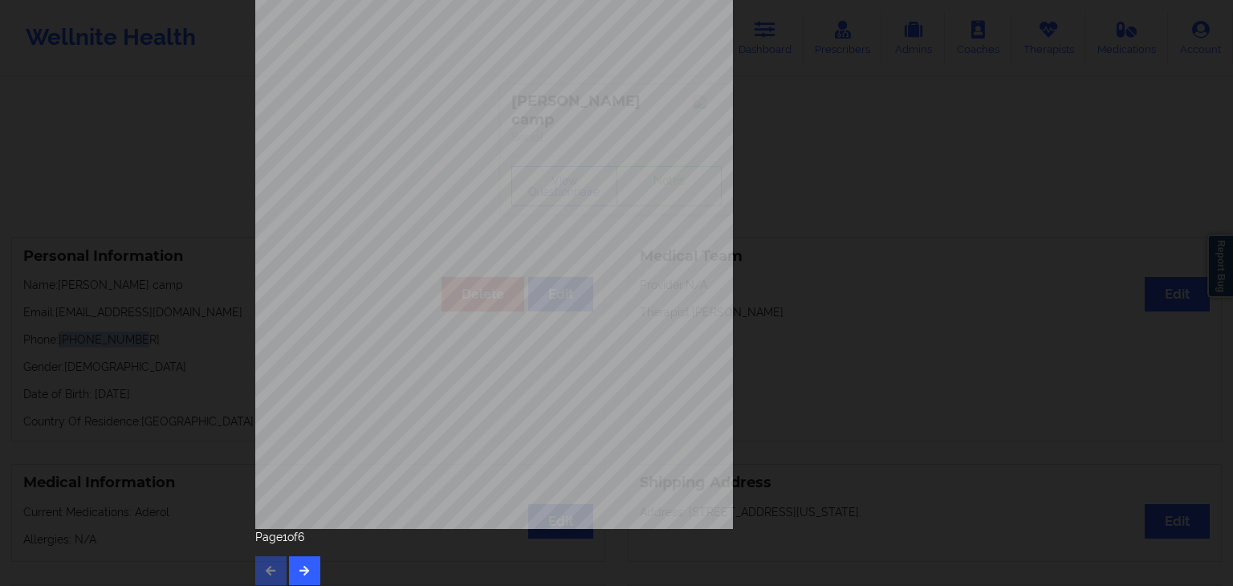
scroll to position [180, 0]
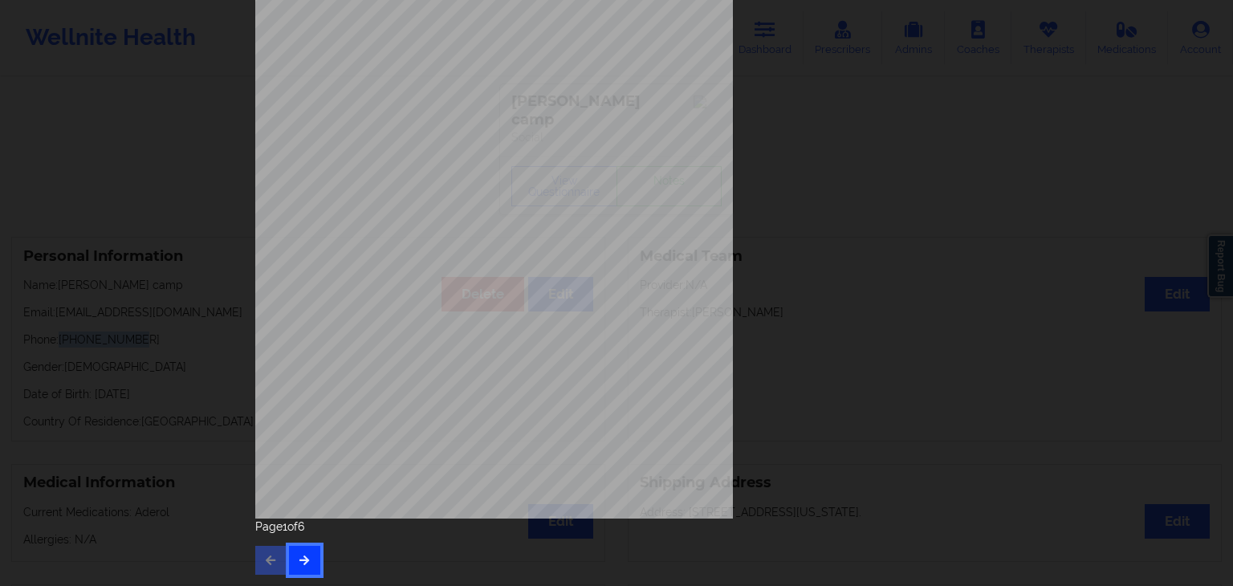
click at [311, 556] on button "button" at bounding box center [304, 560] width 31 height 29
click at [308, 550] on button "button" at bounding box center [304, 560] width 31 height 29
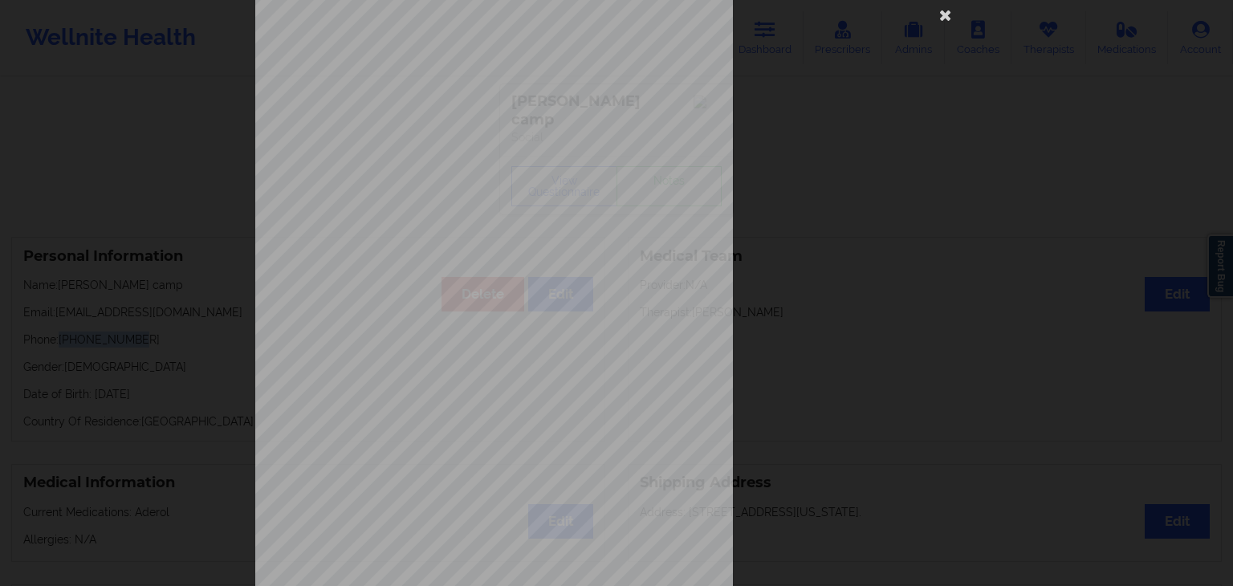
scroll to position [161, 0]
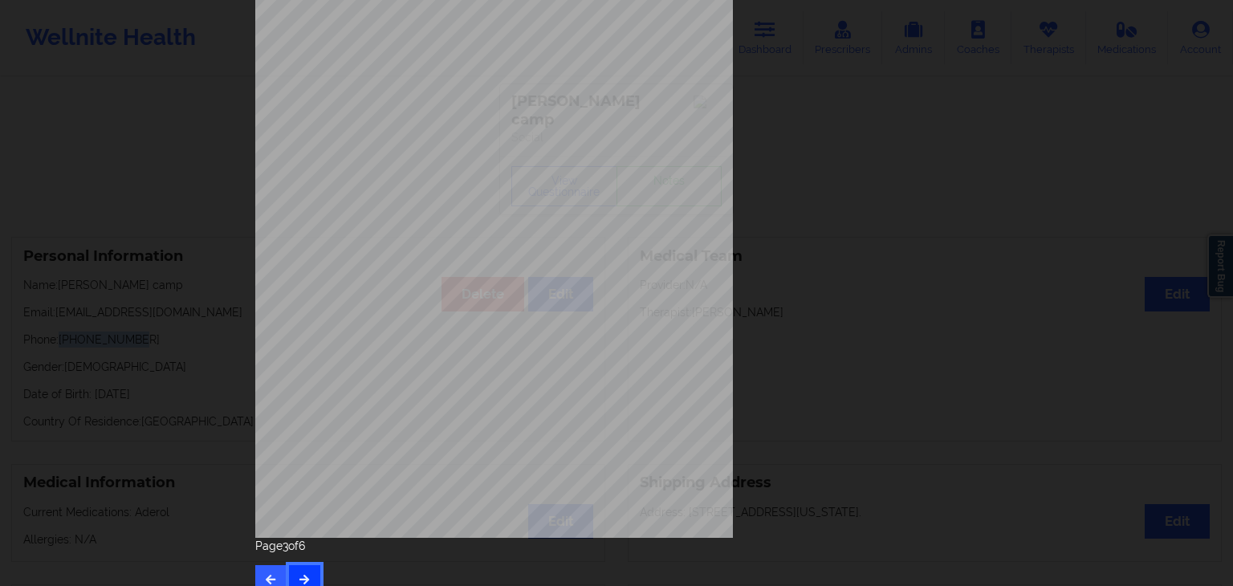
click at [302, 569] on button "button" at bounding box center [304, 579] width 31 height 29
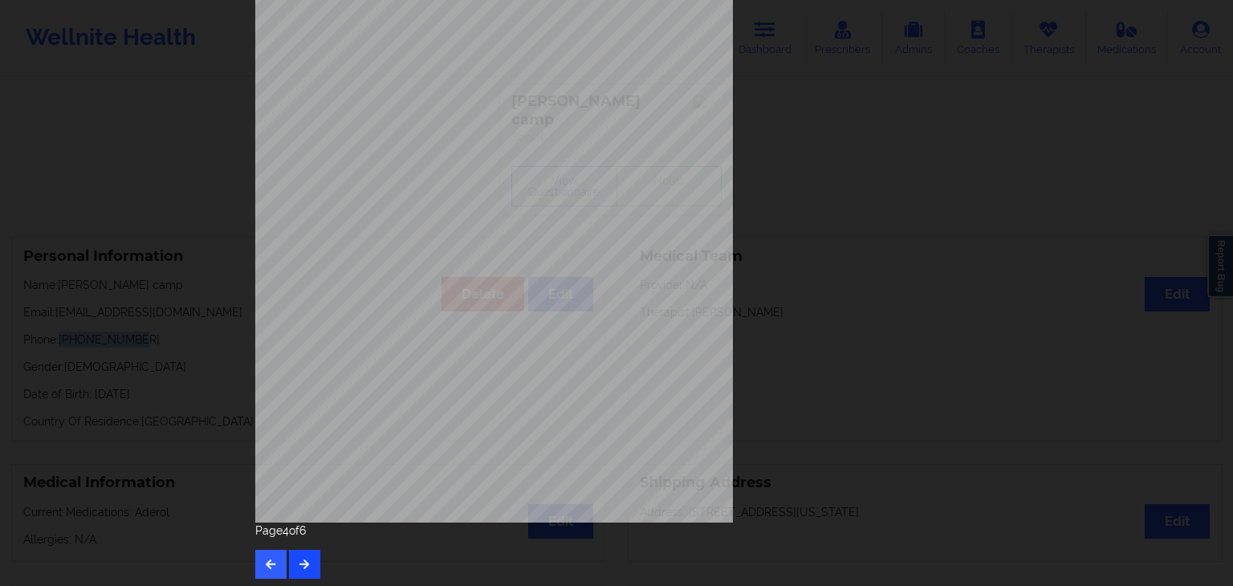
scroll to position [180, 0]
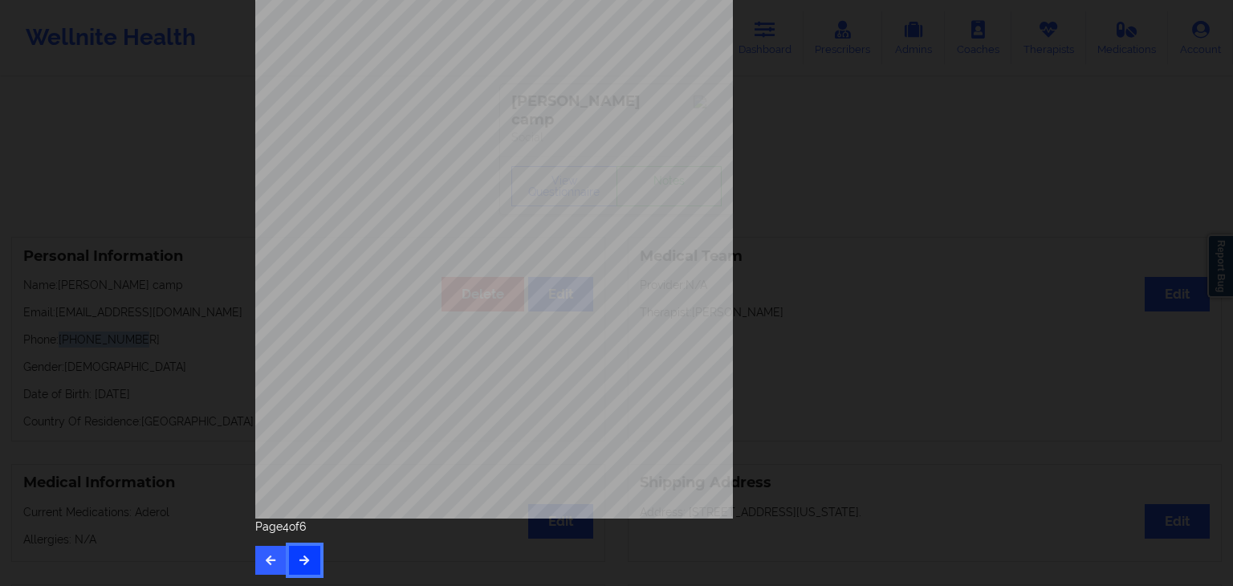
click at [298, 555] on icon "button" at bounding box center [305, 560] width 14 height 10
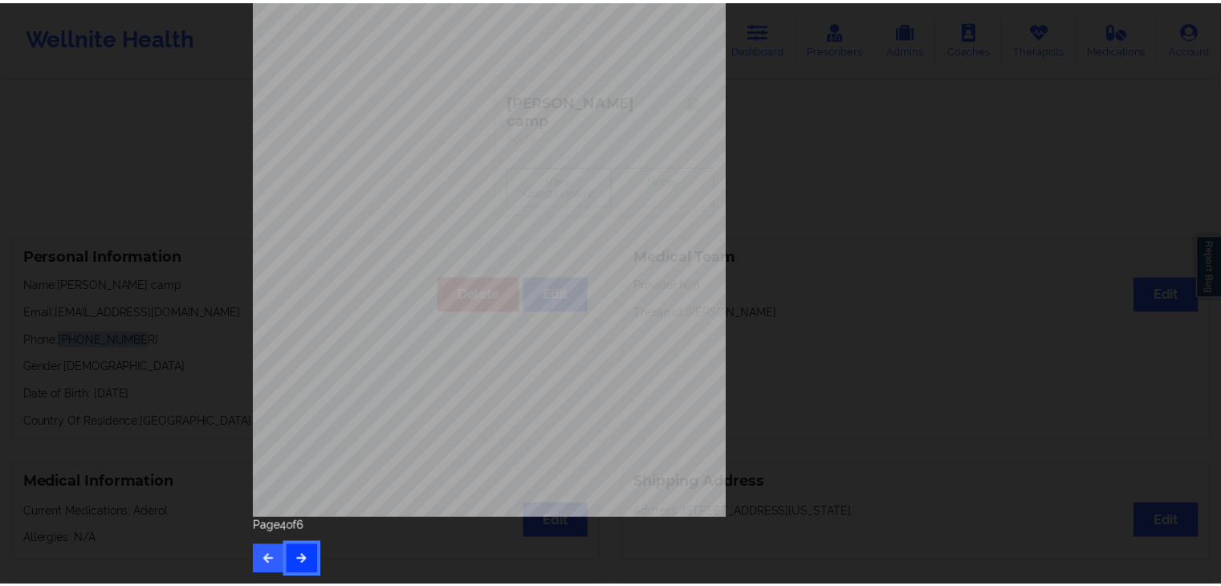
scroll to position [0, 0]
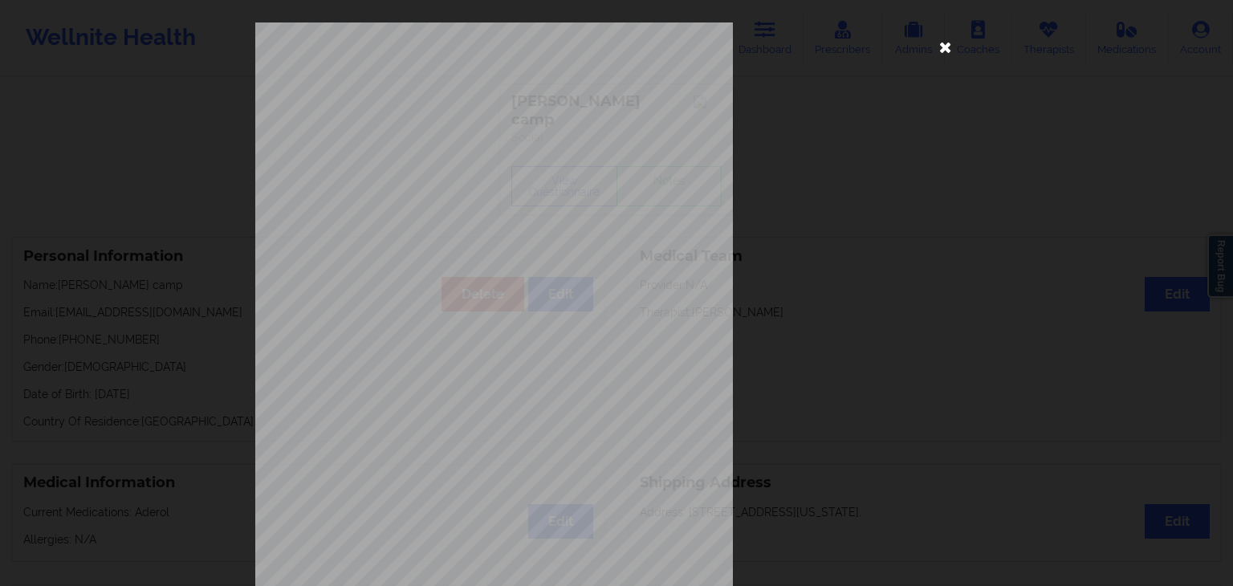
click at [941, 46] on icon at bounding box center [946, 47] width 26 height 26
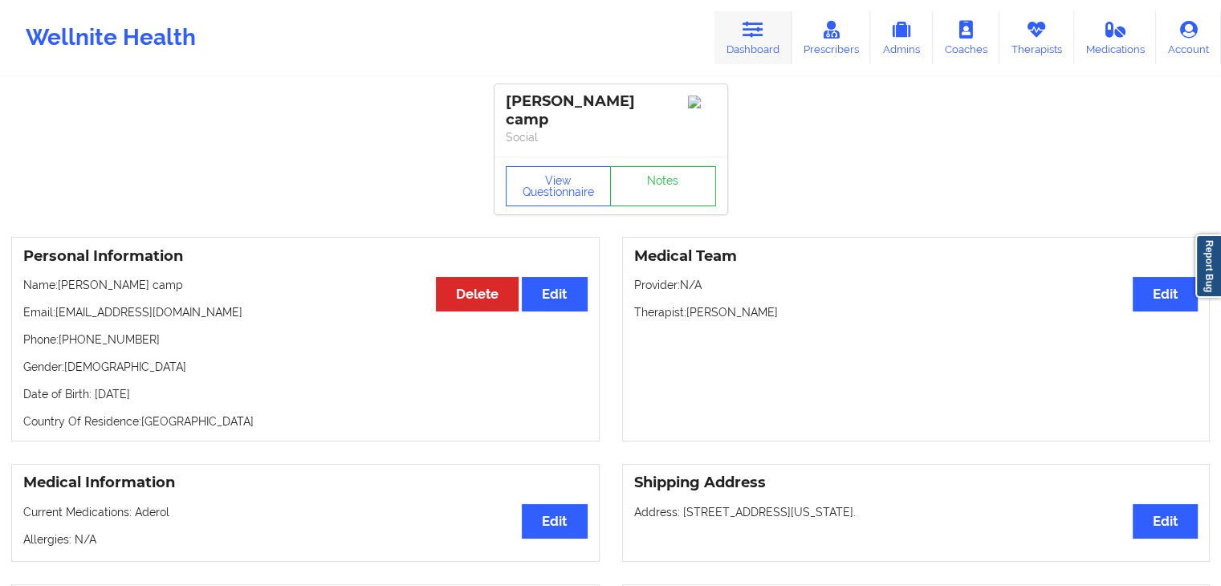
click at [770, 18] on link "Dashboard" at bounding box center [752, 37] width 77 height 53
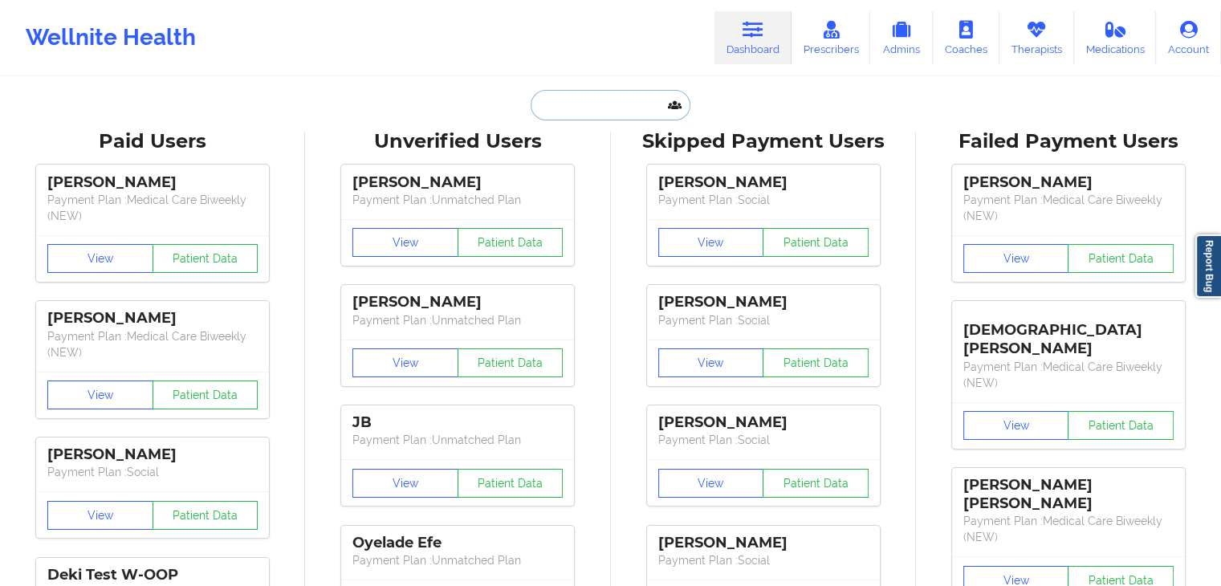
click at [617, 94] on input "text" at bounding box center [610, 105] width 159 height 30
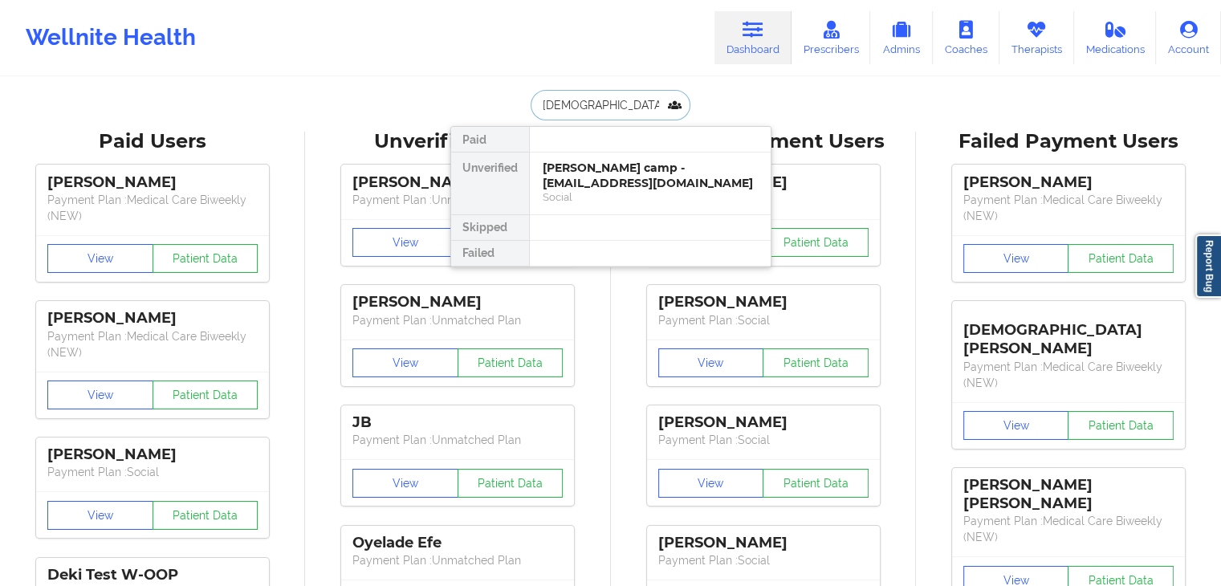
type input "britanis"
click at [607, 161] on div "Britanis Corbett - brit092188@gmail.com" at bounding box center [650, 176] width 215 height 30
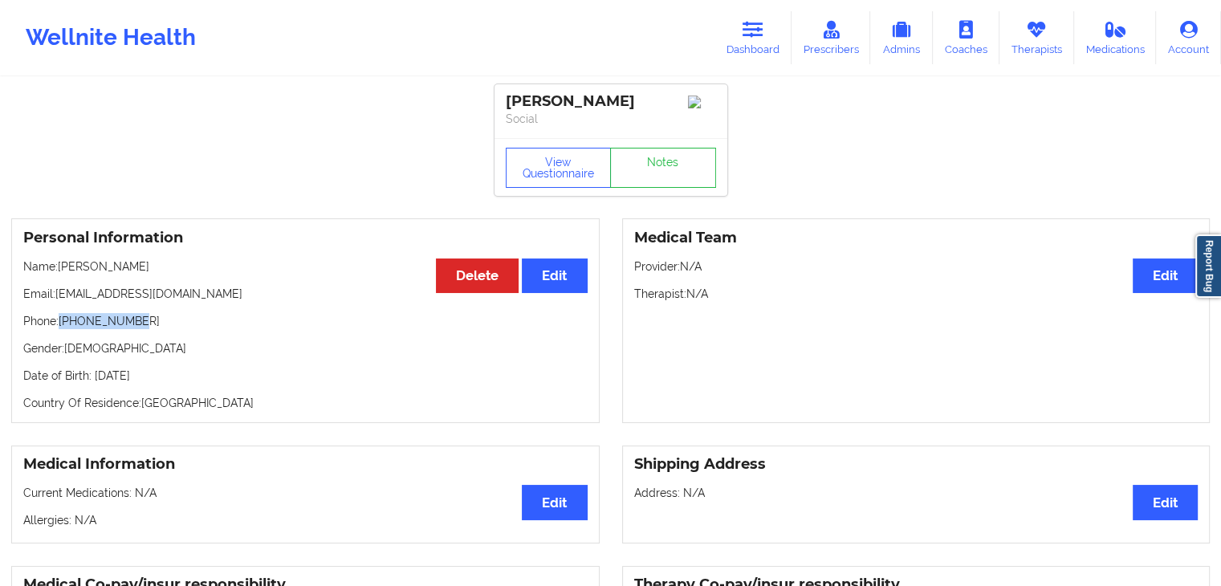
drag, startPoint x: 132, startPoint y: 327, endPoint x: 61, endPoint y: 326, distance: 70.6
click at [61, 326] on p "Phone: +17279532862" at bounding box center [305, 321] width 564 height 16
copy p "+17279532862"
click at [744, 55] on link "Dashboard" at bounding box center [752, 37] width 77 height 53
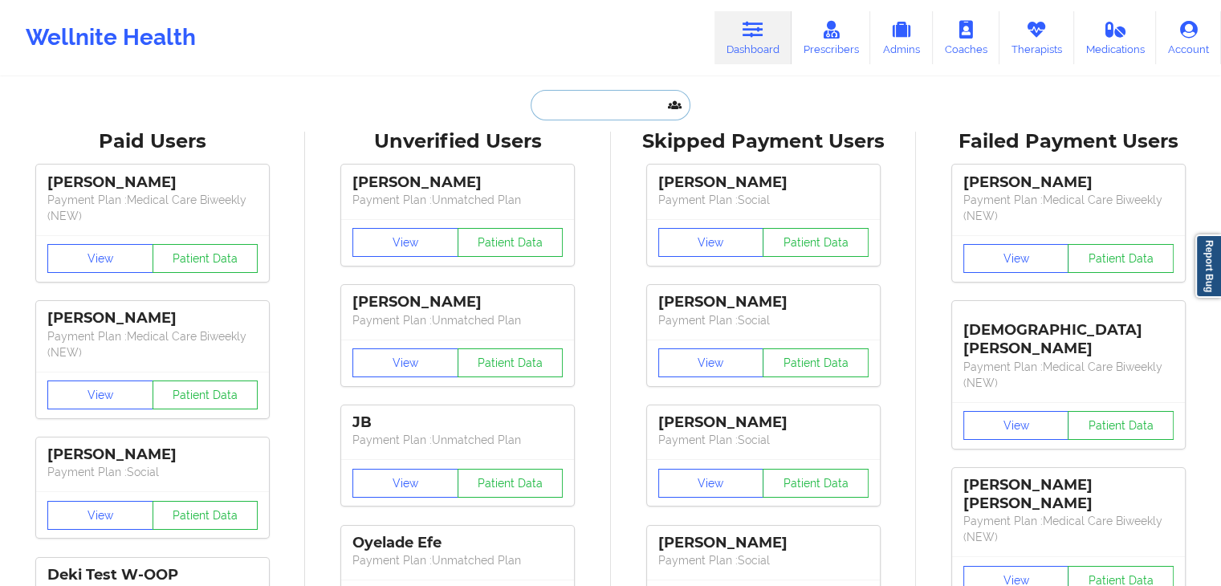
click at [584, 106] on input "text" at bounding box center [610, 105] width 159 height 30
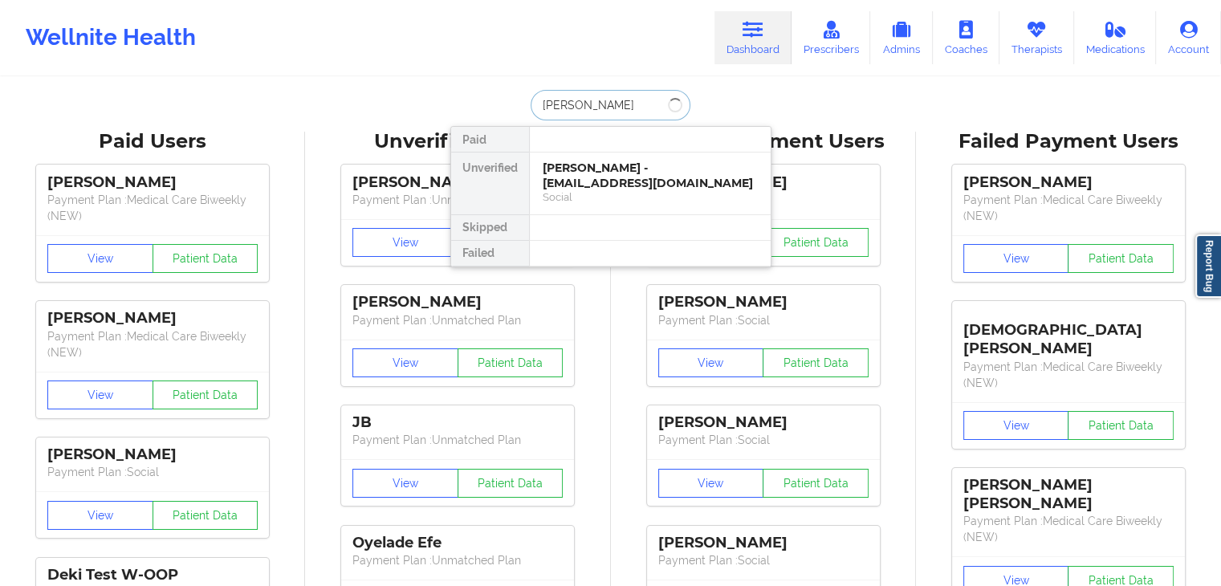
type input "jessica robert"
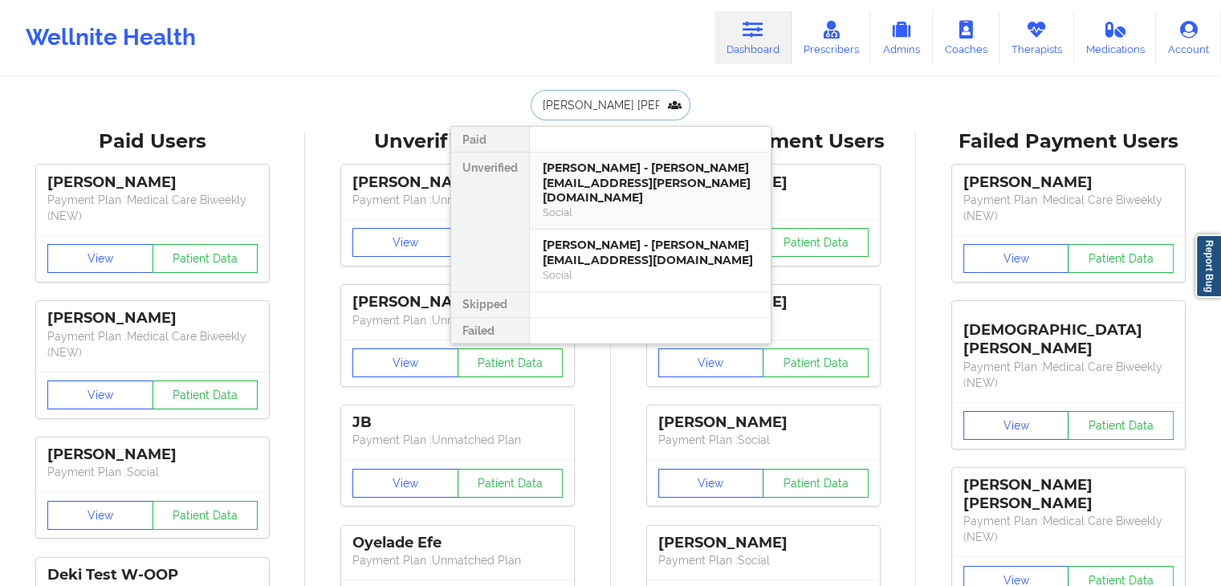
click at [623, 205] on div "Social" at bounding box center [650, 212] width 215 height 14
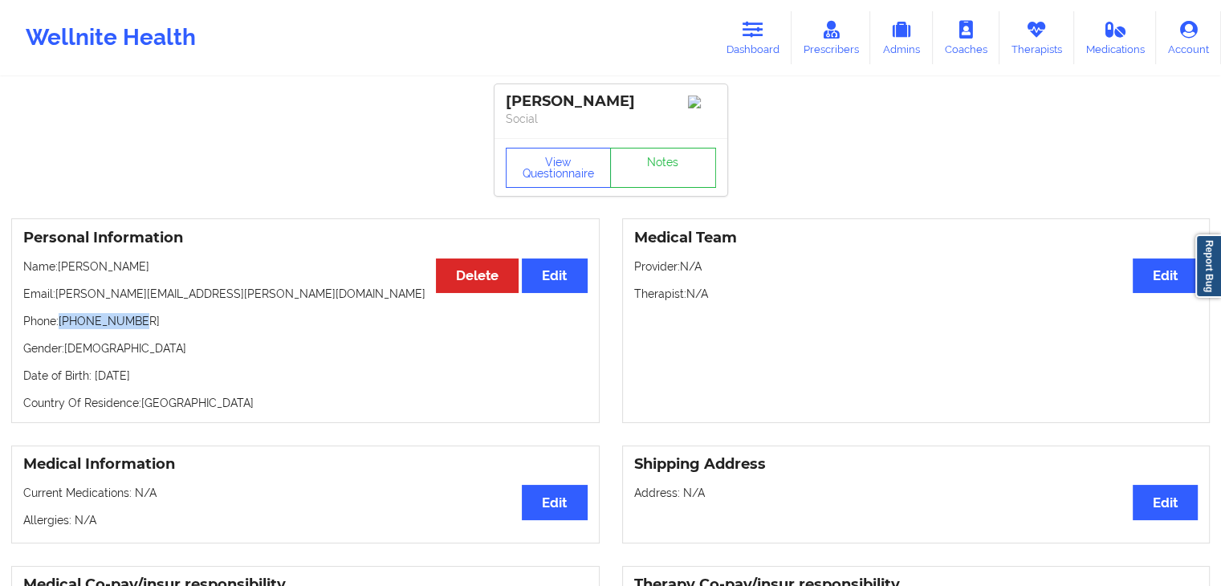
drag, startPoint x: 134, startPoint y: 327, endPoint x: 62, endPoint y: 326, distance: 72.2
click at [62, 326] on p "Phone: +15124137022" at bounding box center [305, 321] width 564 height 16
copy p "+15124137022"
click at [772, 364] on div "Medical Team Edit Provider: N/A Therapist: N/A" at bounding box center [916, 320] width 588 height 205
click at [860, 287] on div "Medical Team Edit Provider: N/A Therapist: N/A" at bounding box center [916, 320] width 588 height 205
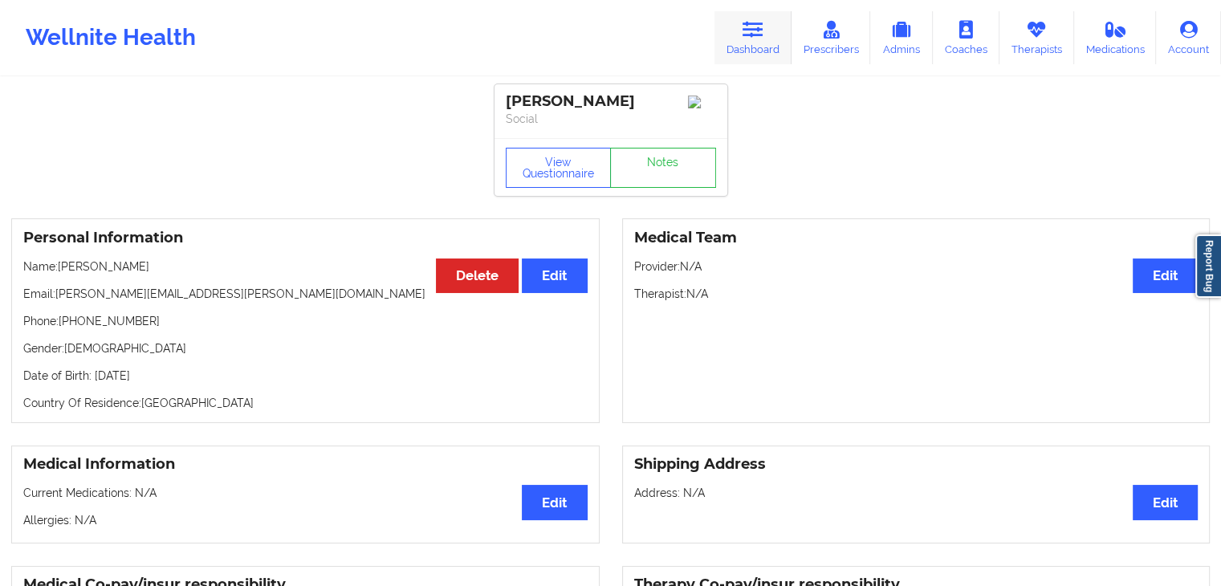
click at [766, 35] on link "Dashboard" at bounding box center [752, 37] width 77 height 53
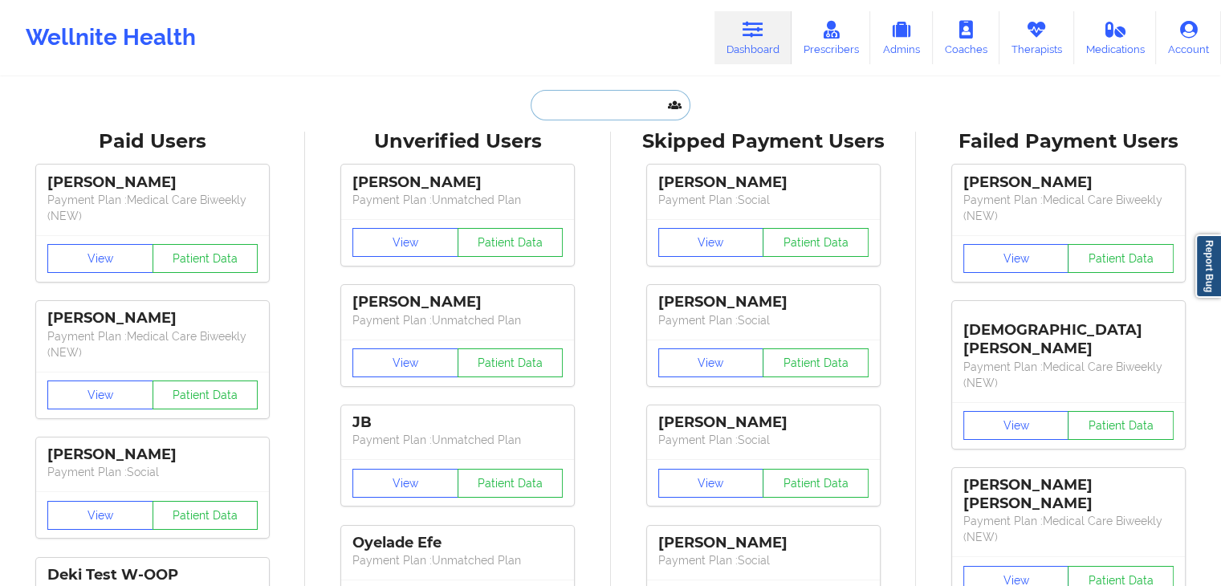
click at [581, 108] on input "text" at bounding box center [610, 105] width 159 height 30
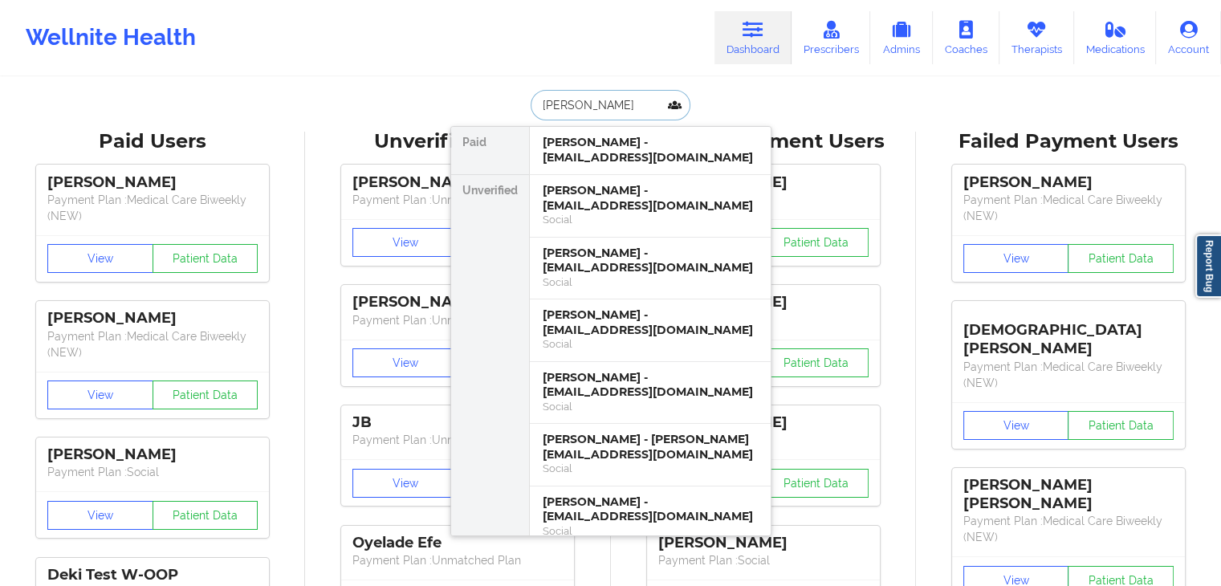
type input "tiffani curtis"
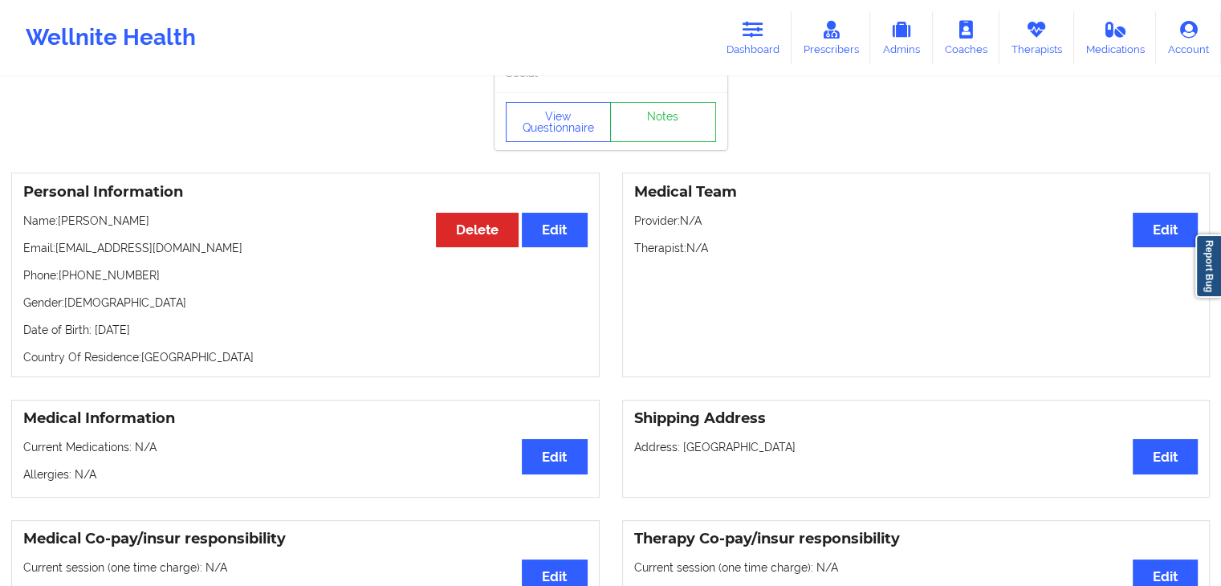
scroll to position [22, 0]
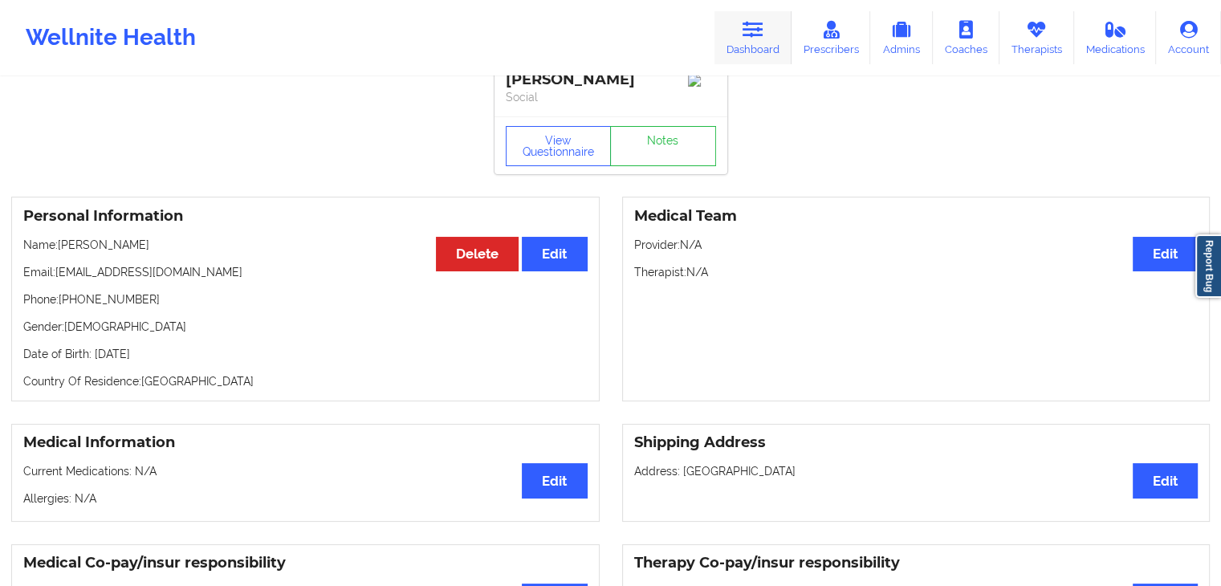
click at [770, 43] on link "Dashboard" at bounding box center [752, 37] width 77 height 53
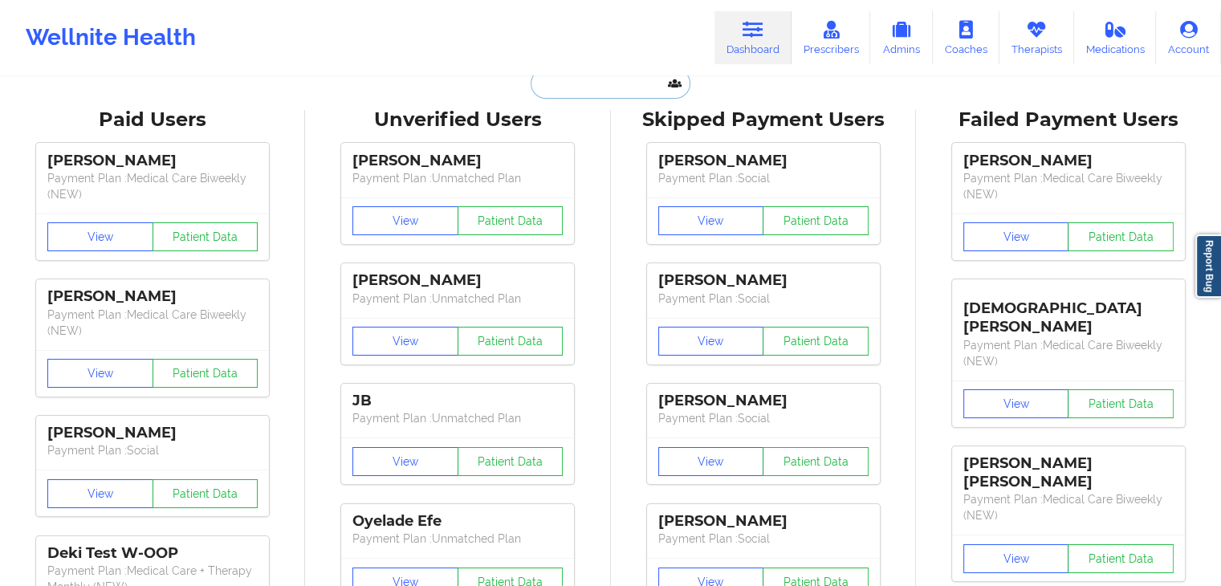
click at [612, 83] on input "text" at bounding box center [610, 83] width 159 height 30
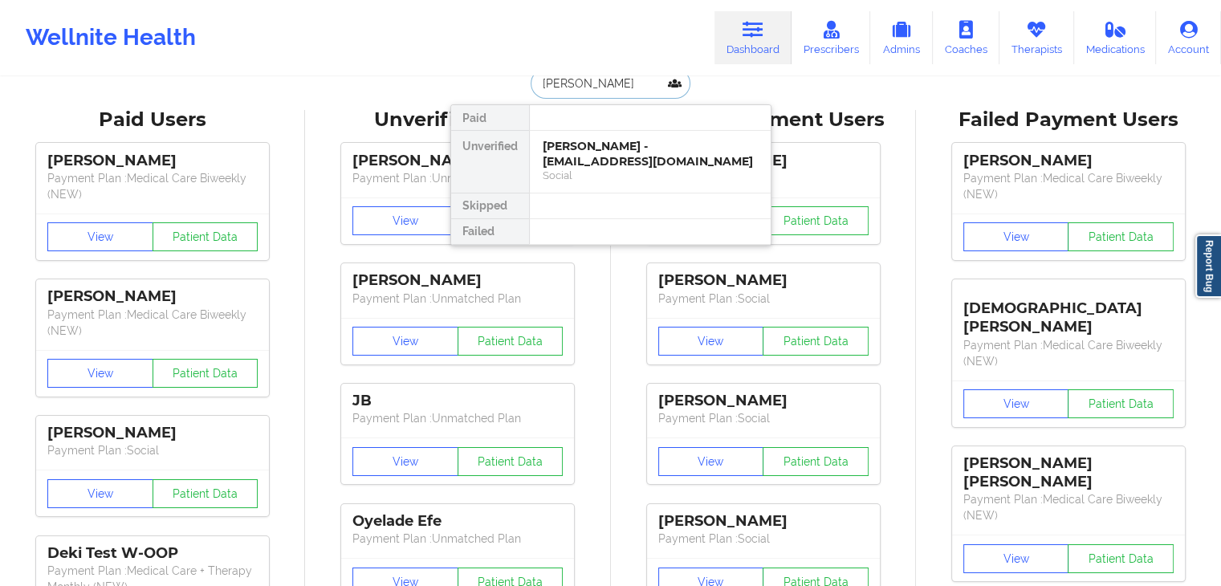
type input "ben moore"
click at [572, 169] on div "Social" at bounding box center [650, 176] width 215 height 14
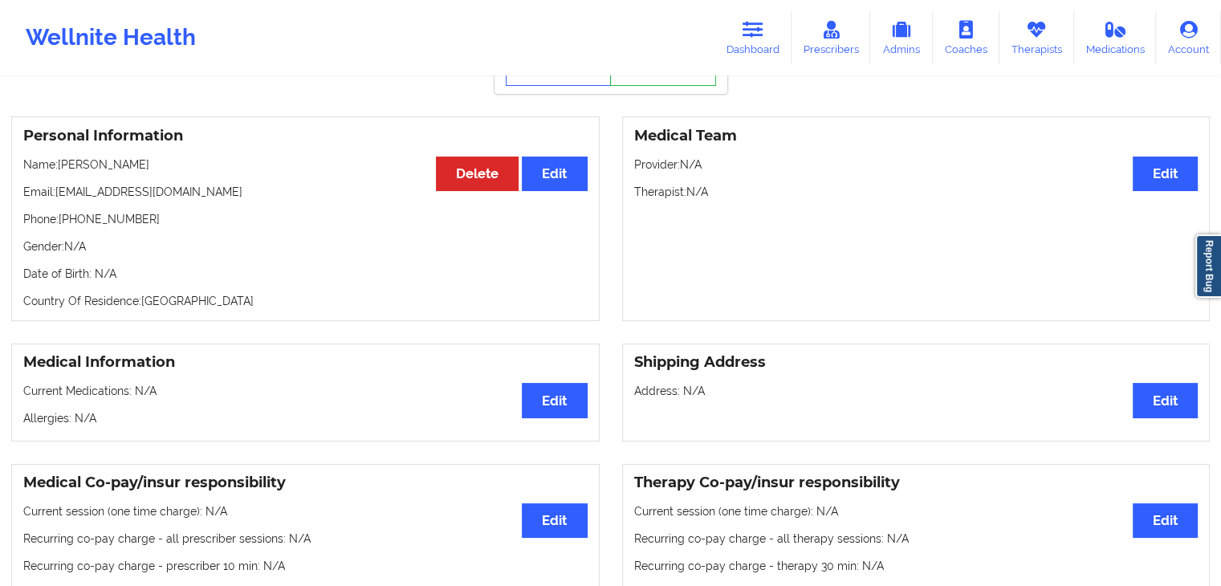
scroll to position [113, 0]
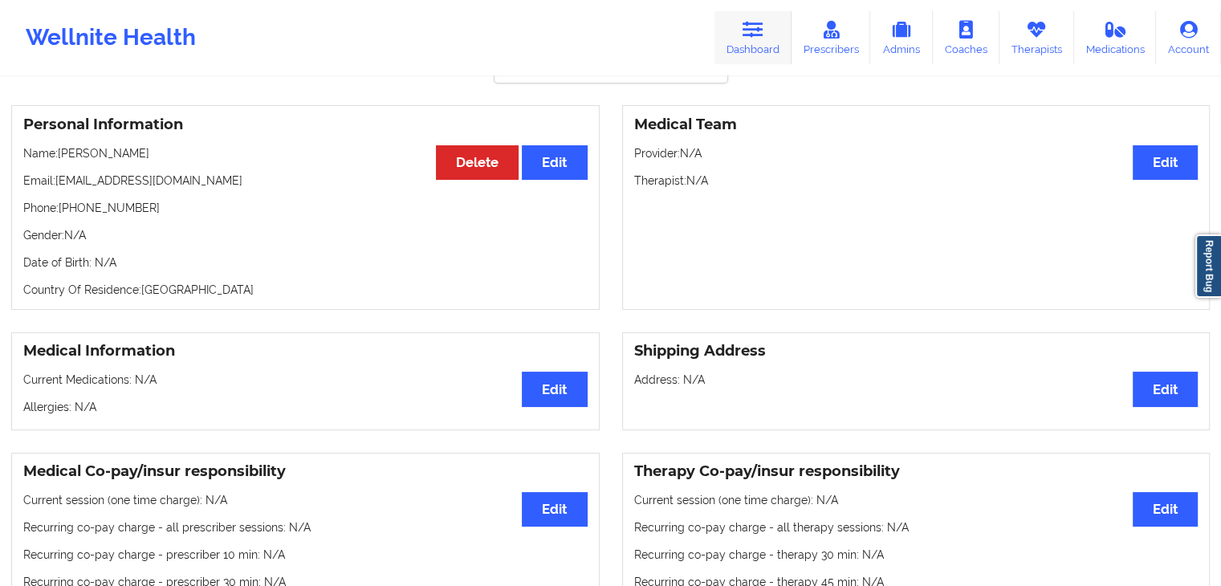
click at [742, 46] on link "Dashboard" at bounding box center [752, 37] width 77 height 53
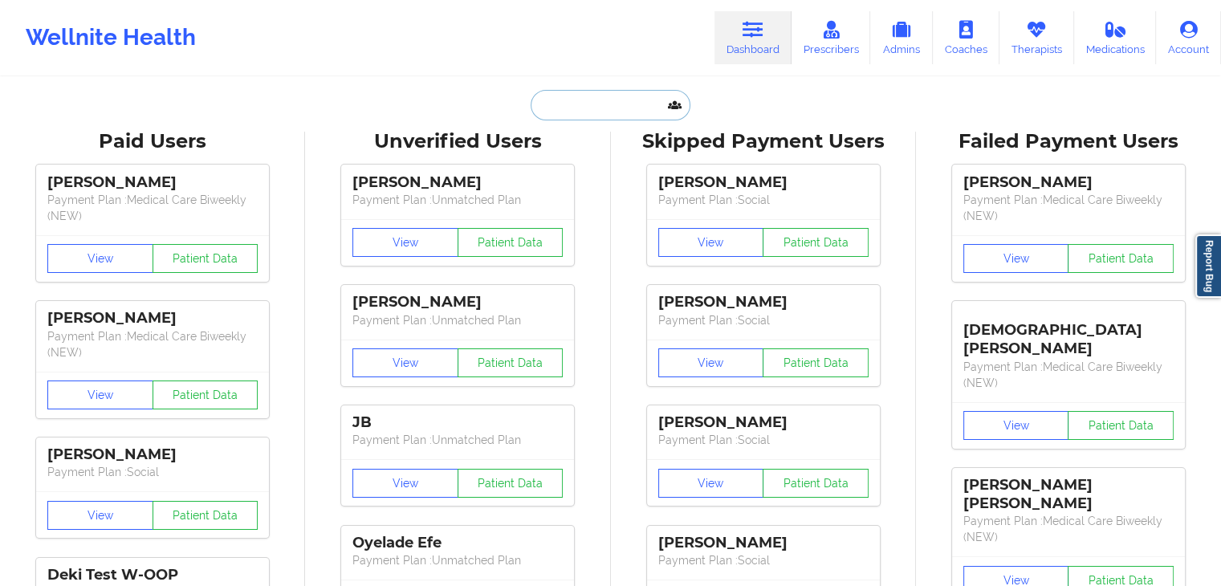
click at [604, 91] on input "text" at bounding box center [610, 105] width 159 height 30
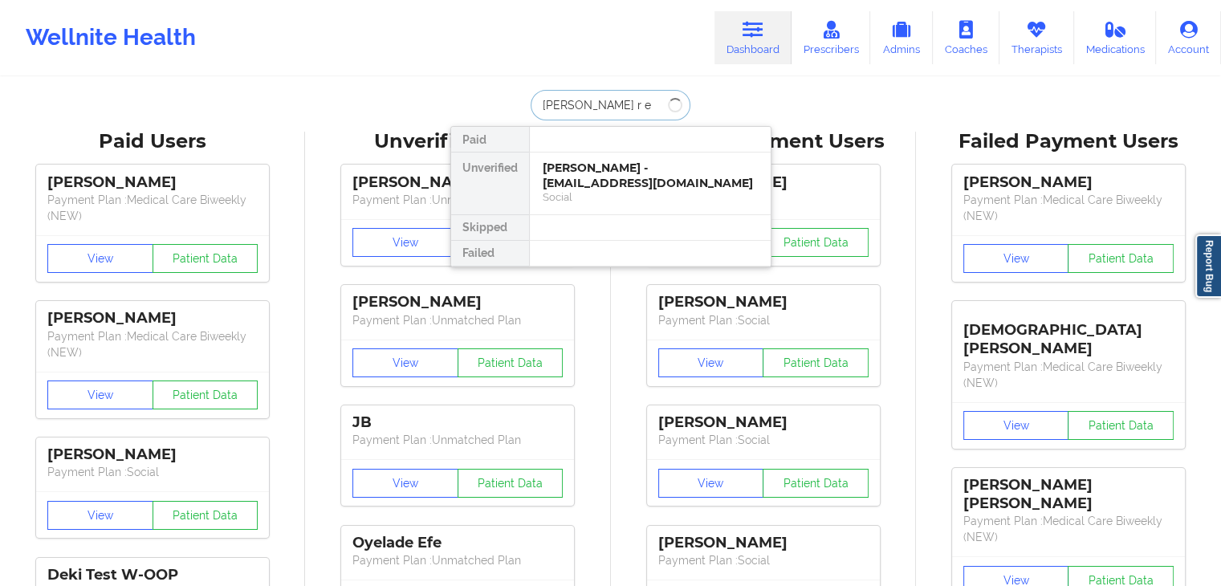
type input "kory r ed"
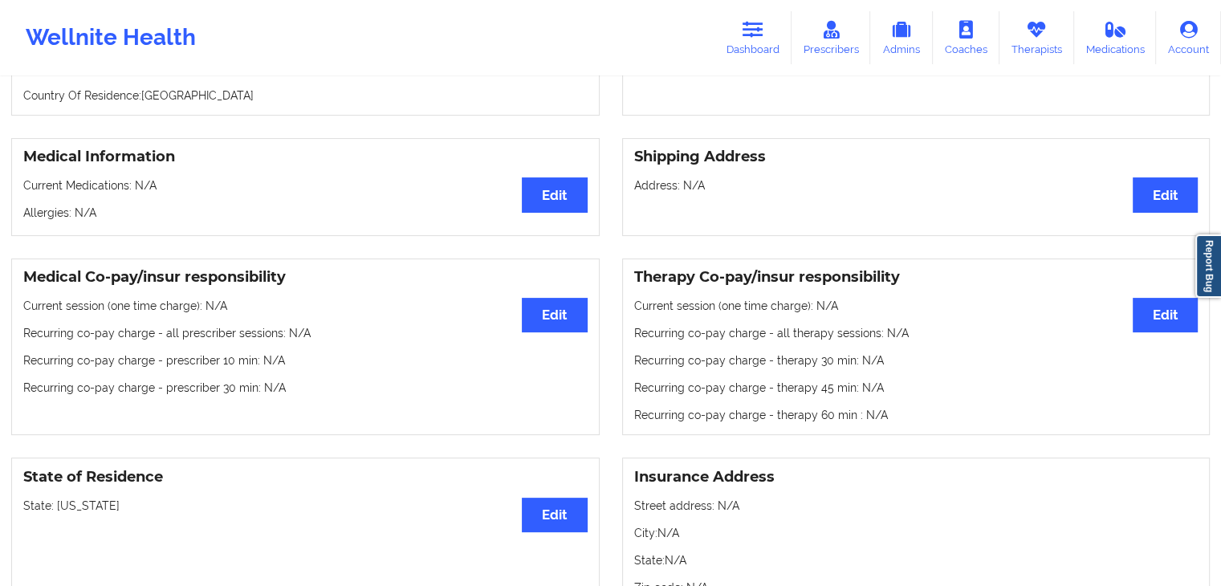
scroll to position [302, 0]
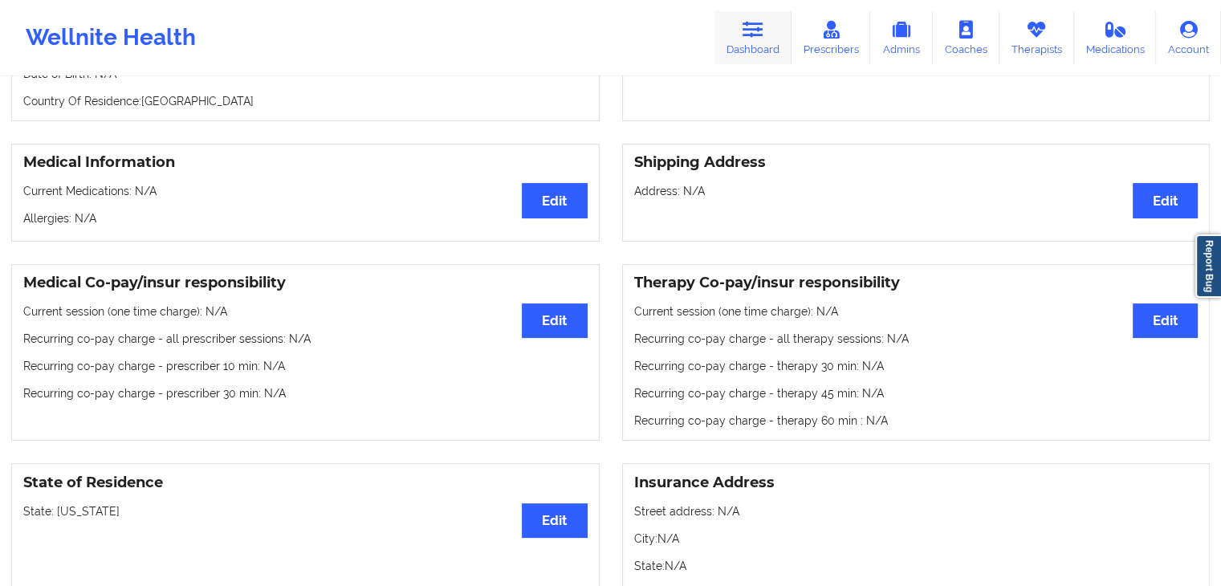
click at [749, 39] on link "Dashboard" at bounding box center [752, 37] width 77 height 53
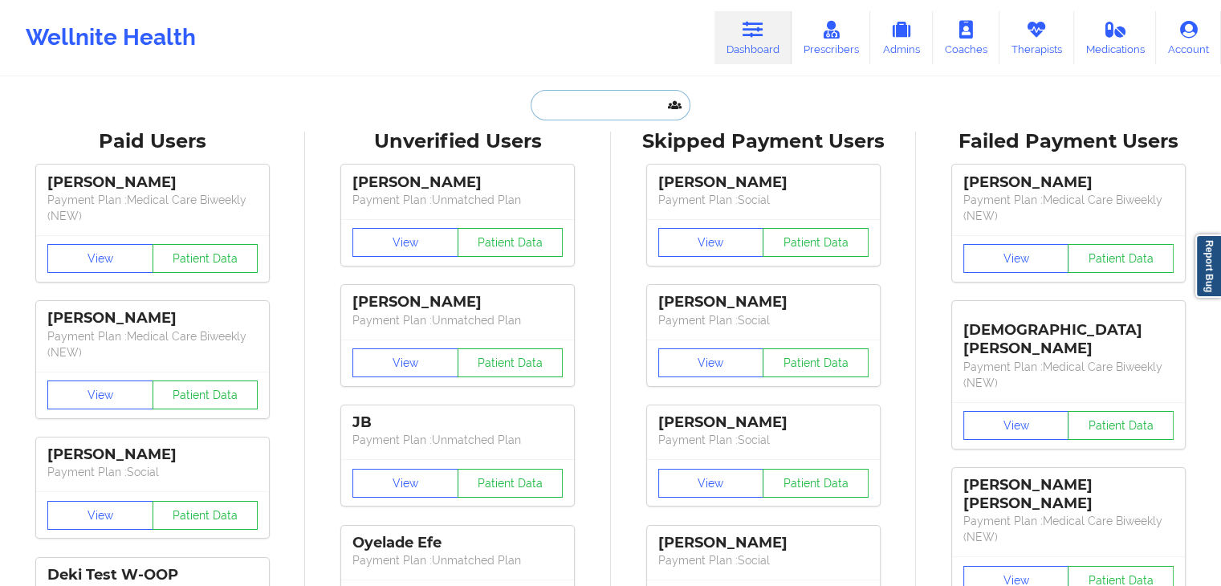
click at [555, 116] on input "text" at bounding box center [610, 105] width 159 height 30
type input "f"
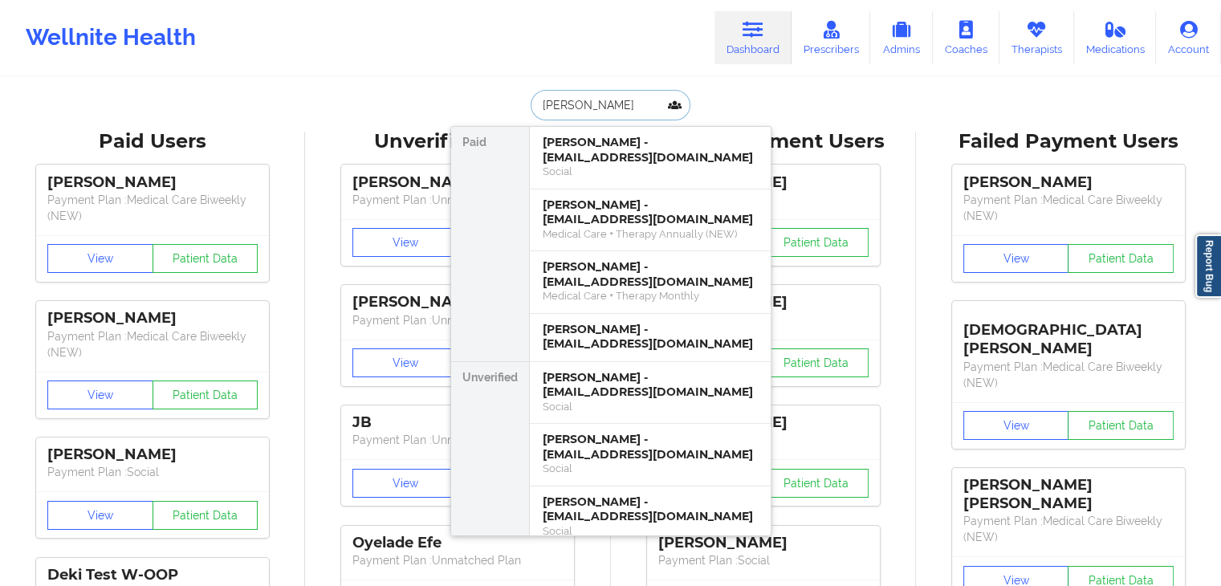
type input "david cortes"
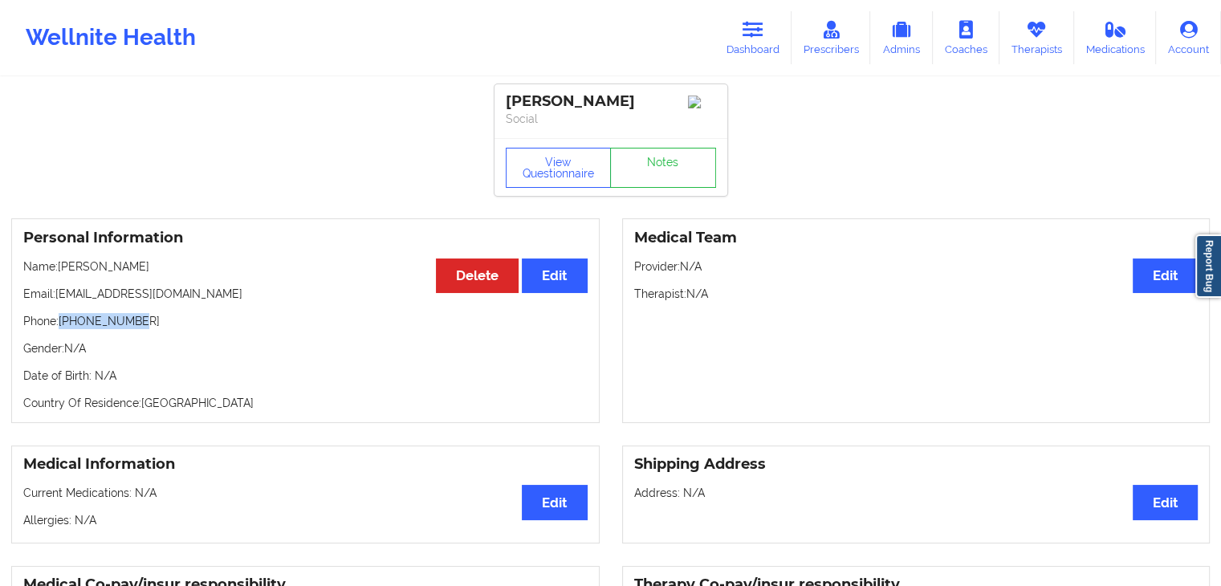
drag, startPoint x: 135, startPoint y: 325, endPoint x: 61, endPoint y: 328, distance: 73.9
click at [61, 328] on p "Phone: +13326990241" at bounding box center [305, 321] width 564 height 16
copy p "+13326990241"
click at [751, 40] on link "Dashboard" at bounding box center [752, 37] width 77 height 53
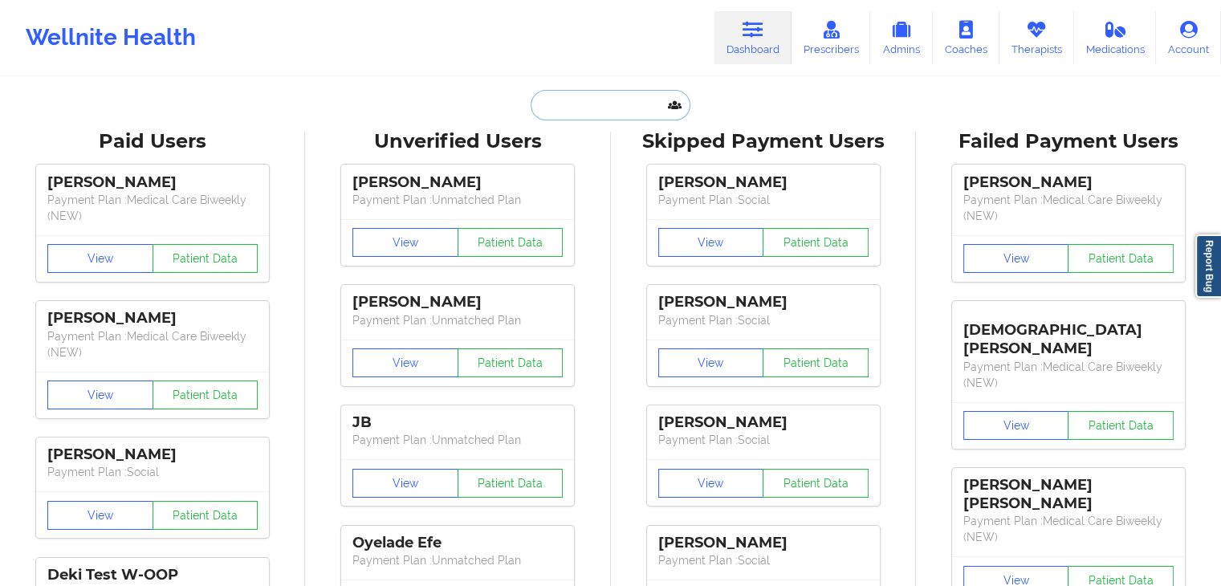
click at [605, 110] on input "text" at bounding box center [610, 105] width 159 height 30
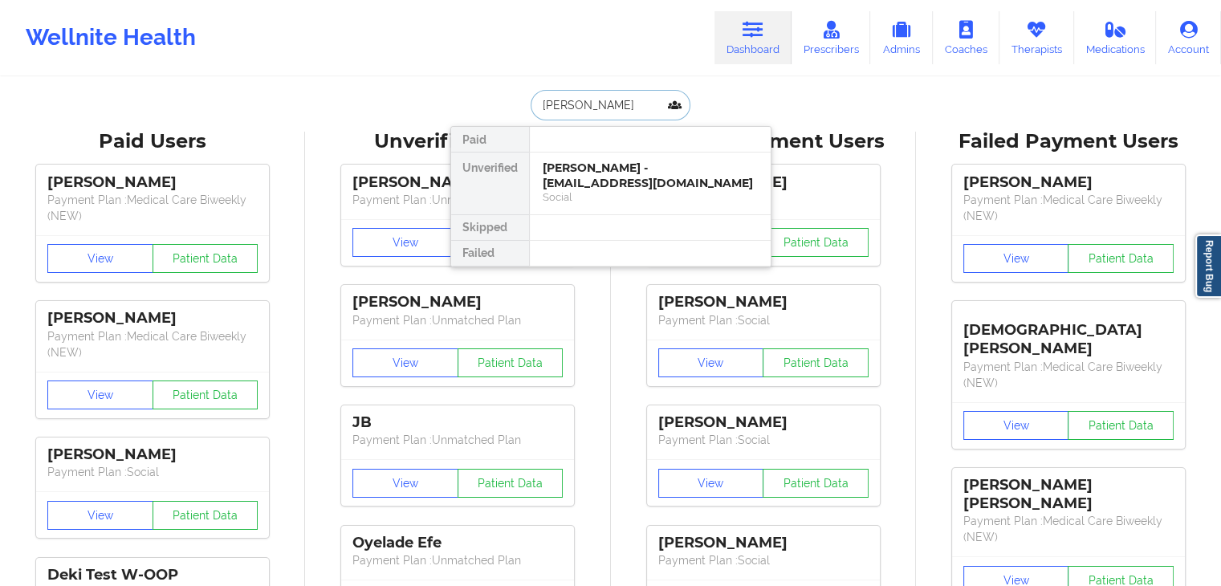
type input "jessica roberts"
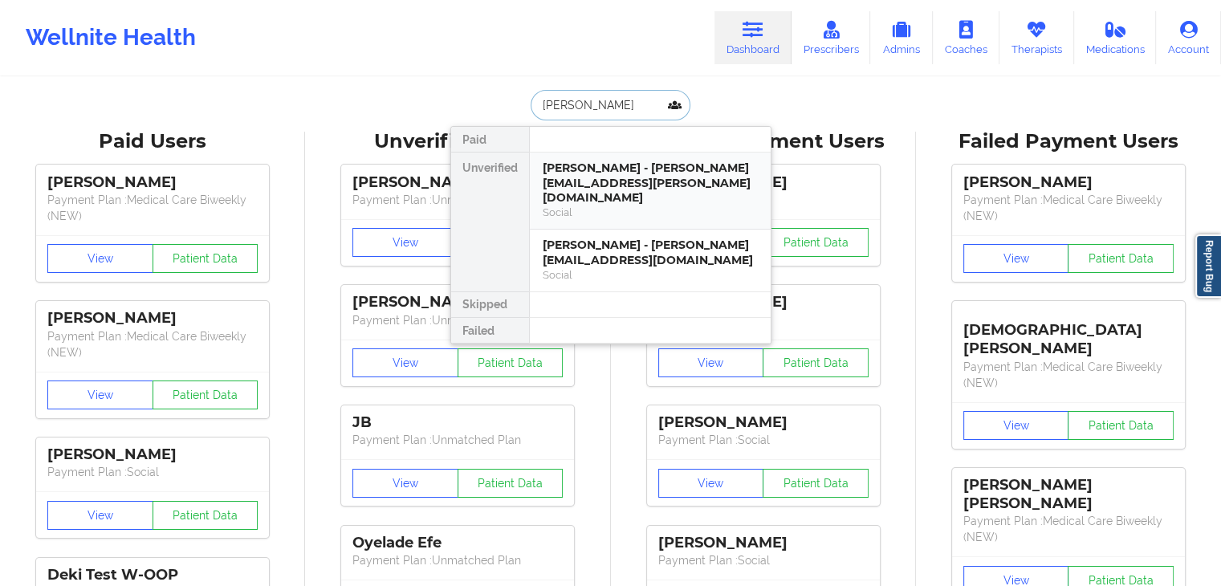
click at [634, 205] on div "Social" at bounding box center [650, 212] width 215 height 14
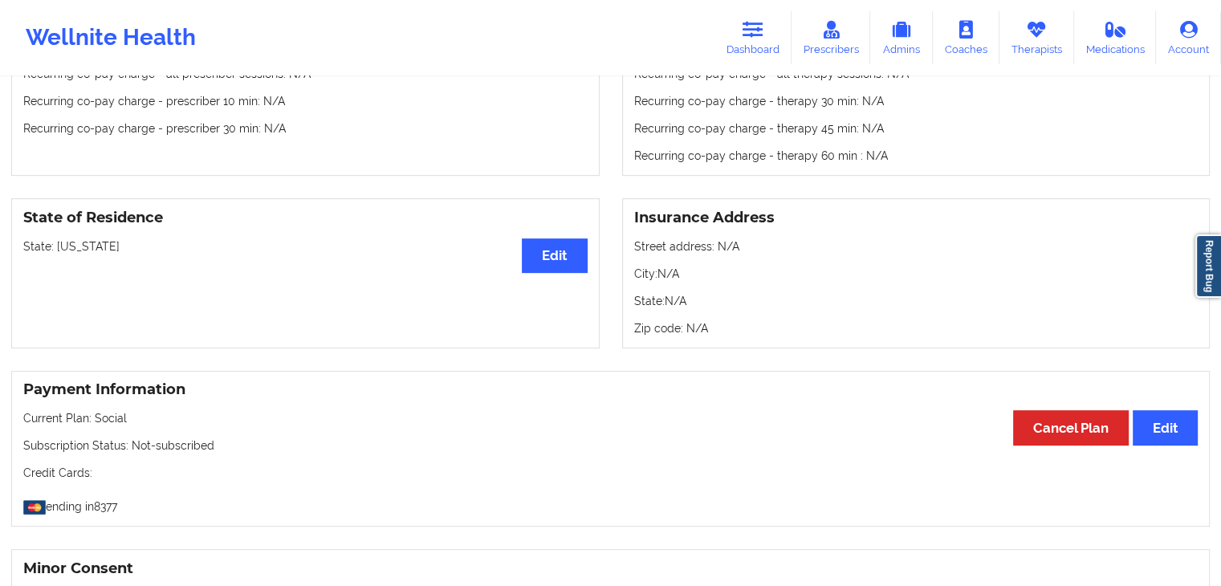
scroll to position [664, 0]
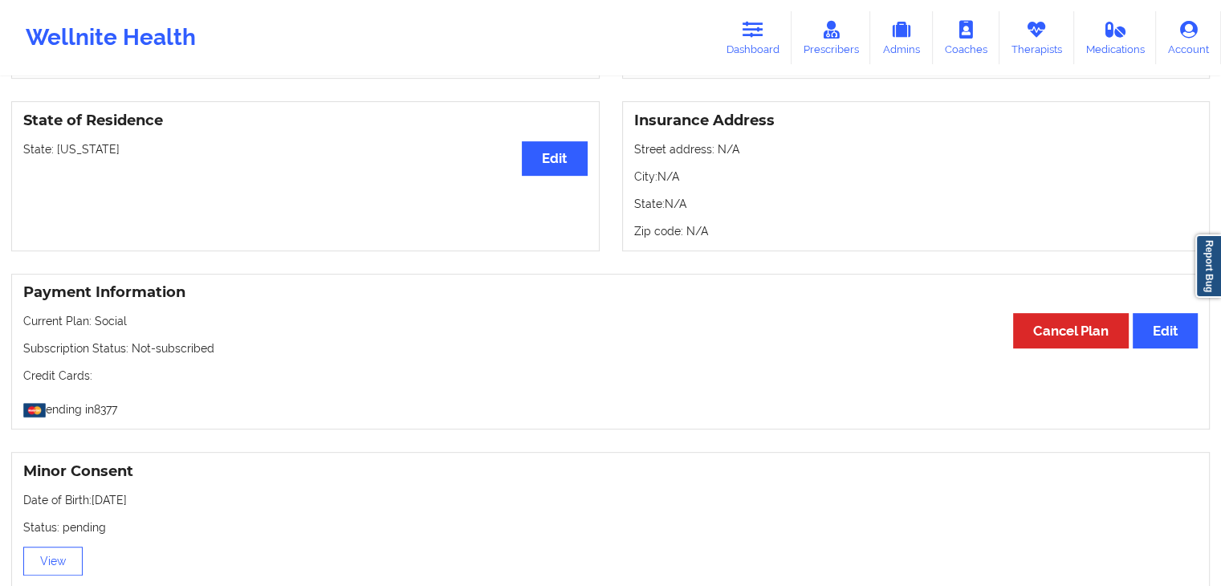
click at [688, 308] on div "Payment Information Edit Cancel Plan Current Plan: Social Subscription Status: …" at bounding box center [610, 352] width 1198 height 157
click at [775, 34] on link "Dashboard" at bounding box center [752, 37] width 77 height 53
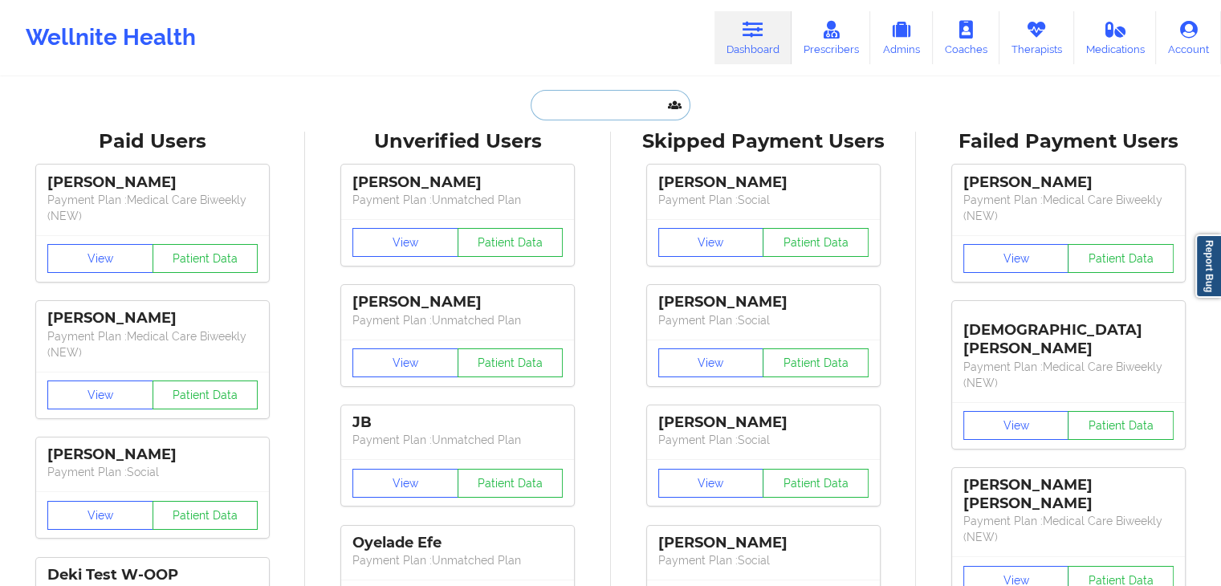
click at [572, 108] on input "text" at bounding box center [610, 105] width 159 height 30
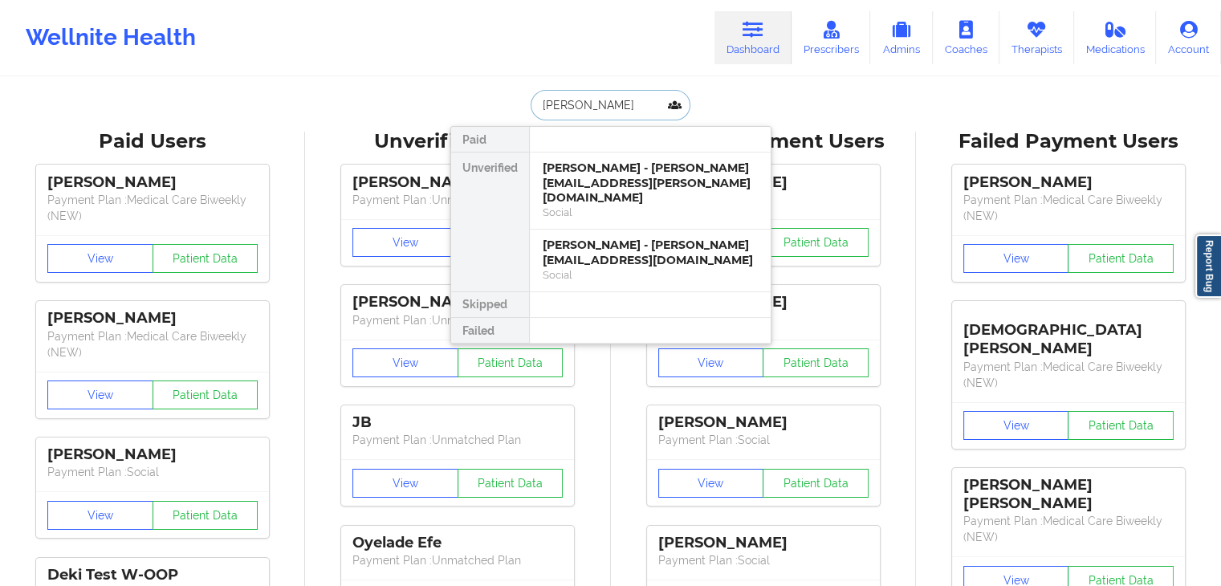
type input "kevin krouse"
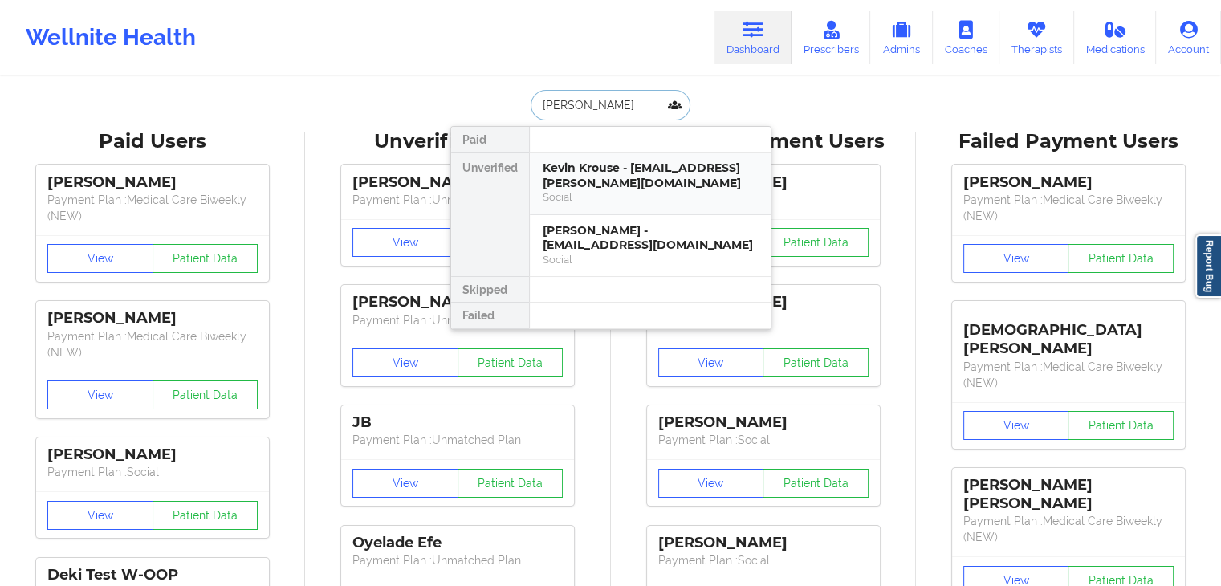
click at [595, 174] on div "Kevin Krouse - ashley.g.krouse@gmail.com" at bounding box center [650, 176] width 215 height 30
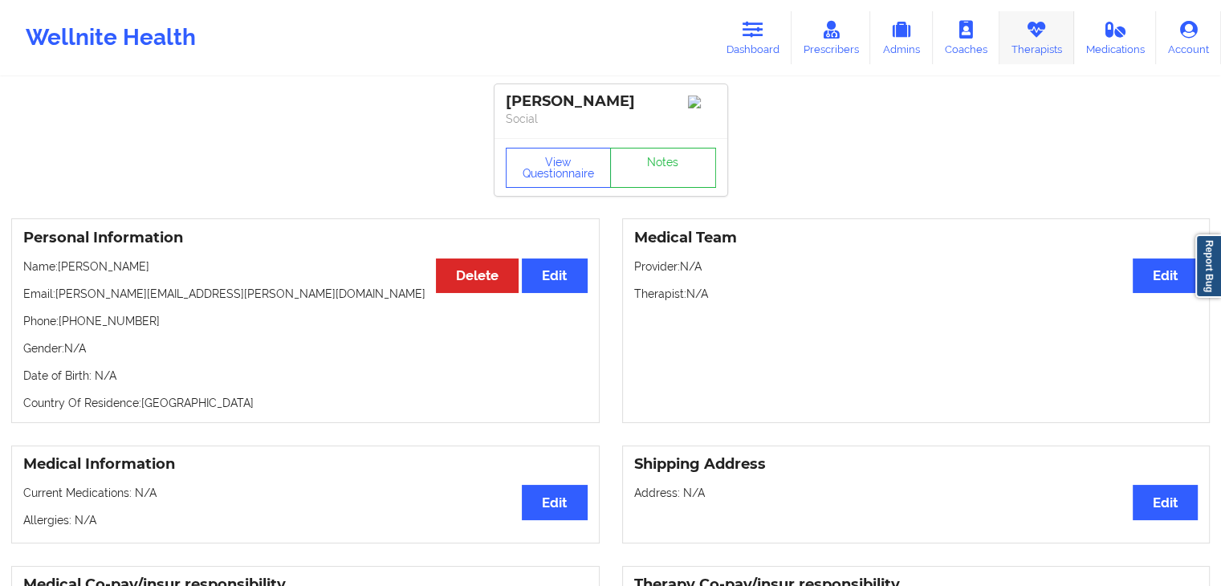
click at [1019, 34] on link "Therapists" at bounding box center [1036, 37] width 75 height 53
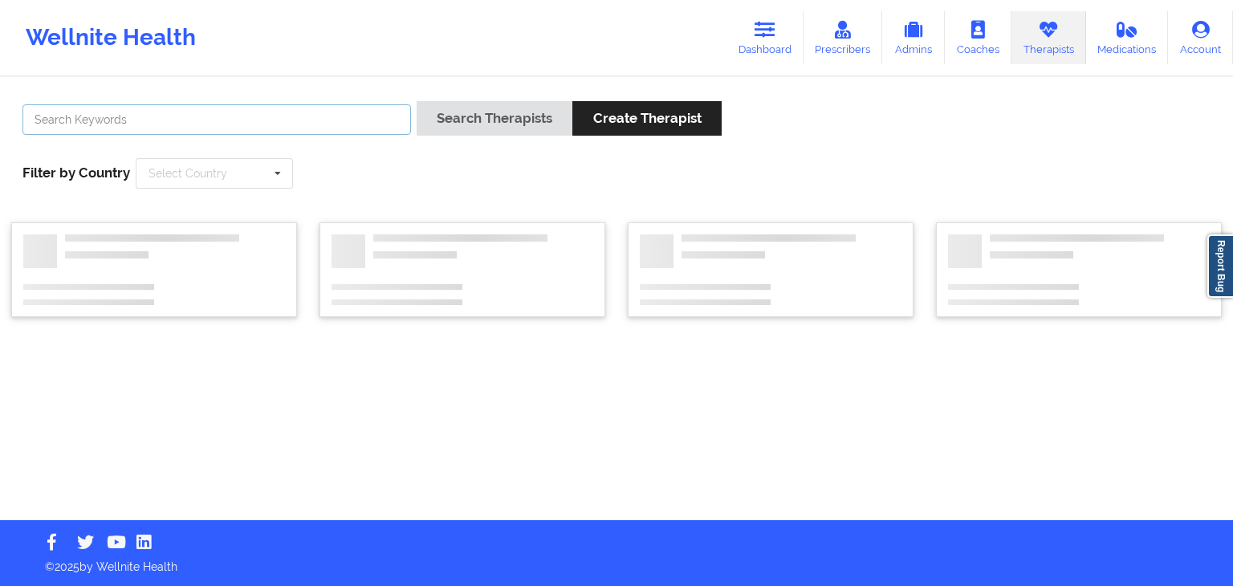
click at [247, 114] on input "text" at bounding box center [216, 119] width 388 height 30
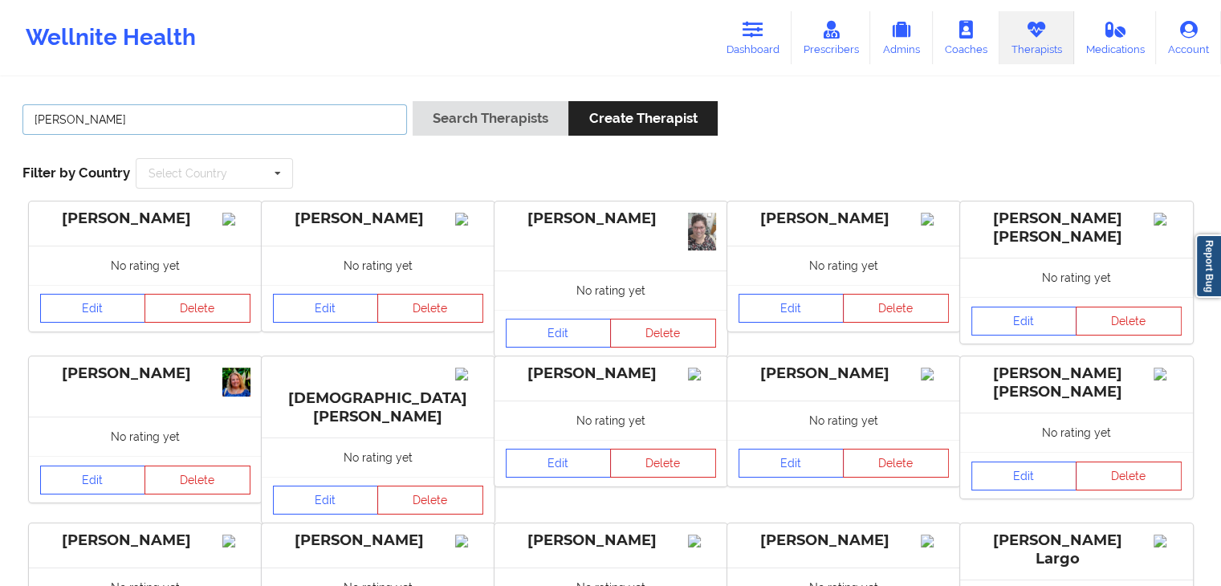
click at [413, 101] on button "Search Therapists" at bounding box center [491, 118] width 156 height 35
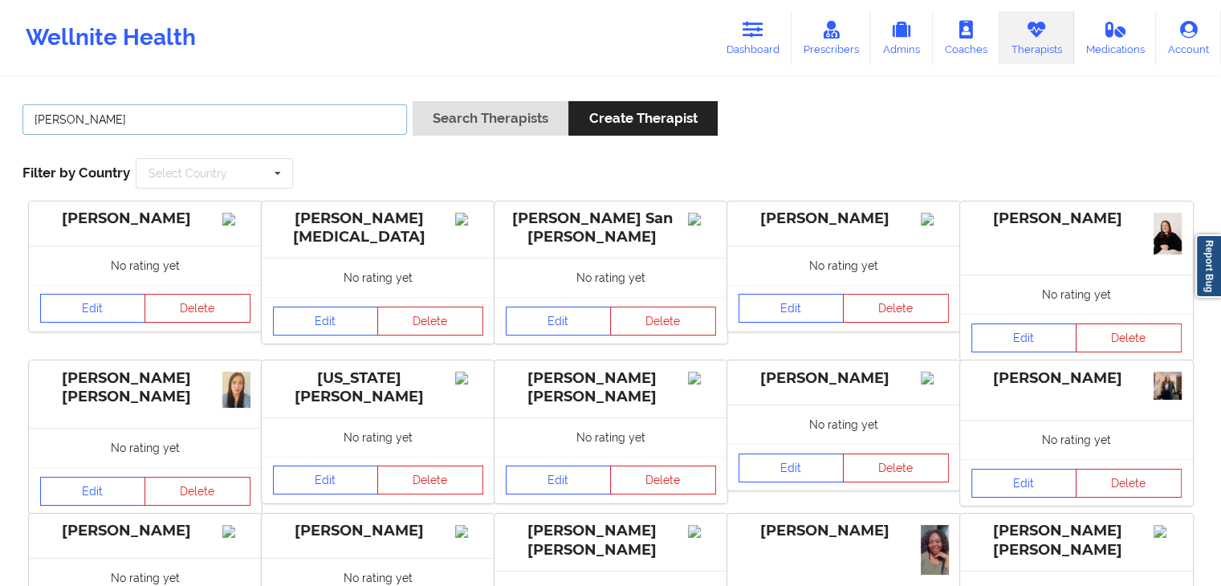
type input "ashley l"
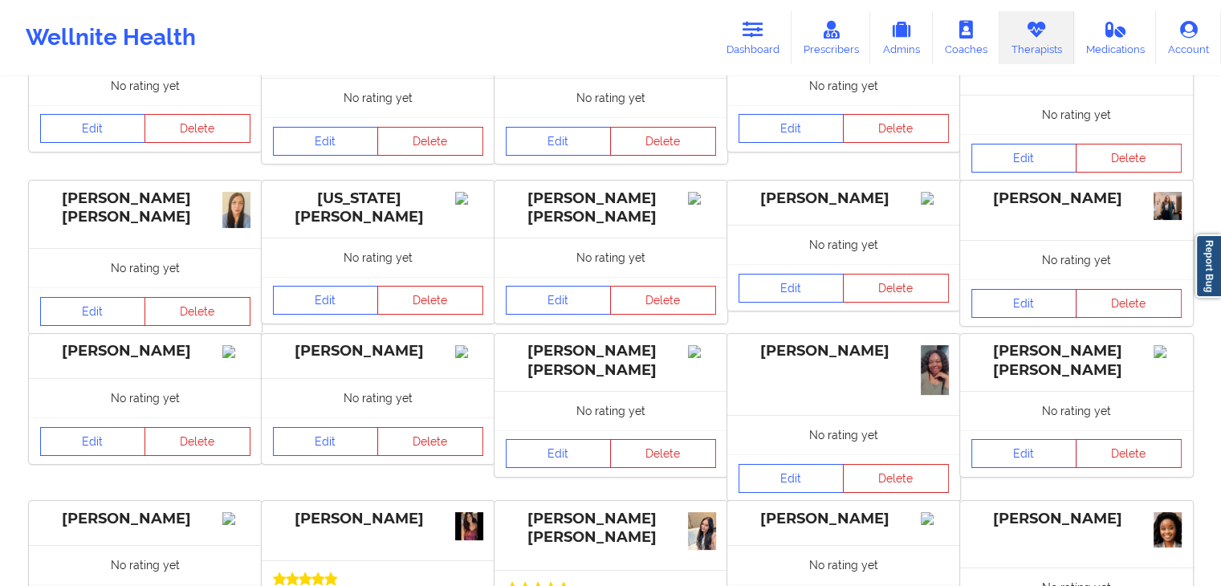
scroll to position [175, 0]
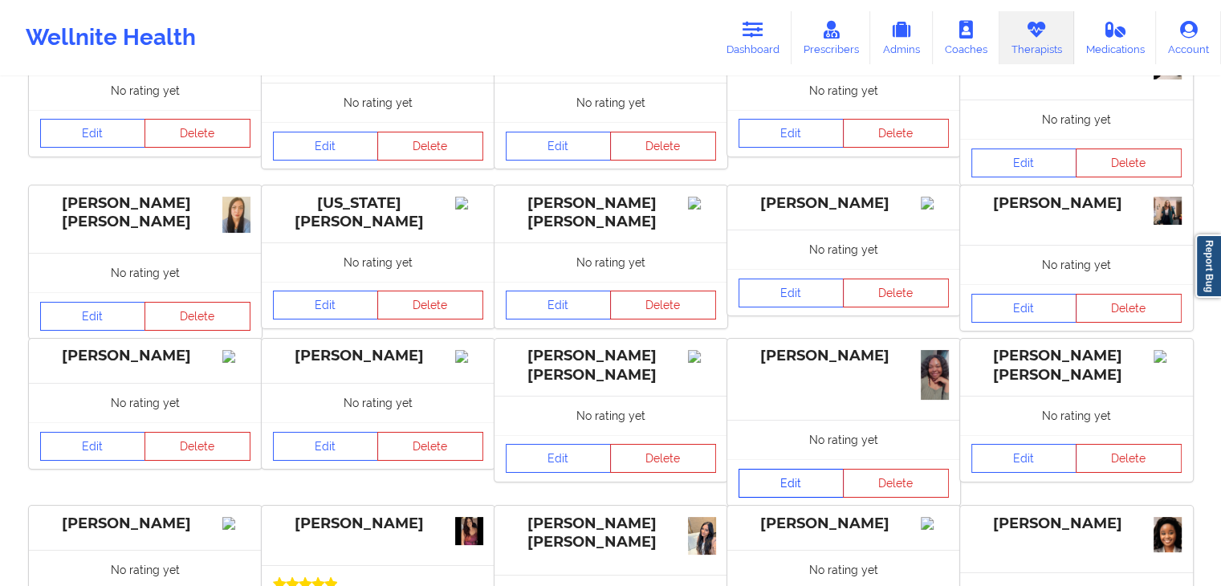
click at [790, 485] on link "Edit" at bounding box center [791, 483] width 106 height 29
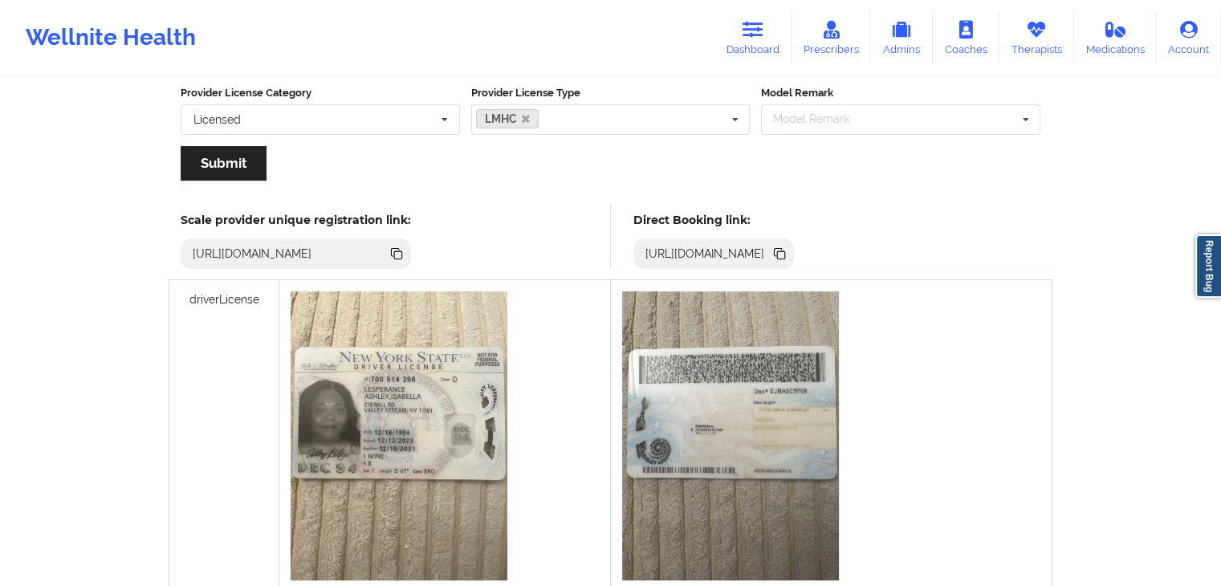
scroll to position [343, 0]
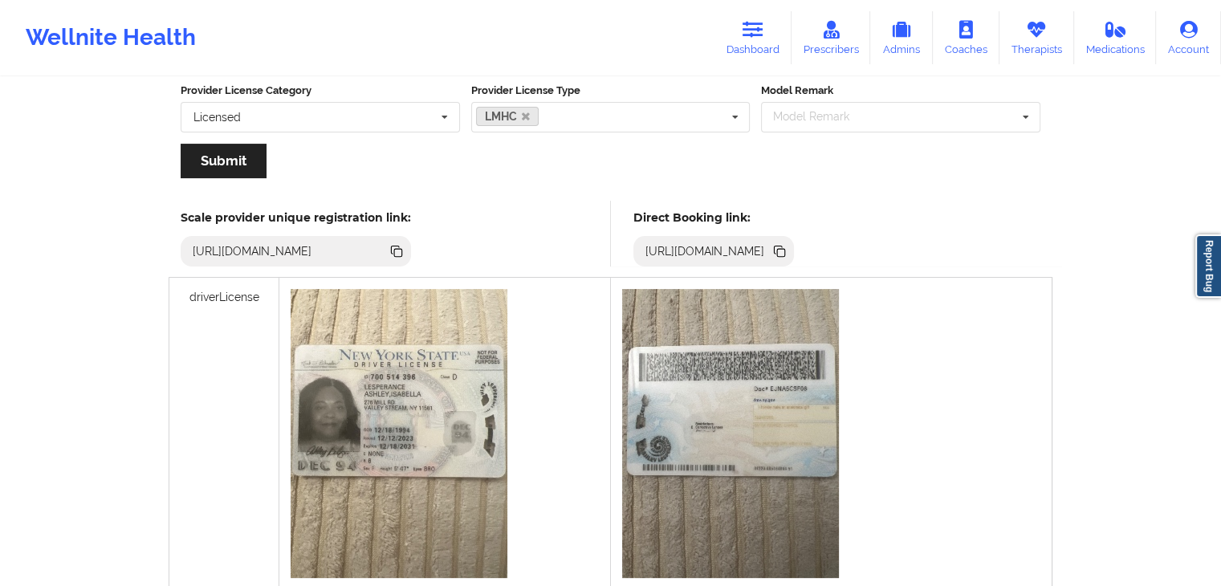
click at [783, 246] on icon at bounding box center [779, 250] width 8 height 8
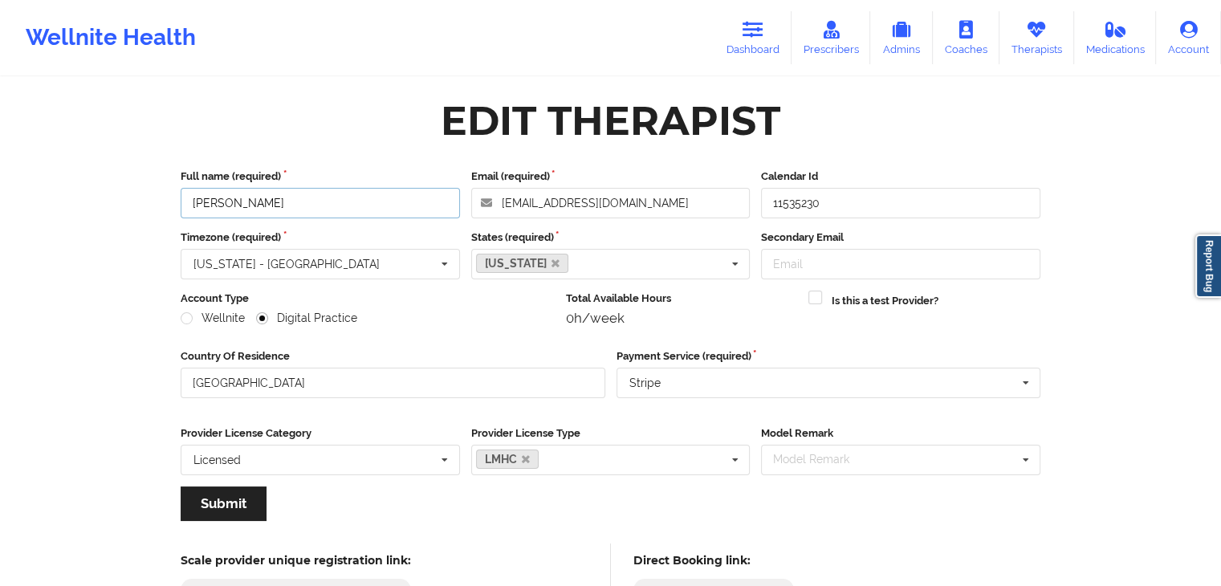
drag, startPoint x: 297, startPoint y: 208, endPoint x: 189, endPoint y: 200, distance: 107.8
click at [189, 200] on input "Ashley Lesperance" at bounding box center [320, 203] width 279 height 30
click at [1014, 50] on link "Therapists" at bounding box center [1036, 37] width 75 height 53
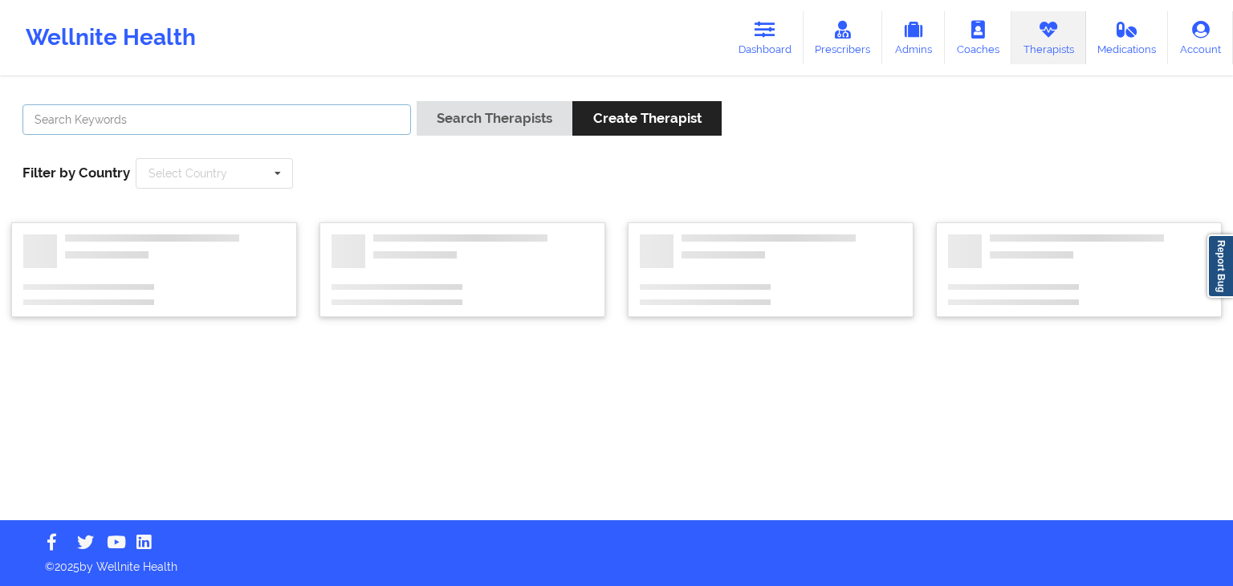
click at [210, 116] on input "text" at bounding box center [216, 119] width 388 height 30
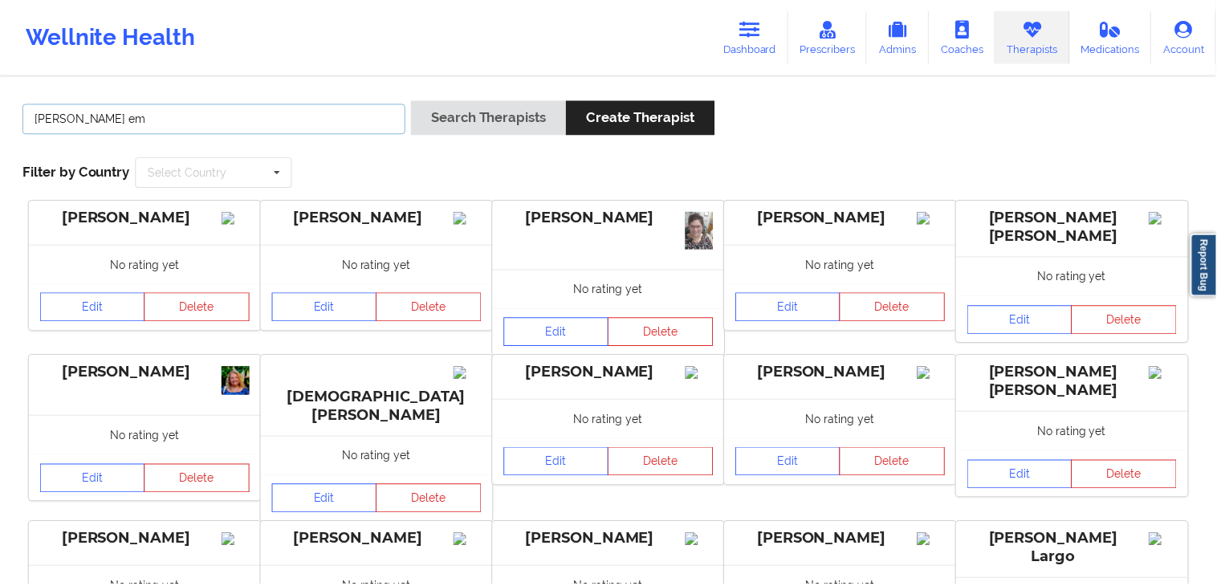
type input "amanda em"
click at [413, 101] on button "Search Therapists" at bounding box center [491, 118] width 156 height 35
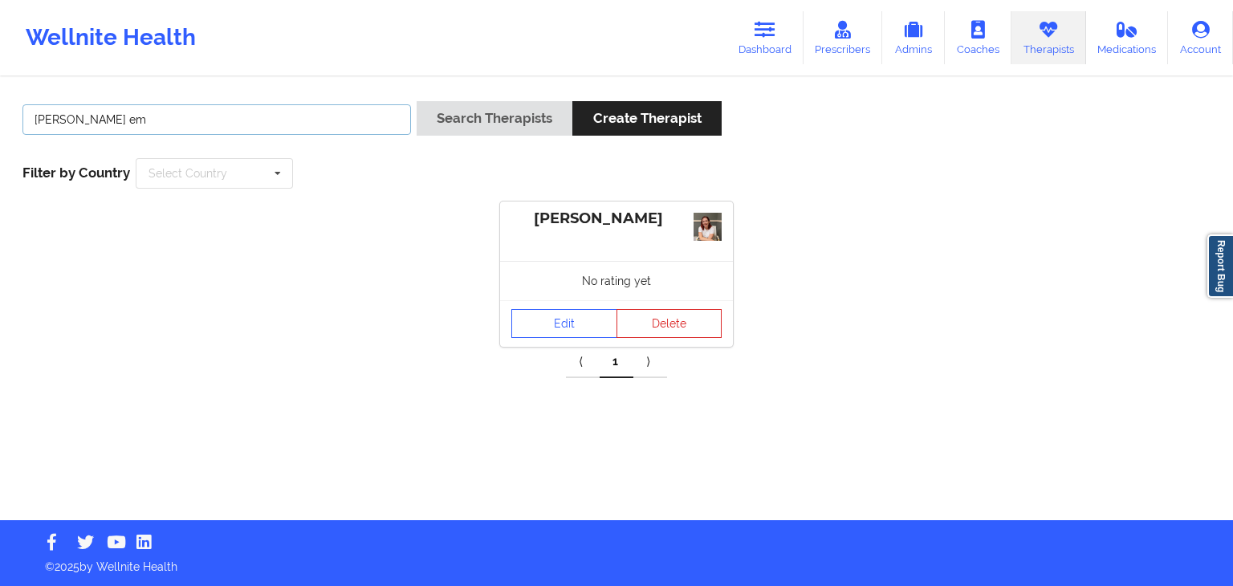
click at [417, 101] on button "Search Therapists" at bounding box center [495, 118] width 156 height 35
click at [556, 329] on link "Edit" at bounding box center [564, 323] width 106 height 29
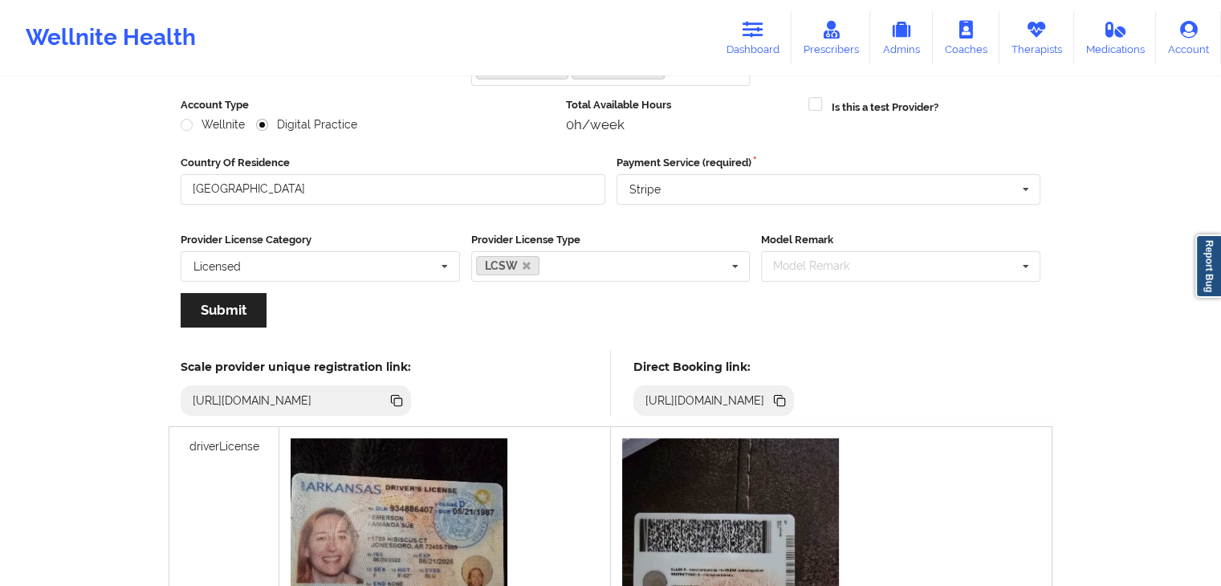
scroll to position [219, 0]
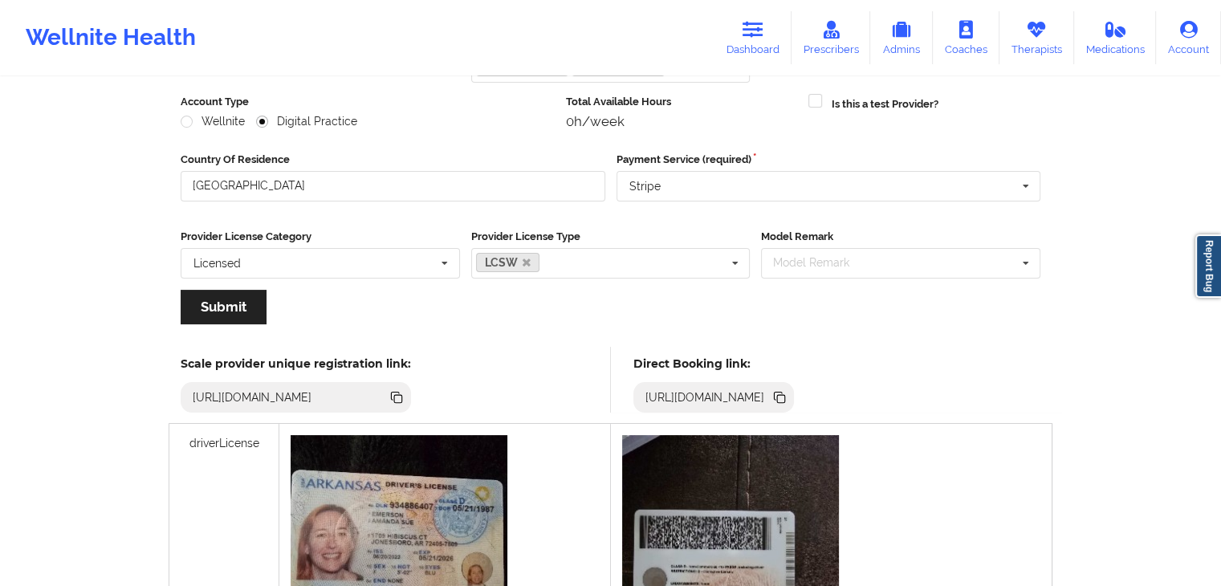
click at [785, 399] on icon at bounding box center [781, 399] width 8 height 8
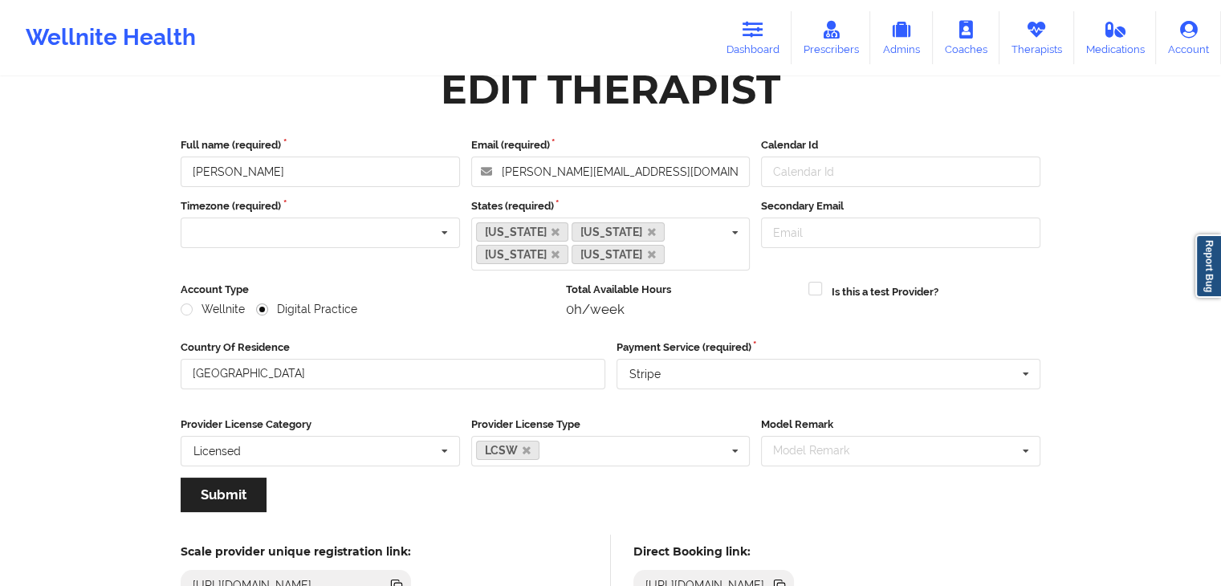
scroll to position [0, 0]
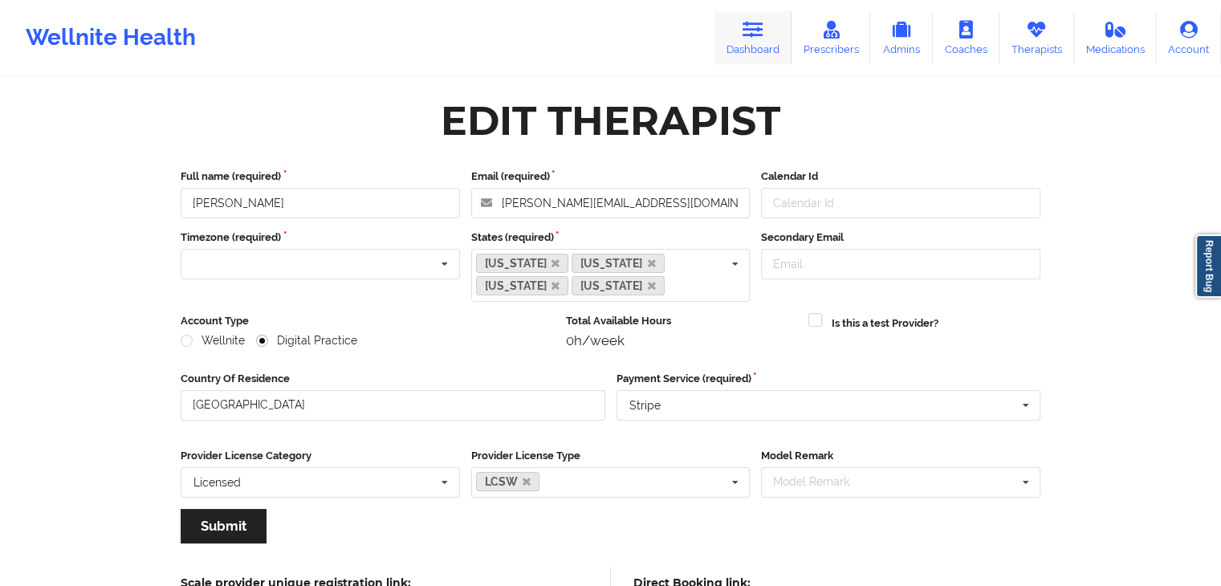
drag, startPoint x: 754, startPoint y: 41, endPoint x: 765, endPoint y: 45, distance: 11.2
click at [754, 41] on link "Dashboard" at bounding box center [752, 37] width 77 height 53
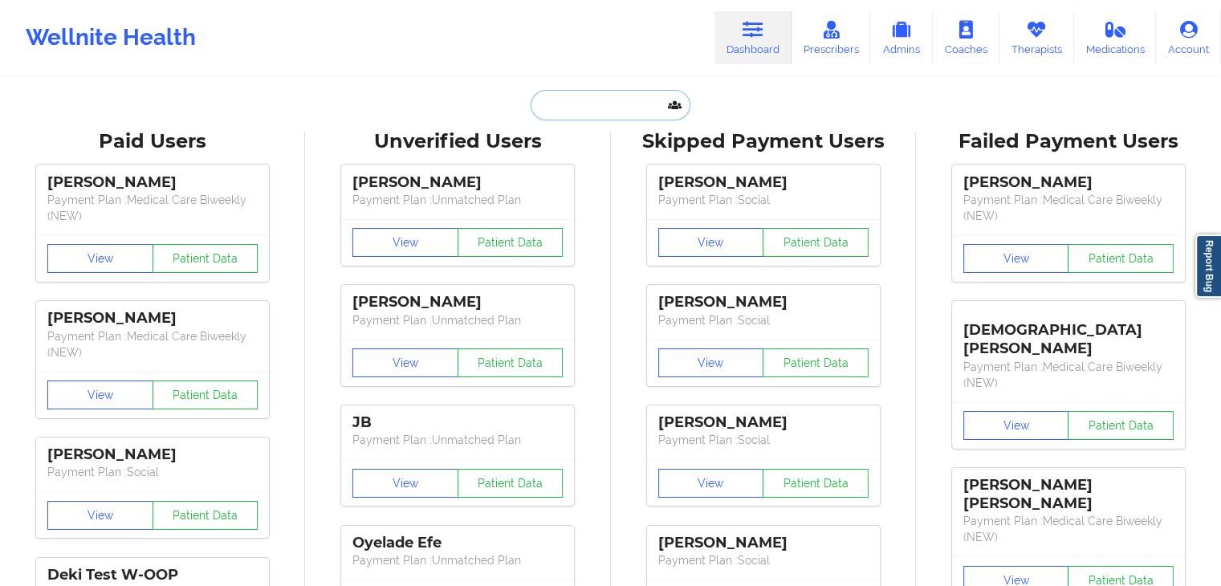
click at [632, 100] on input "text" at bounding box center [610, 105] width 159 height 30
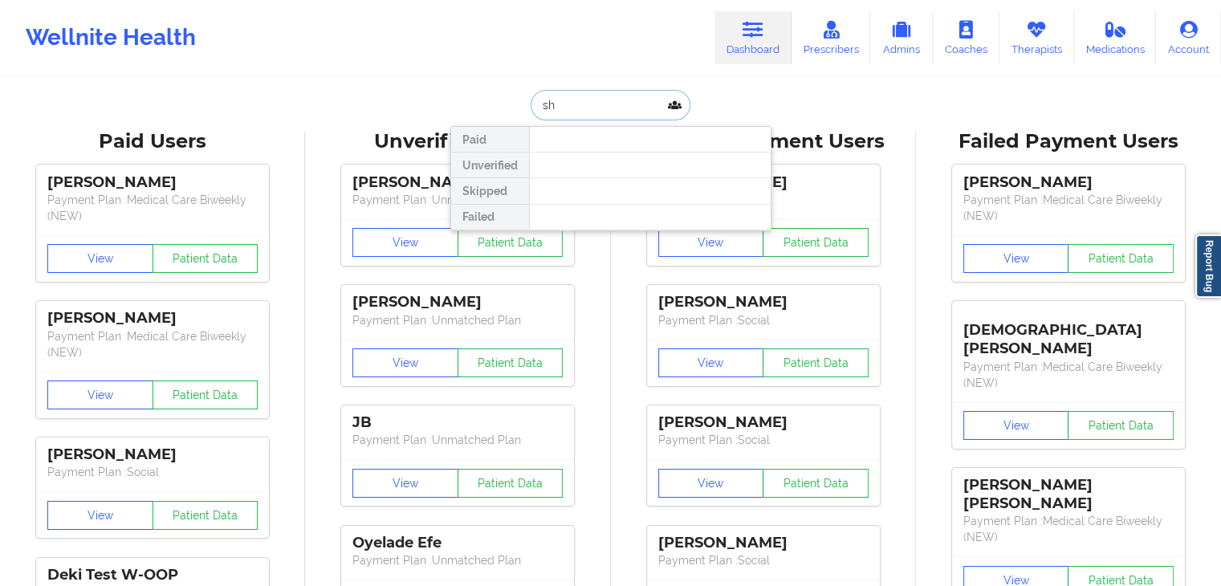
type input "s"
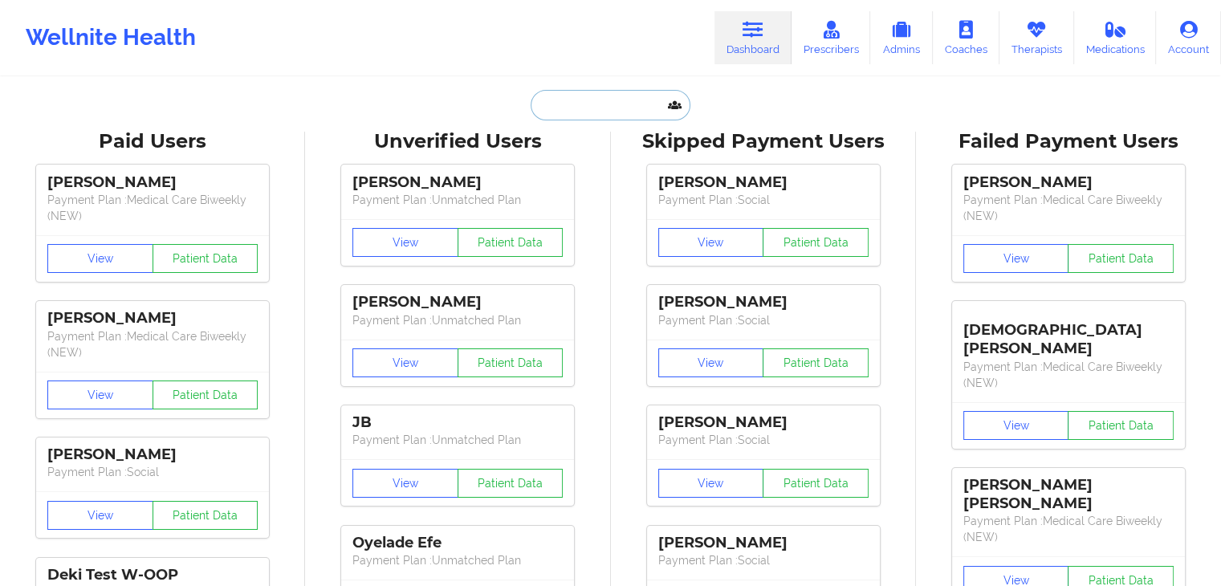
click at [647, 94] on input "text" at bounding box center [610, 105] width 159 height 30
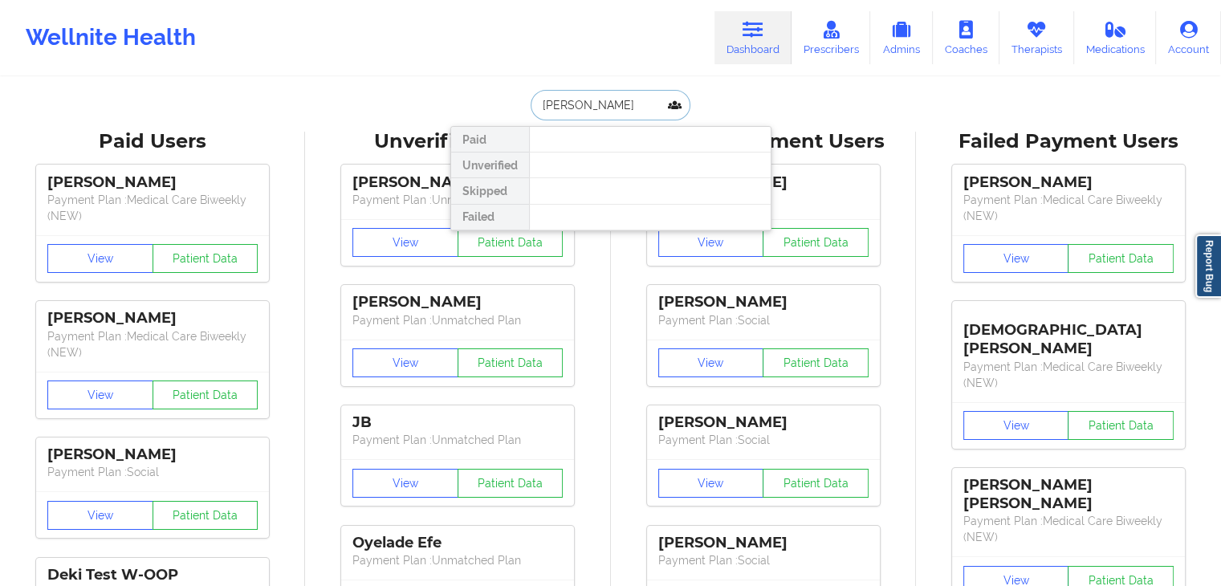
type input "[PERSON_NAME]"
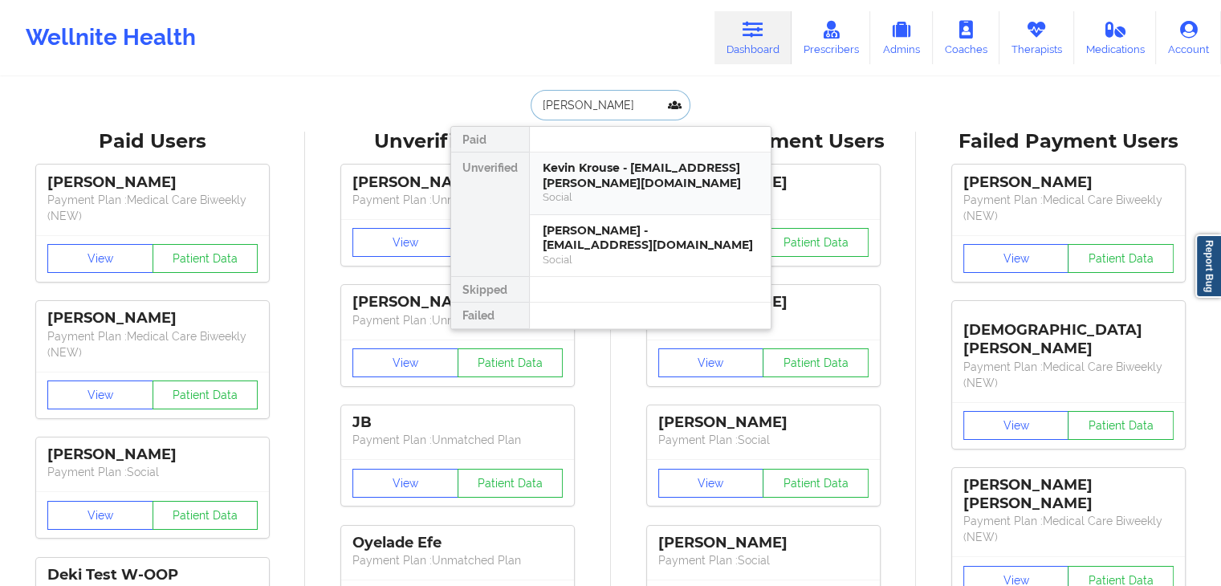
click at [607, 177] on div "Kevin Krouse - [EMAIL_ADDRESS][PERSON_NAME][DOMAIN_NAME]" at bounding box center [650, 176] width 215 height 30
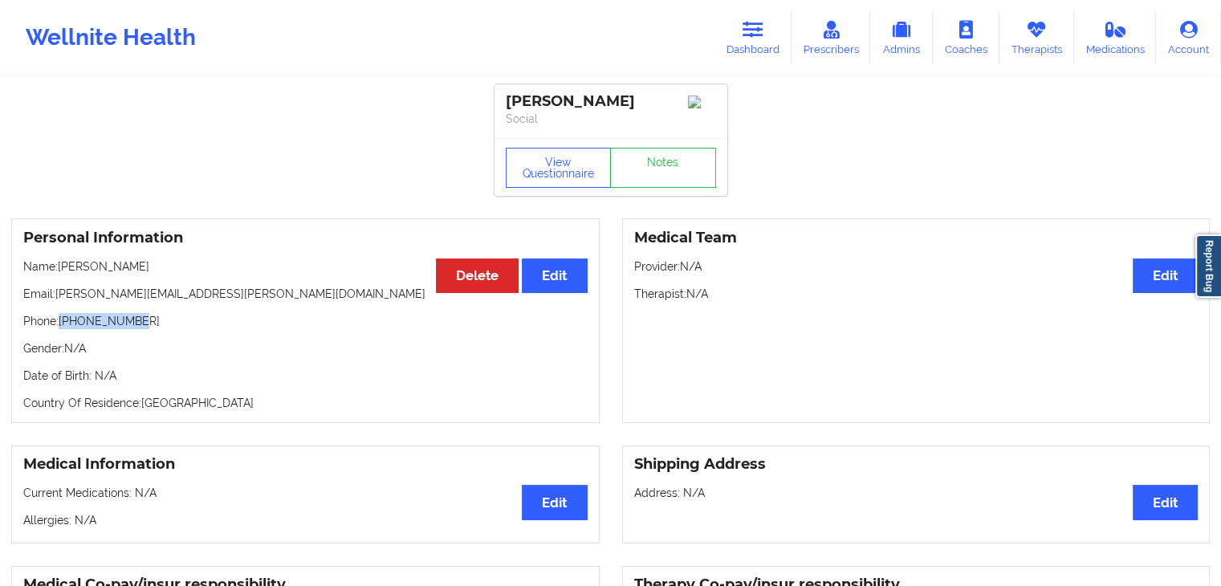
drag, startPoint x: 130, startPoint y: 322, endPoint x: 61, endPoint y: 324, distance: 69.1
click at [61, 324] on p "Phone: +19724893970" at bounding box center [305, 321] width 564 height 16
click at [754, 41] on link "Dashboard" at bounding box center [752, 37] width 77 height 53
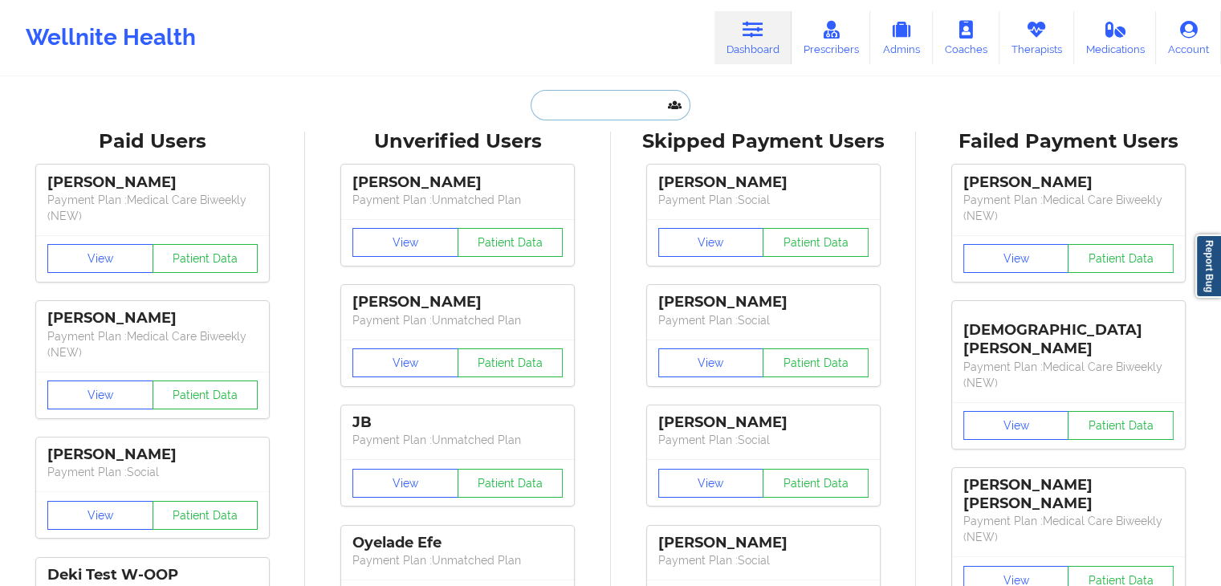
click at [581, 109] on input "text" at bounding box center [610, 105] width 159 height 30
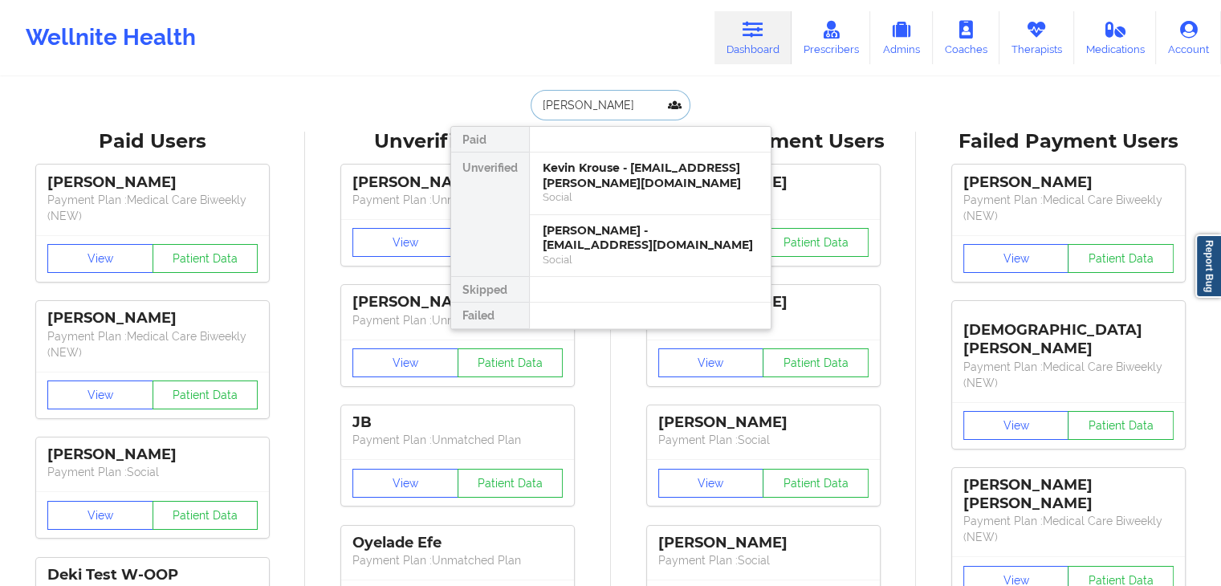
type input "[PERSON_NAME]"
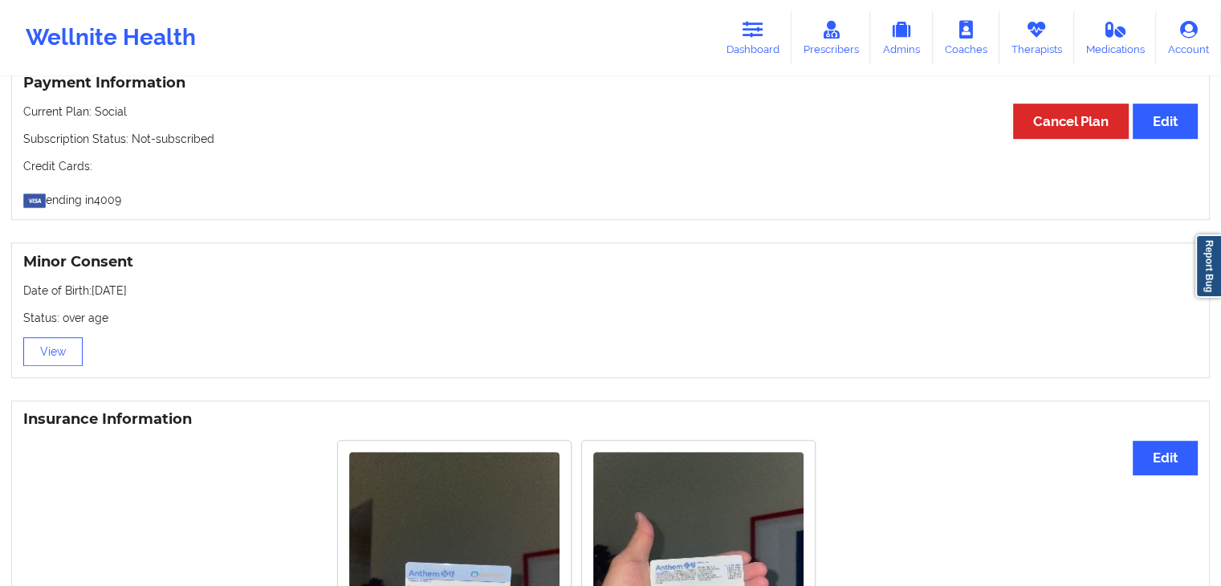
scroll to position [1162, 0]
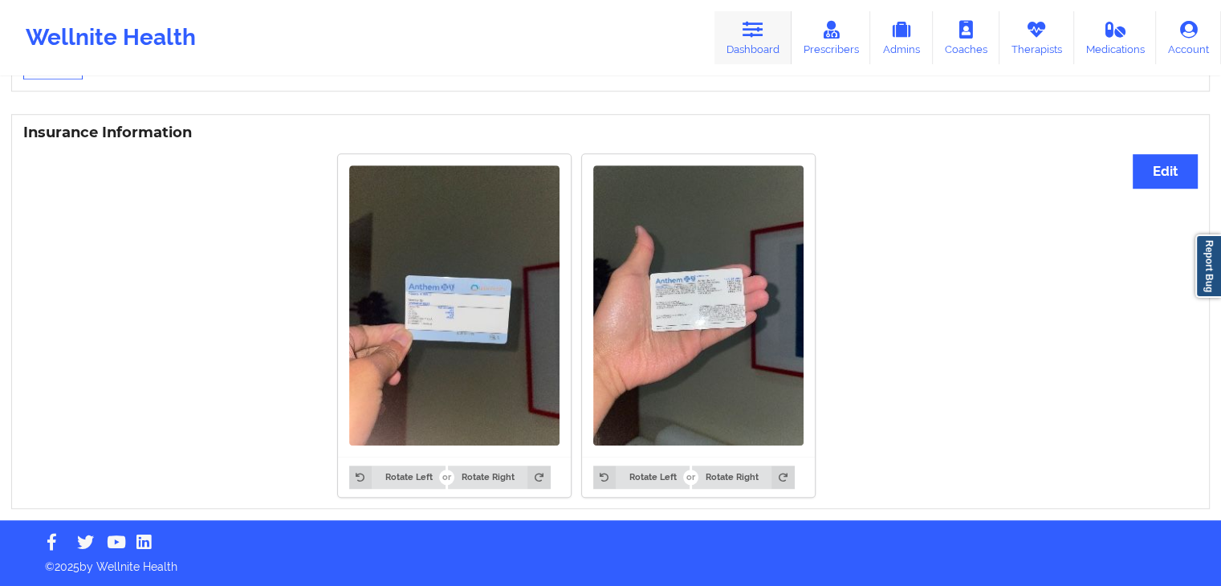
click at [773, 21] on link "Dashboard" at bounding box center [752, 37] width 77 height 53
